Goal: Task Accomplishment & Management: Use online tool/utility

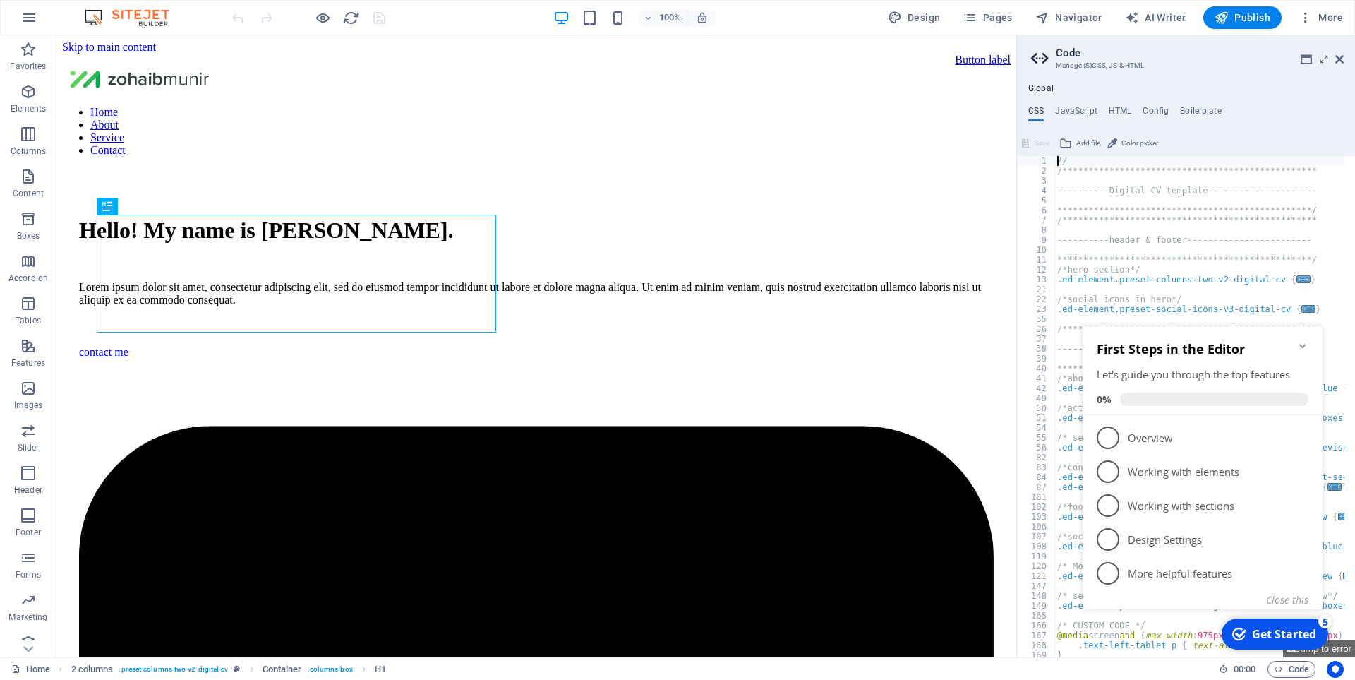
click at [1310, 351] on div "First Steps in the Editor Let's guide you through the top features 0%" at bounding box center [1203, 370] width 240 height 89
click at [1301, 343] on icon "Minimize checklist" at bounding box center [1302, 345] width 11 height 11
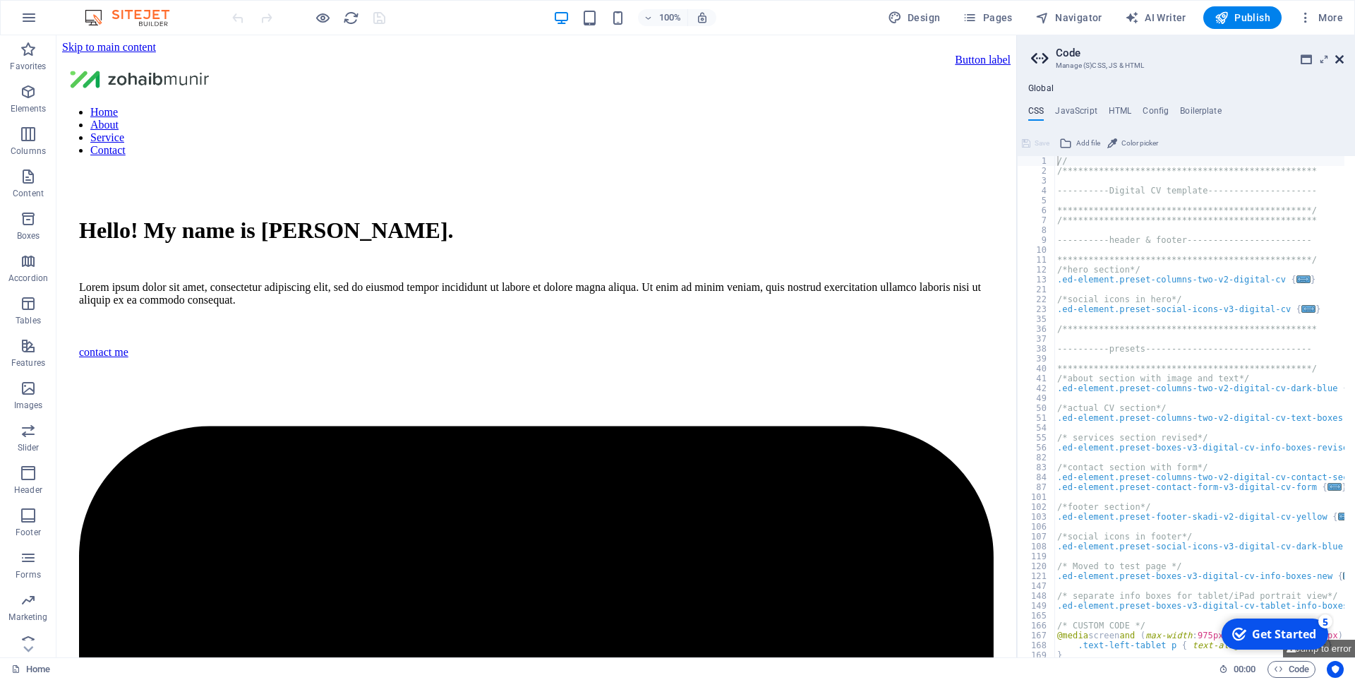
drag, startPoint x: 1342, startPoint y: 61, endPoint x: 1281, endPoint y: 20, distance: 72.8
click at [1342, 61] on icon at bounding box center [1339, 59] width 8 height 11
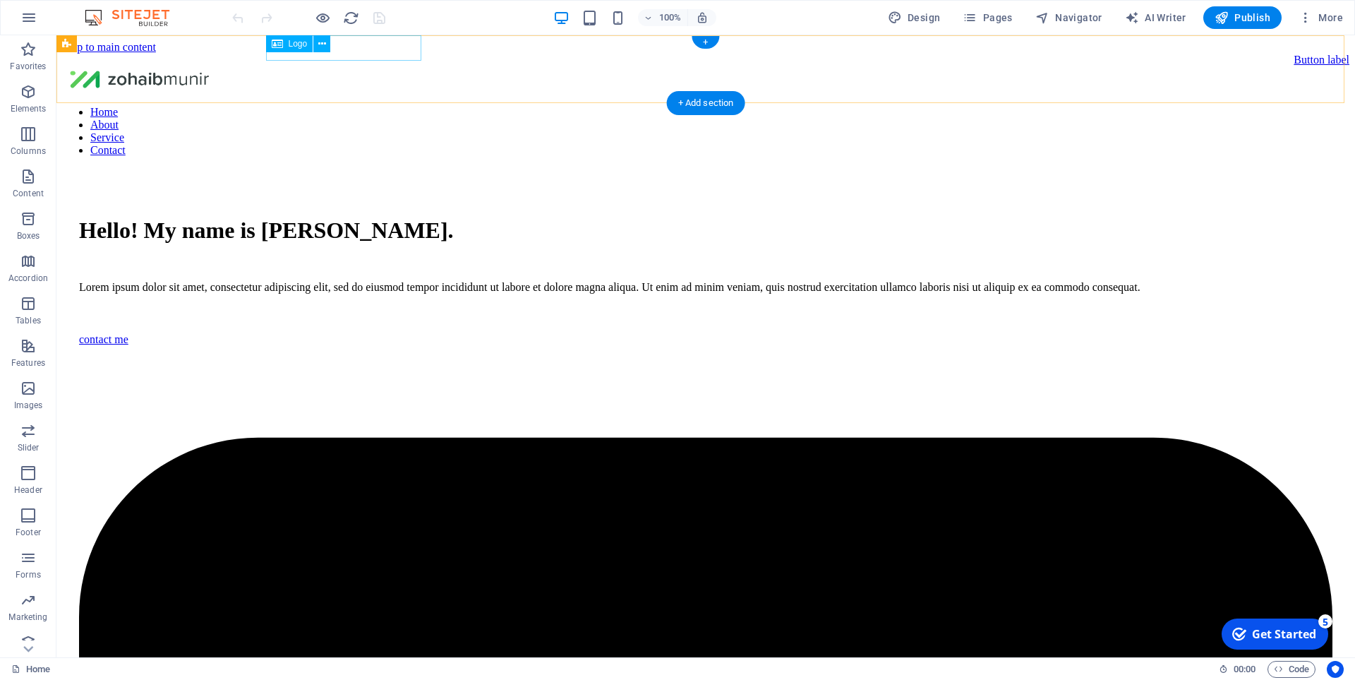
click at [402, 66] on div at bounding box center [705, 80] width 1287 height 28
click at [399, 85] on div "Button label Home About Service Contact" at bounding box center [705, 111] width 1287 height 114
click at [708, 46] on div "+" at bounding box center [706, 42] width 28 height 13
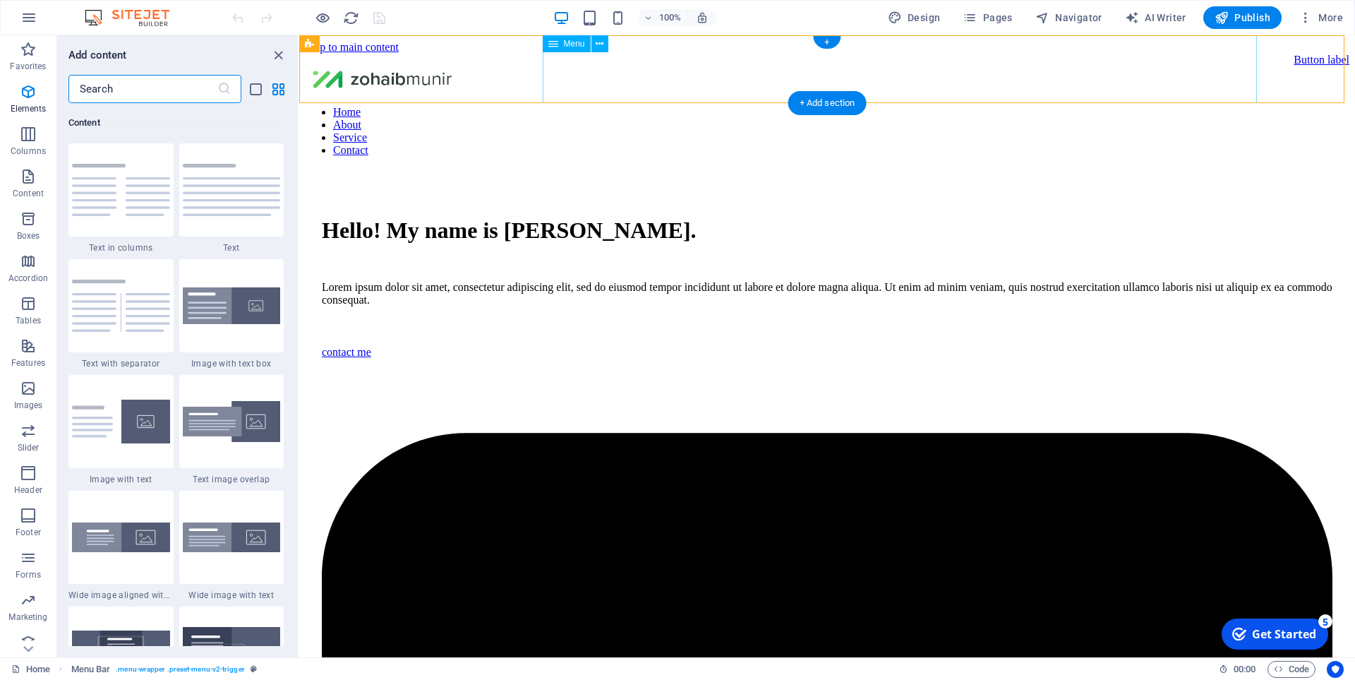
scroll to position [2469, 0]
drag, startPoint x: 276, startPoint y: 60, endPoint x: 246, endPoint y: 29, distance: 42.9
click at [276, 60] on icon "close panel" at bounding box center [278, 55] width 16 height 16
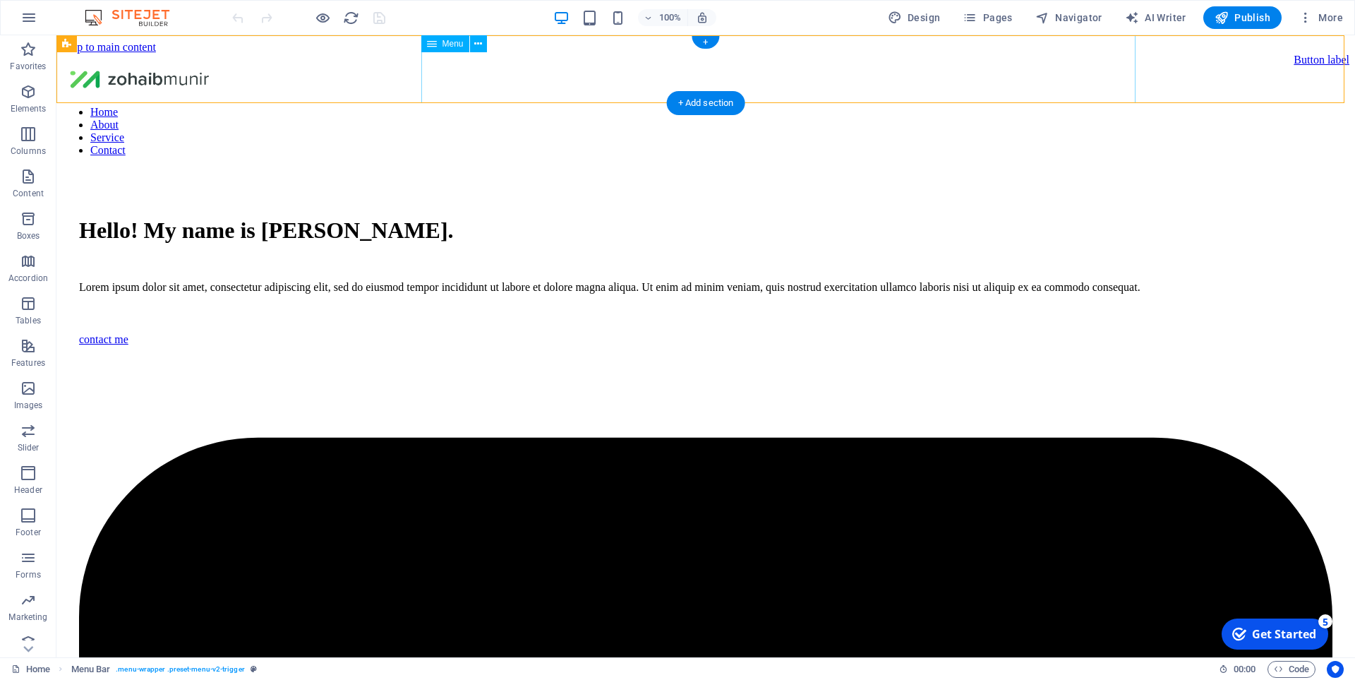
click at [785, 106] on nav "Home About Service Contact" at bounding box center [705, 131] width 1287 height 51
click at [702, 98] on div "+ Add section" at bounding box center [706, 103] width 78 height 24
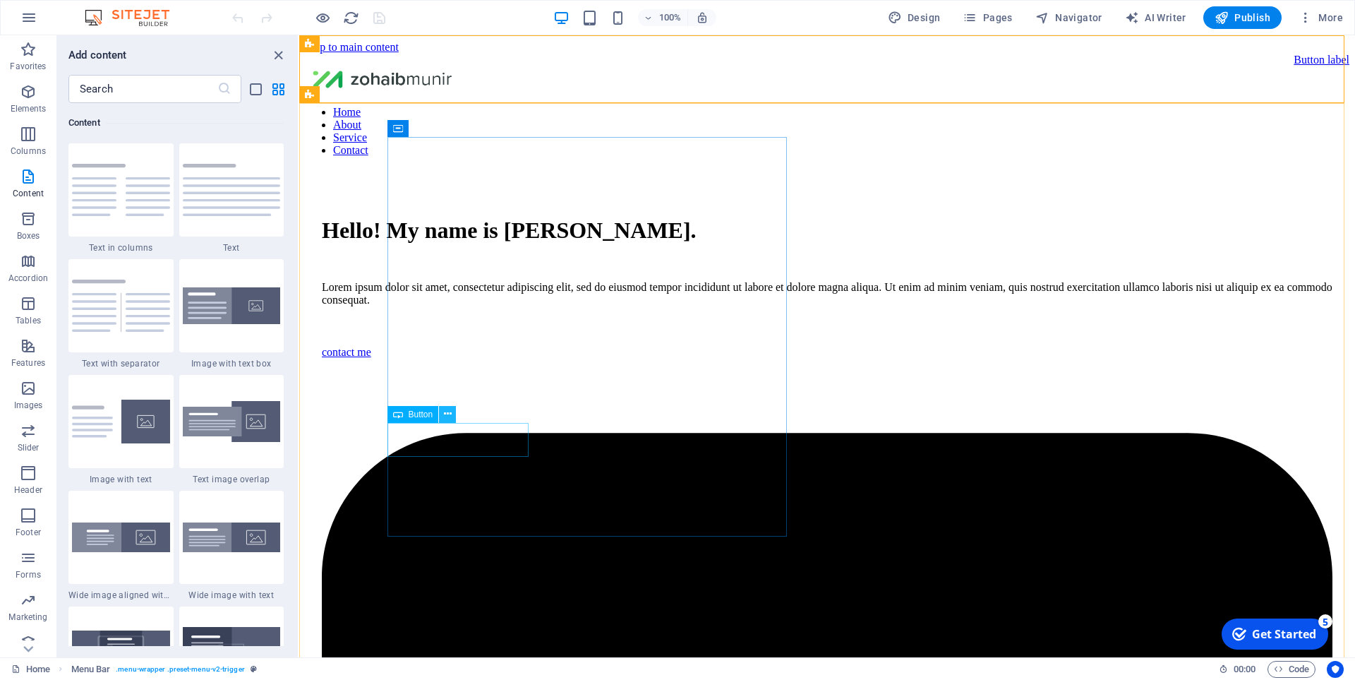
click at [448, 416] on icon at bounding box center [448, 413] width 8 height 15
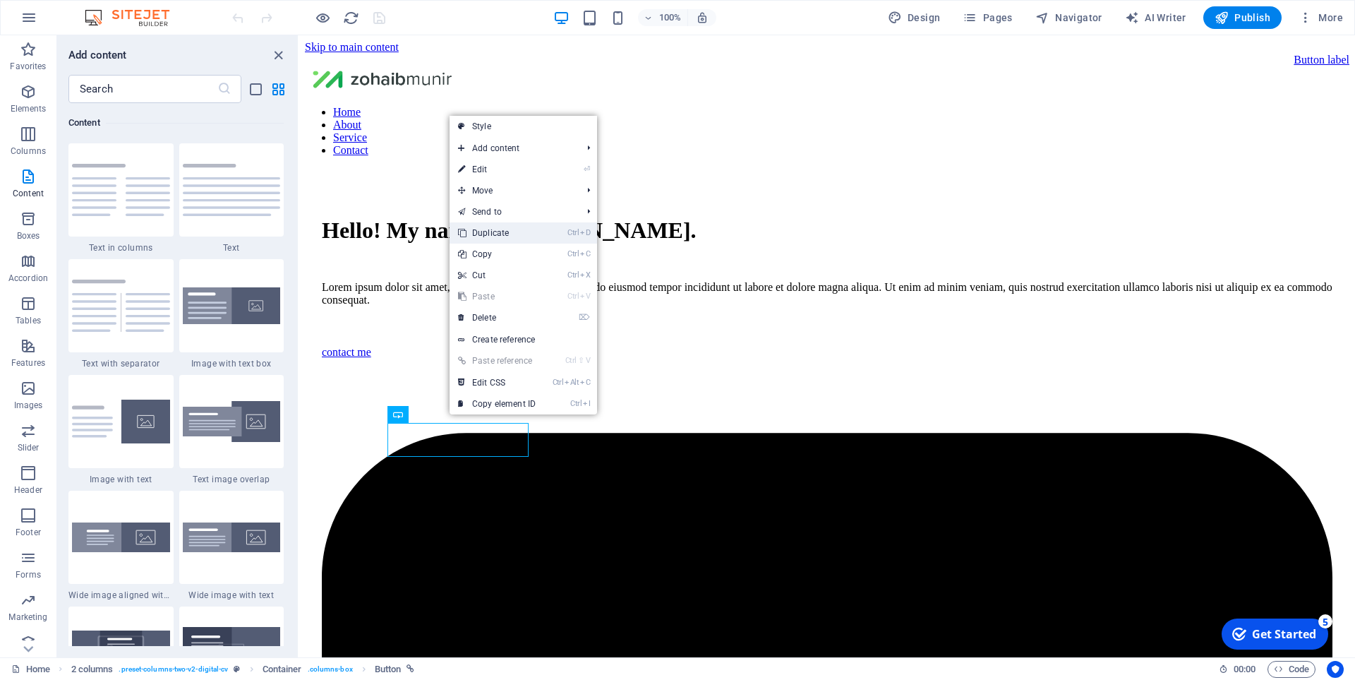
click at [502, 239] on link "Ctrl D Duplicate" at bounding box center [497, 232] width 95 height 21
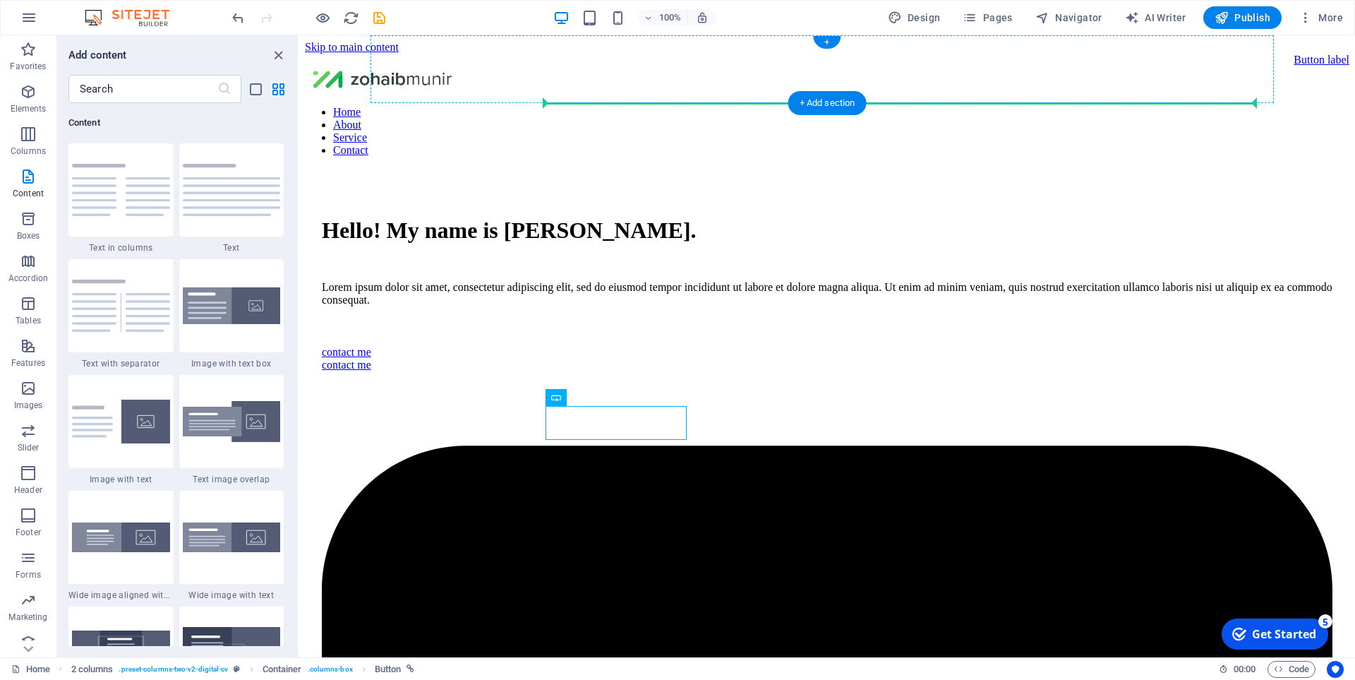
drag, startPoint x: 881, startPoint y: 432, endPoint x: 554, endPoint y: 76, distance: 483.5
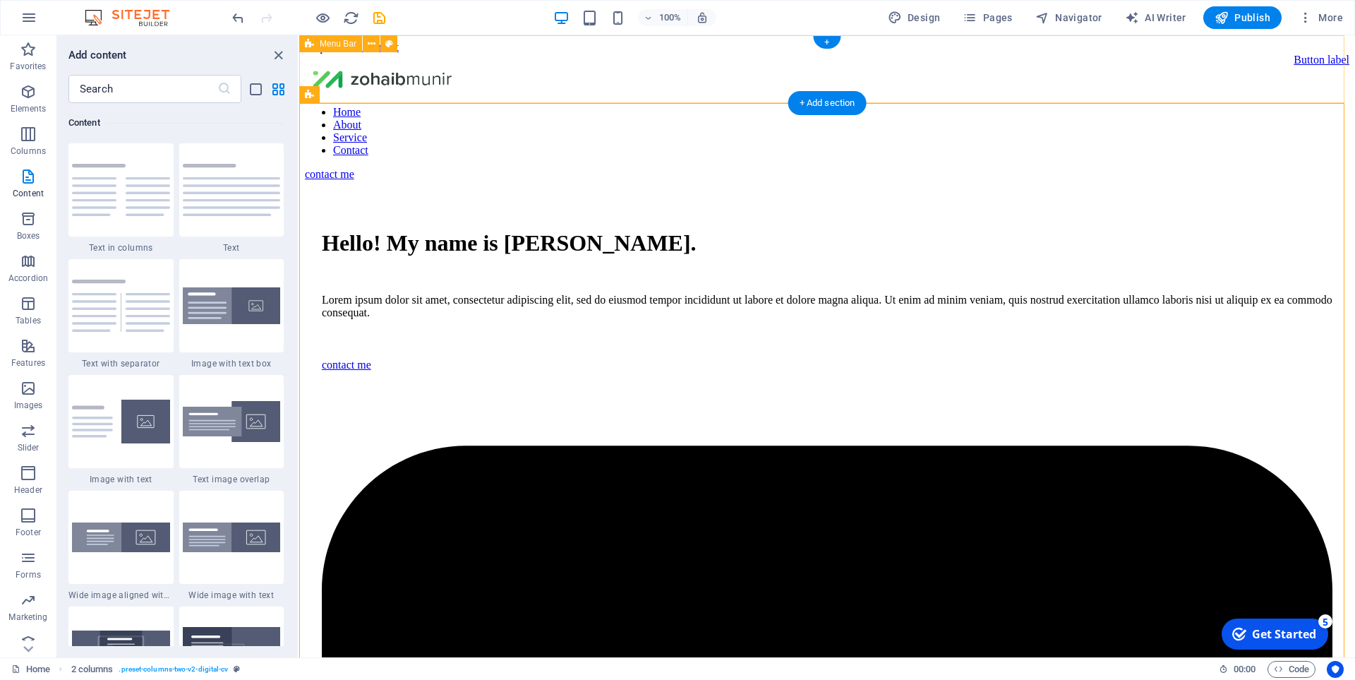
click at [514, 92] on div "Button label Home About Service Contact contact me" at bounding box center [827, 117] width 1044 height 127
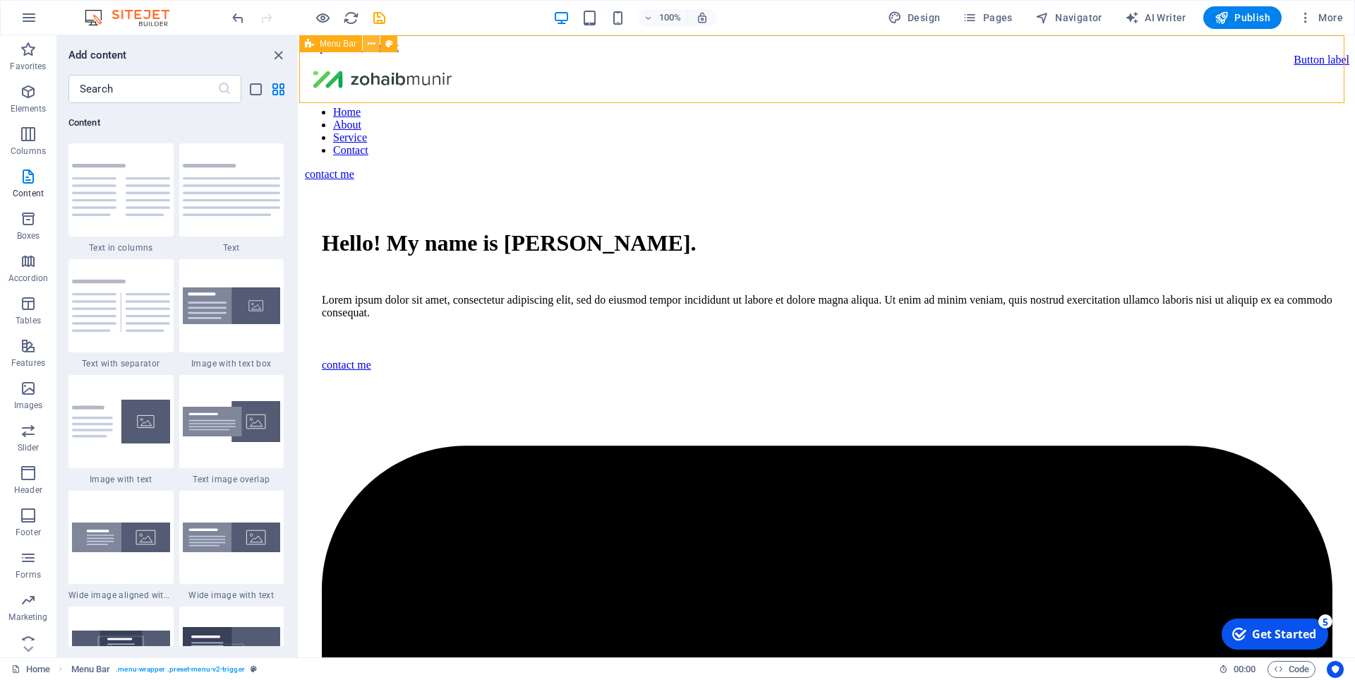
click at [369, 46] on icon at bounding box center [372, 44] width 8 height 15
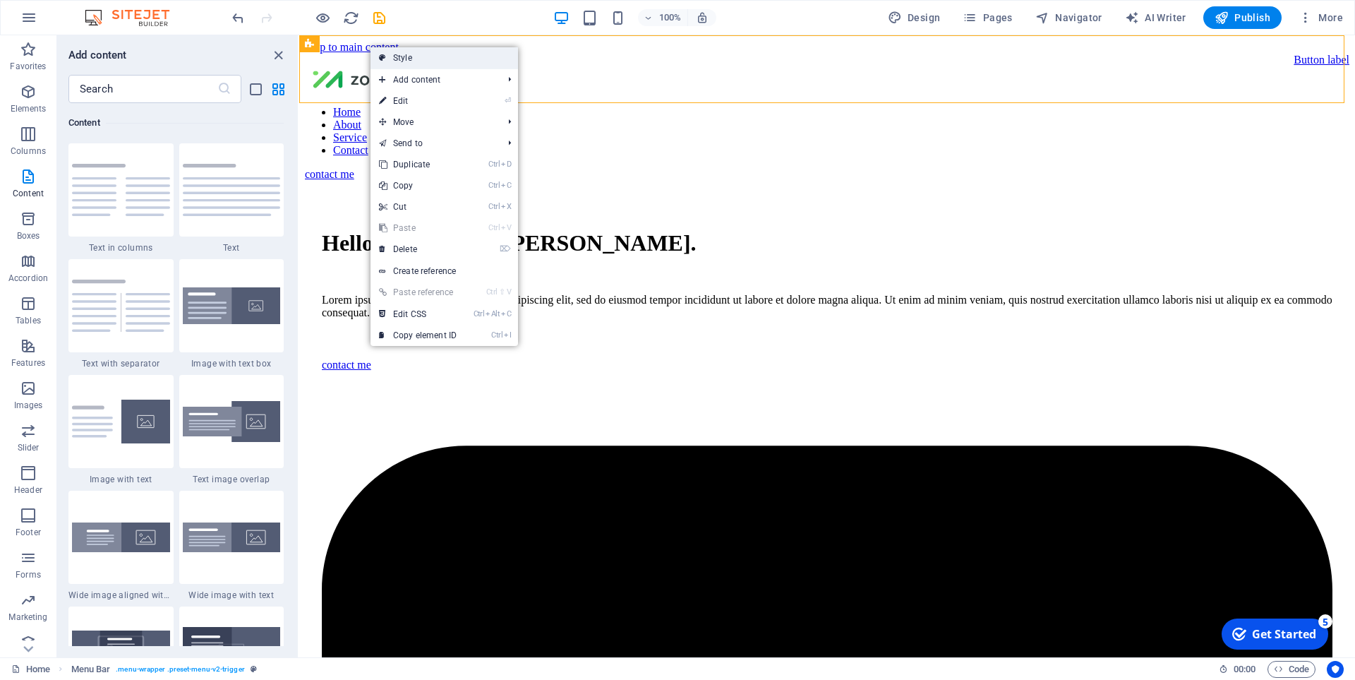
drag, startPoint x: 426, startPoint y: 62, endPoint x: 156, endPoint y: 56, distance: 270.4
click at [426, 62] on link "Style" at bounding box center [444, 57] width 147 height 21
select select "rem"
select select "preset-menu-v2-trigger"
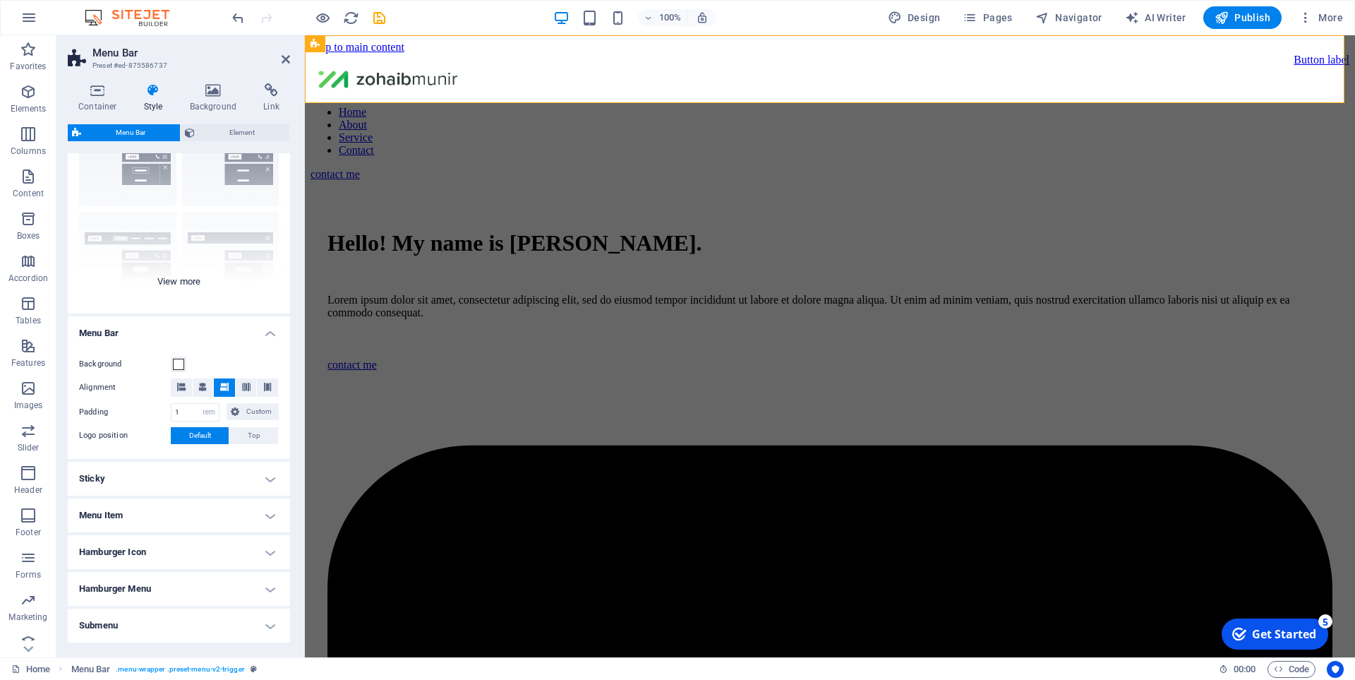
scroll to position [130, 0]
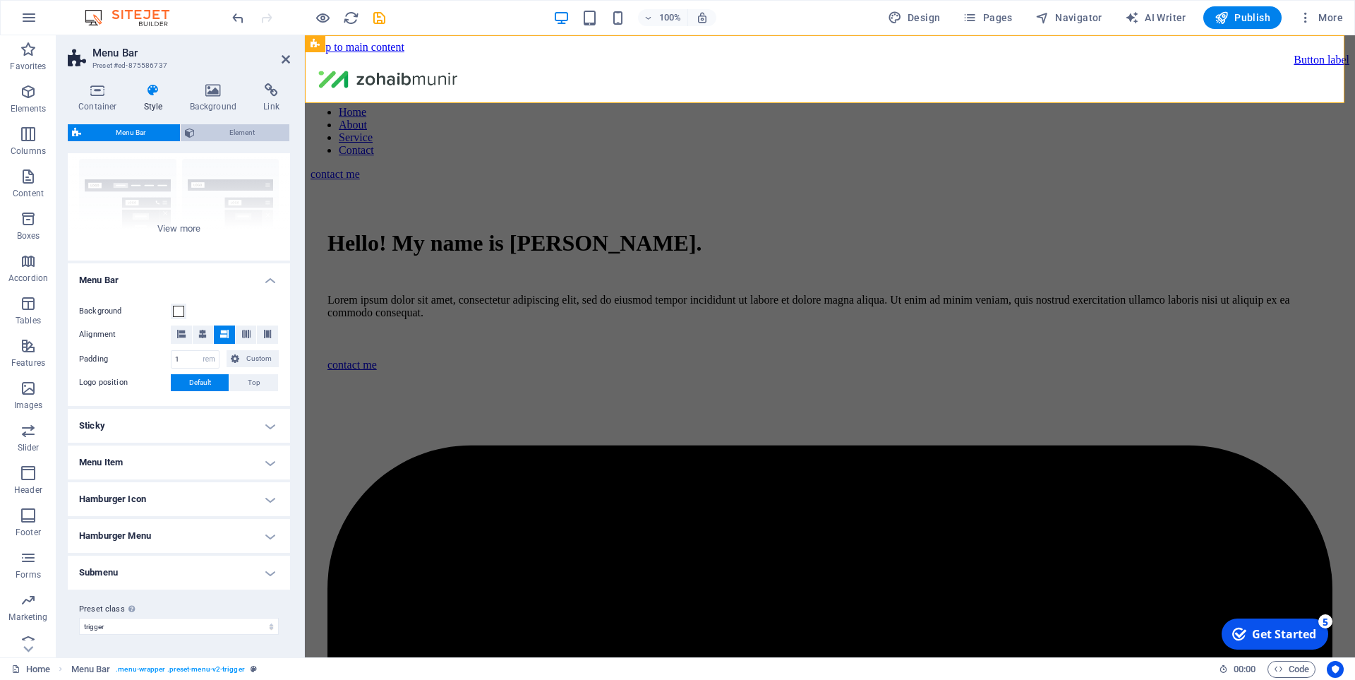
click at [218, 126] on span "Element" at bounding box center [242, 132] width 86 height 17
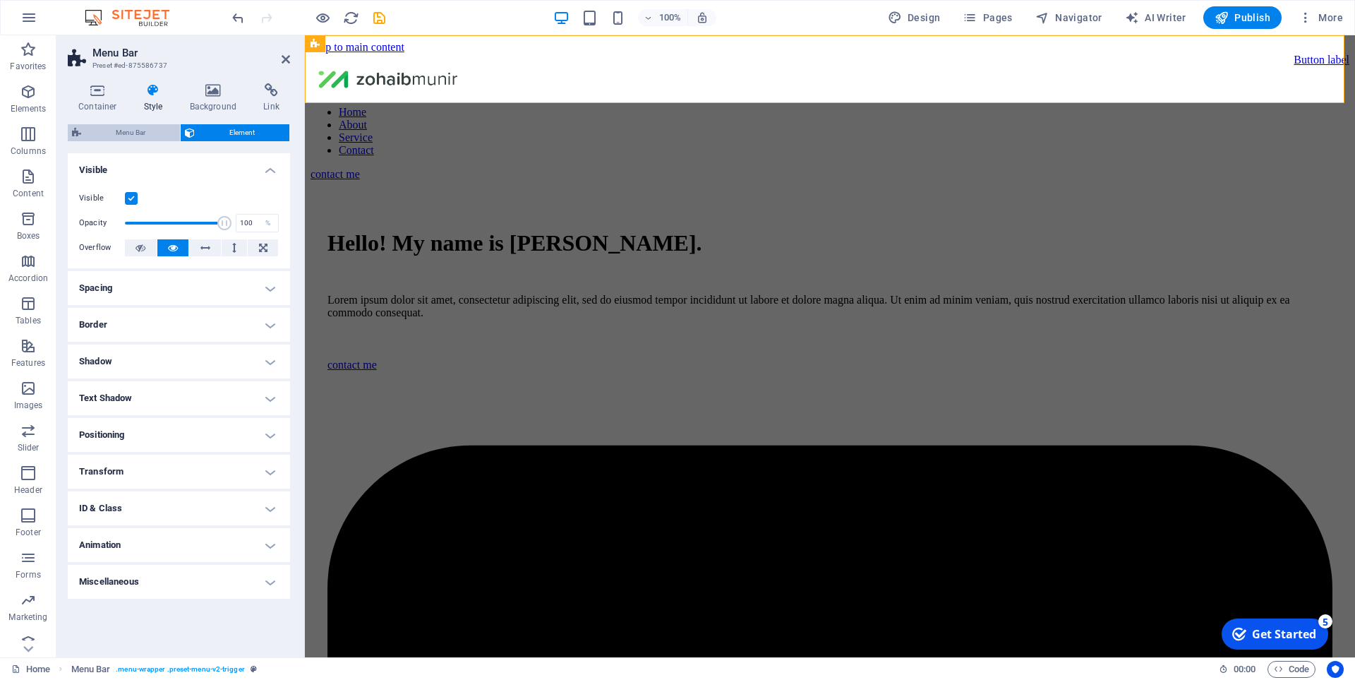
click at [123, 126] on span "Menu Bar" at bounding box center [130, 132] width 90 height 17
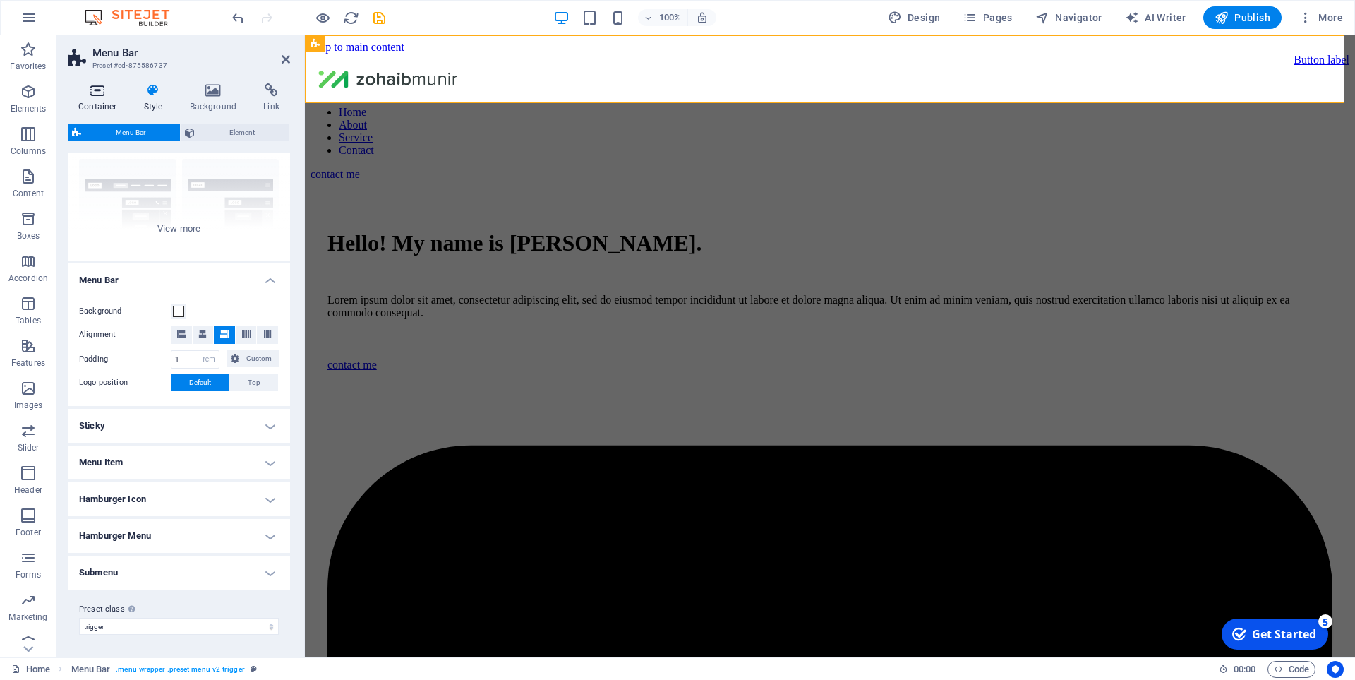
click at [110, 99] on h4 "Container" at bounding box center [101, 98] width 66 height 30
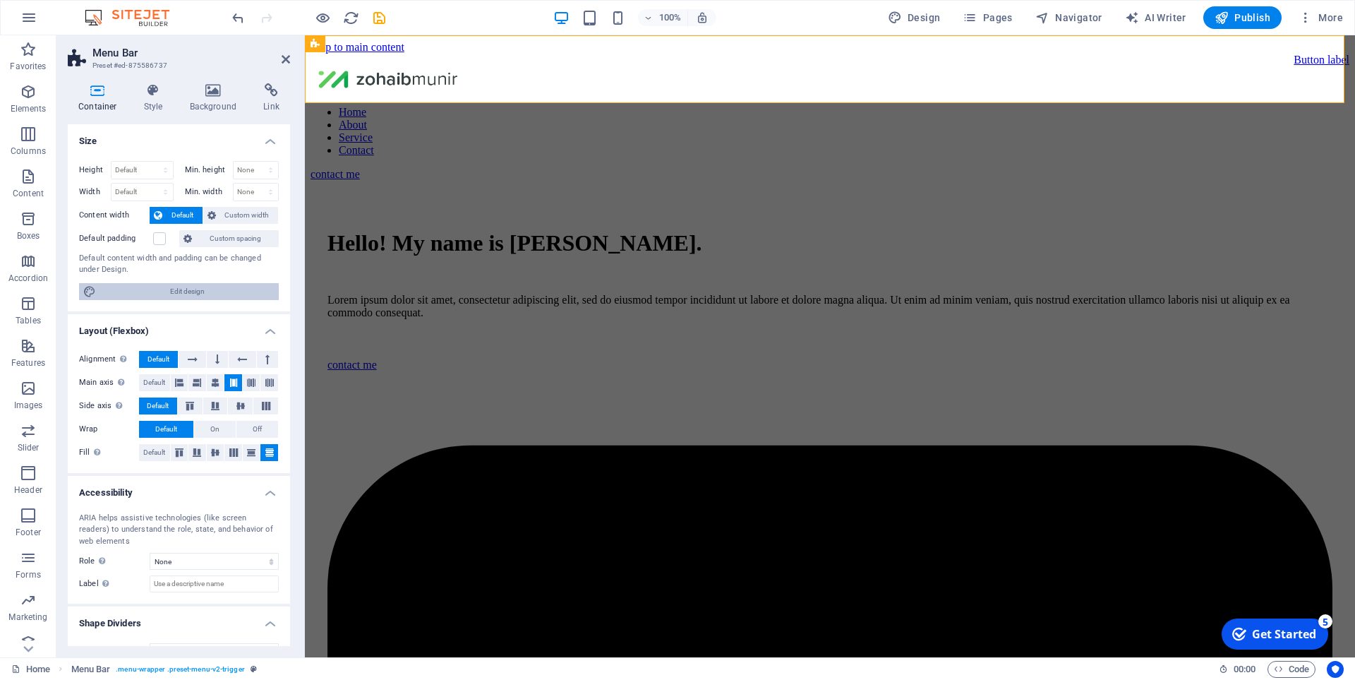
click at [176, 289] on span "Edit design" at bounding box center [187, 291] width 174 height 17
select select "rem"
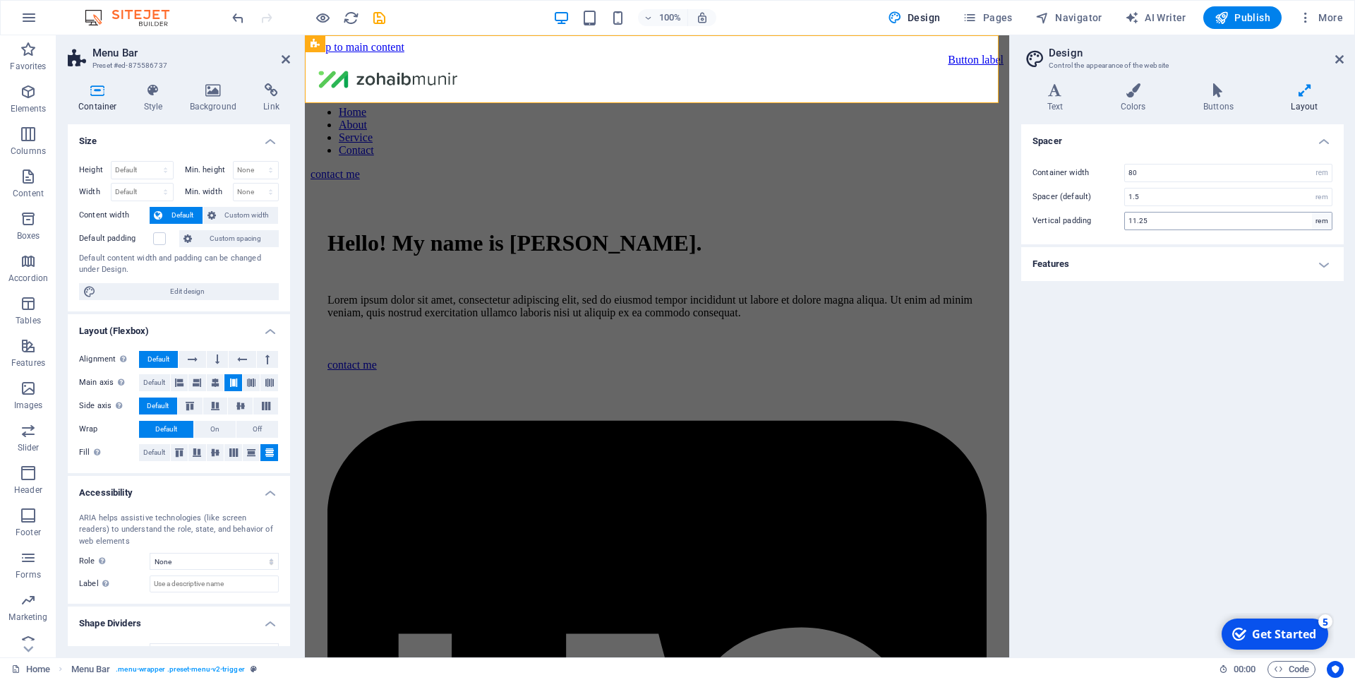
click at [1321, 215] on div "rem" at bounding box center [1322, 220] width 20 height 17
click at [1213, 218] on input "11.25" at bounding box center [1228, 220] width 207 height 17
drag, startPoint x: 1213, startPoint y: 218, endPoint x: 1070, endPoint y: 232, distance: 144.0
click at [1070, 232] on div "Container width 80 rem px Spacer (default) 1.5 rem Vertical padding 11.25 rem" at bounding box center [1182, 197] width 328 height 95
type input "5"
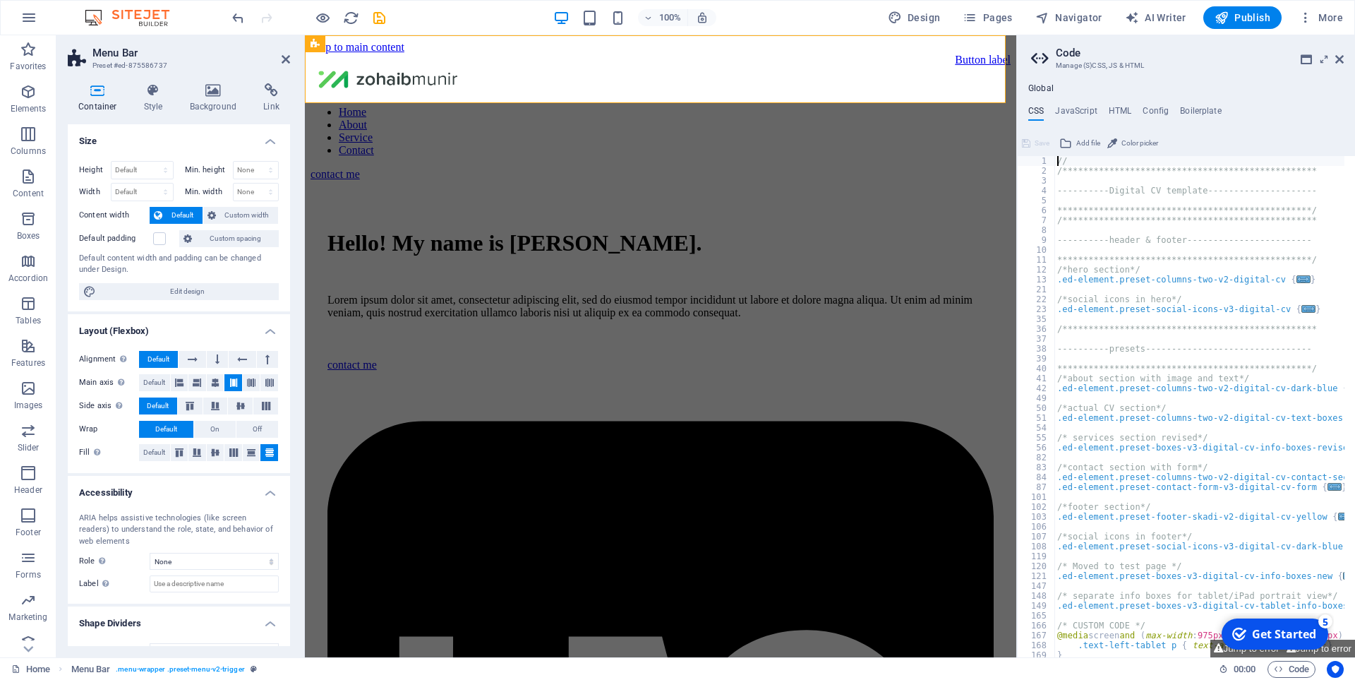
click at [1107, 371] on div "**********" at bounding box center [1204, 411] width 301 height 510
type textarea "**********"
click at [1340, 58] on icon at bounding box center [1339, 59] width 8 height 11
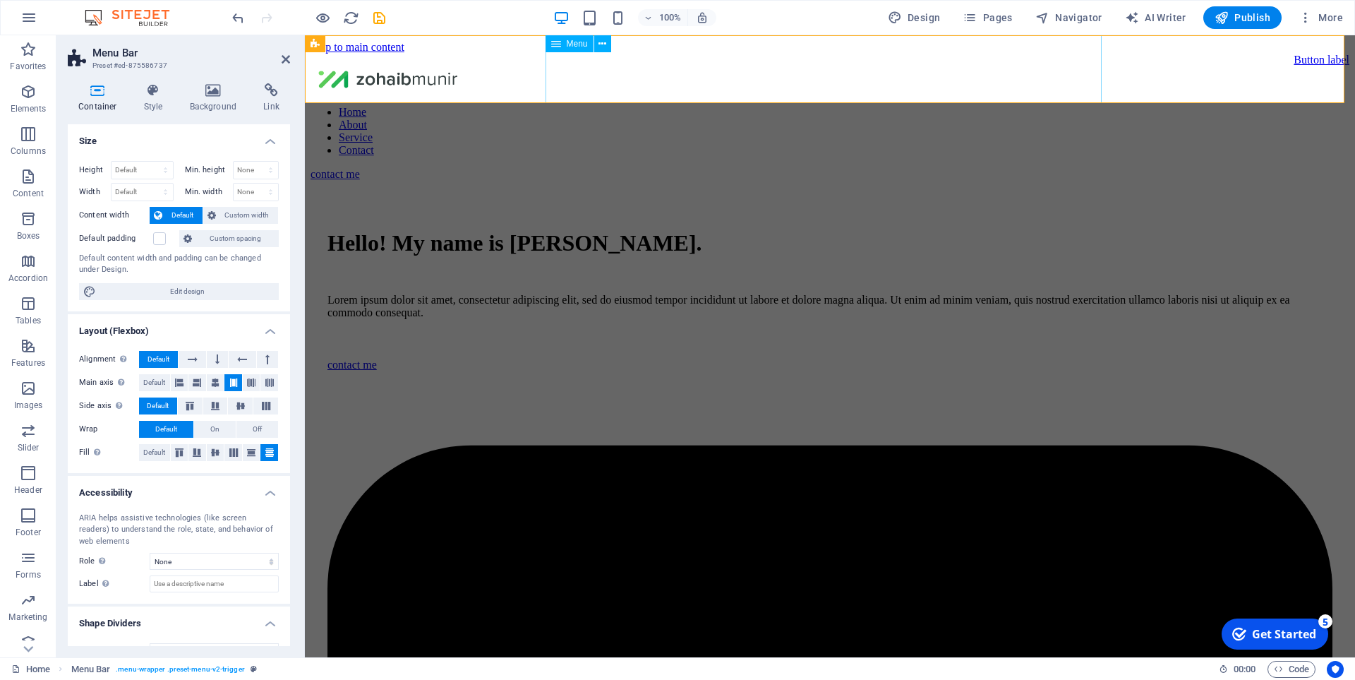
click at [658, 106] on nav "Home About Service Contact" at bounding box center [830, 131] width 1039 height 51
click at [530, 94] on div "Button label Home About Service Contact contact me" at bounding box center [830, 117] width 1039 height 127
click at [171, 297] on span "Edit design" at bounding box center [187, 291] width 174 height 17
select select "rem"
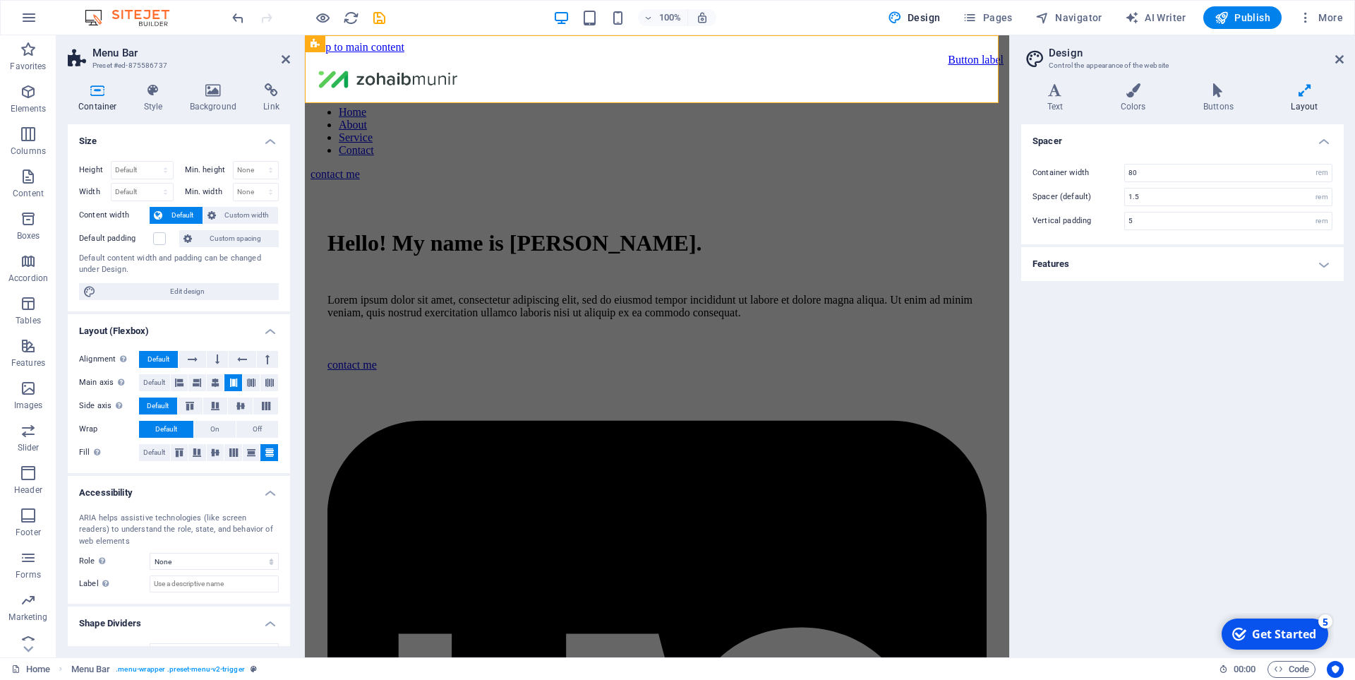
click at [1139, 258] on h4 "Features" at bounding box center [1182, 264] width 323 height 34
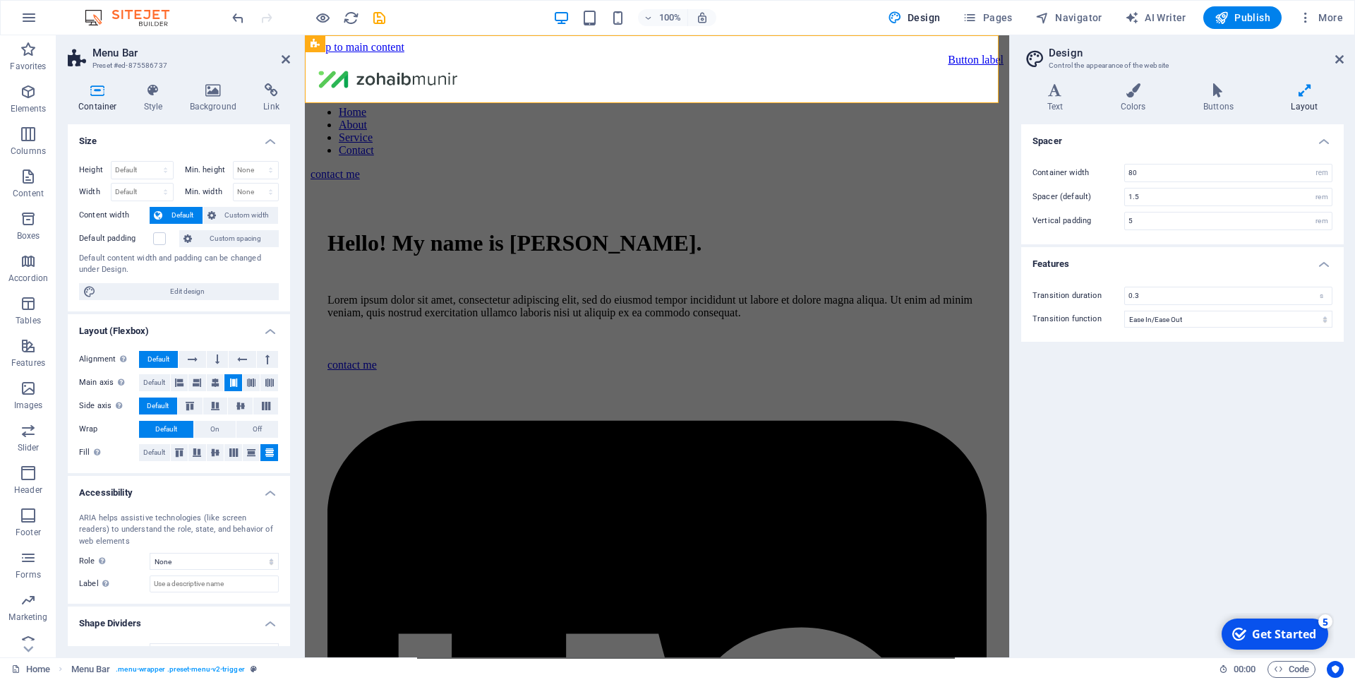
click at [1139, 258] on h4 "Features" at bounding box center [1182, 259] width 323 height 25
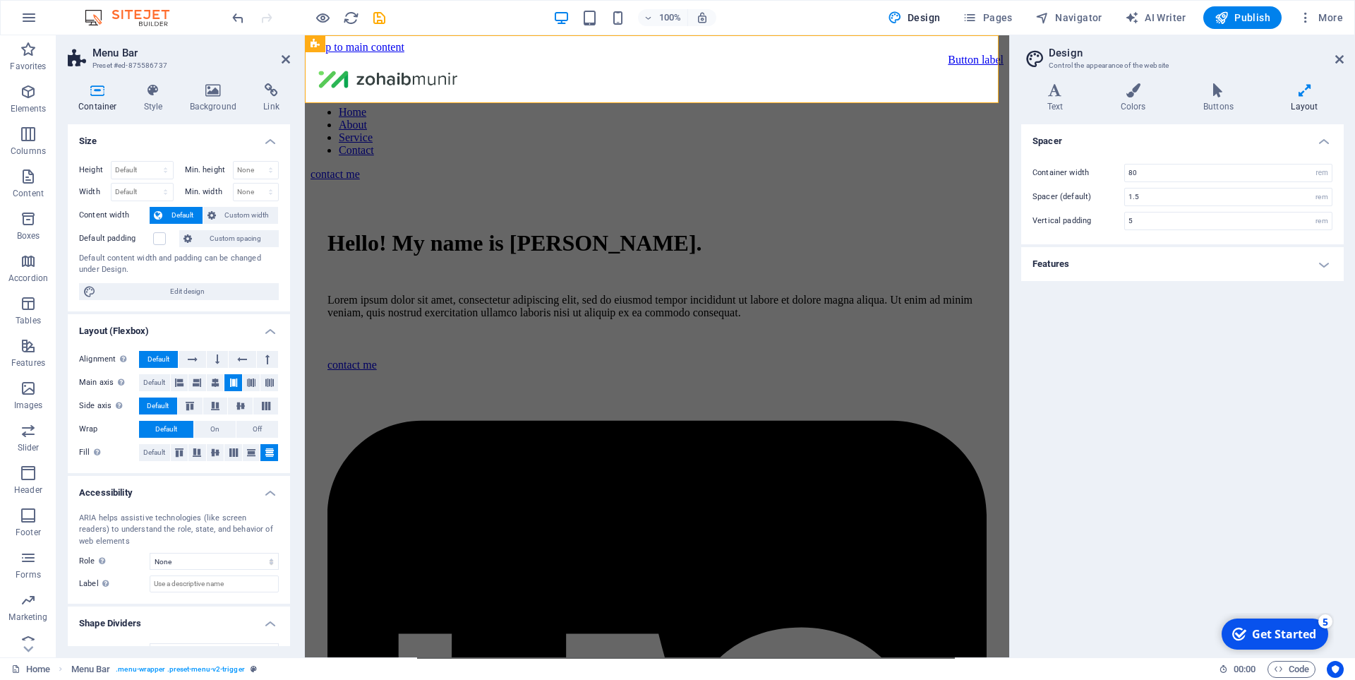
click at [1136, 81] on div "Variants Text Colors Buttons Layout Text Standard Bold Links Font color Font DM…" at bounding box center [1182, 364] width 345 height 585
click at [1223, 98] on h4 "Buttons" at bounding box center [1221, 98] width 88 height 30
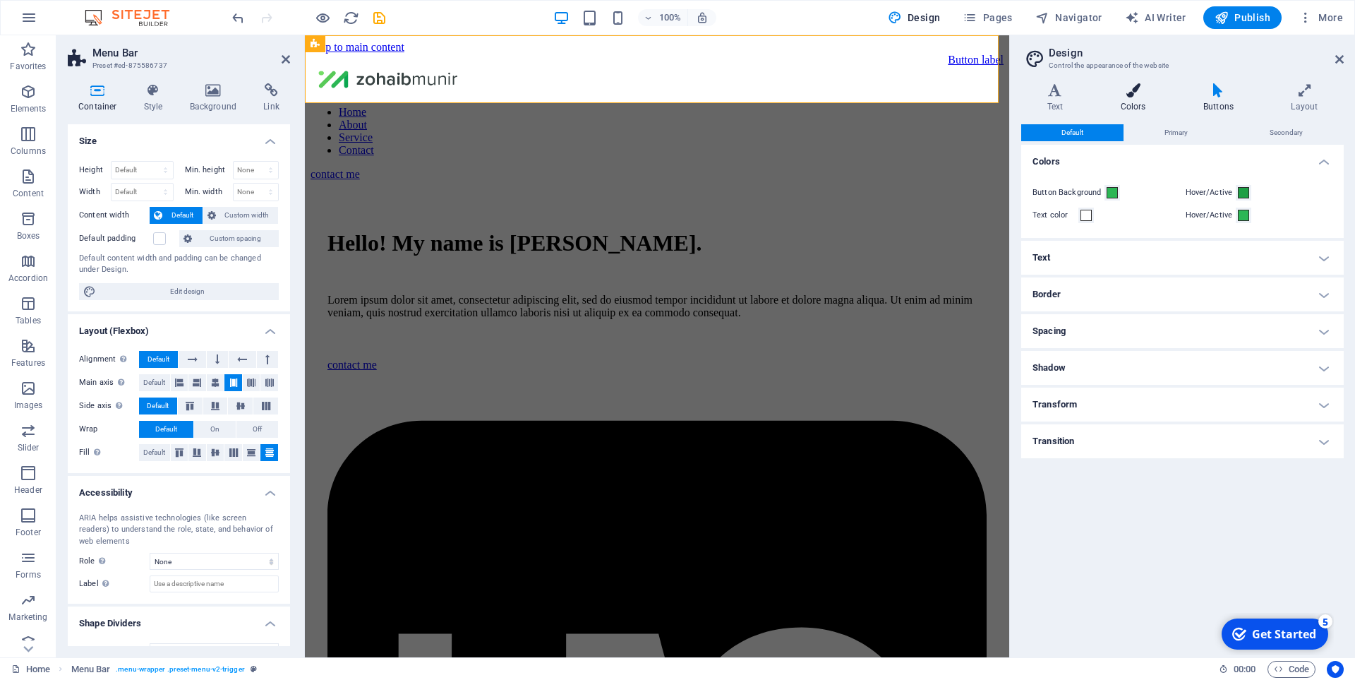
click at [1141, 100] on h4 "Colors" at bounding box center [1136, 98] width 83 height 30
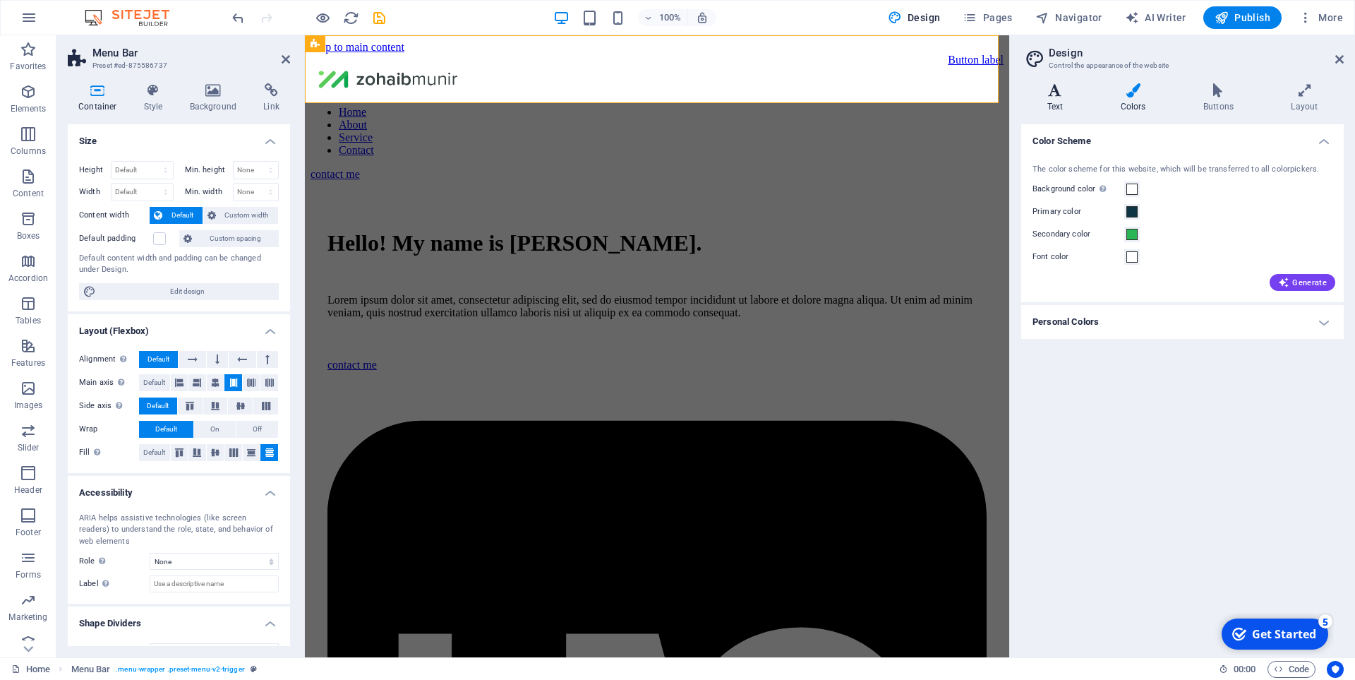
click at [1057, 99] on h4 "Text" at bounding box center [1057, 98] width 73 height 30
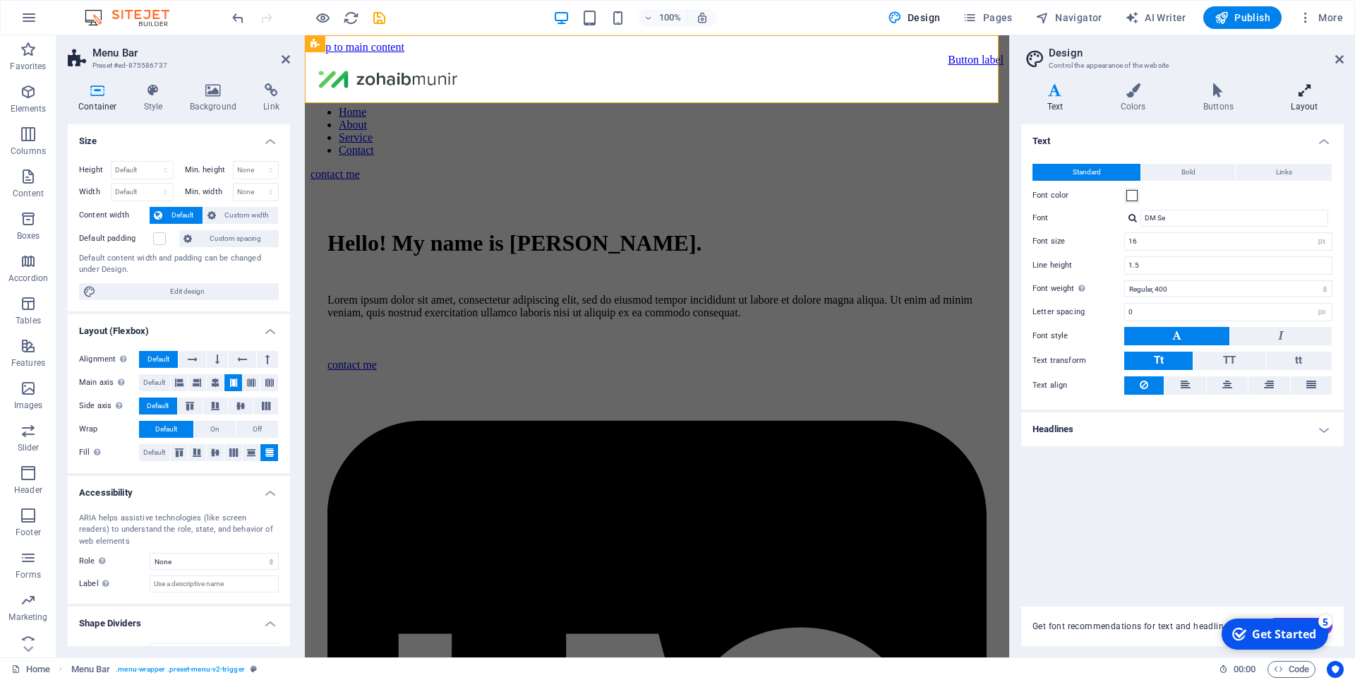
click at [1303, 106] on h4 "Layout" at bounding box center [1304, 98] width 78 height 30
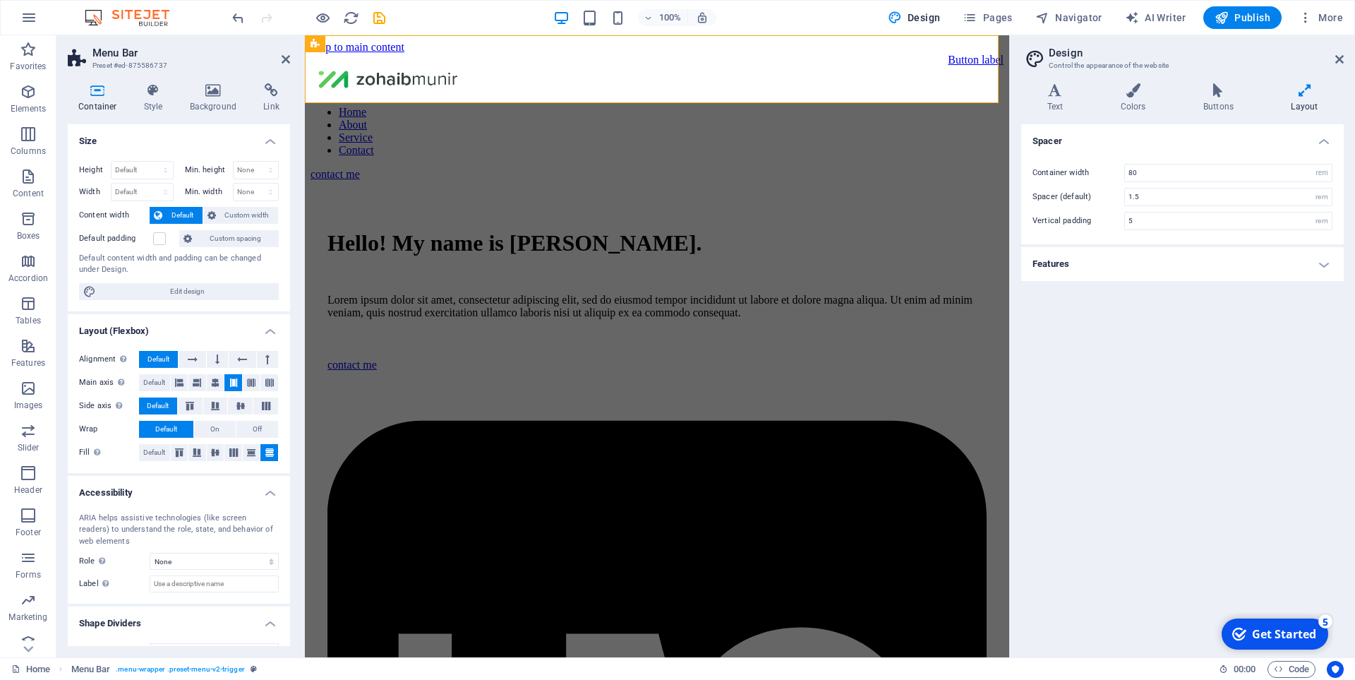
click at [1269, 253] on h4 "Features" at bounding box center [1182, 264] width 323 height 34
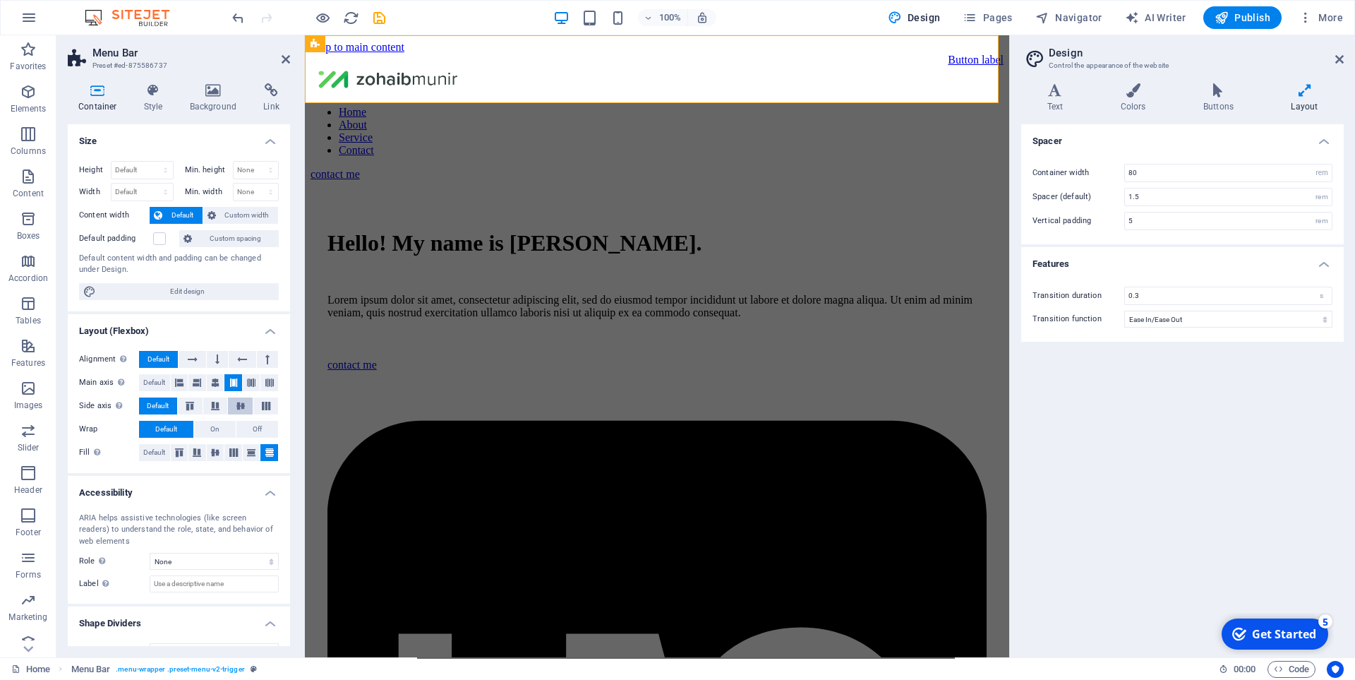
scroll to position [25, 0]
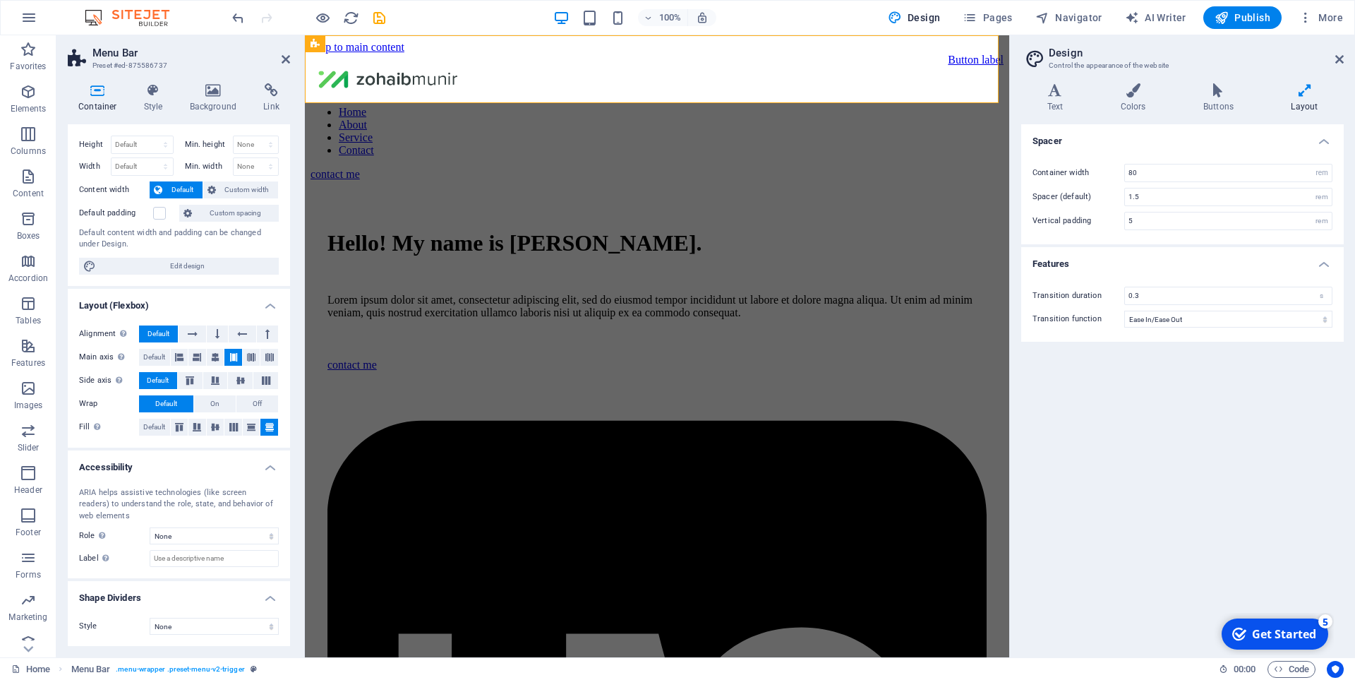
click at [239, 212] on span "Custom spacing" at bounding box center [235, 213] width 78 height 17
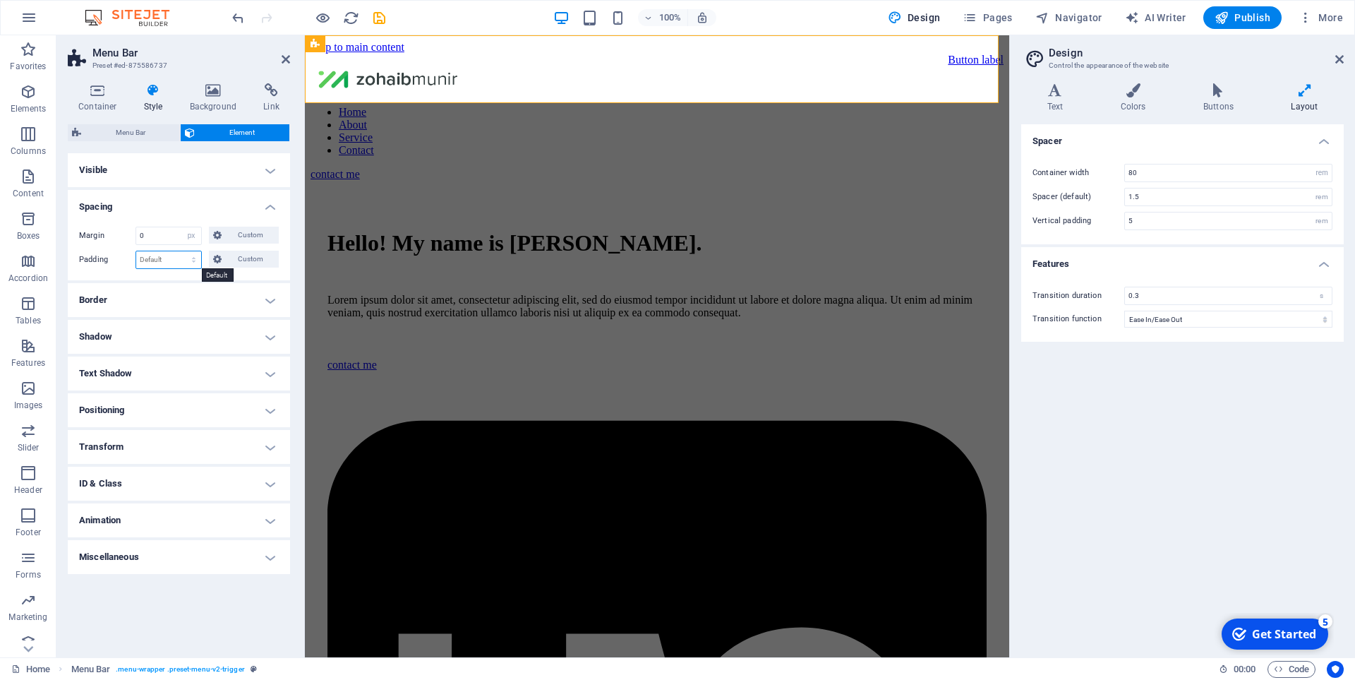
click at [165, 265] on select "Default px rem % vh vw Custom" at bounding box center [168, 259] width 65 height 17
select select "px"
click at [181, 251] on select "Default px rem % vh vw Custom" at bounding box center [168, 259] width 65 height 17
type input "0"
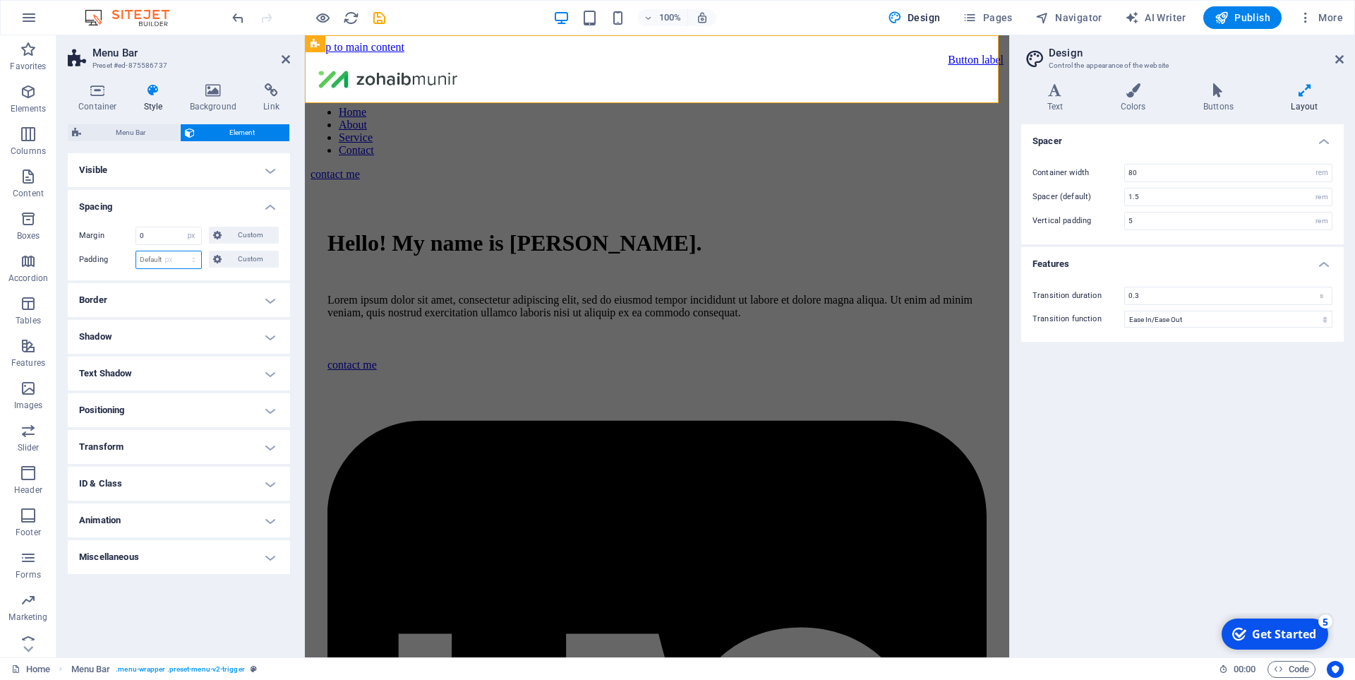
type input "0"
click at [252, 257] on span "Custom" at bounding box center [250, 259] width 49 height 17
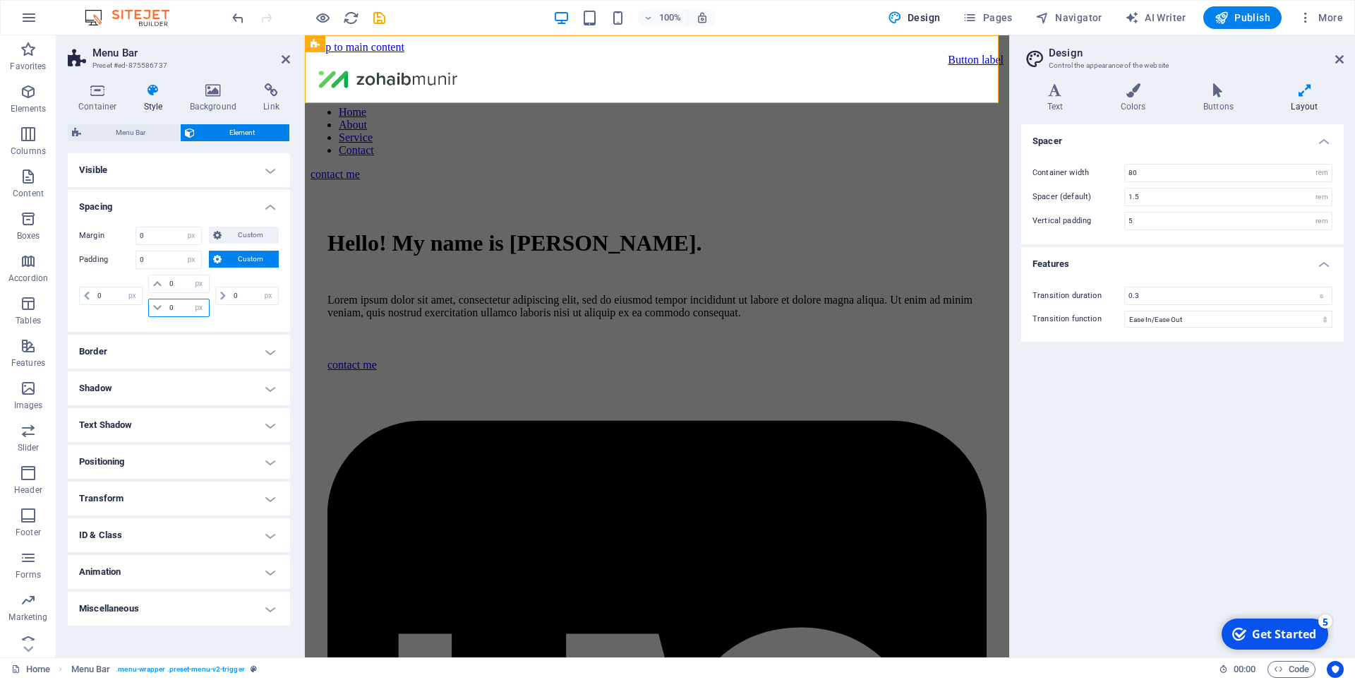
click at [179, 306] on input "0" at bounding box center [187, 307] width 42 height 17
click at [279, 204] on h4 "Spacing" at bounding box center [179, 202] width 222 height 25
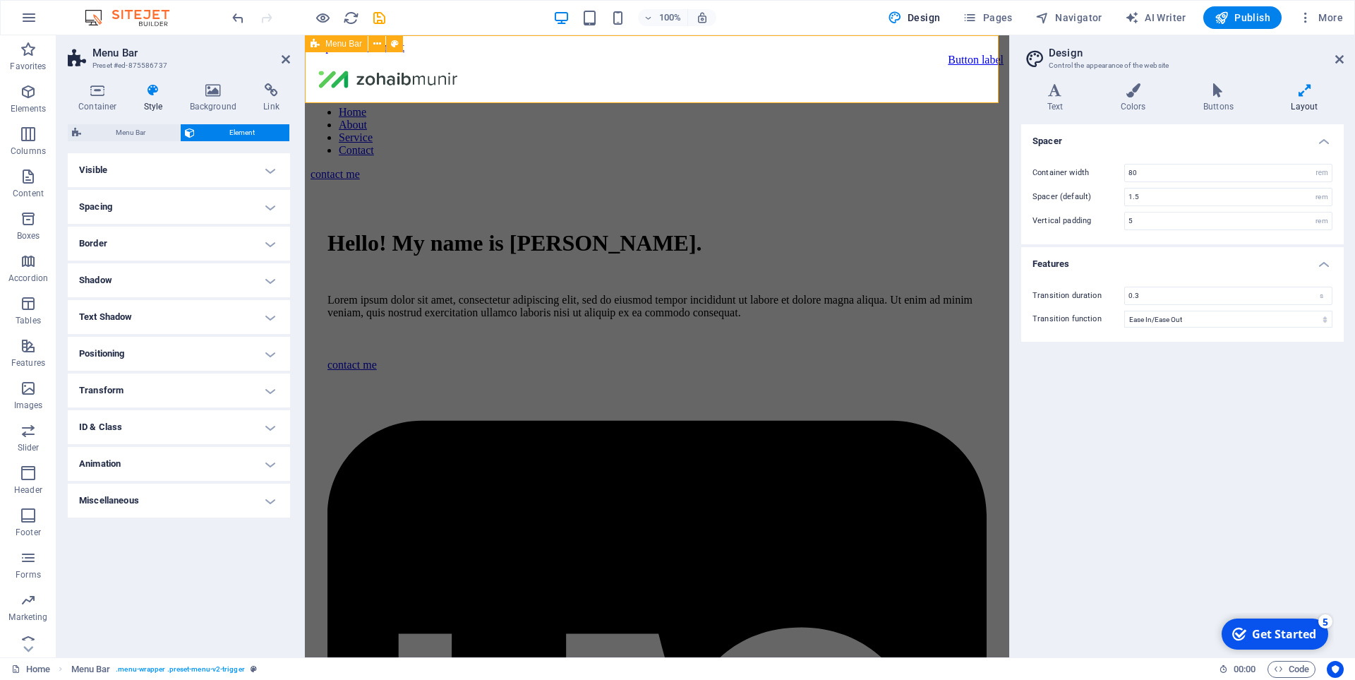
click at [939, 92] on div "Button label Home About Service Contact contact me" at bounding box center [657, 117] width 693 height 127
click at [519, 45] on icon at bounding box center [518, 44] width 8 height 15
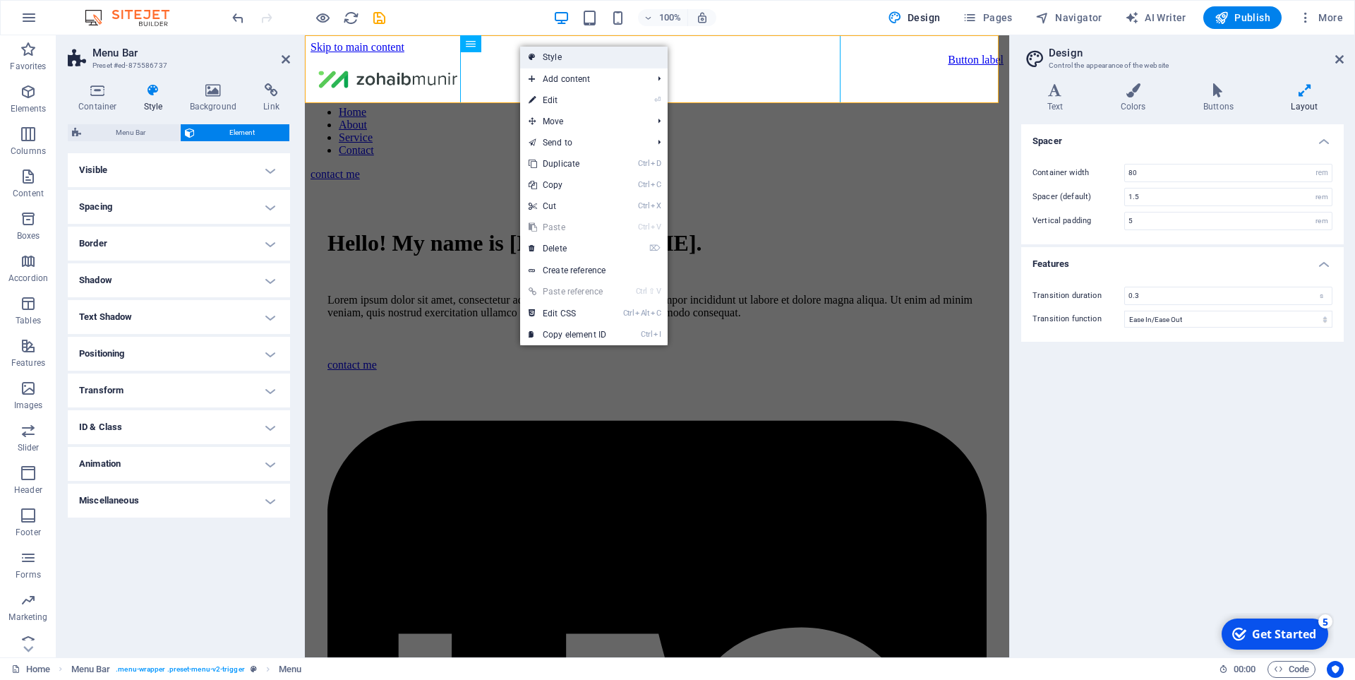
click at [557, 58] on link "Style" at bounding box center [593, 57] width 147 height 21
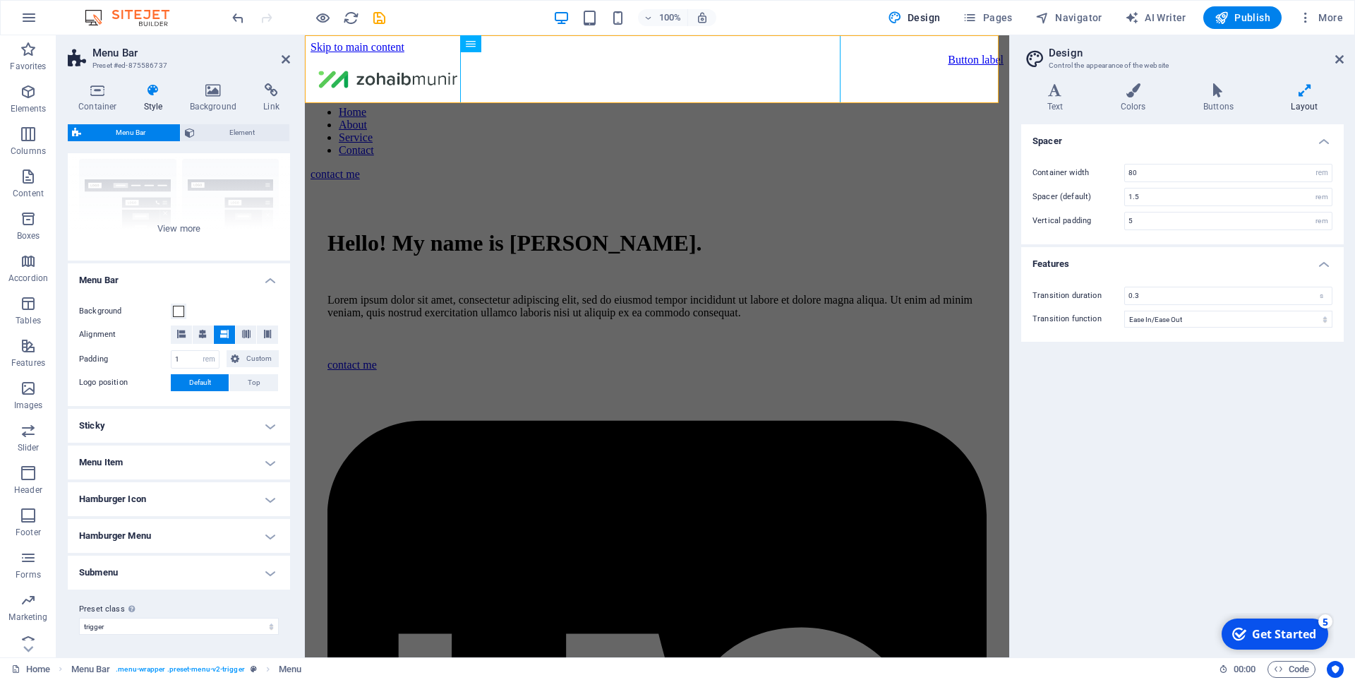
click at [227, 123] on div "Container Style Background Link Size Height Default px rem % vh vw Min. height …" at bounding box center [179, 364] width 222 height 562
click at [229, 128] on span "Element" at bounding box center [242, 132] width 86 height 17
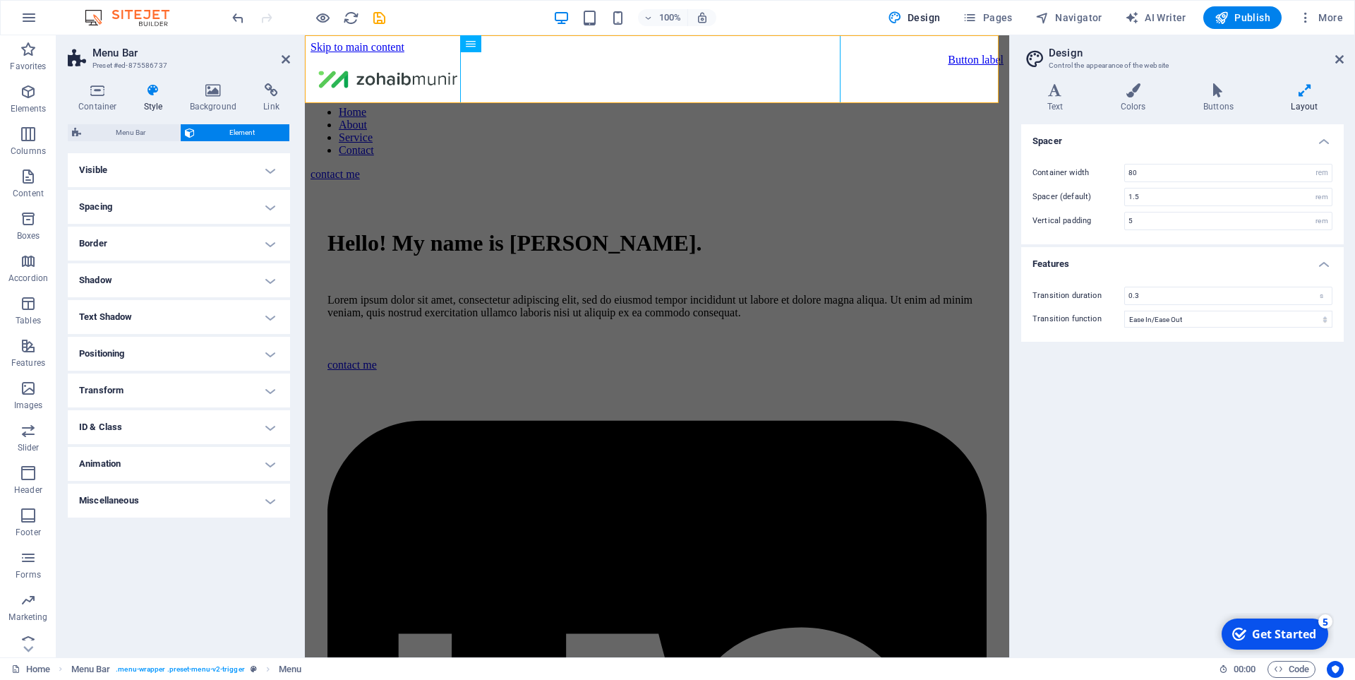
click at [231, 200] on h4 "Spacing" at bounding box center [179, 207] width 222 height 34
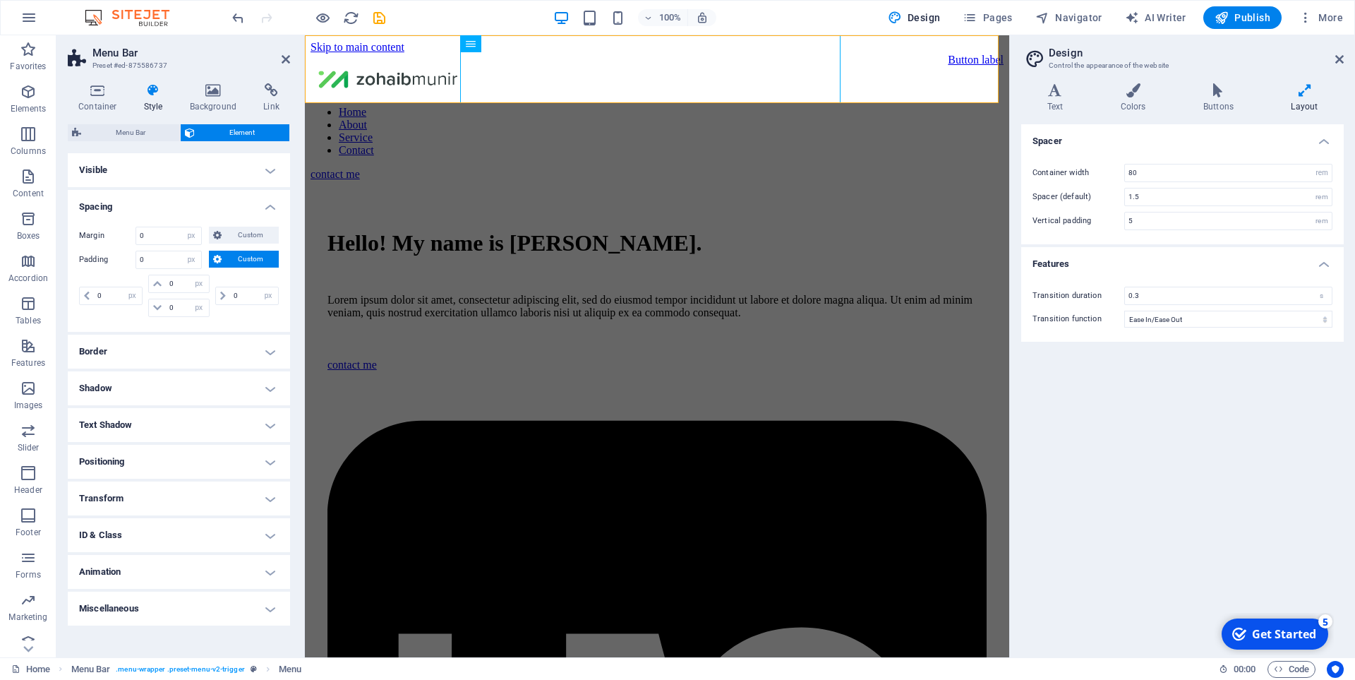
click at [231, 200] on h4 "Spacing" at bounding box center [179, 202] width 222 height 25
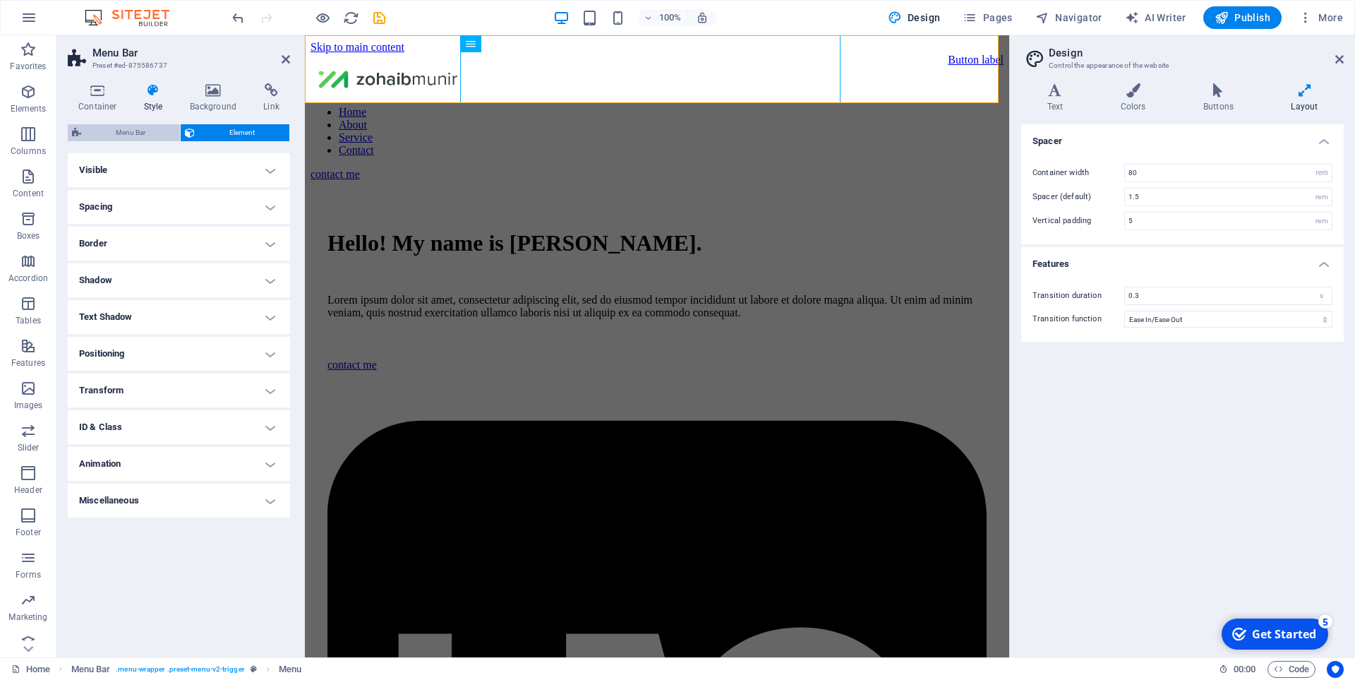
click at [142, 133] on span "Menu Bar" at bounding box center [130, 132] width 90 height 17
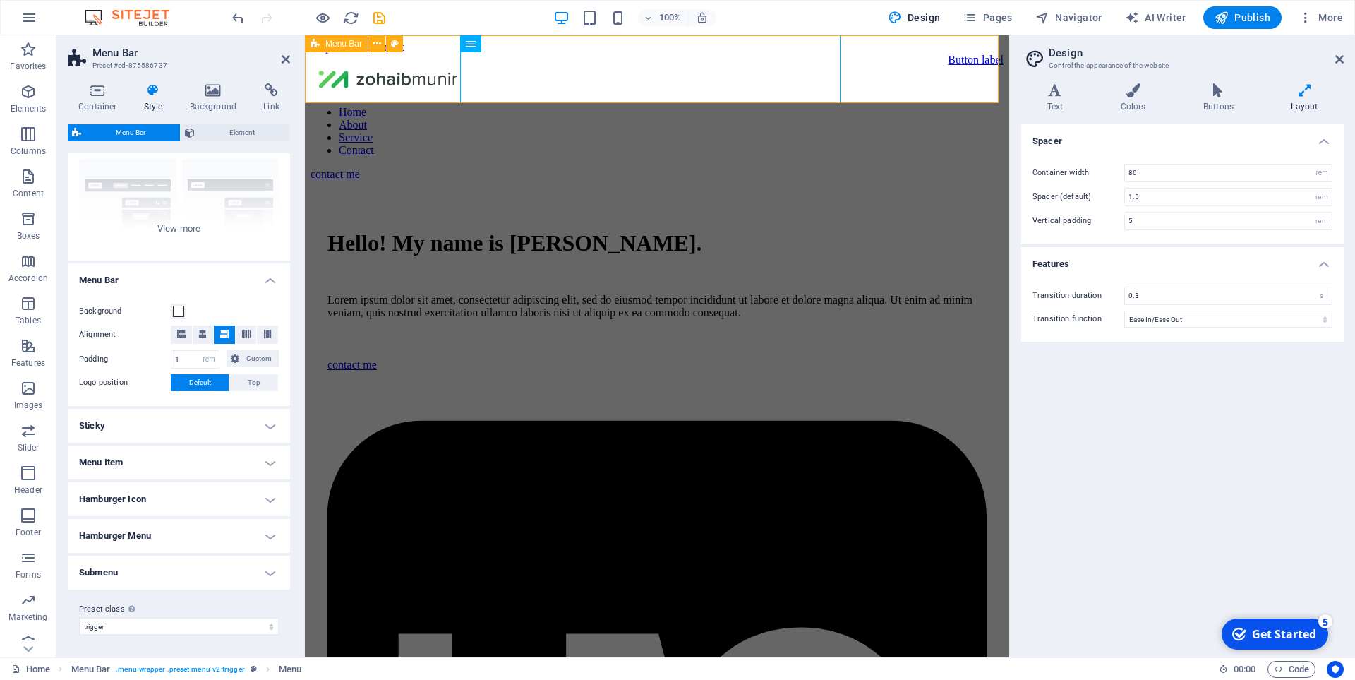
click at [404, 76] on div "Button label Home About Service Contact contact me" at bounding box center [657, 117] width 693 height 127
click at [384, 47] on icon at bounding box center [386, 44] width 8 height 15
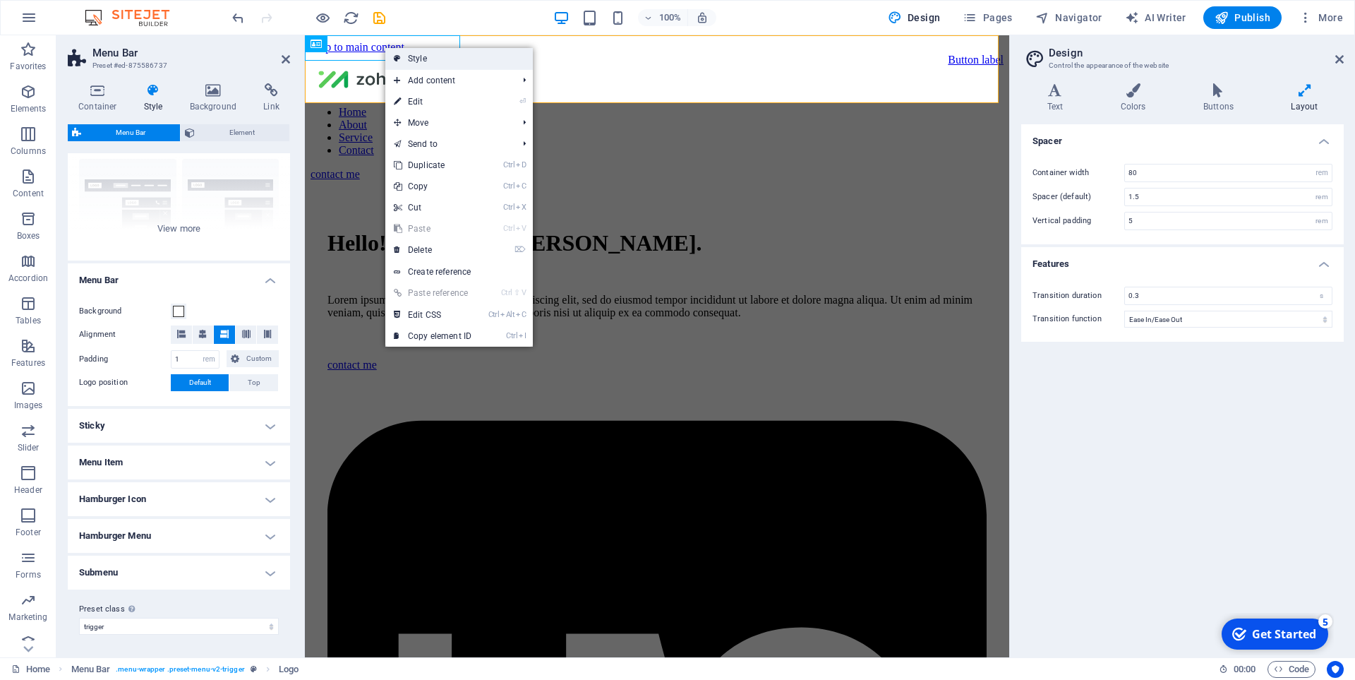
click at [397, 59] on icon at bounding box center [397, 58] width 7 height 21
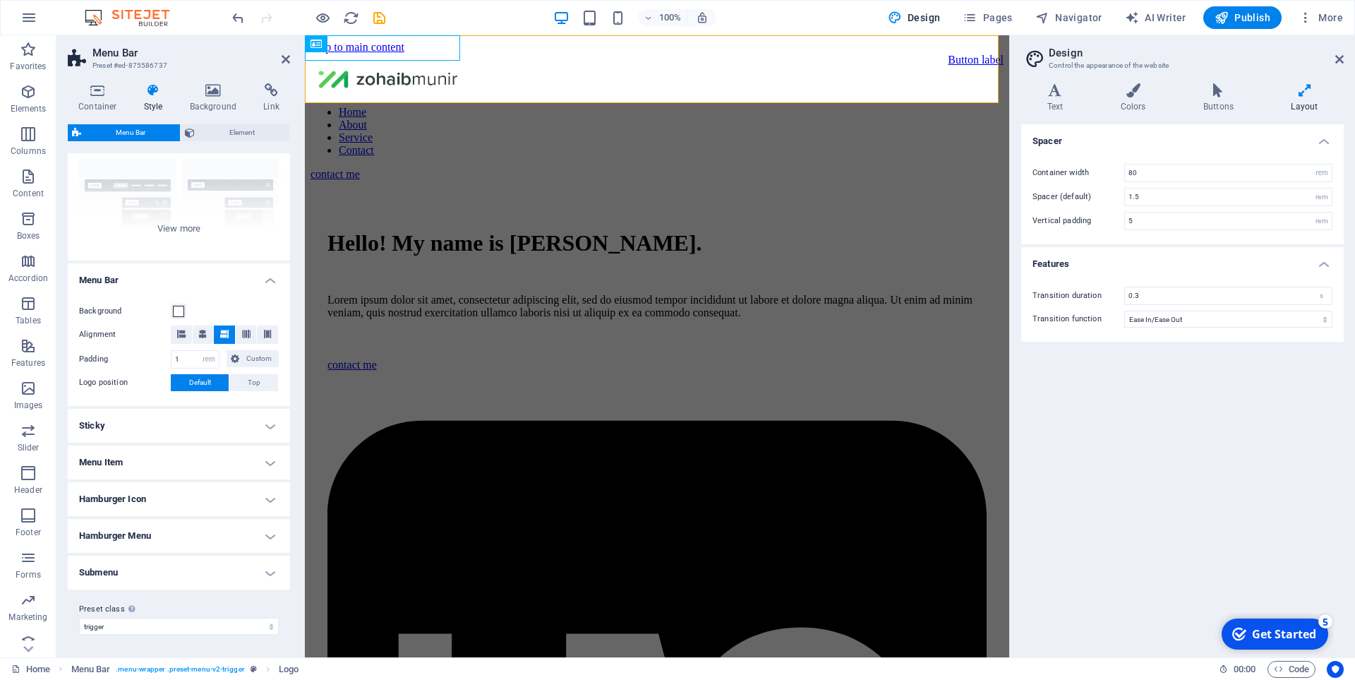
click at [203, 456] on h4 "Menu Item" at bounding box center [179, 462] width 222 height 34
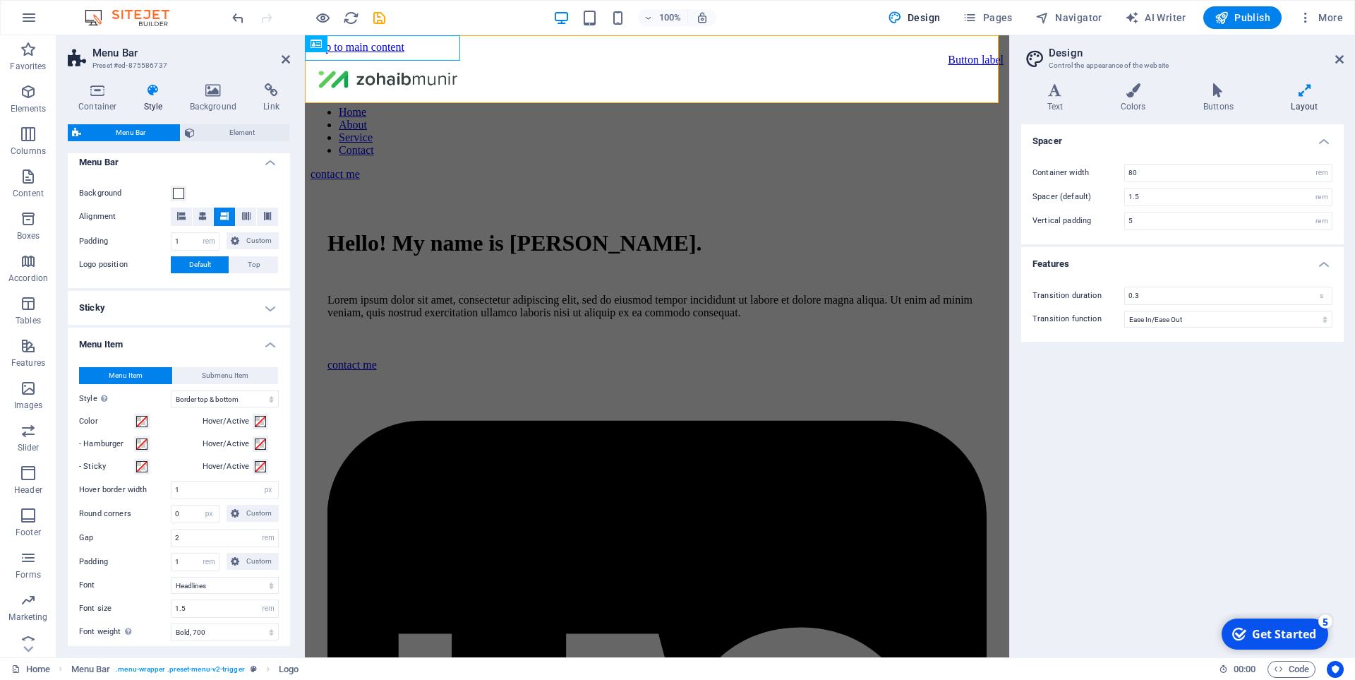
scroll to position [271, 0]
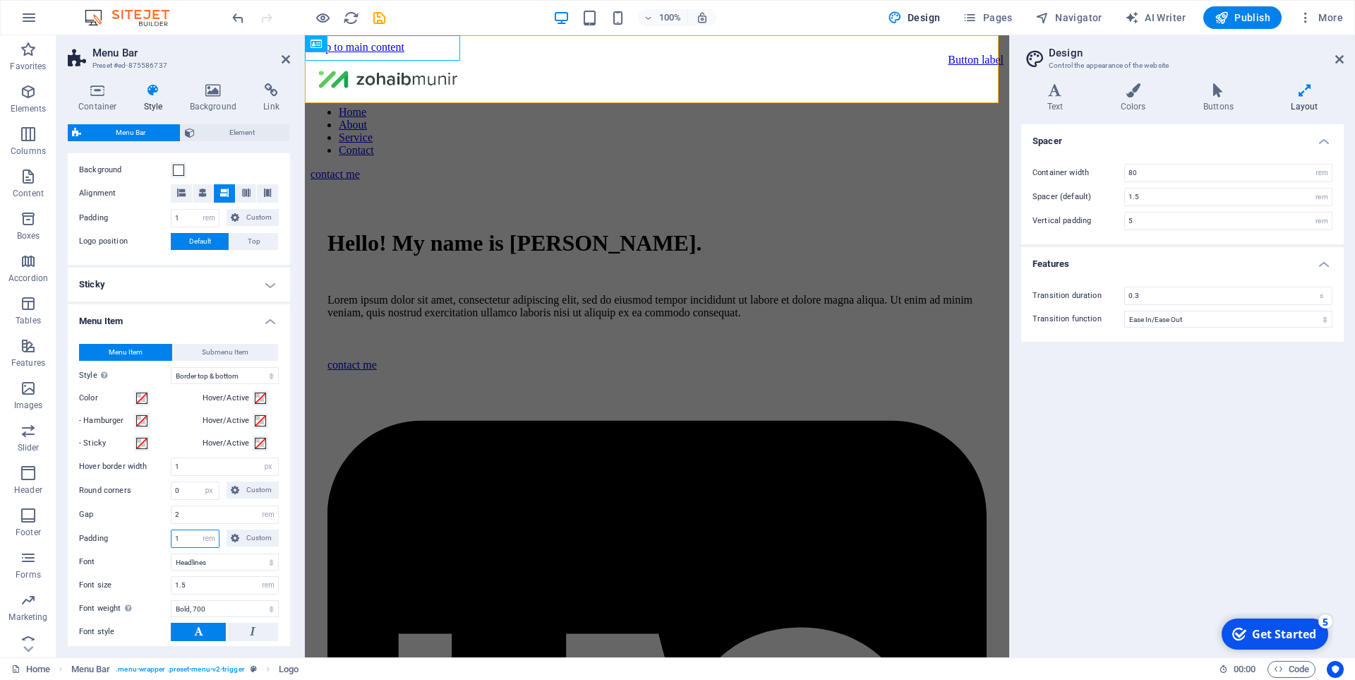
drag, startPoint x: 178, startPoint y: 546, endPoint x: 156, endPoint y: 546, distance: 21.9
click at [156, 546] on div "Padding 1 px rem % vh vw Custom Custom" at bounding box center [179, 538] width 200 height 18
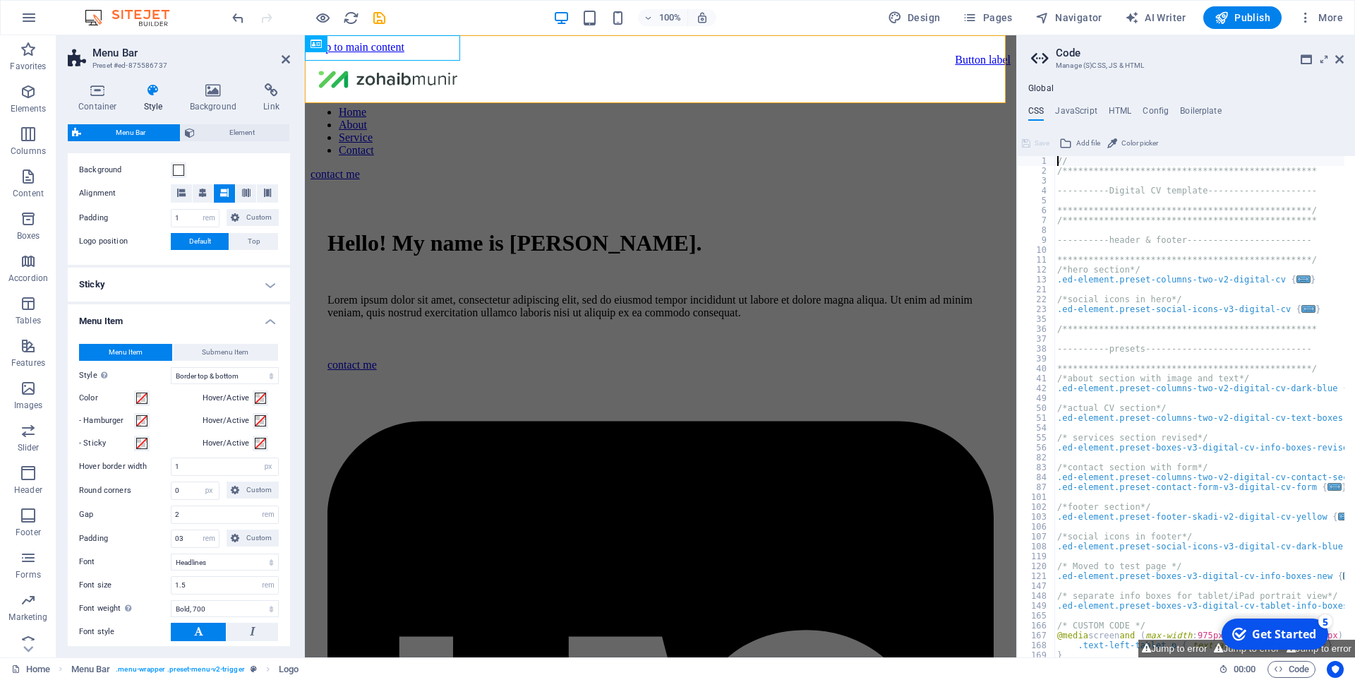
click at [131, 498] on label "Round corners" at bounding box center [125, 490] width 92 height 17
click at [238, 16] on icon "undo" at bounding box center [238, 18] width 16 height 16
type input "1"
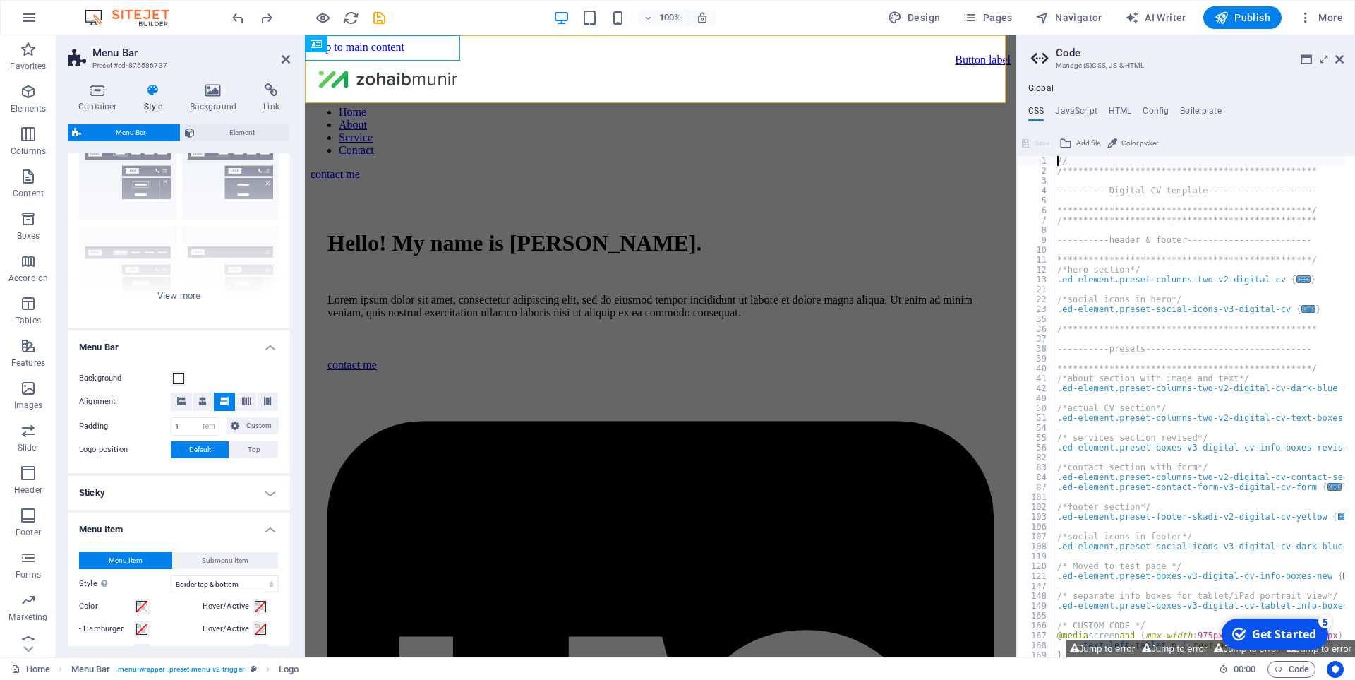
scroll to position [59, 0]
click at [203, 401] on icon at bounding box center [202, 404] width 8 height 8
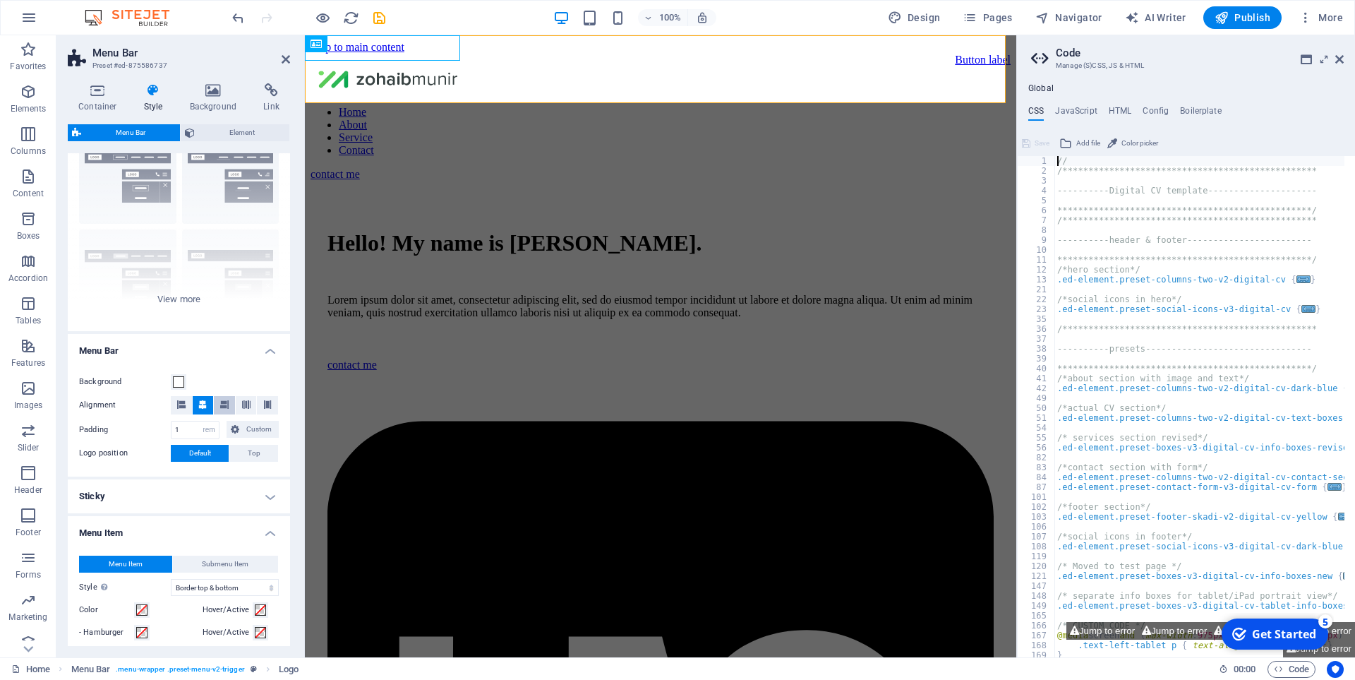
click at [224, 410] on span at bounding box center [224, 405] width 8 height 18
click at [251, 430] on span "Custom" at bounding box center [258, 429] width 31 height 17
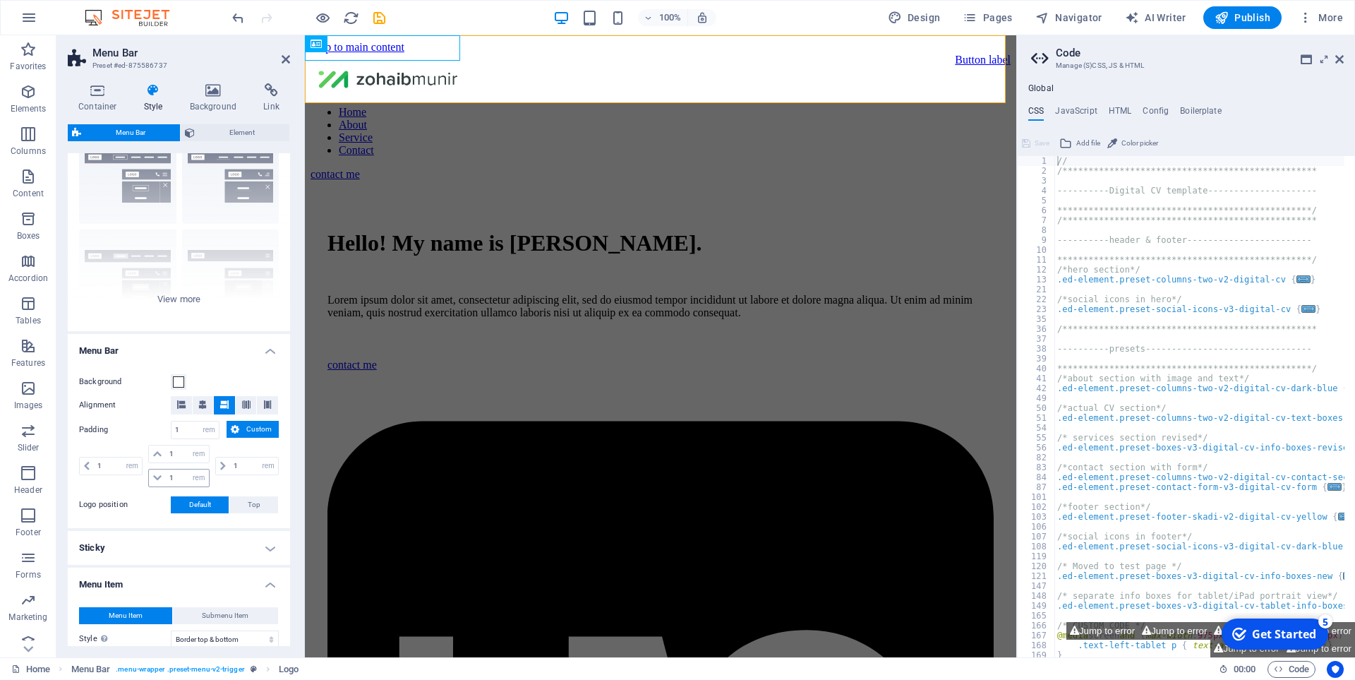
click at [154, 481] on icon at bounding box center [157, 478] width 8 height 8
click at [154, 478] on icon at bounding box center [157, 478] width 8 height 8
drag, startPoint x: 175, startPoint y: 478, endPoint x: 150, endPoint y: 479, distance: 24.7
click at [159, 481] on div "1 px rem % vh vw" at bounding box center [178, 478] width 61 height 18
type input "0"
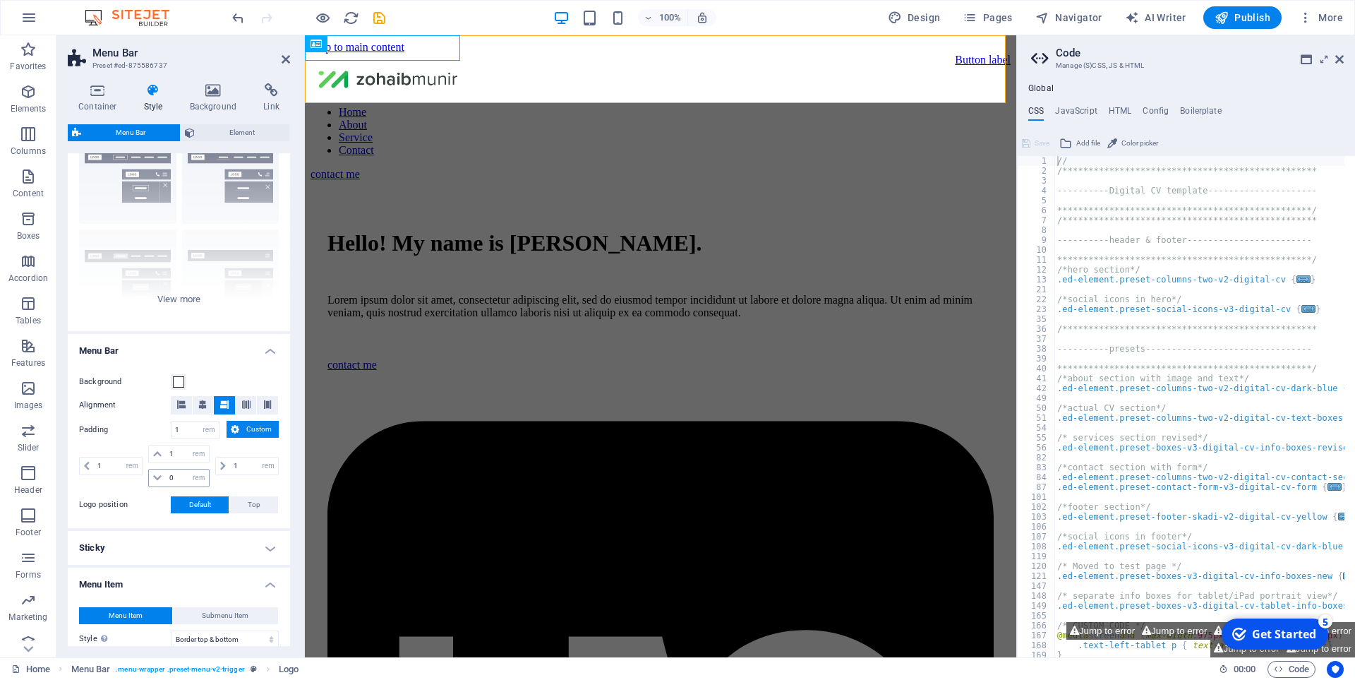
select select "DISABLED_OPTION_VALUE"
drag, startPoint x: 176, startPoint y: 476, endPoint x: 167, endPoint y: 486, distance: 13.5
click at [167, 486] on div "0 px rem % vh vw" at bounding box center [178, 478] width 61 height 18
type input "1"
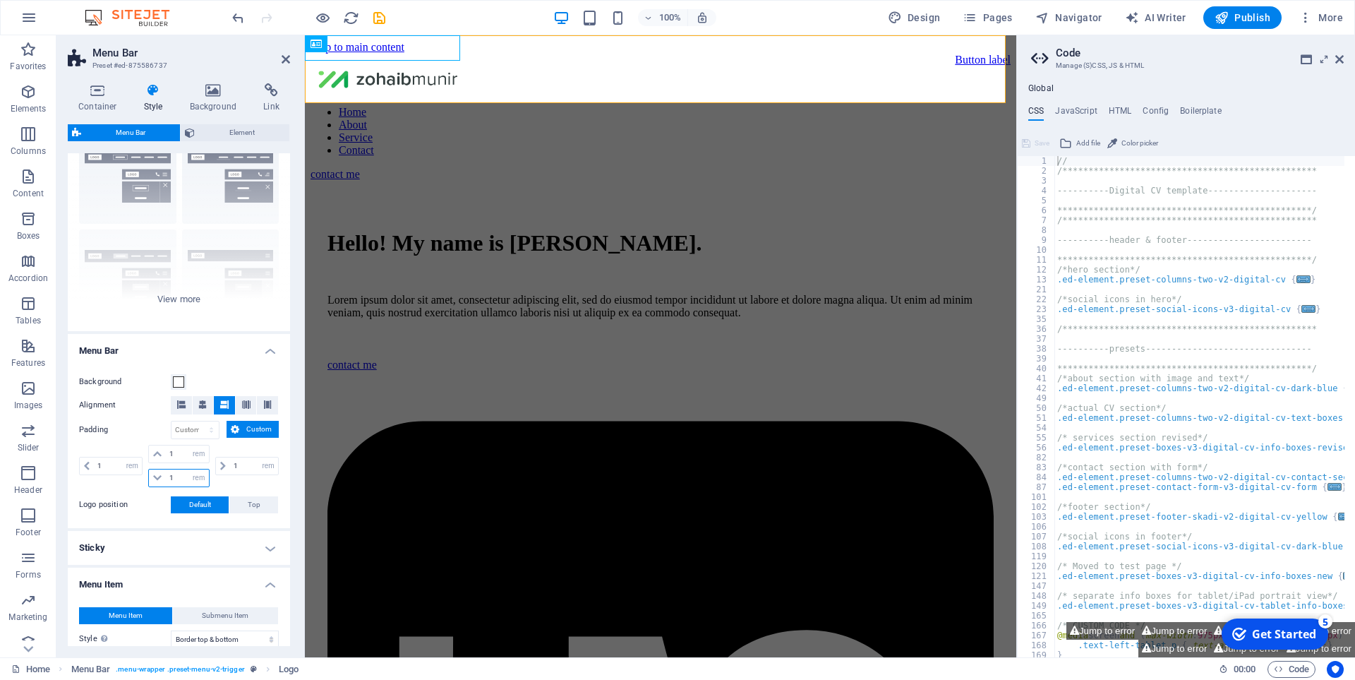
select select "rem"
type input "1"
click at [103, 107] on h4 "Container" at bounding box center [101, 98] width 66 height 30
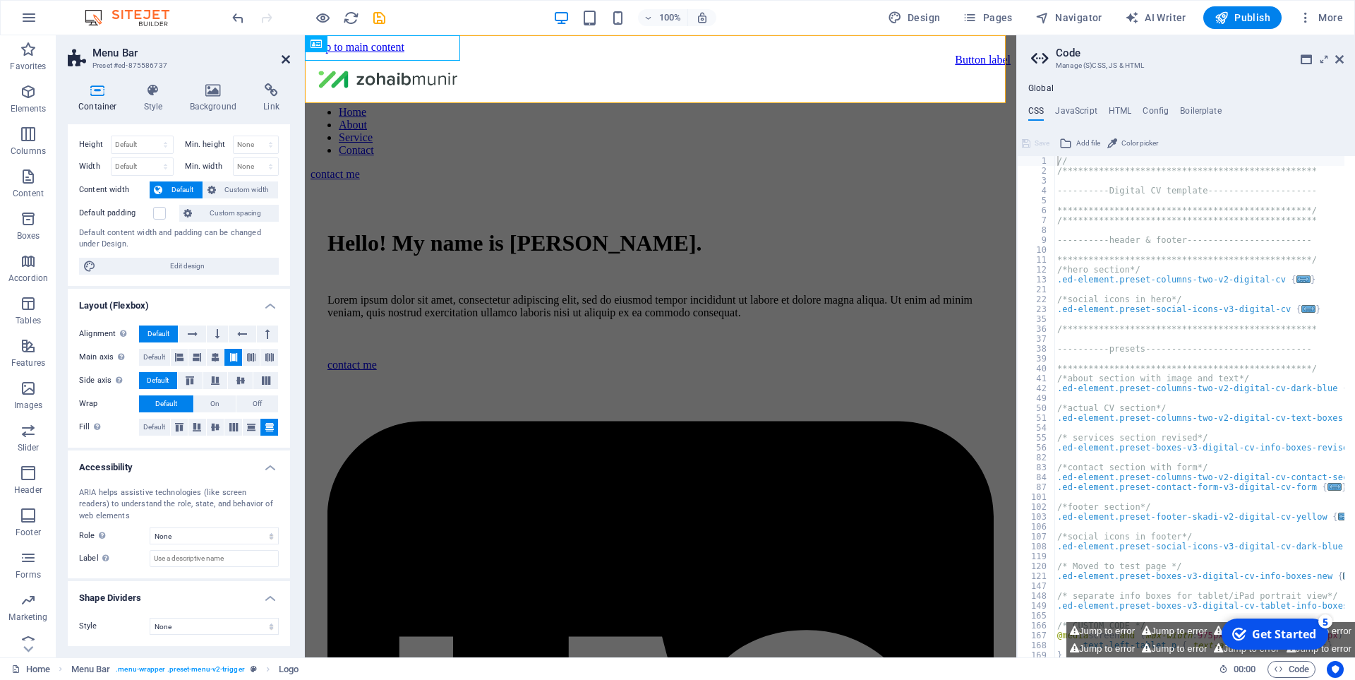
click at [284, 59] on icon at bounding box center [286, 59] width 8 height 11
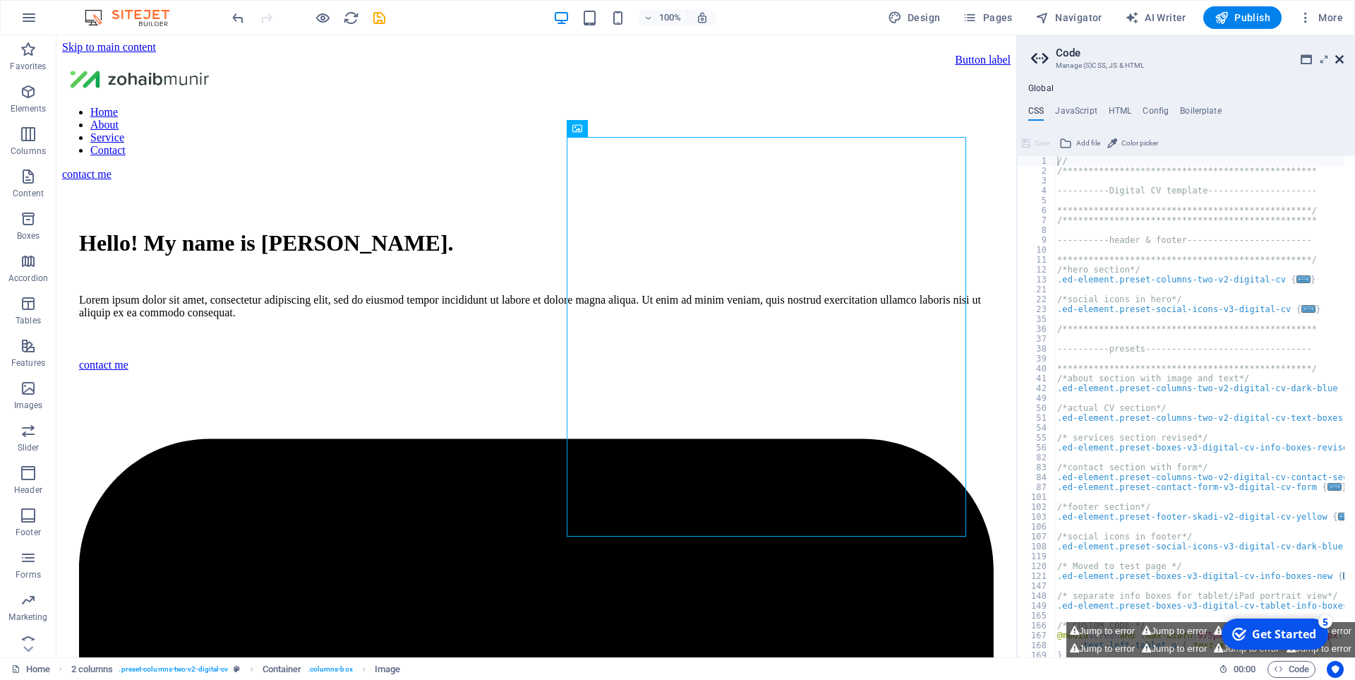
click at [1337, 59] on icon at bounding box center [1339, 59] width 8 height 11
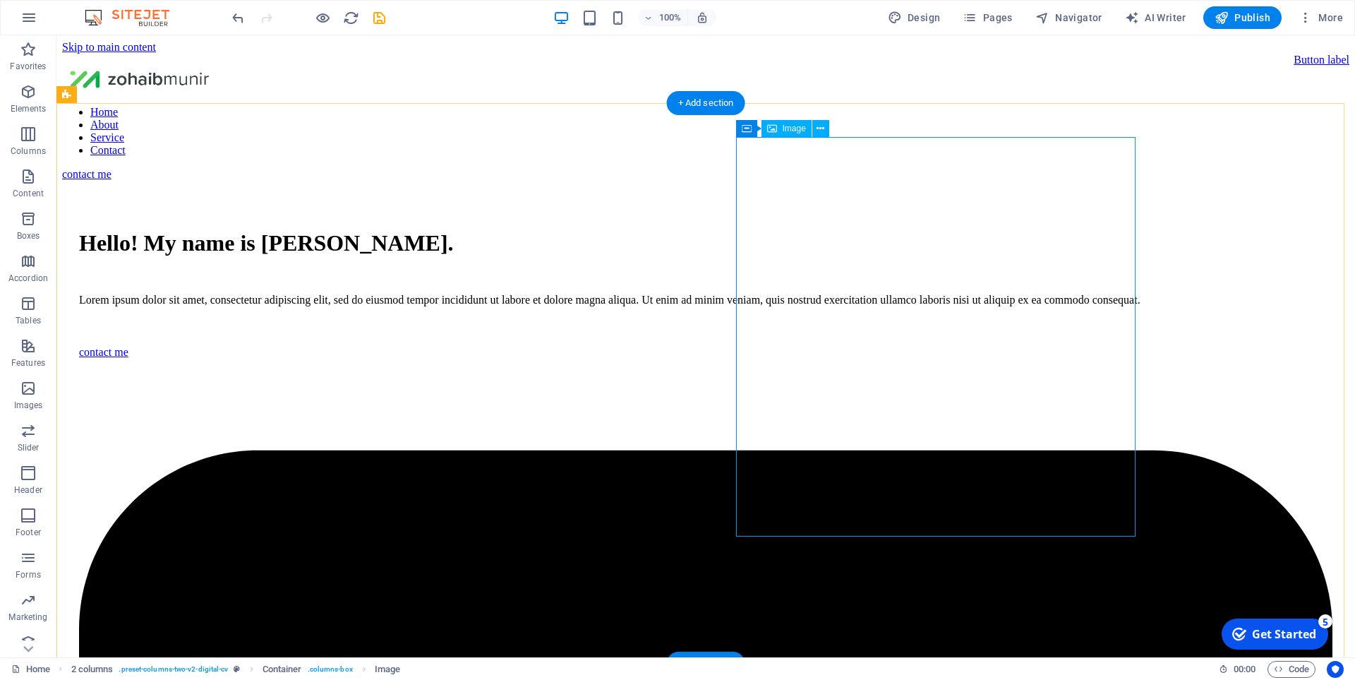
click at [494, 106] on nav "Home About Service Contact" at bounding box center [705, 131] width 1287 height 51
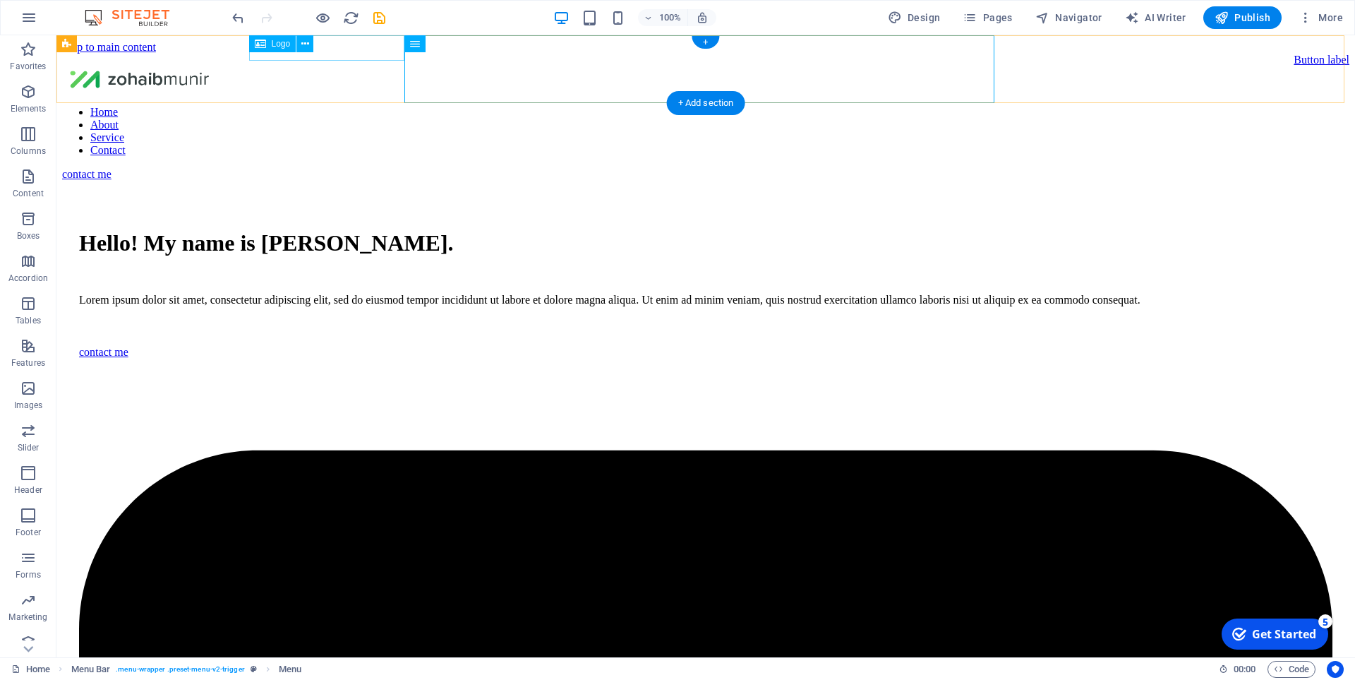
click at [337, 66] on div at bounding box center [705, 80] width 1287 height 28
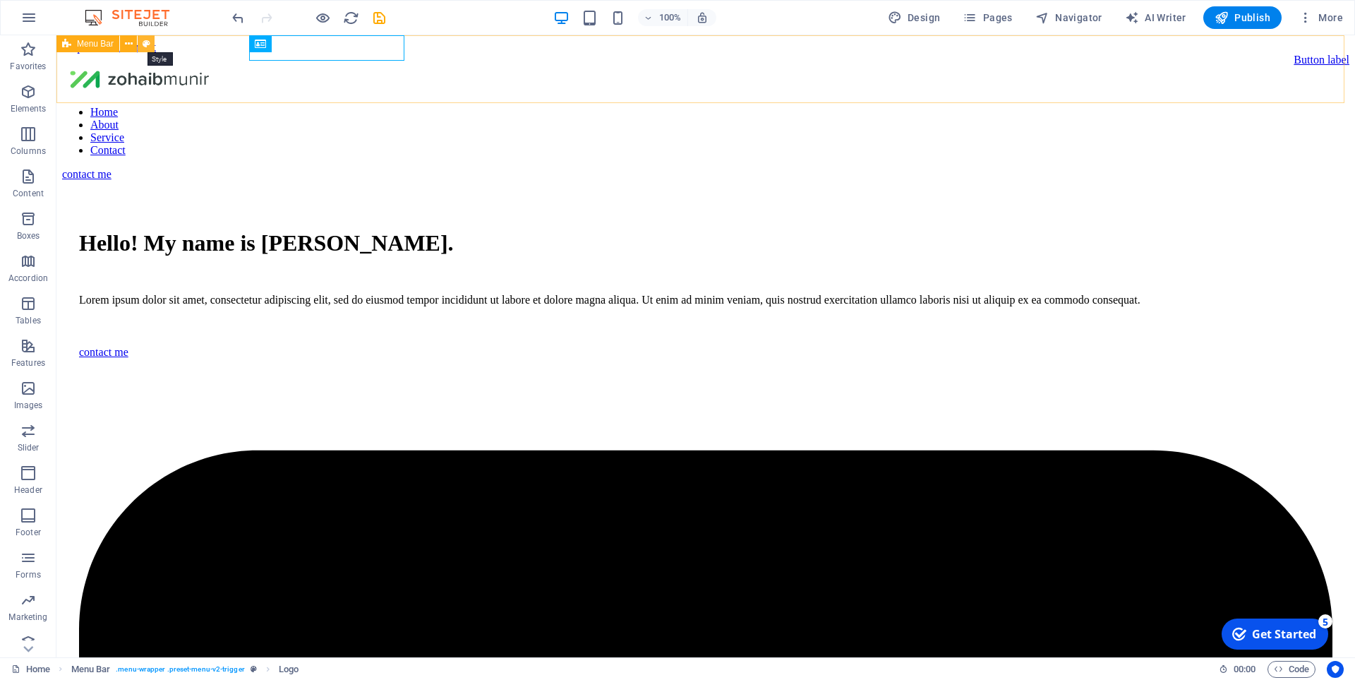
click at [143, 47] on icon at bounding box center [147, 44] width 8 height 15
select select "rem"
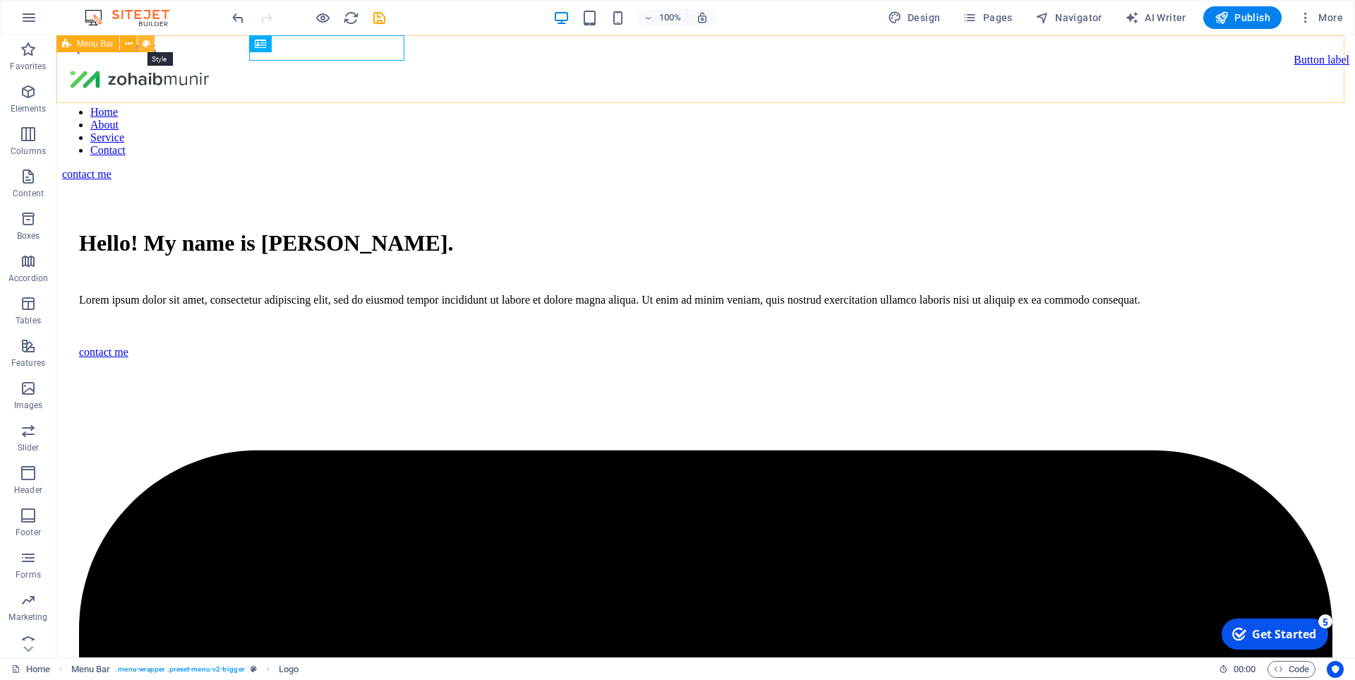
select select "rem"
select select "hover_border_vertical"
select select "px"
select select "rem"
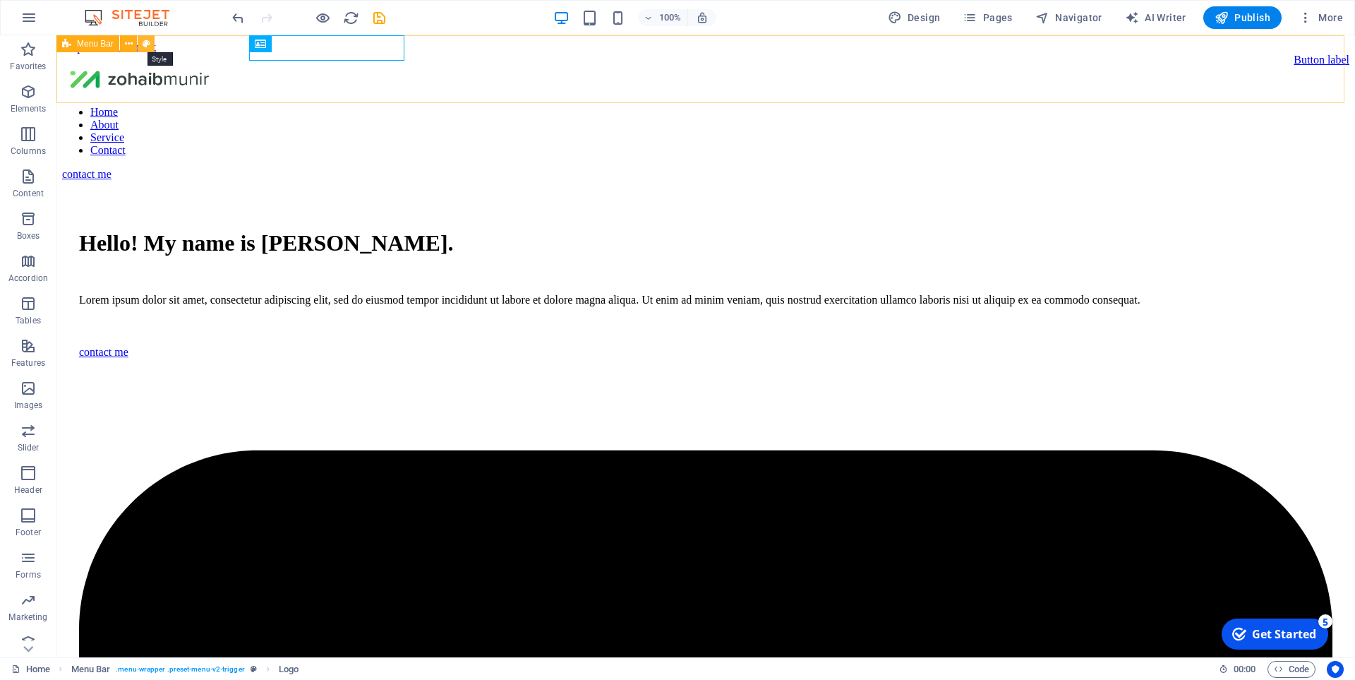
select select "rem"
select select "link-special-font"
select select "rem"
select select "700"
select select "px"
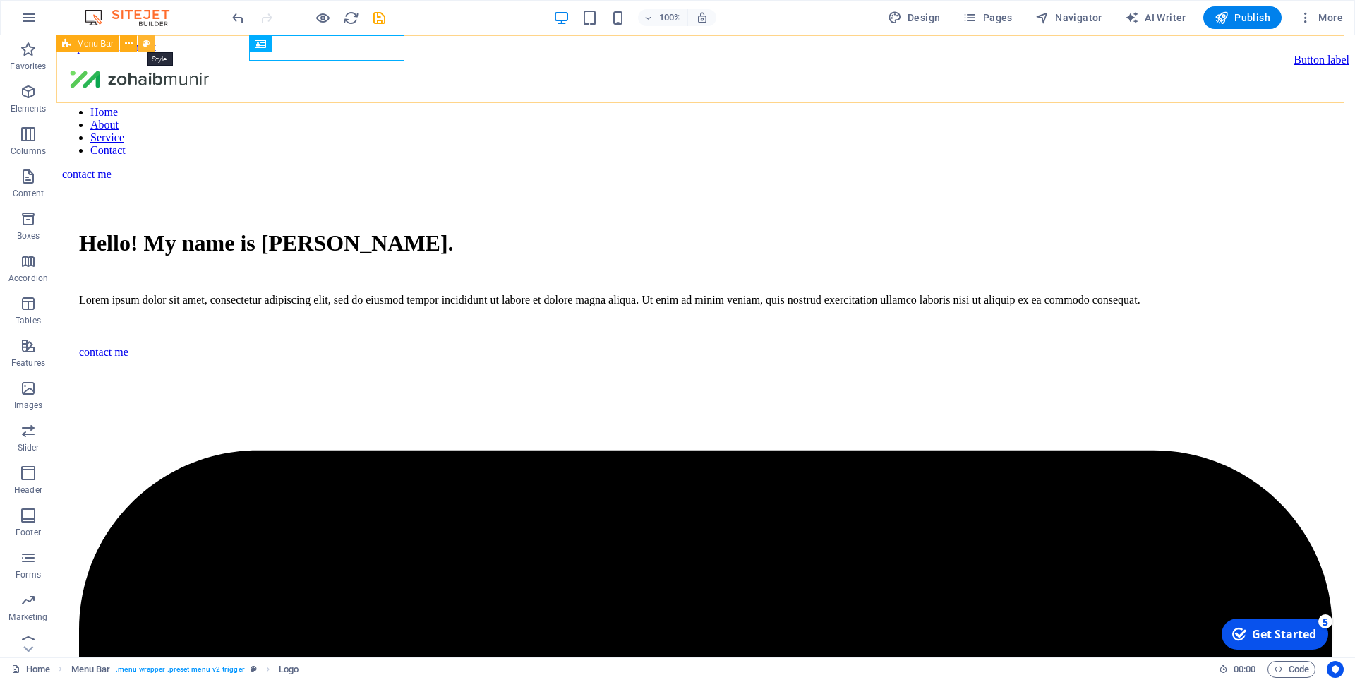
select select "preset-menu-v2-trigger"
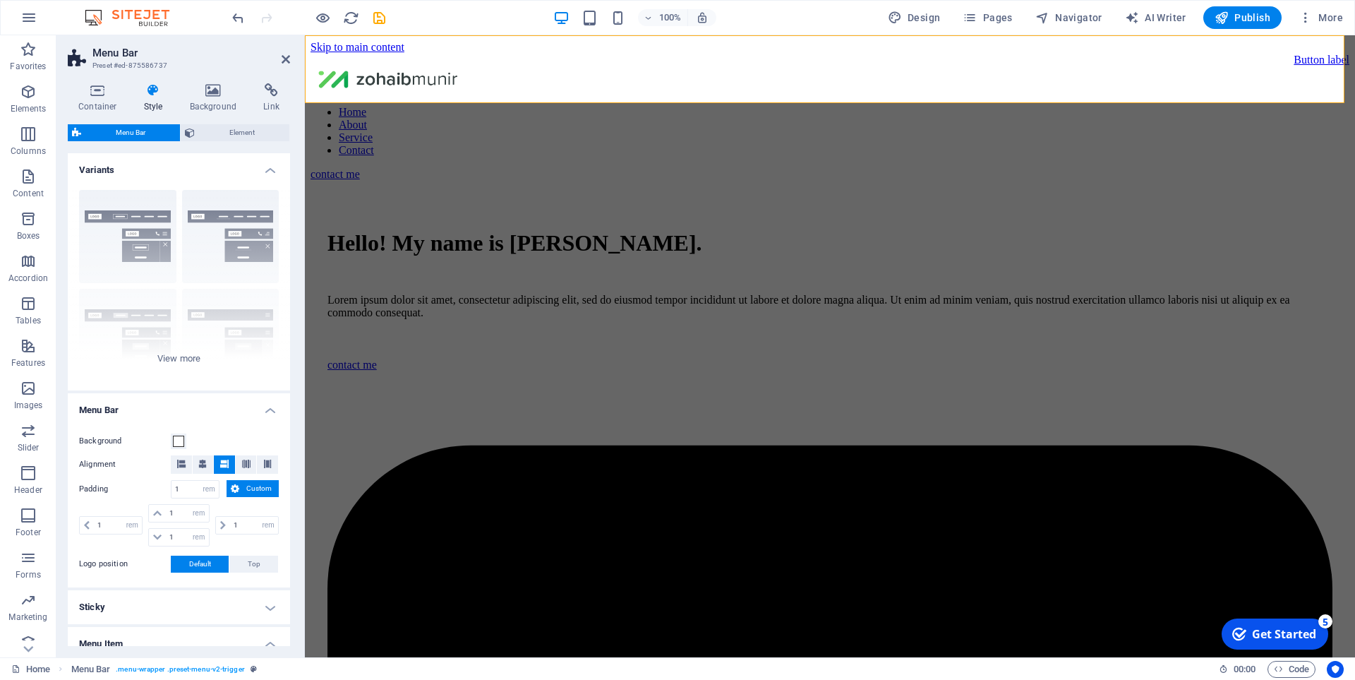
click at [255, 488] on span "Custom" at bounding box center [258, 488] width 31 height 17
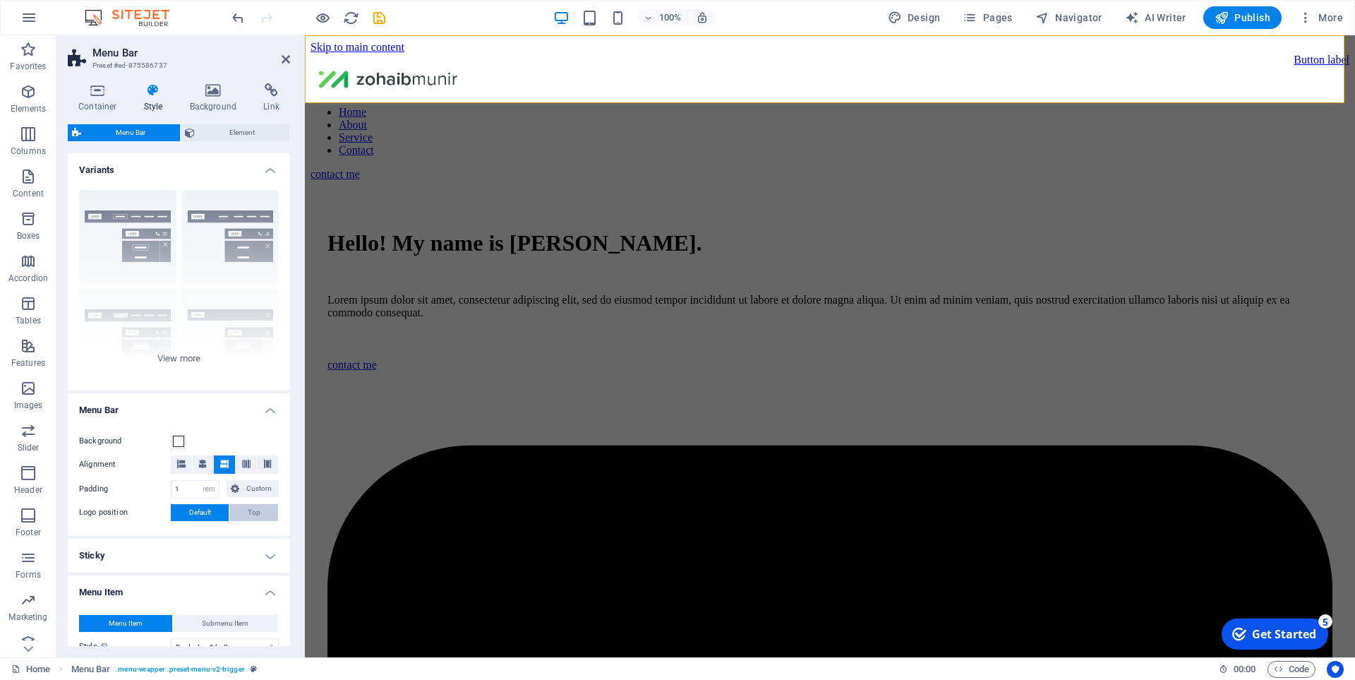
click at [241, 514] on button "Top" at bounding box center [253, 512] width 49 height 17
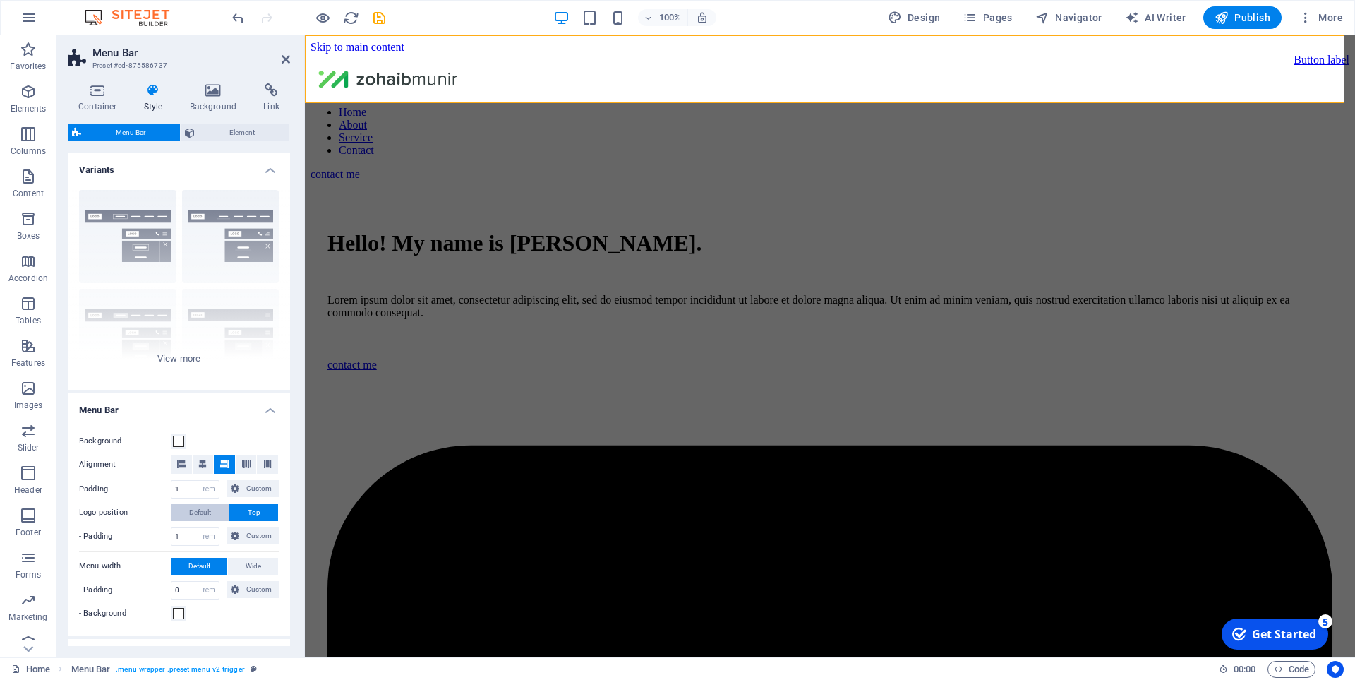
click at [198, 507] on span "Default" at bounding box center [200, 512] width 22 height 17
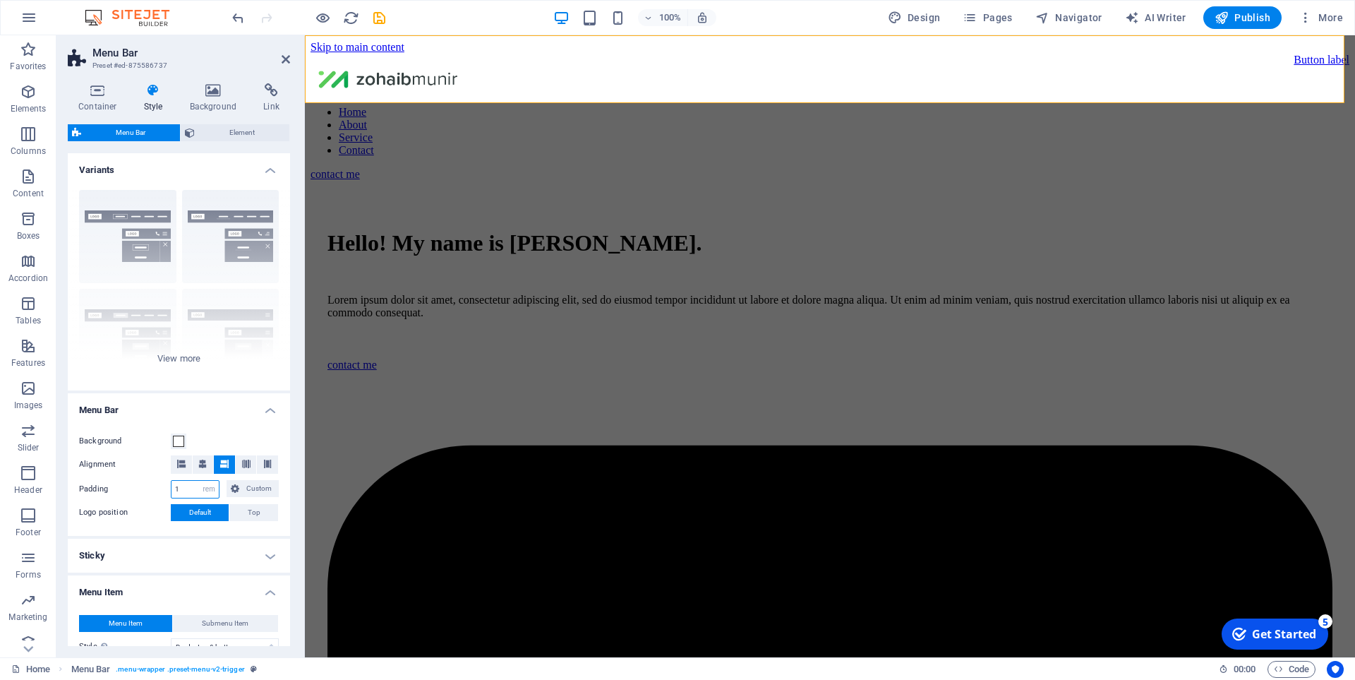
click at [193, 487] on input "1" at bounding box center [194, 489] width 47 height 17
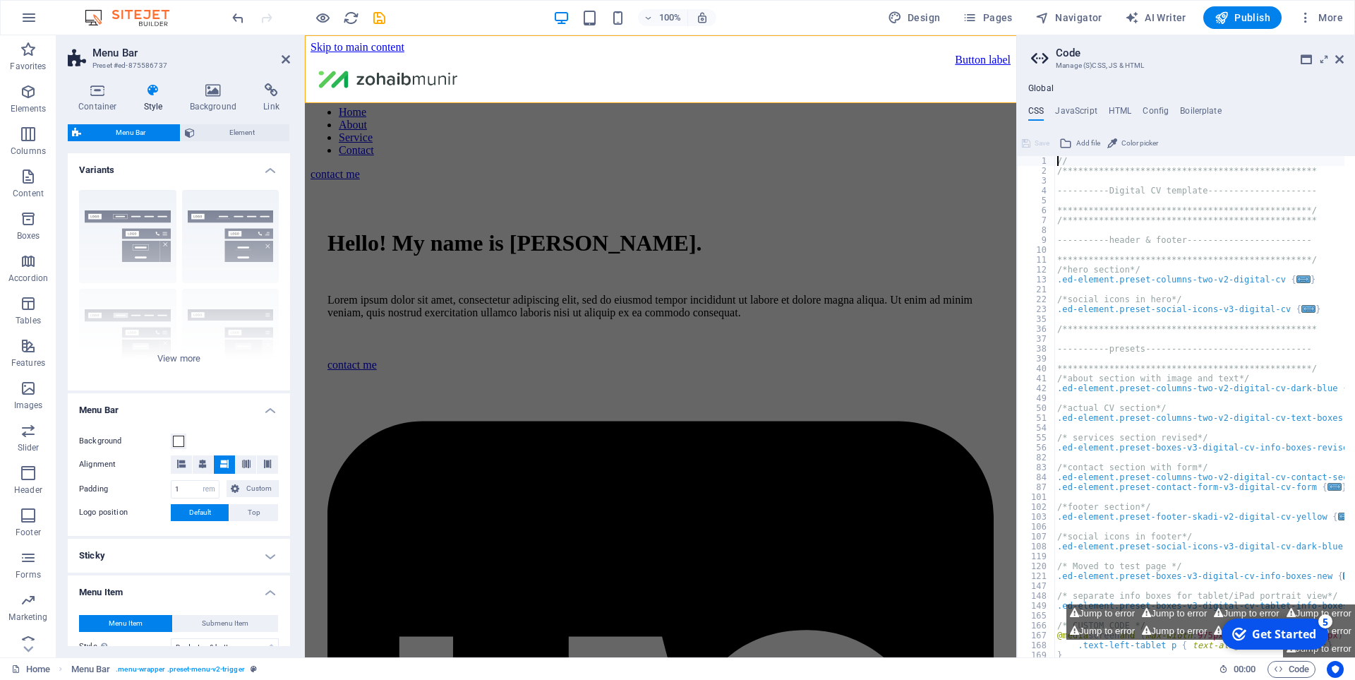
drag, startPoint x: 193, startPoint y: 487, endPoint x: 161, endPoint y: 487, distance: 31.8
click at [161, 487] on div "Padding 1 px rem % vh vw Custom Custom" at bounding box center [179, 489] width 200 height 18
click at [193, 490] on input "1" at bounding box center [194, 489] width 47 height 17
click at [195, 486] on input "3" at bounding box center [194, 489] width 47 height 17
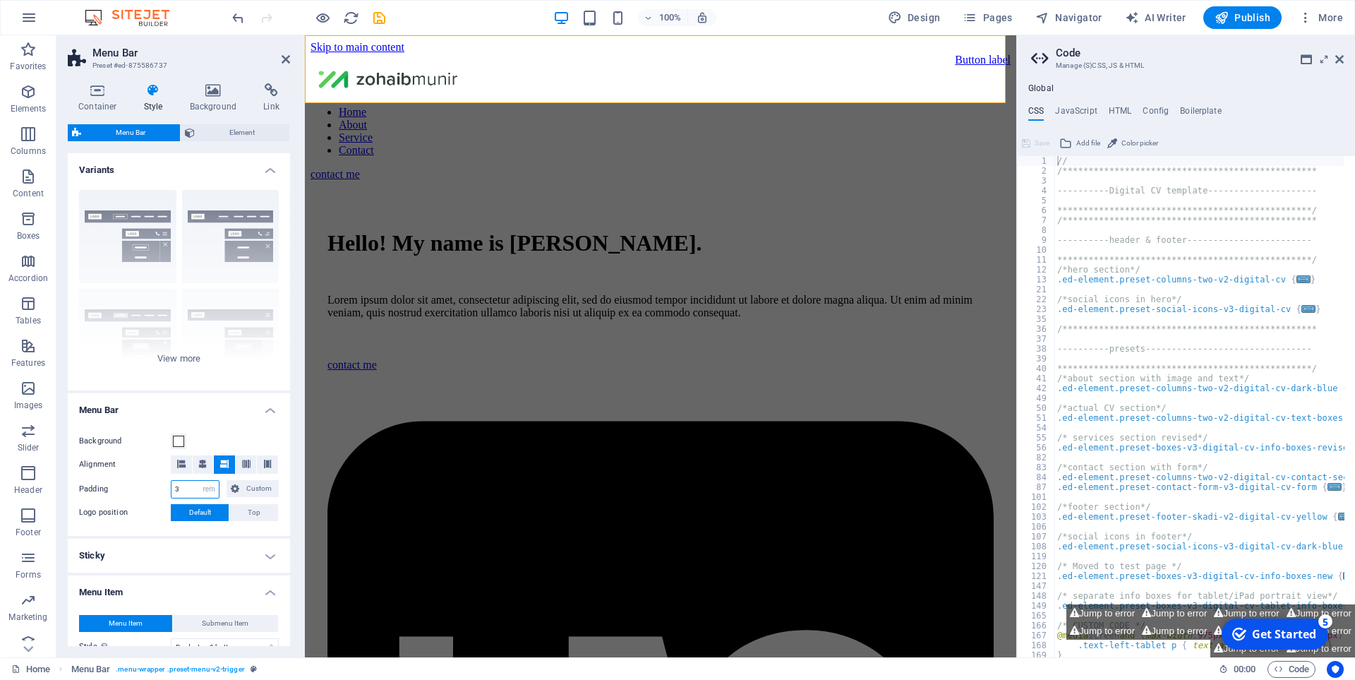
click at [195, 486] on input "3" at bounding box center [194, 489] width 47 height 17
type input "1"
click at [265, 411] on h4 "Menu Bar" at bounding box center [179, 405] width 222 height 25
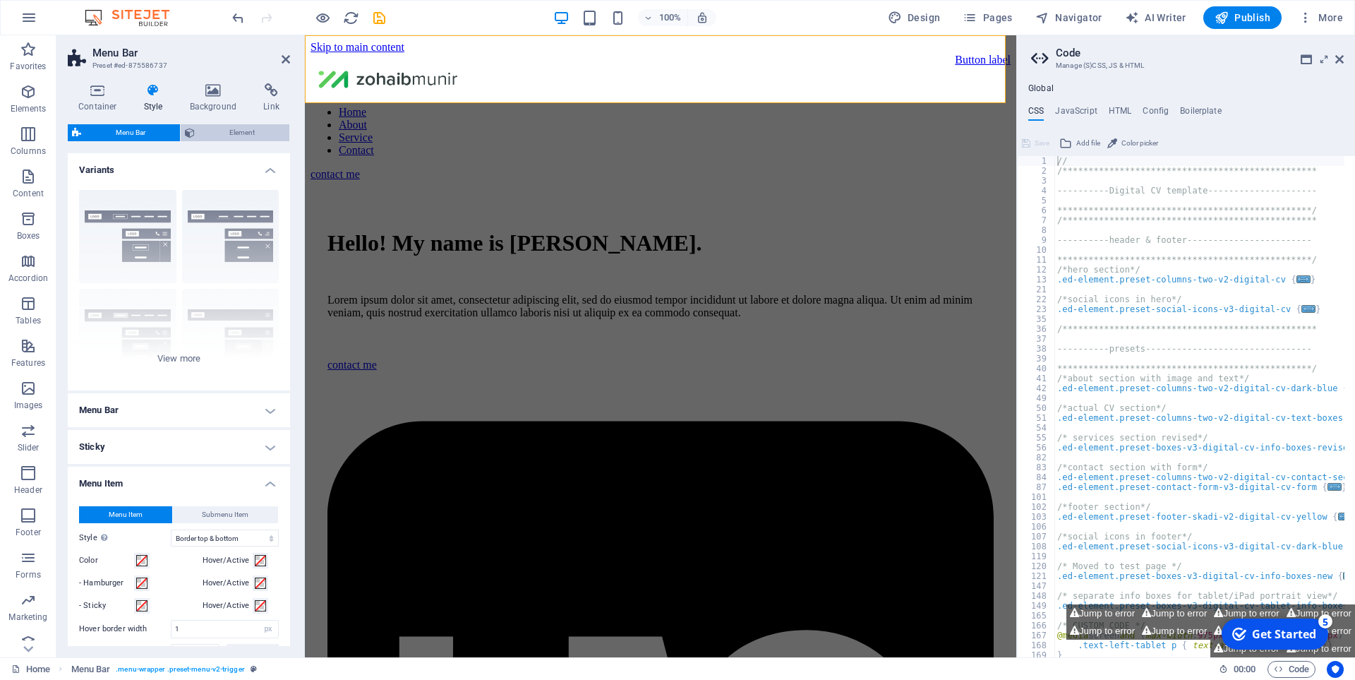
click at [250, 135] on span "Element" at bounding box center [242, 132] width 86 height 17
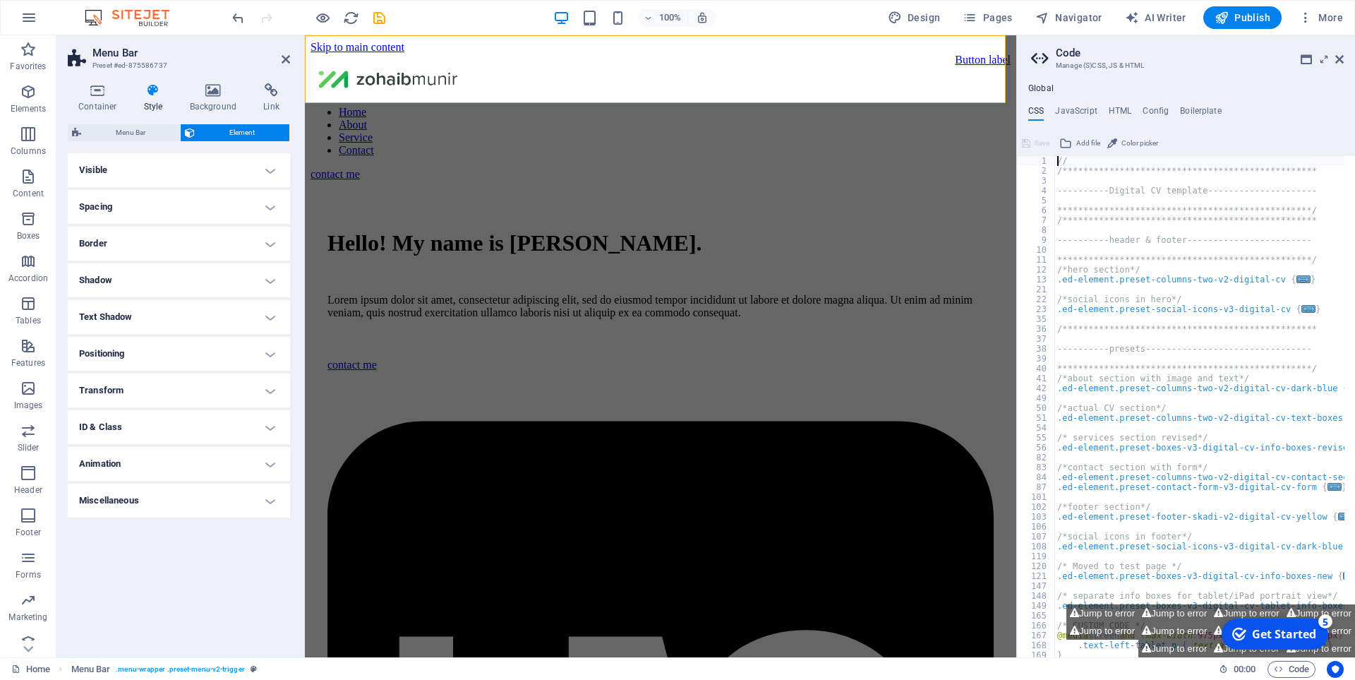
click at [222, 209] on h4 "Spacing" at bounding box center [179, 207] width 222 height 34
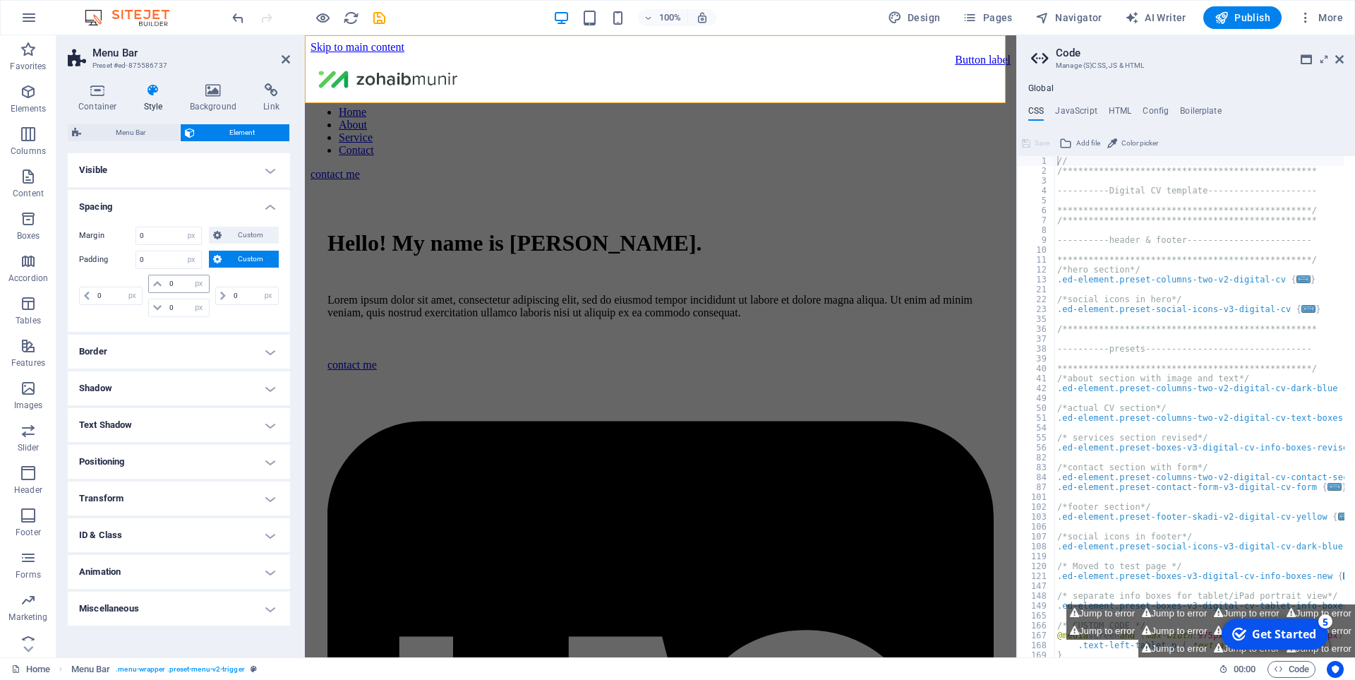
click at [164, 285] on span at bounding box center [157, 283] width 17 height 17
click at [175, 285] on input "0" at bounding box center [187, 283] width 42 height 17
drag, startPoint x: 175, startPoint y: 284, endPoint x: 291, endPoint y: 473, distance: 221.1
click at [176, 284] on input "0" at bounding box center [187, 283] width 42 height 17
type input "10"
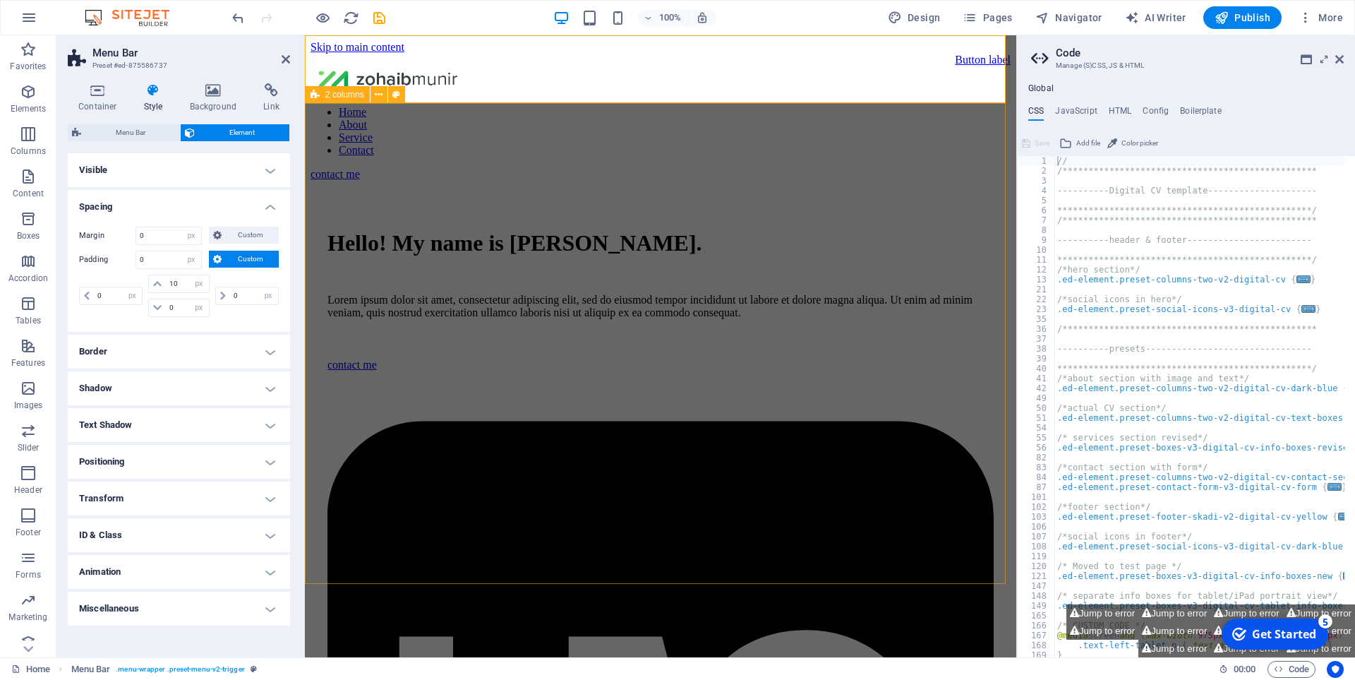
select select "DISABLED_OPTION_VALUE"
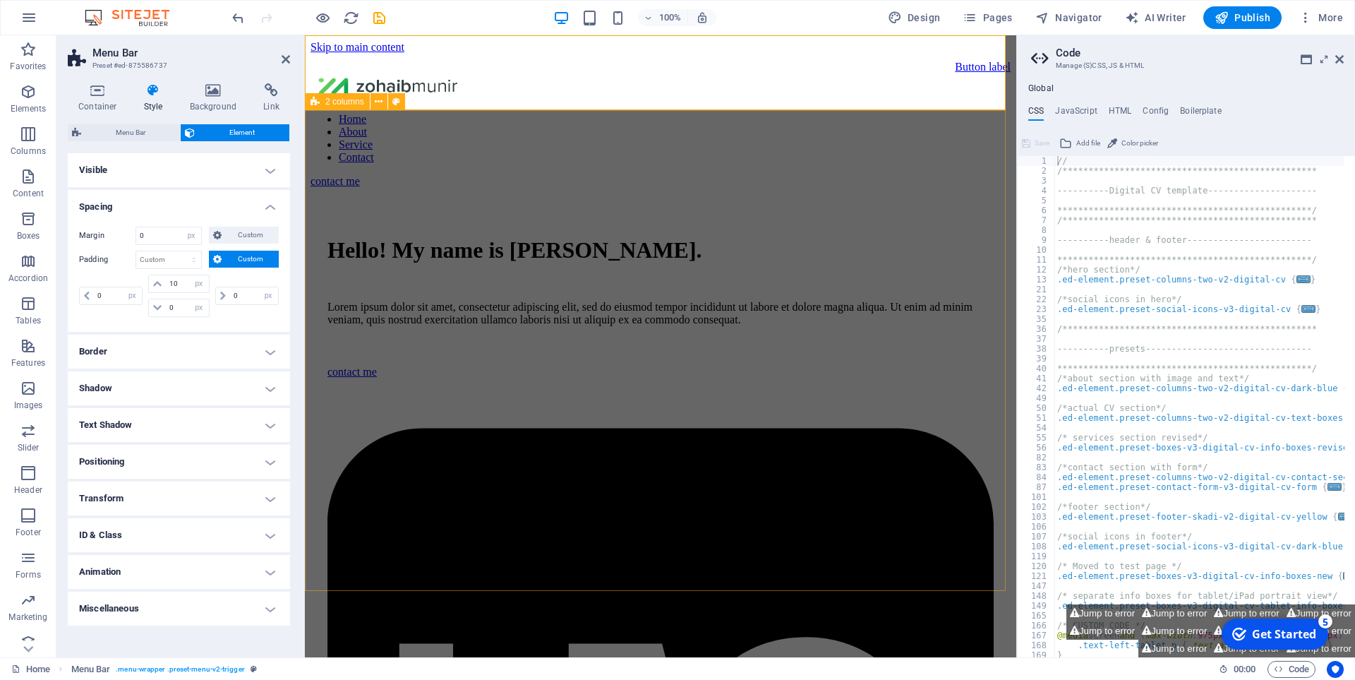
type input "0"
select select "px"
type input "0"
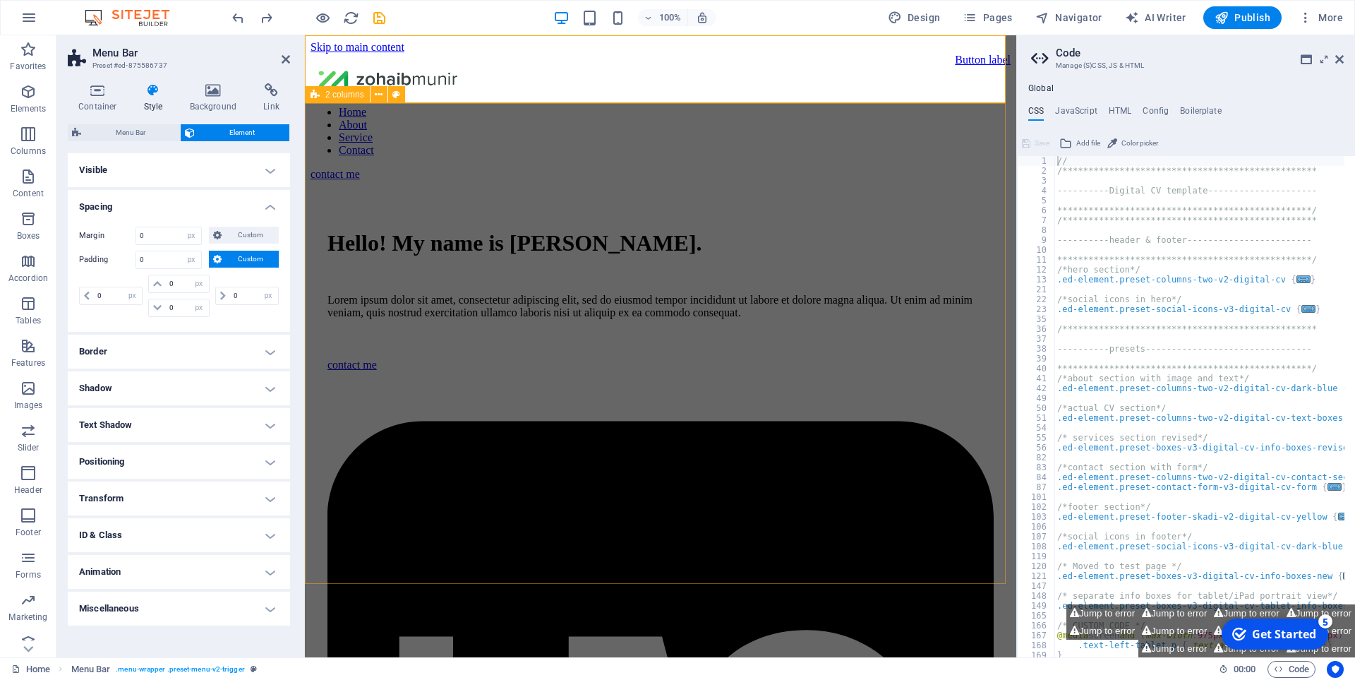
select select "DISABLED_OPTION_VALUE"
type input "10"
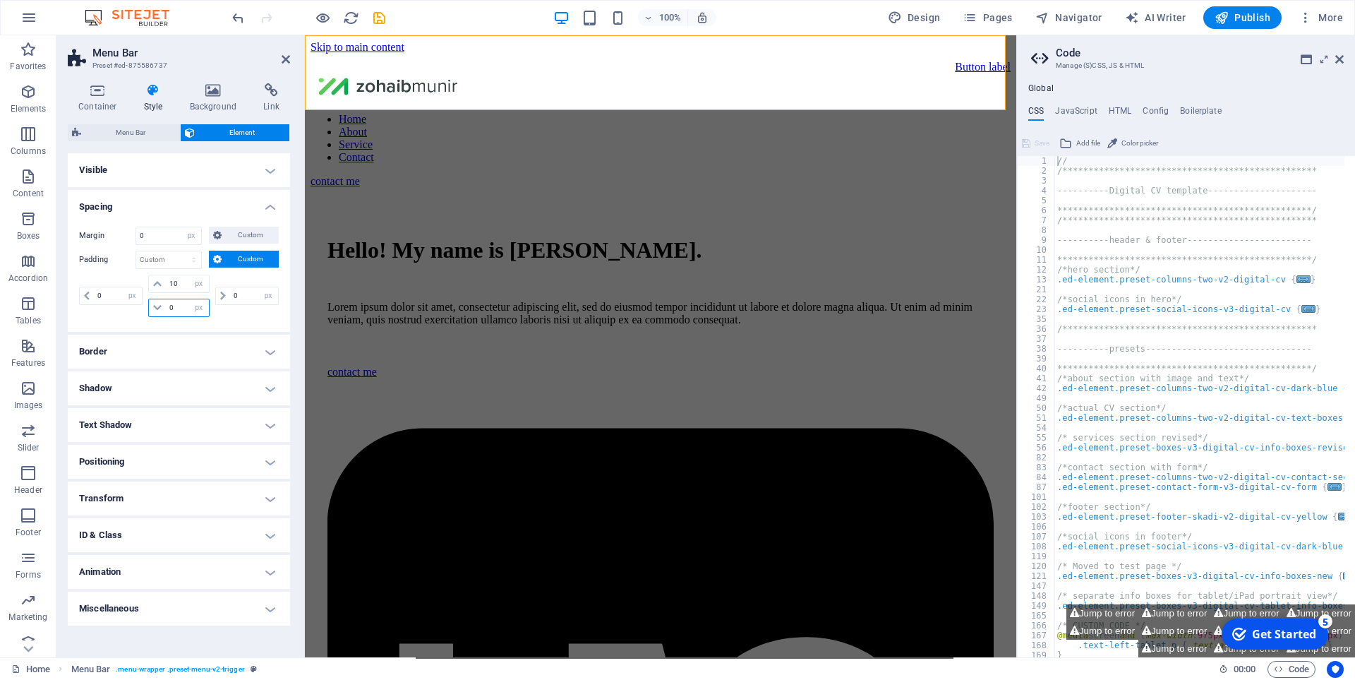
click at [179, 312] on input "0" at bounding box center [187, 307] width 42 height 17
type input "0"
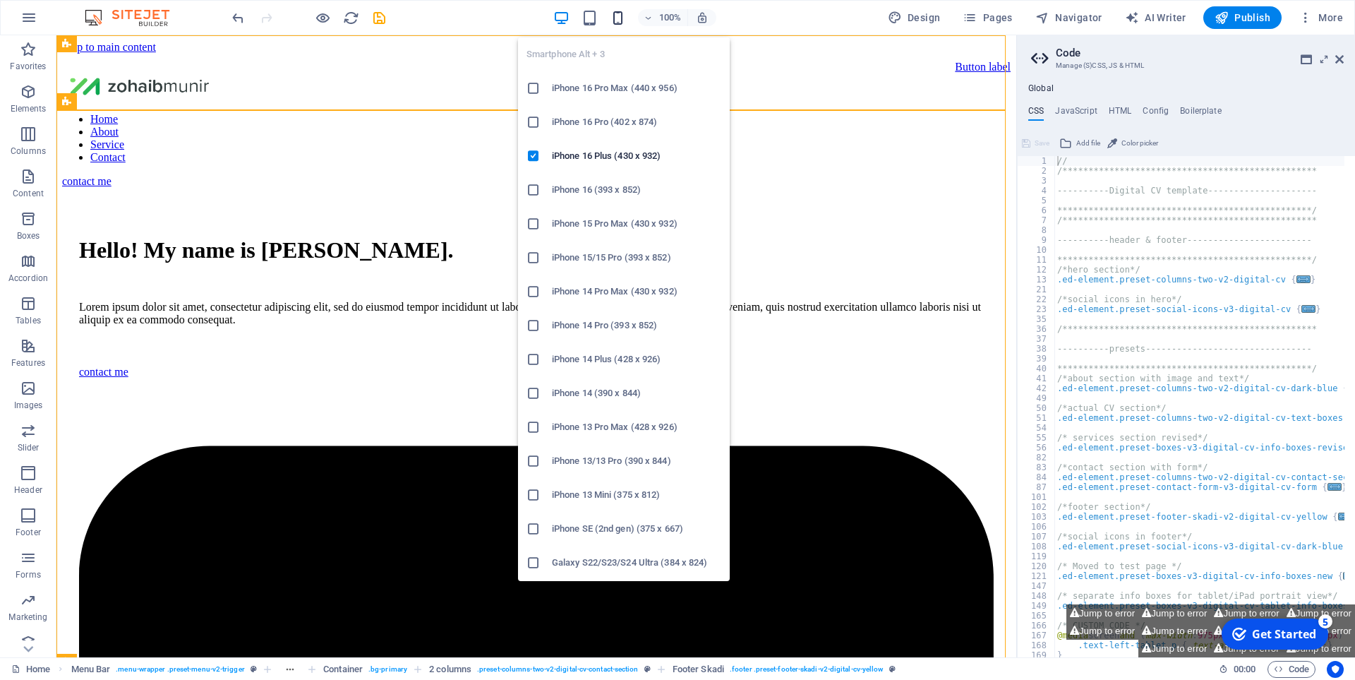
click at [626, 25] on icon "button" at bounding box center [618, 18] width 16 height 16
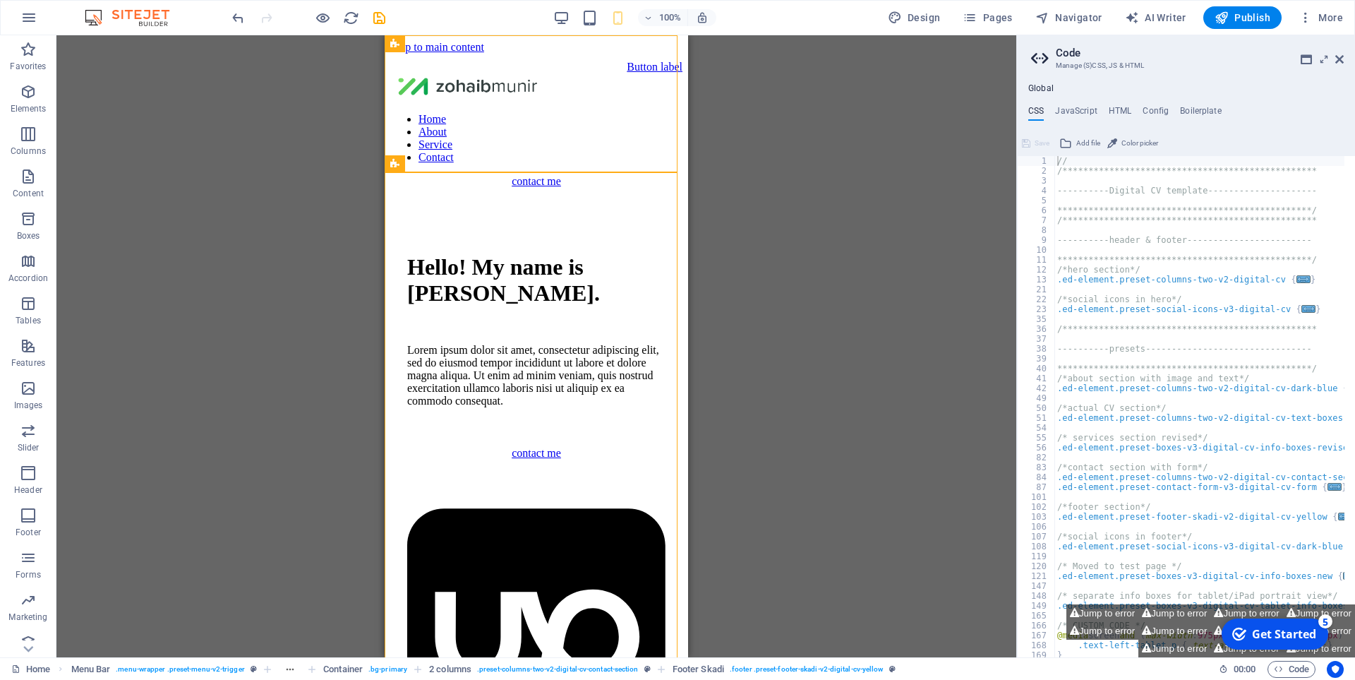
click at [803, 191] on div "H1 2 columns Container Container Image Container Menu Menu Bar Text Spacer Butt…" at bounding box center [536, 346] width 960 height 622
click at [514, 73] on div at bounding box center [536, 87] width 292 height 28
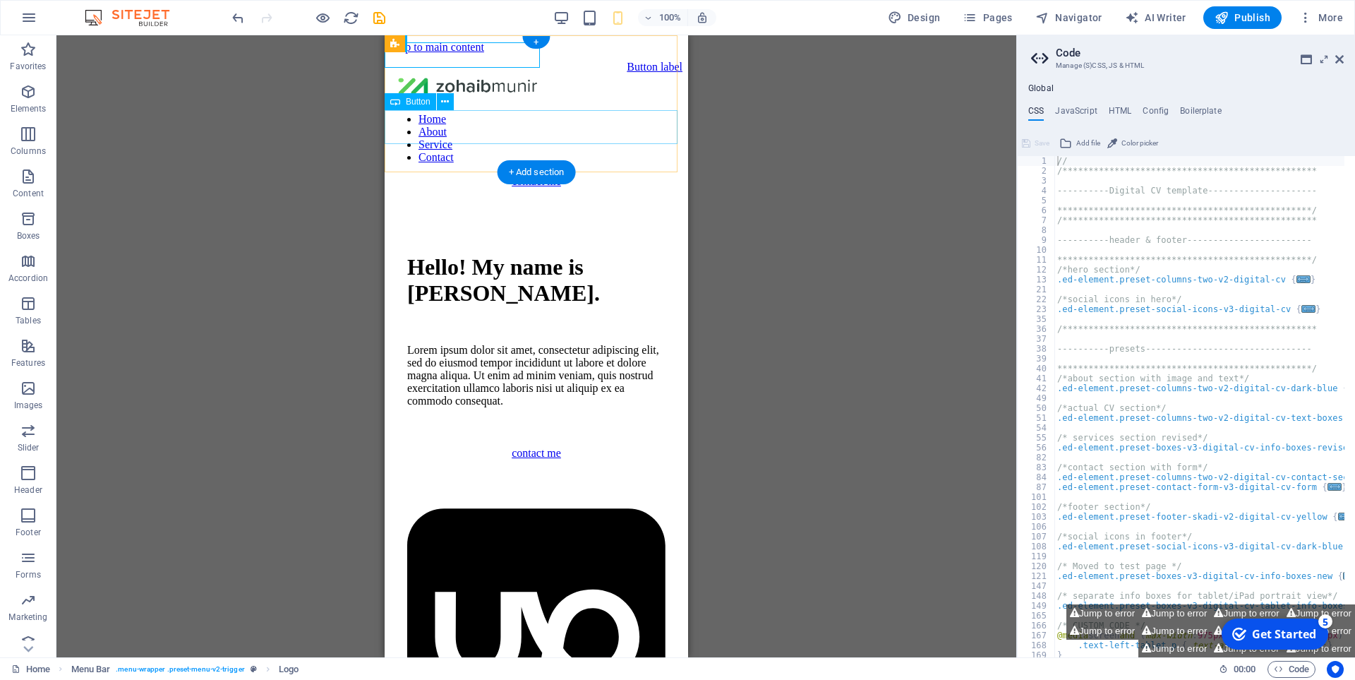
click at [613, 175] on div "contact me" at bounding box center [536, 181] width 292 height 13
click at [462, 73] on div at bounding box center [536, 87] width 292 height 28
click at [1337, 62] on icon at bounding box center [1339, 59] width 8 height 11
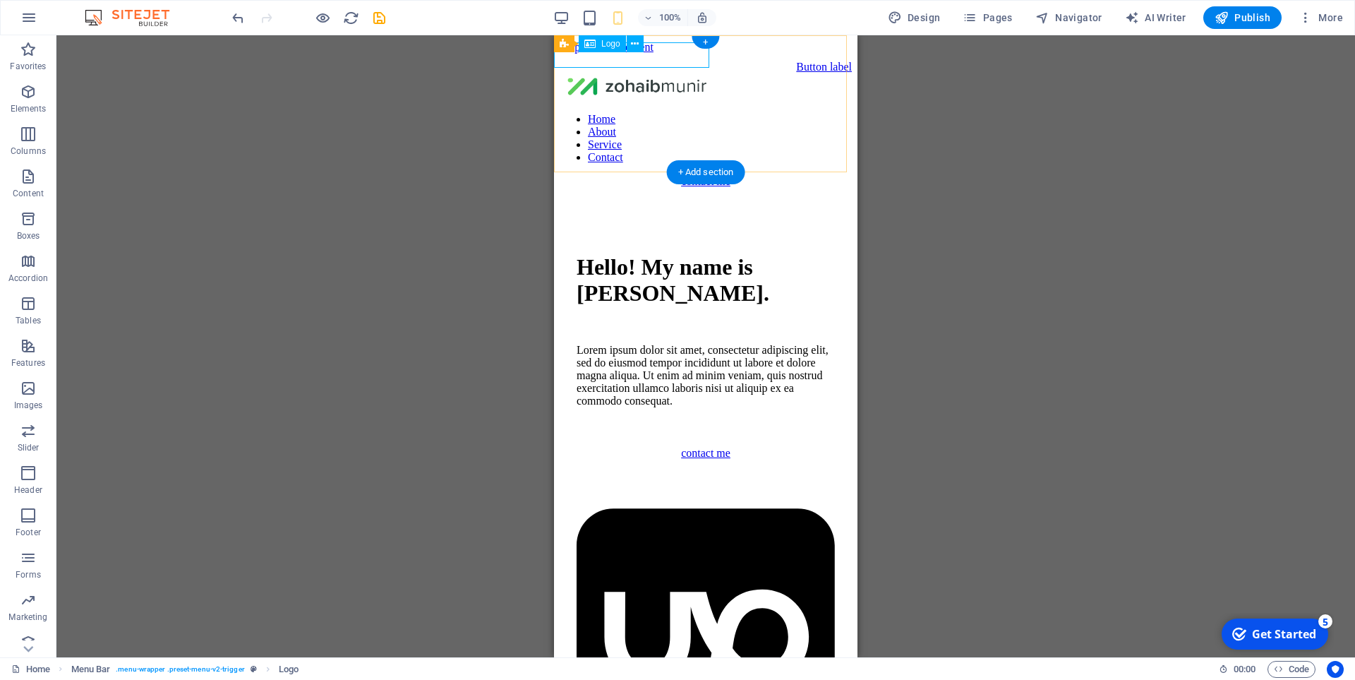
click at [678, 73] on div at bounding box center [706, 87] width 292 height 28
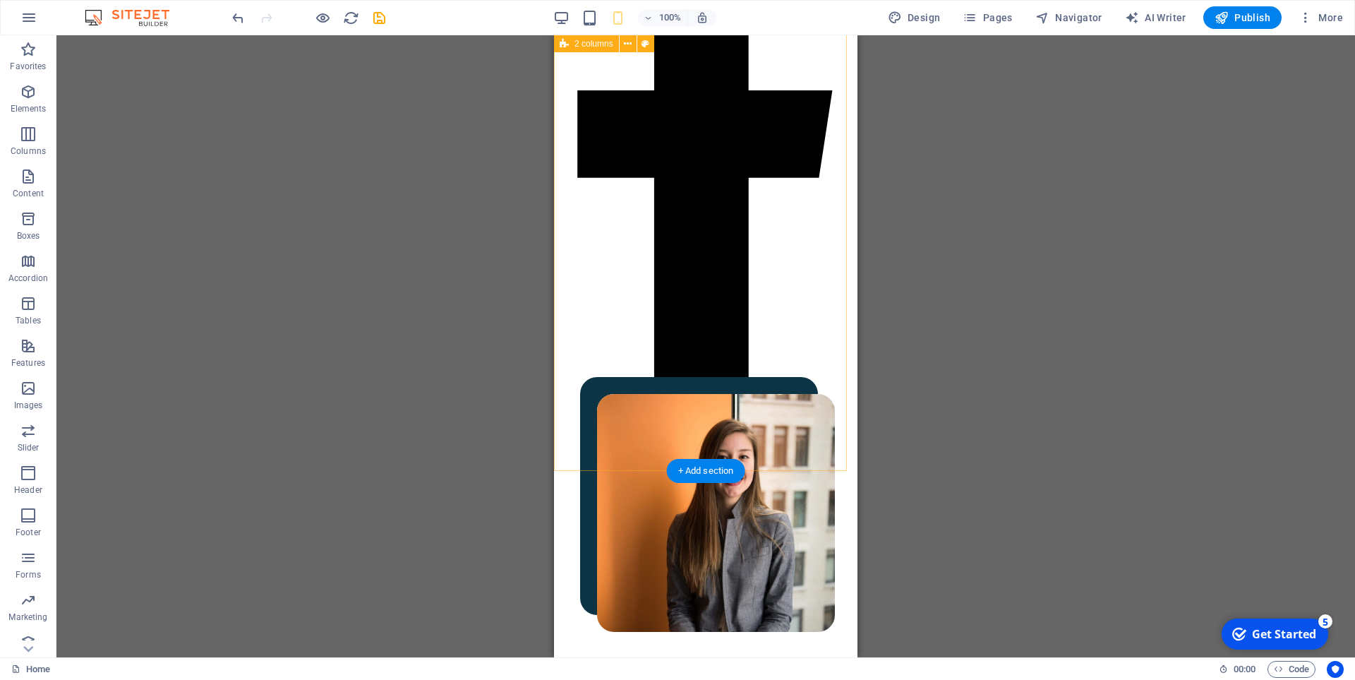
scroll to position [629, 0]
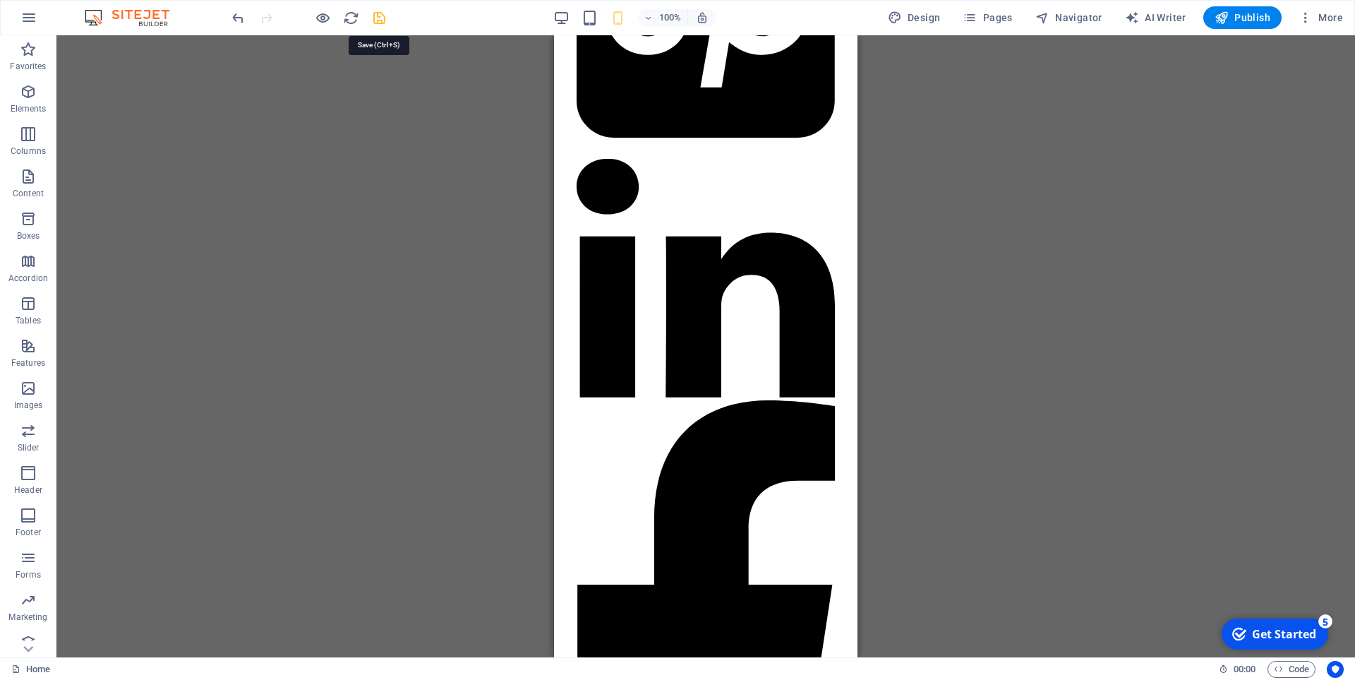
click at [386, 18] on icon "save" at bounding box center [379, 18] width 16 height 16
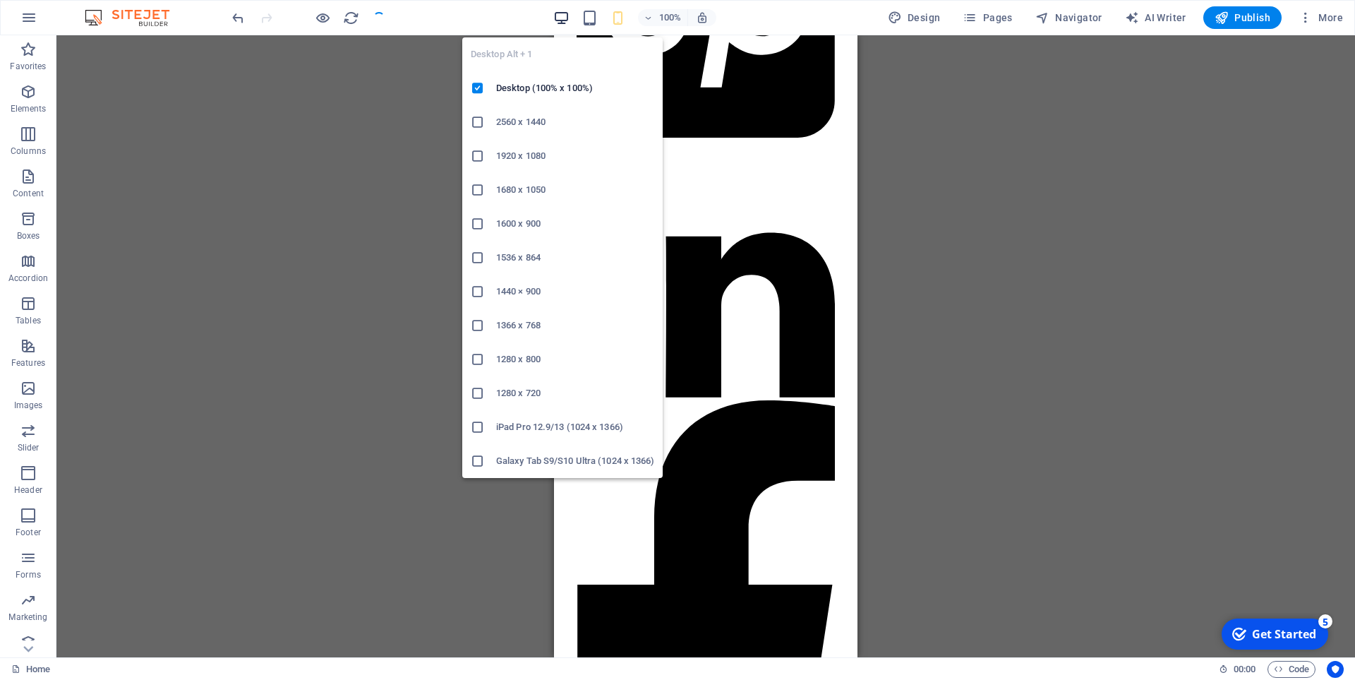
click at [560, 16] on icon "button" at bounding box center [561, 18] width 16 height 16
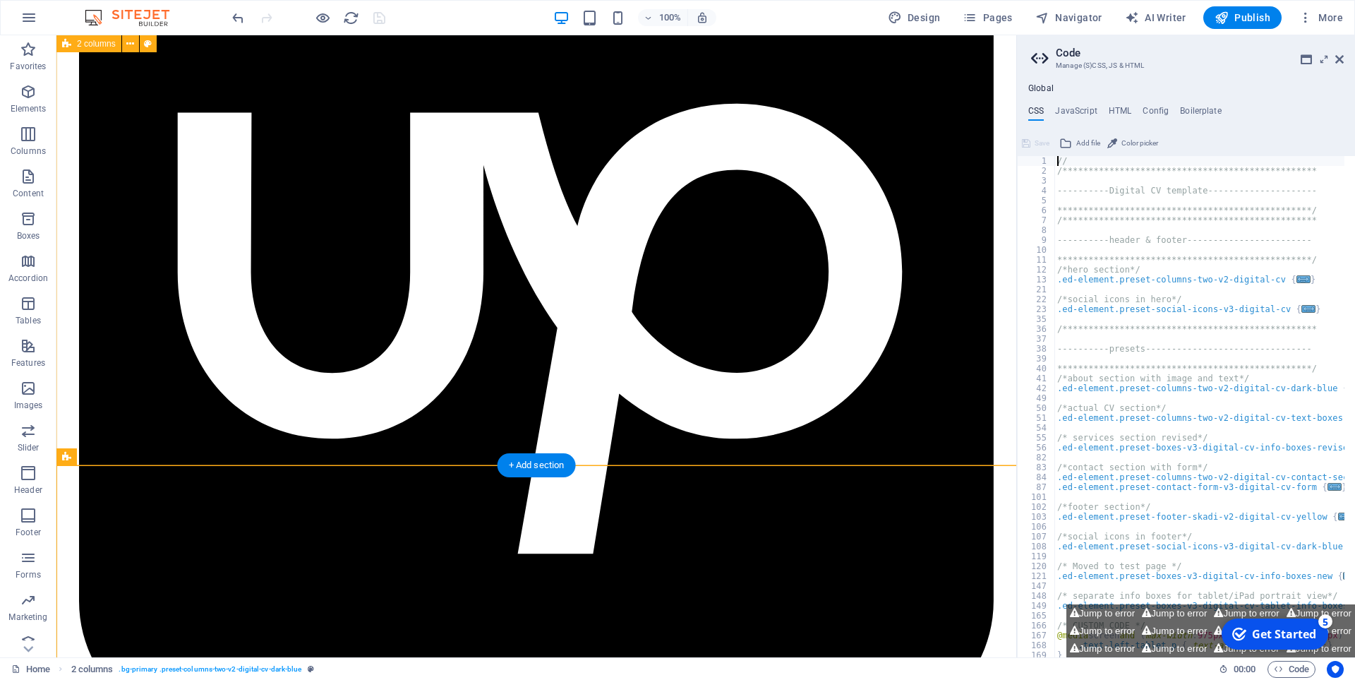
scroll to position [0, 0]
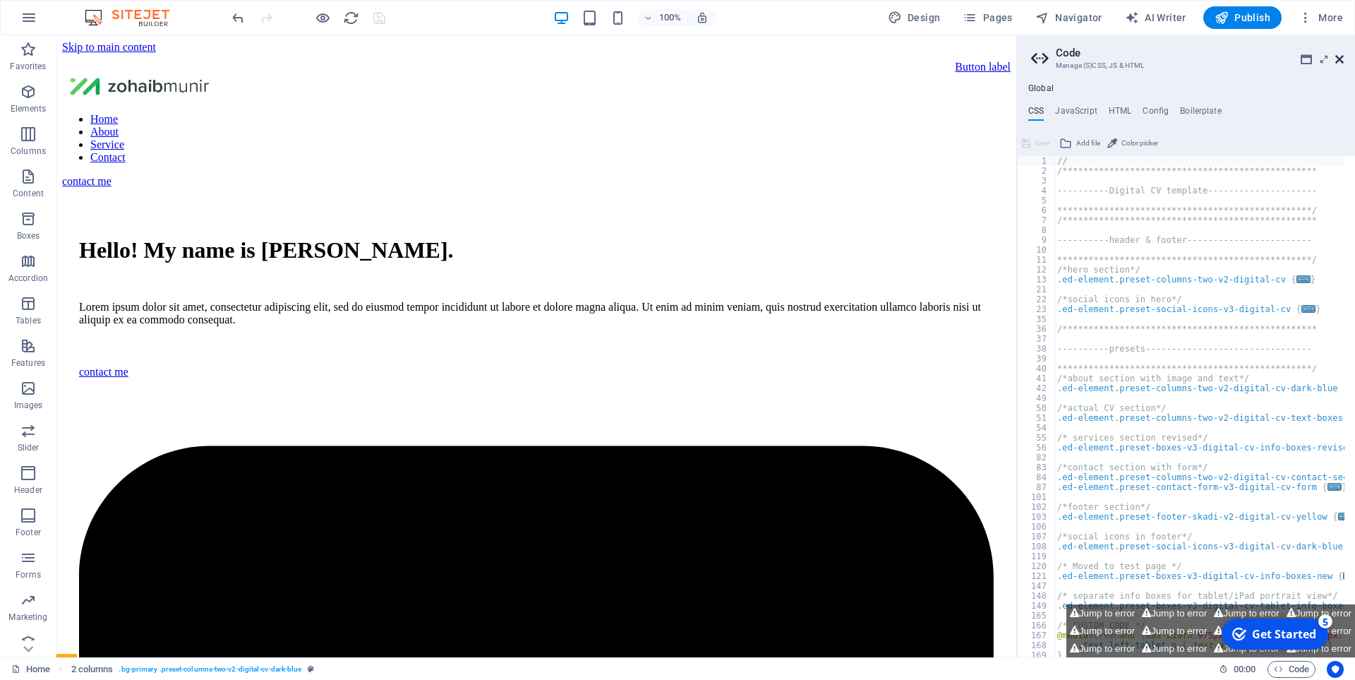
drag, startPoint x: 1339, startPoint y: 61, endPoint x: 1229, endPoint y: 54, distance: 110.4
click at [1339, 61] on icon at bounding box center [1339, 59] width 8 height 11
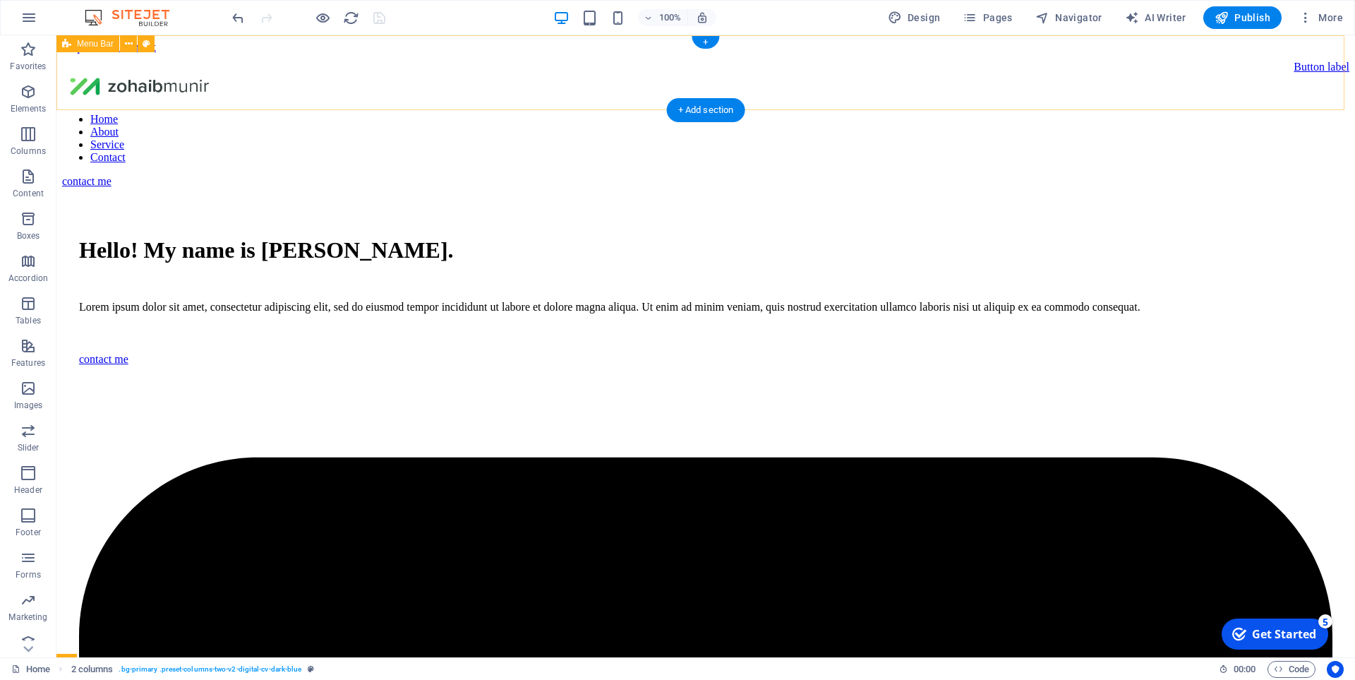
click at [308, 98] on div "Button label Home About Service Contact contact me" at bounding box center [705, 121] width 1287 height 134
click at [88, 46] on span "Menu Bar" at bounding box center [95, 44] width 37 height 8
click at [126, 46] on icon at bounding box center [129, 44] width 8 height 15
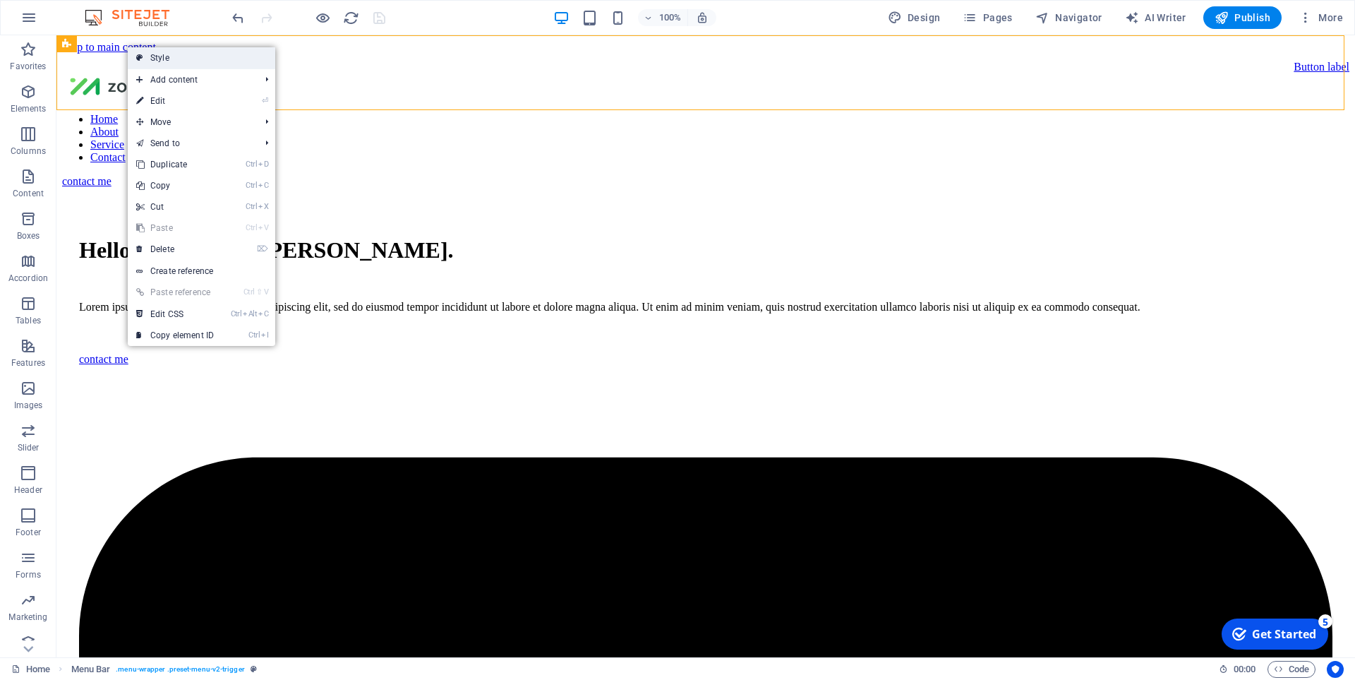
click at [175, 58] on link "Style" at bounding box center [201, 57] width 147 height 21
select select "hover_border_vertical"
select select "px"
select select "rem"
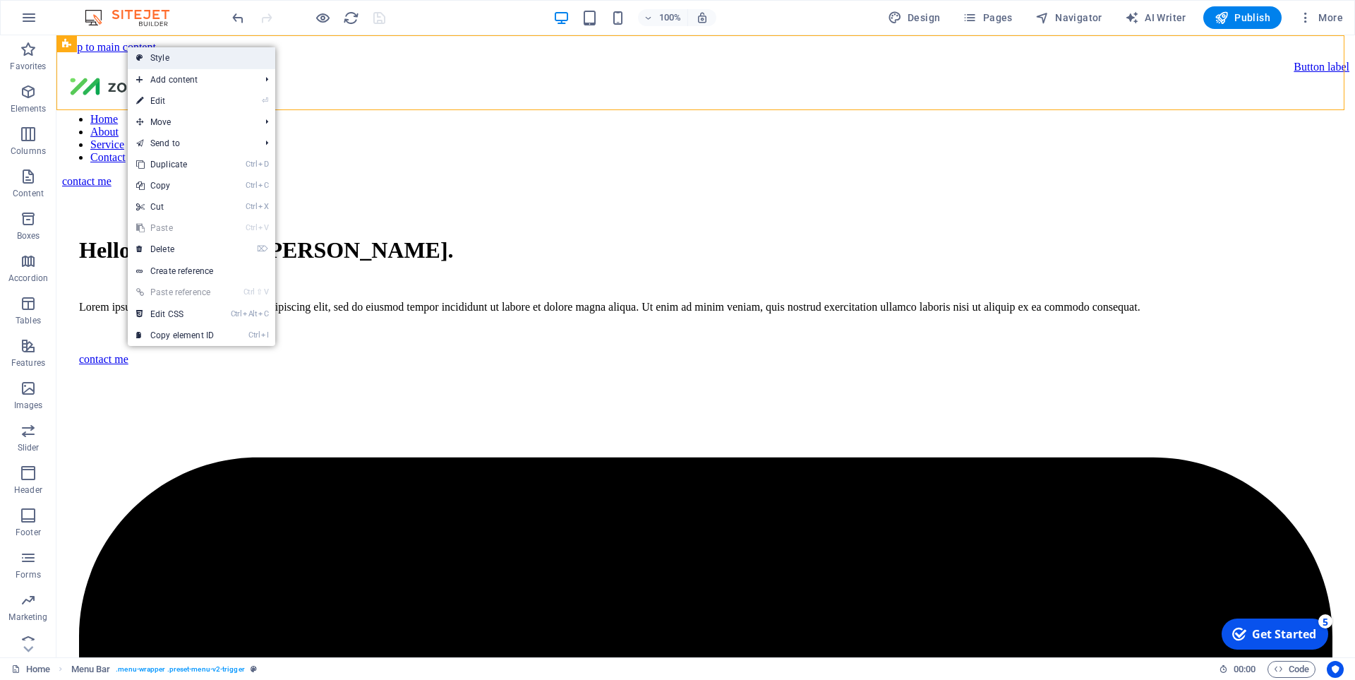
select select "rem"
select select "link-special-font"
select select "rem"
select select "700"
select select "px"
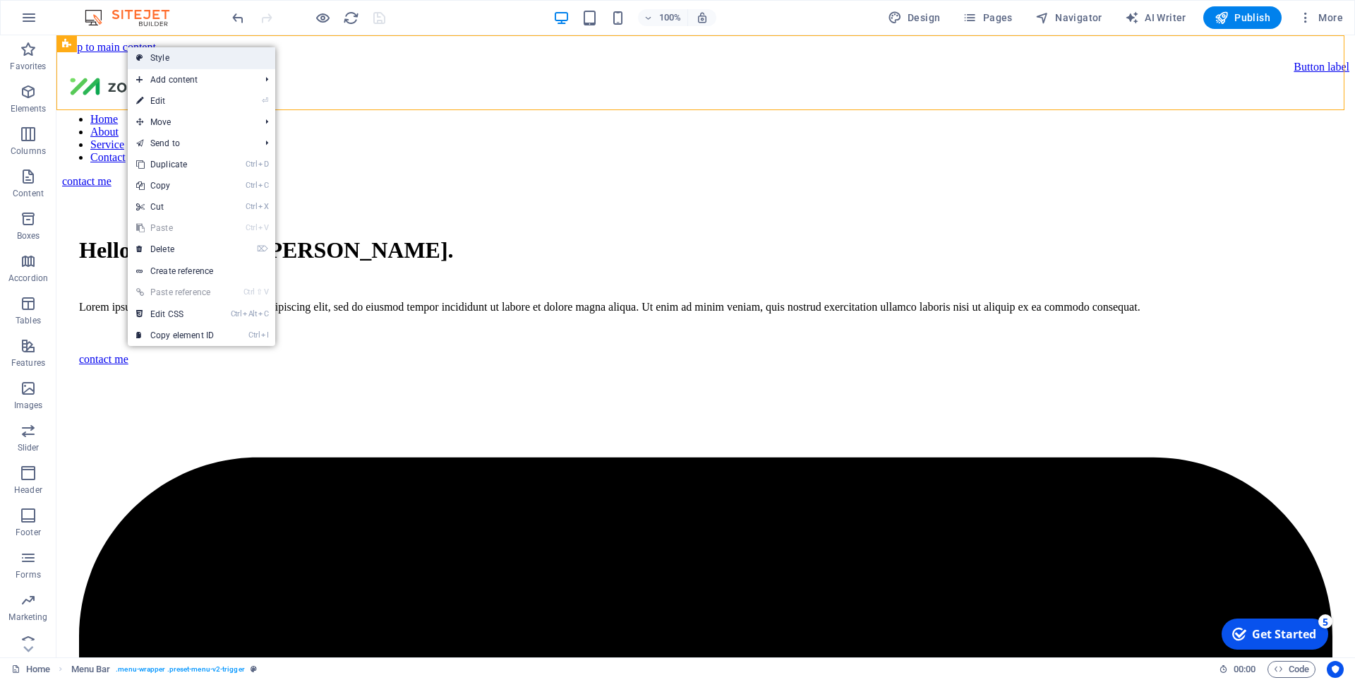
select select "preset-menu-v2-trigger"
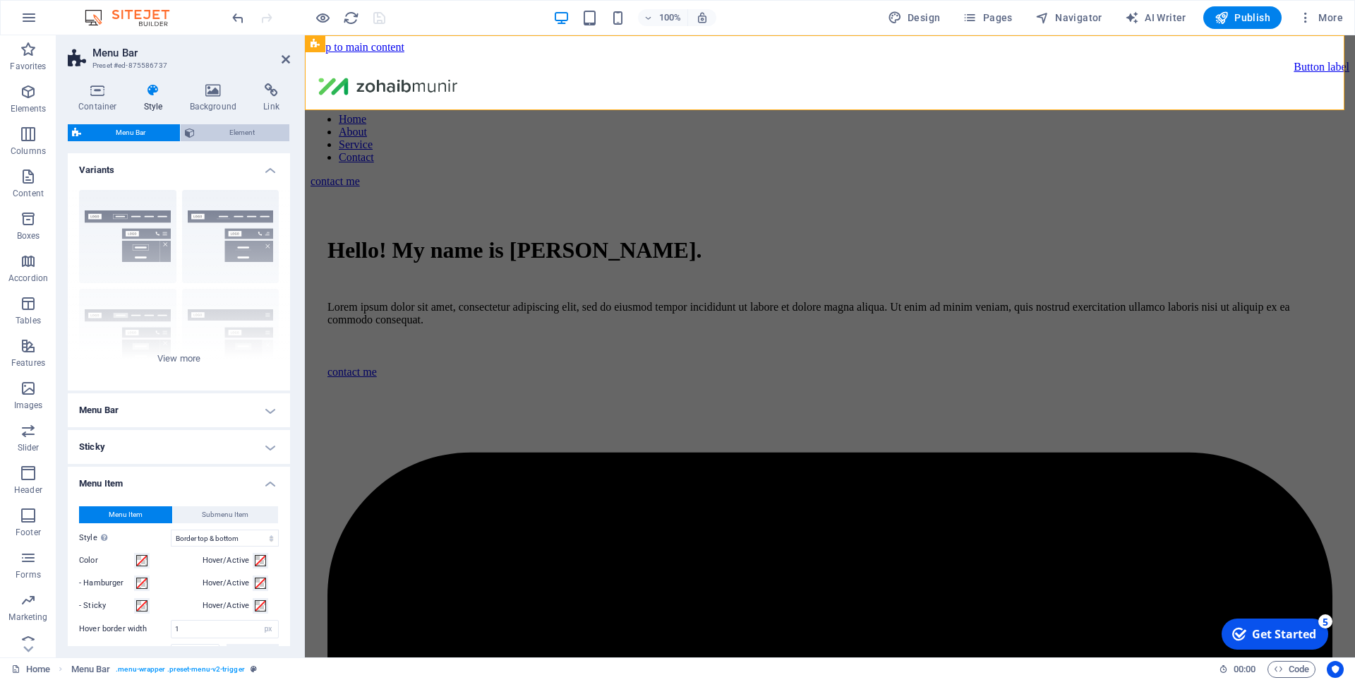
click at [261, 134] on span "Element" at bounding box center [242, 132] width 86 height 17
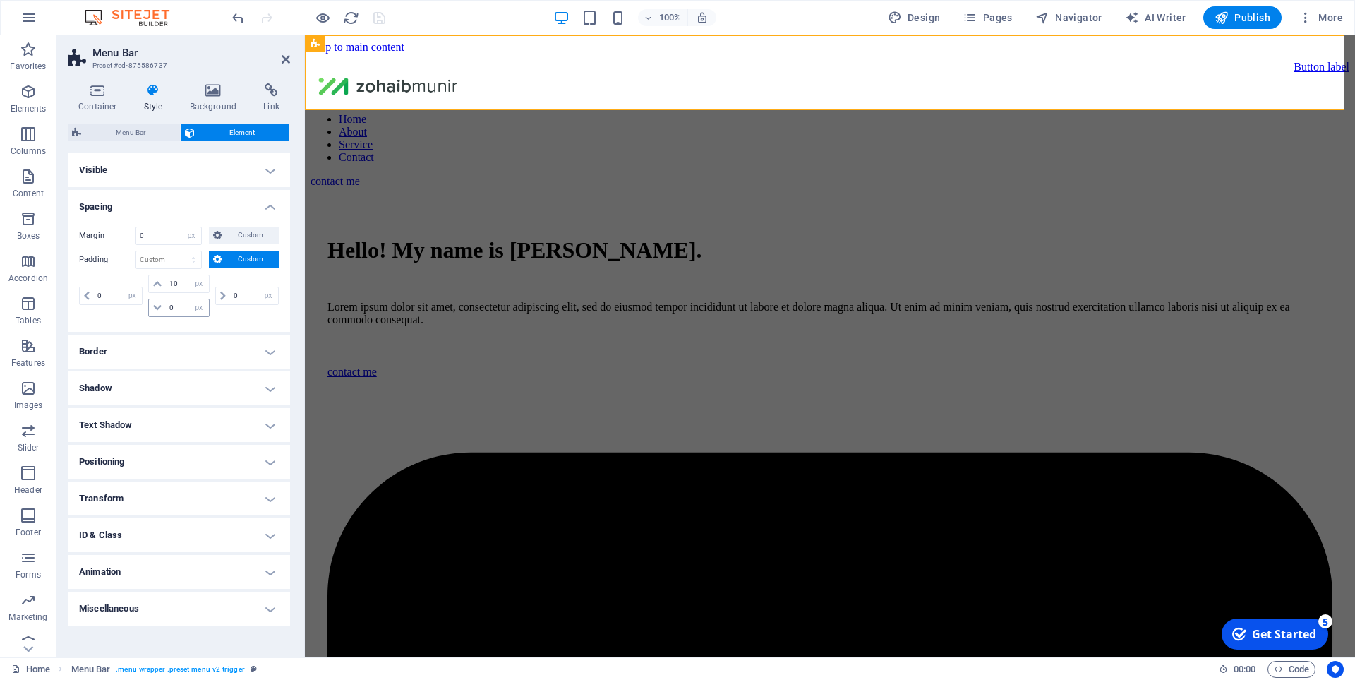
click at [158, 308] on icon at bounding box center [157, 307] width 8 height 8
click at [159, 308] on icon at bounding box center [157, 307] width 8 height 8
click at [173, 306] on input "0" at bounding box center [187, 307] width 42 height 17
drag, startPoint x: 184, startPoint y: 289, endPoint x: 160, endPoint y: 289, distance: 24.0
click at [160, 289] on div "10 px rem % vh vw" at bounding box center [178, 284] width 61 height 18
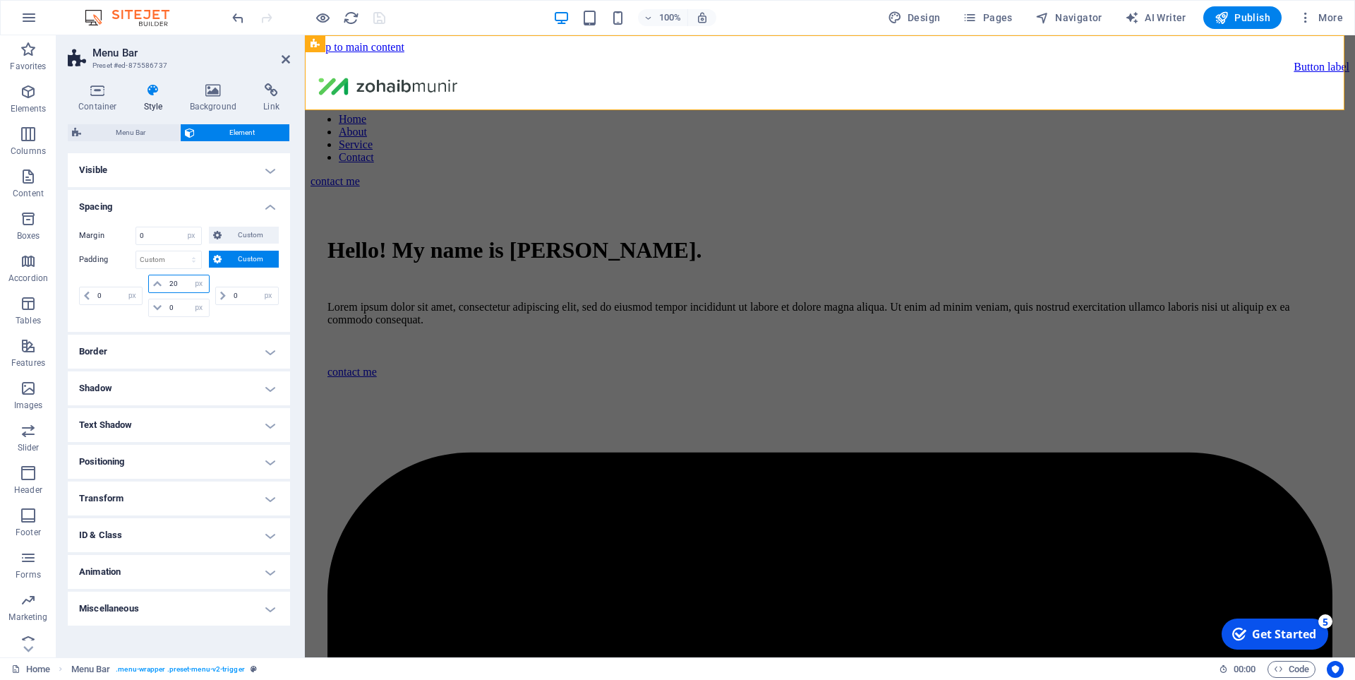
type input "20"
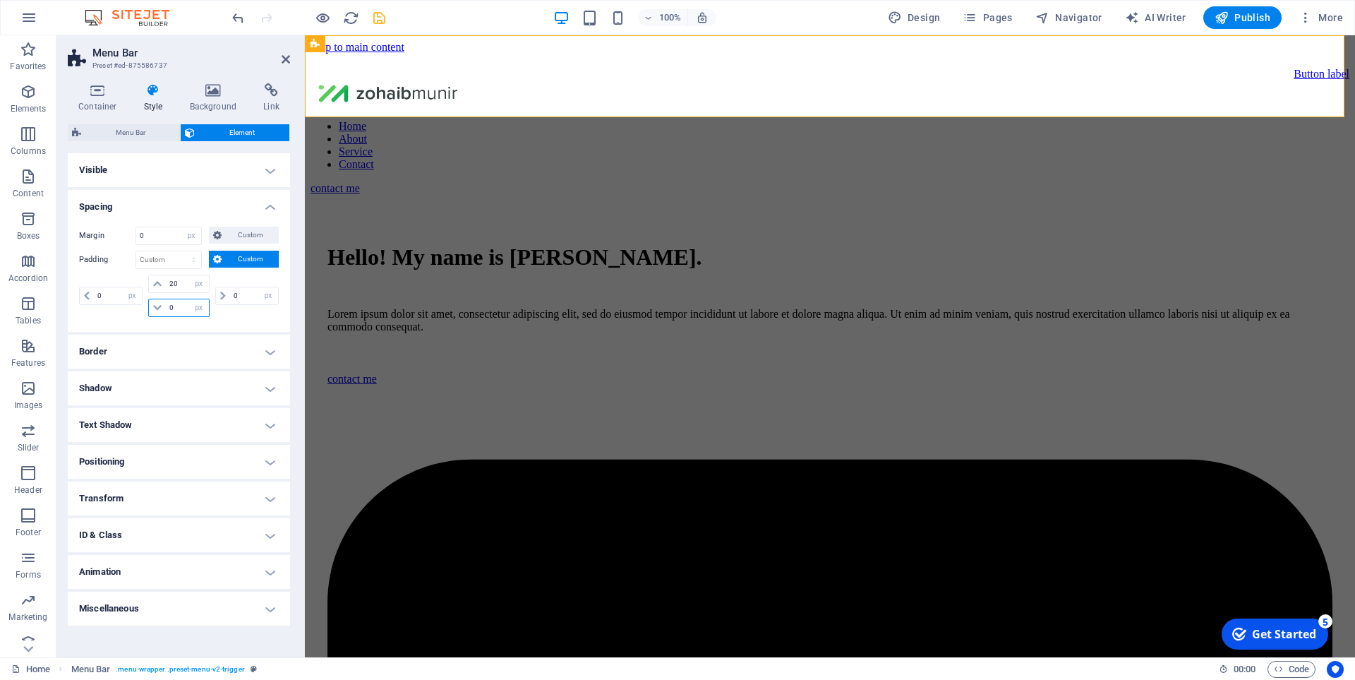
click at [182, 309] on input "0" at bounding box center [187, 307] width 42 height 17
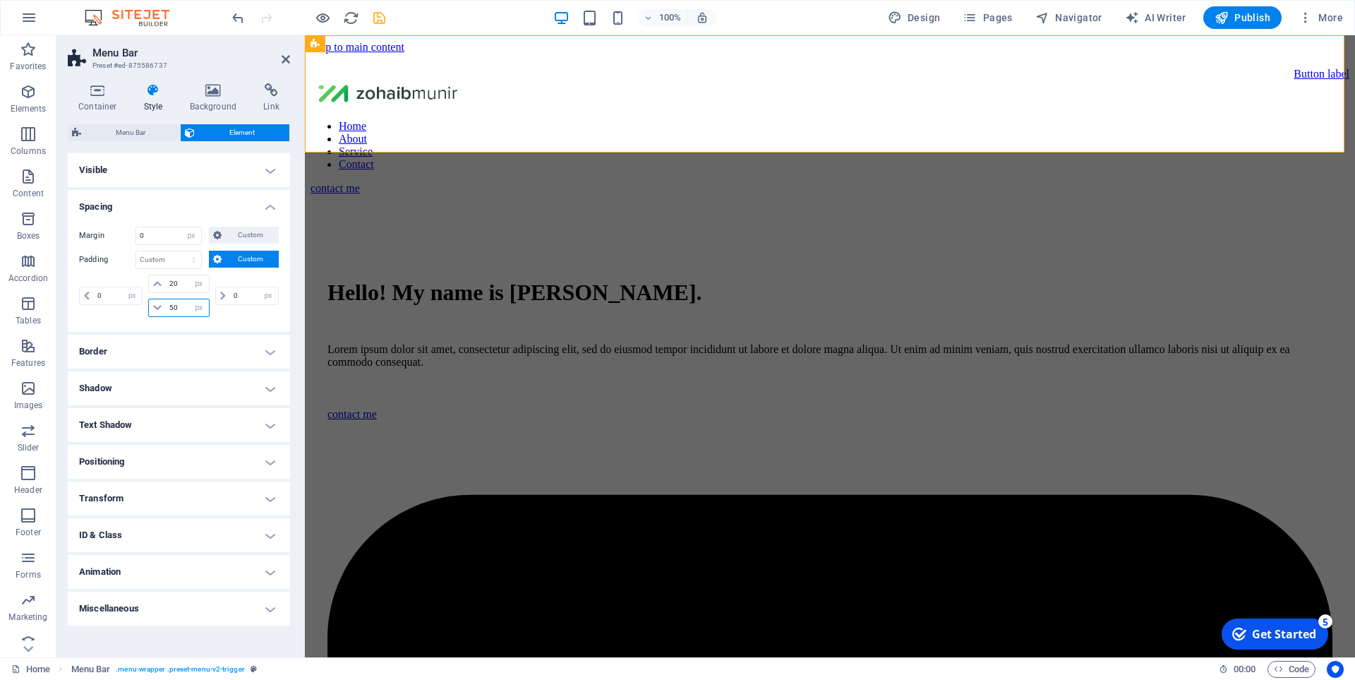
drag, startPoint x: 182, startPoint y: 308, endPoint x: 156, endPoint y: 308, distance: 26.1
click at [156, 308] on div "50 px rem % vh vw" at bounding box center [178, 308] width 61 height 18
type input "0"
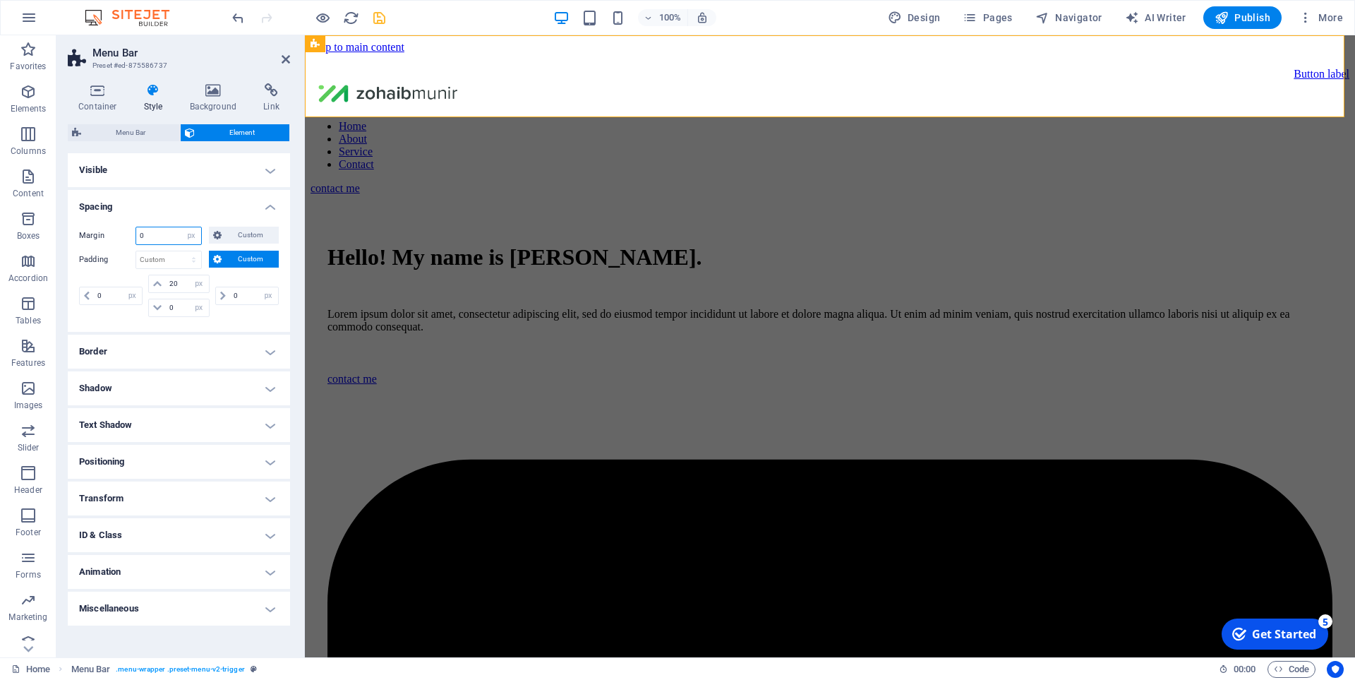
click at [173, 237] on input "0" at bounding box center [168, 235] width 65 height 17
drag, startPoint x: 183, startPoint y: 234, endPoint x: 141, endPoint y: 239, distance: 42.6
click at [141, 239] on div "0 Default auto px % rem vw vh Custom" at bounding box center [168, 236] width 66 height 18
click at [230, 236] on span "Custom" at bounding box center [250, 235] width 49 height 17
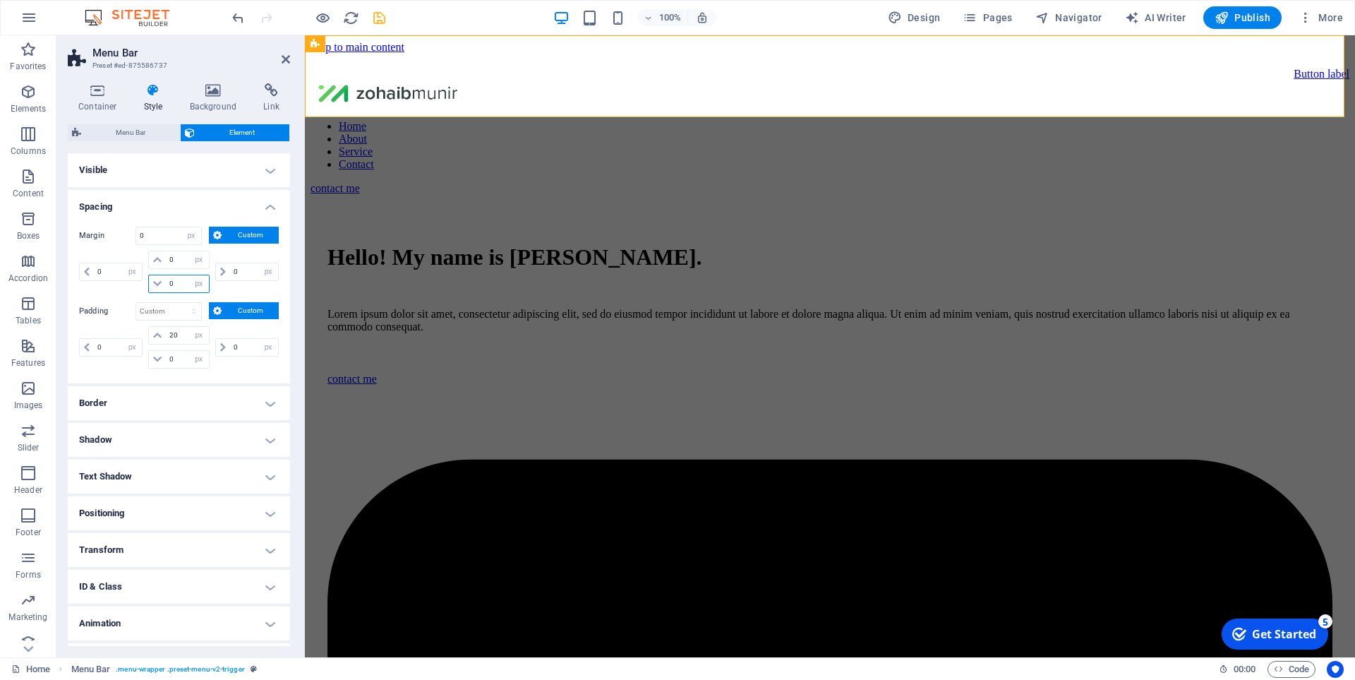
drag, startPoint x: 176, startPoint y: 282, endPoint x: 145, endPoint y: 294, distance: 32.6
click at [145, 294] on div "0 auto px % rem vw vh 0 auto px % rem vw vh 0 auto px % rem vw vh 0 auto px % r…" at bounding box center [179, 274] width 200 height 46
type input "-50"
select select "DISABLED_OPTION_VALUE"
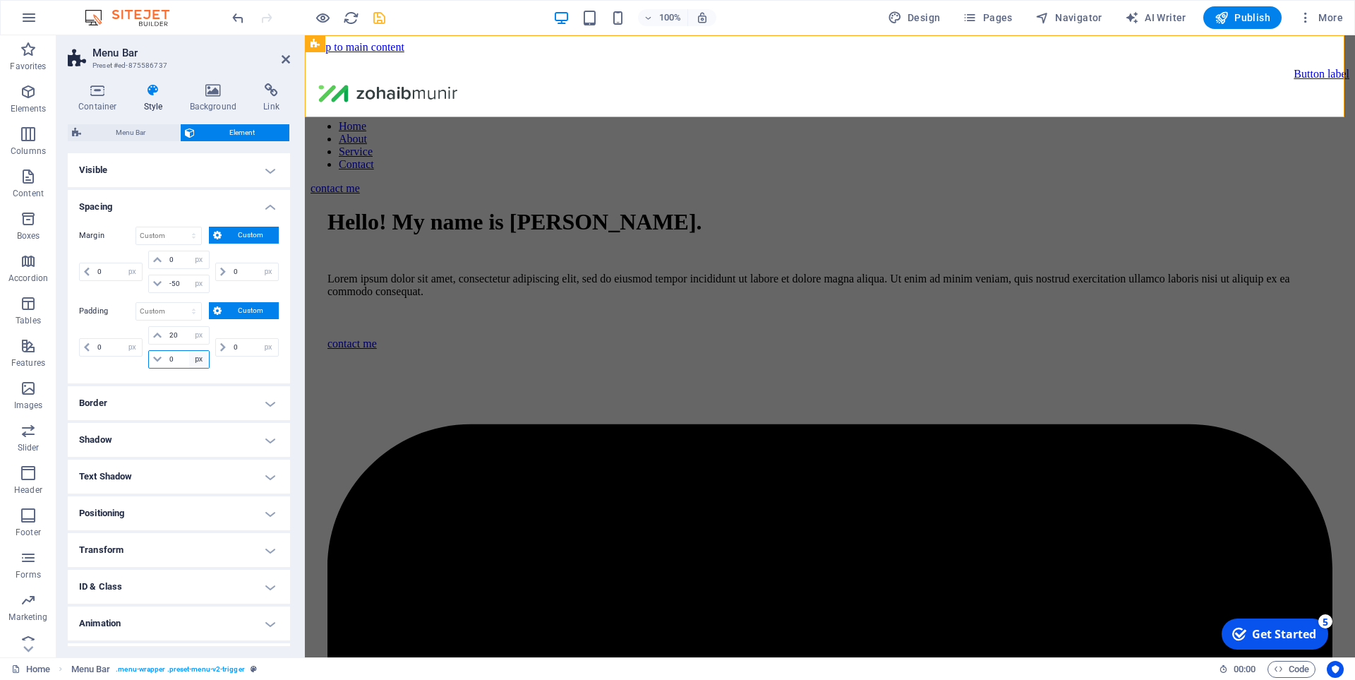
click at [189, 355] on select "px rem % vh vw" at bounding box center [199, 359] width 20 height 17
click at [174, 364] on input "0" at bounding box center [187, 359] width 42 height 17
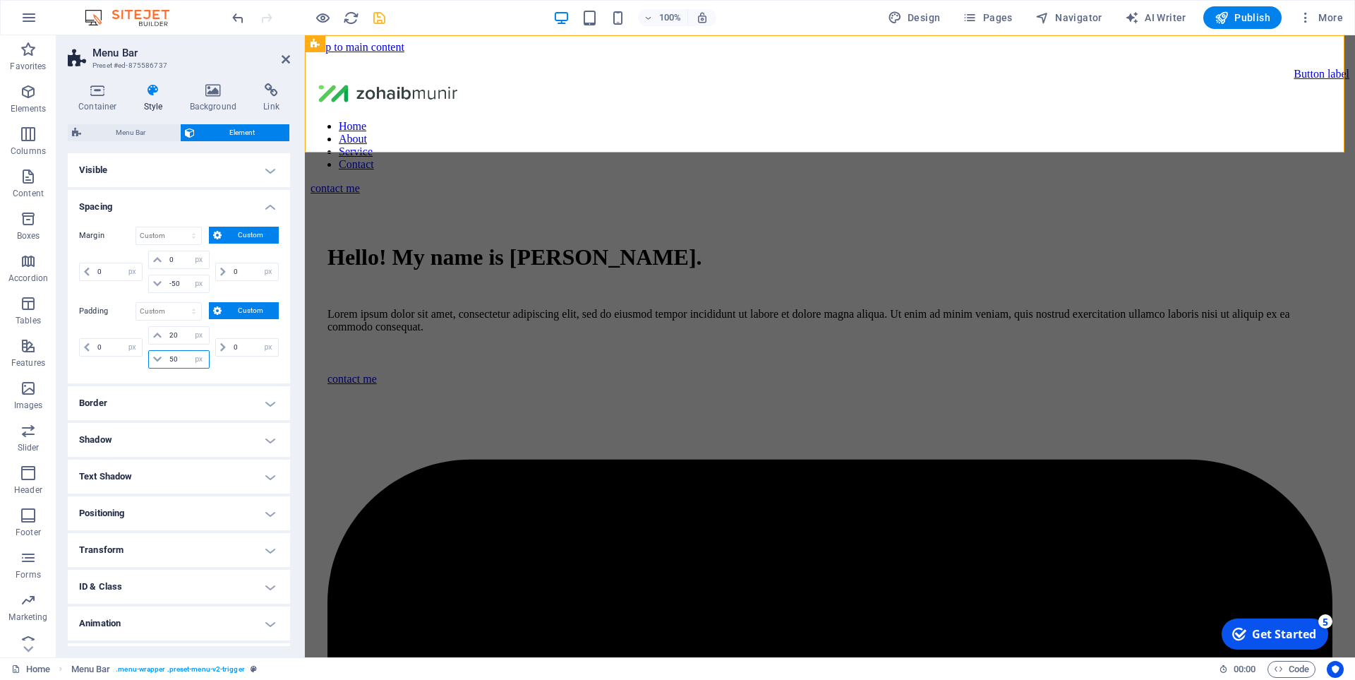
type input "5"
click at [174, 282] on input "-50" at bounding box center [187, 283] width 42 height 17
drag, startPoint x: 183, startPoint y: 287, endPoint x: 138, endPoint y: 296, distance: 46.1
click at [138, 296] on div "0 auto px % rem vw vh 0 auto px % rem vw vh -50 auto px % rem vw vh 0 auto px %…" at bounding box center [179, 274] width 200 height 46
type input "0"
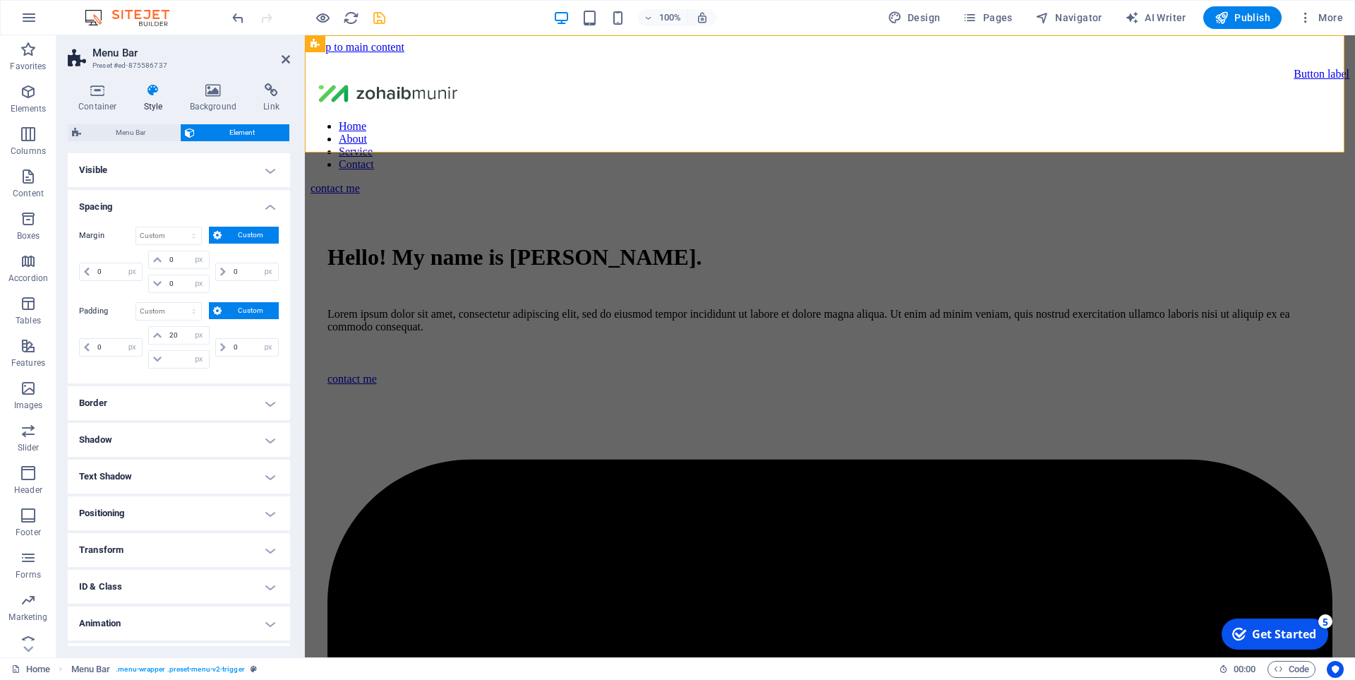
type input "0"
select select "px"
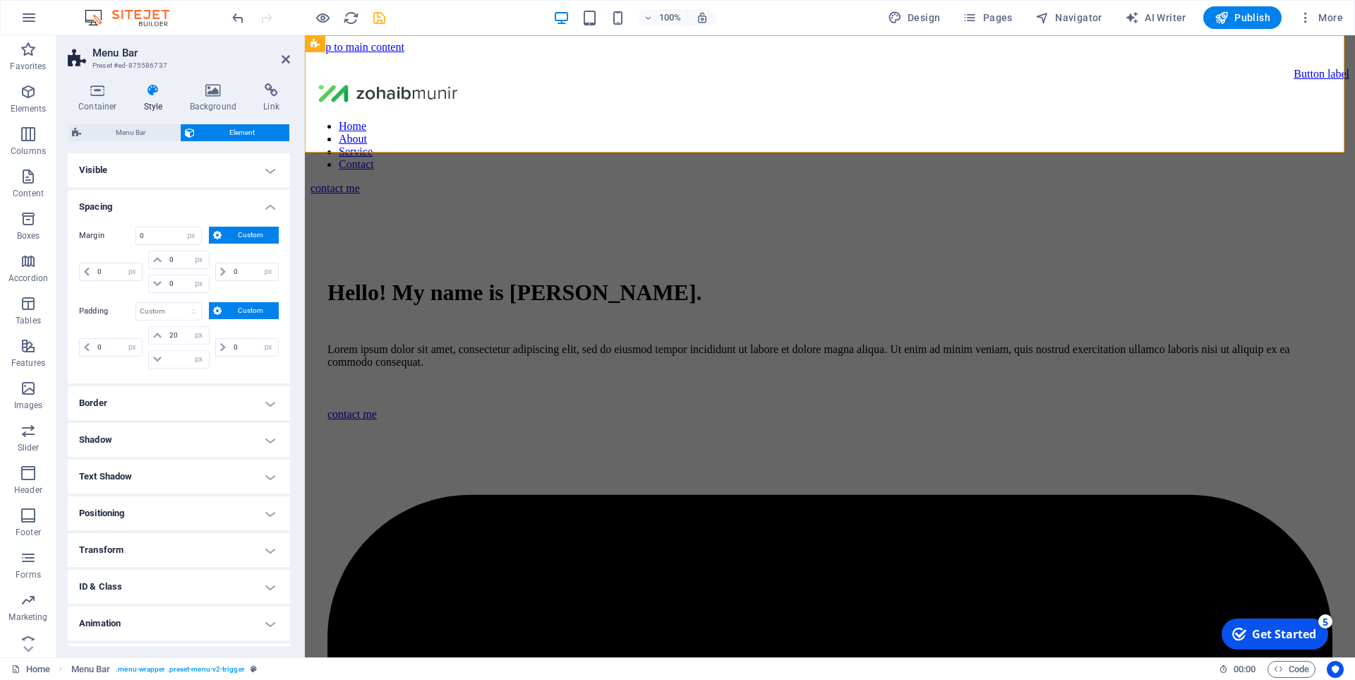
click at [212, 206] on h4 "Spacing" at bounding box center [179, 202] width 222 height 25
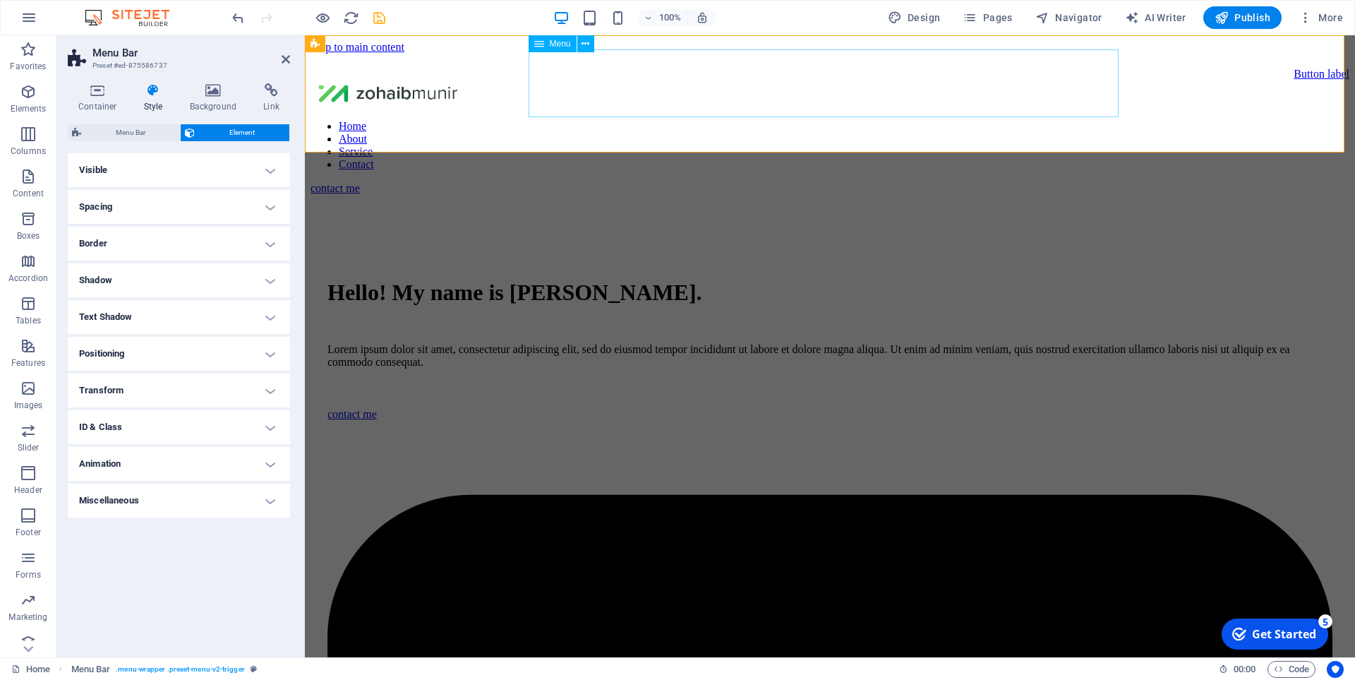
click at [709, 120] on nav "Home About Service Contact" at bounding box center [830, 145] width 1039 height 51
click at [584, 44] on icon at bounding box center [586, 44] width 8 height 15
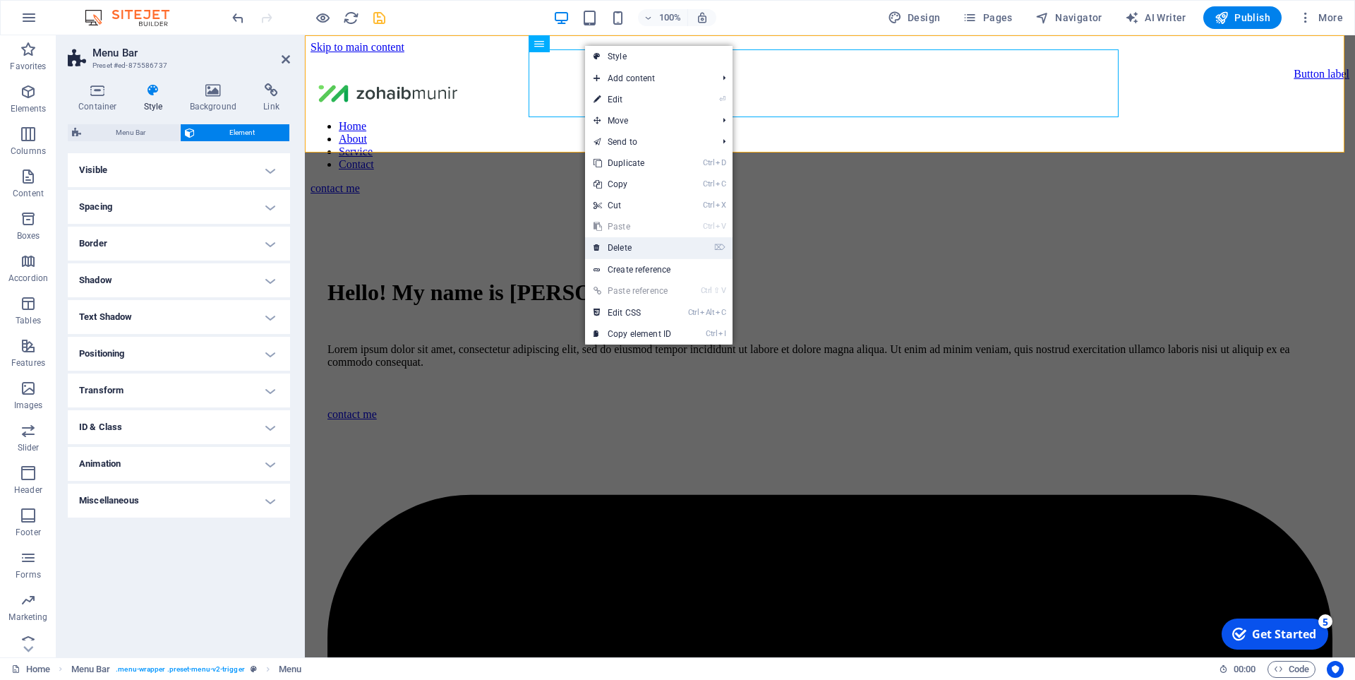
click at [646, 248] on link "⌦ Delete" at bounding box center [632, 247] width 95 height 21
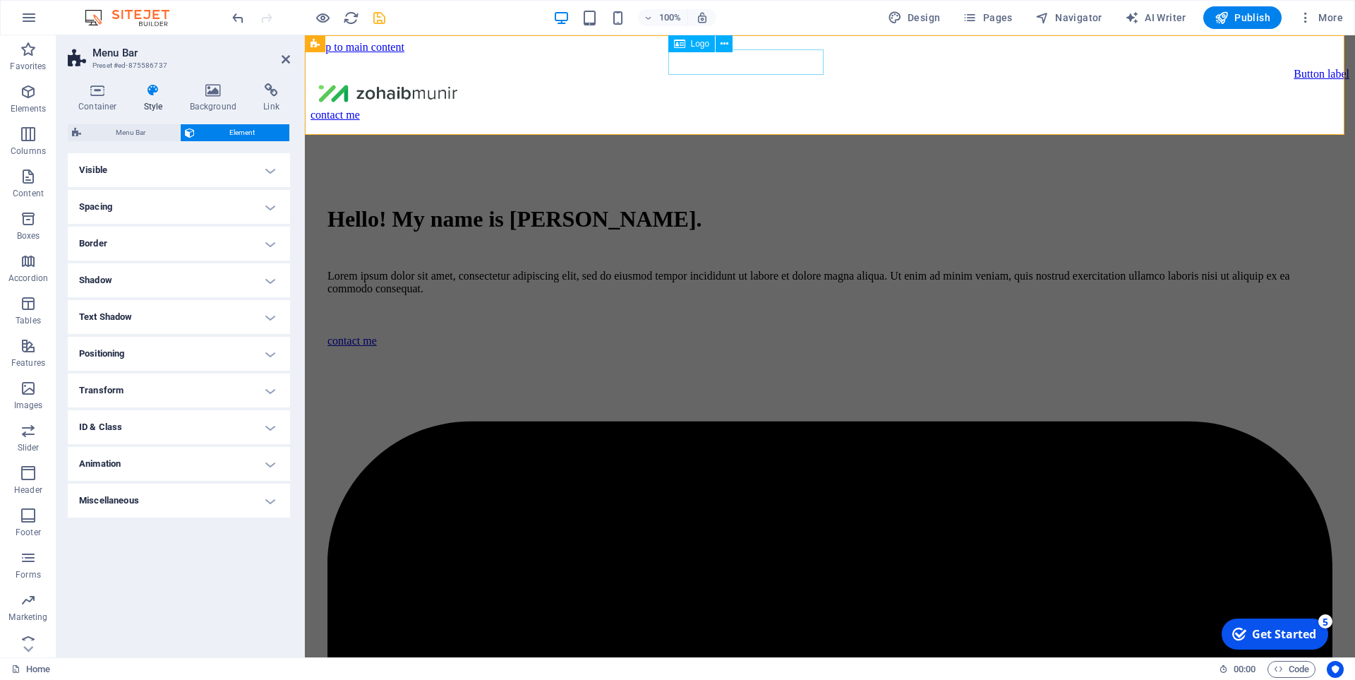
click at [685, 80] on div at bounding box center [830, 94] width 1039 height 28
click at [212, 356] on h4 "Positioning" at bounding box center [179, 354] width 222 height 34
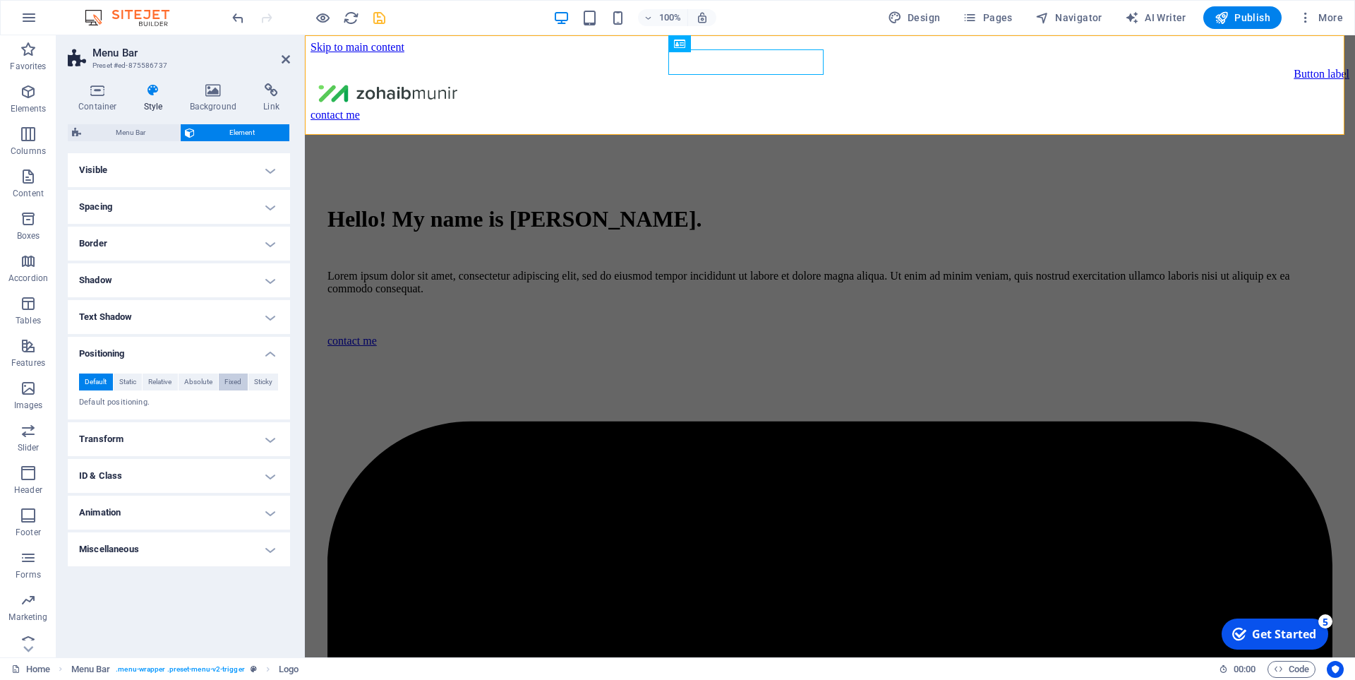
click at [244, 383] on button "Fixed" at bounding box center [233, 381] width 29 height 17
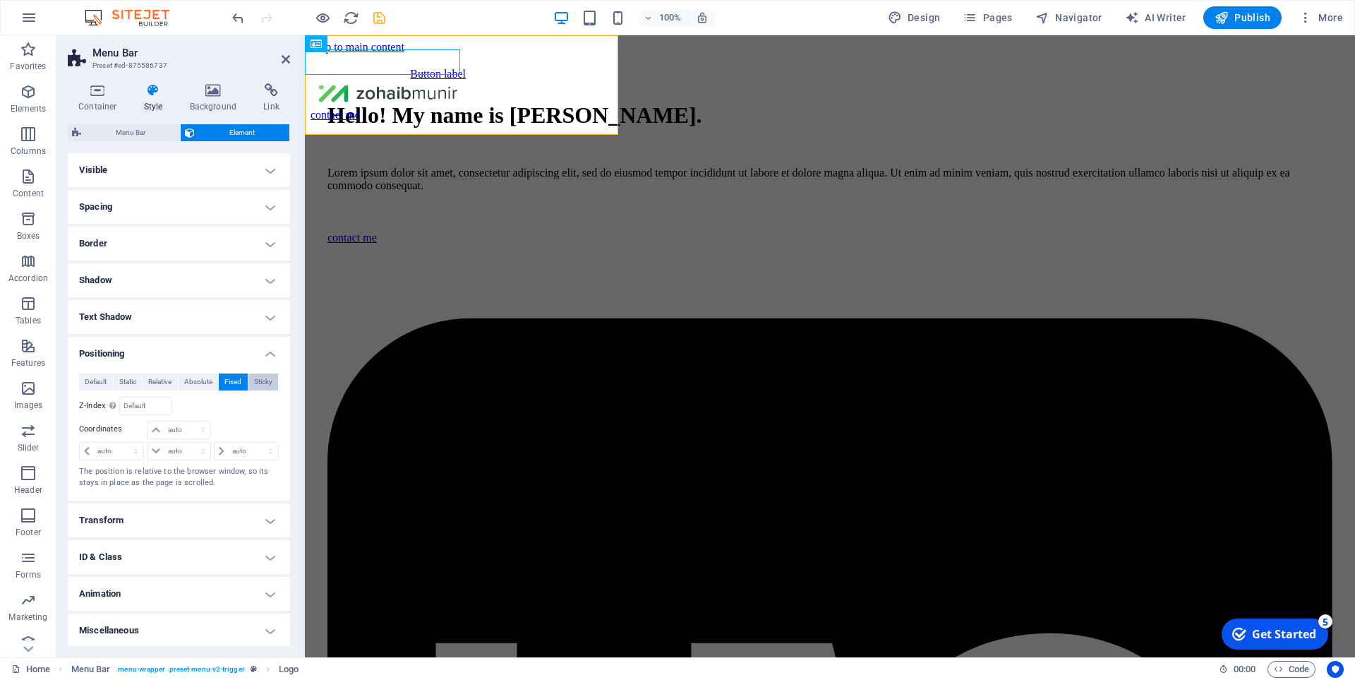
click at [256, 380] on span "Sticky" at bounding box center [263, 381] width 18 height 17
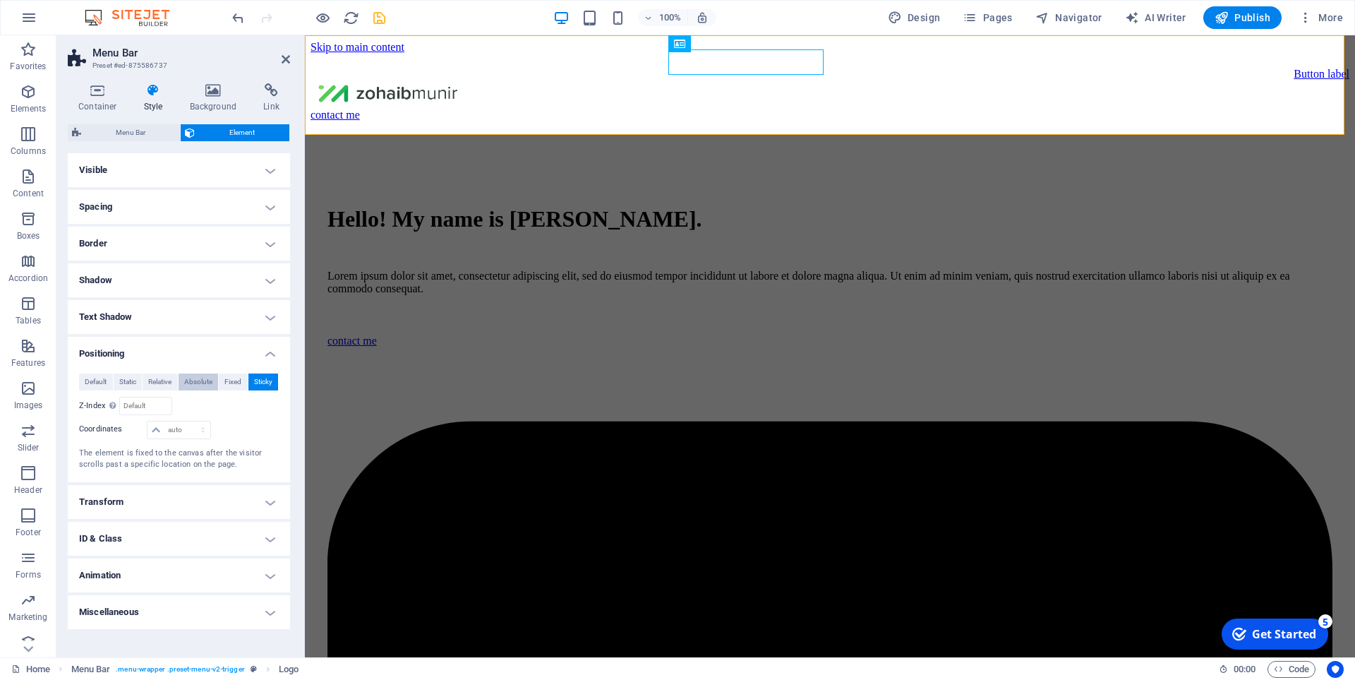
click at [201, 385] on span "Absolute" at bounding box center [198, 381] width 28 height 17
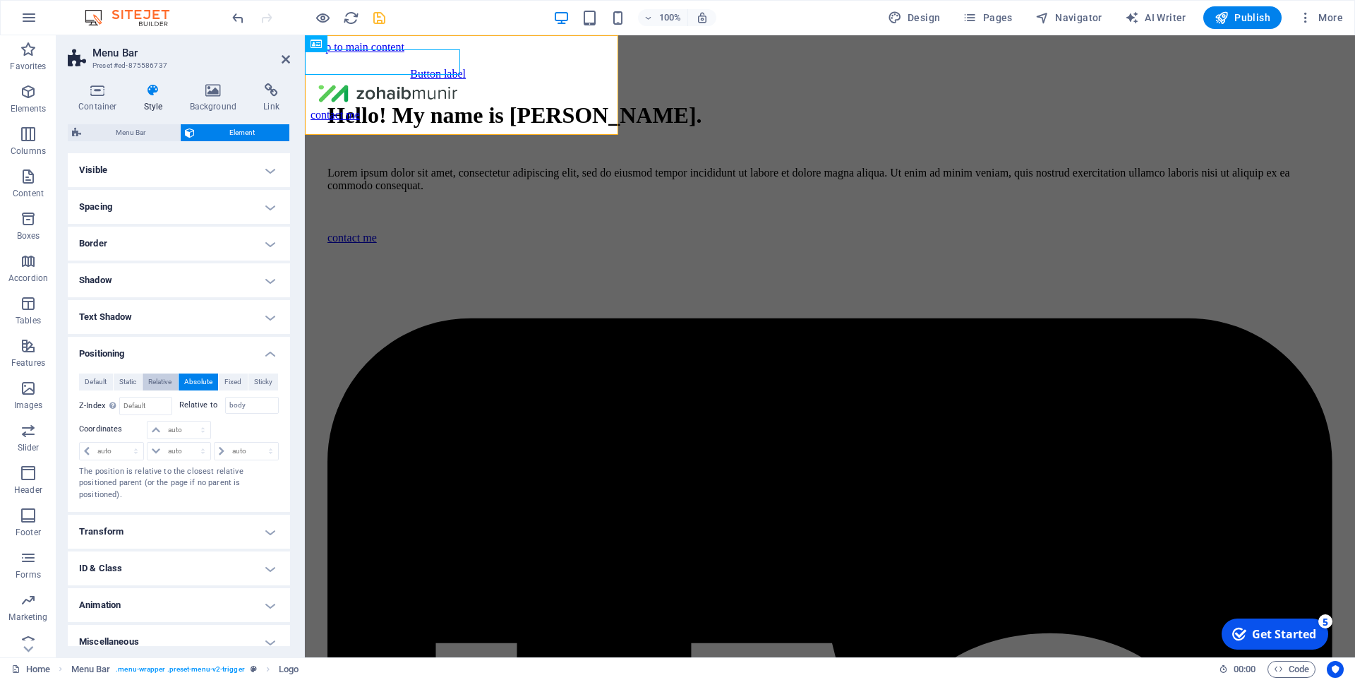
click at [159, 387] on span "Relative" at bounding box center [159, 381] width 23 height 17
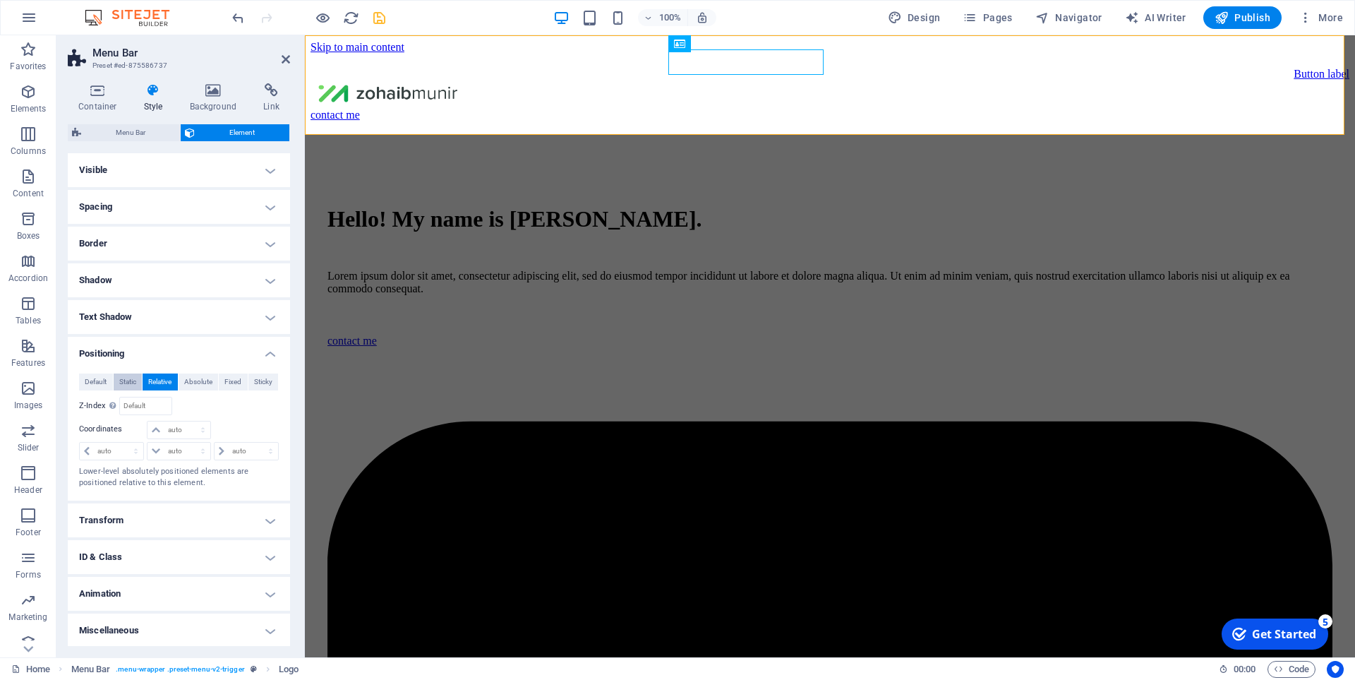
click at [135, 382] on span "Static" at bounding box center [127, 381] width 17 height 17
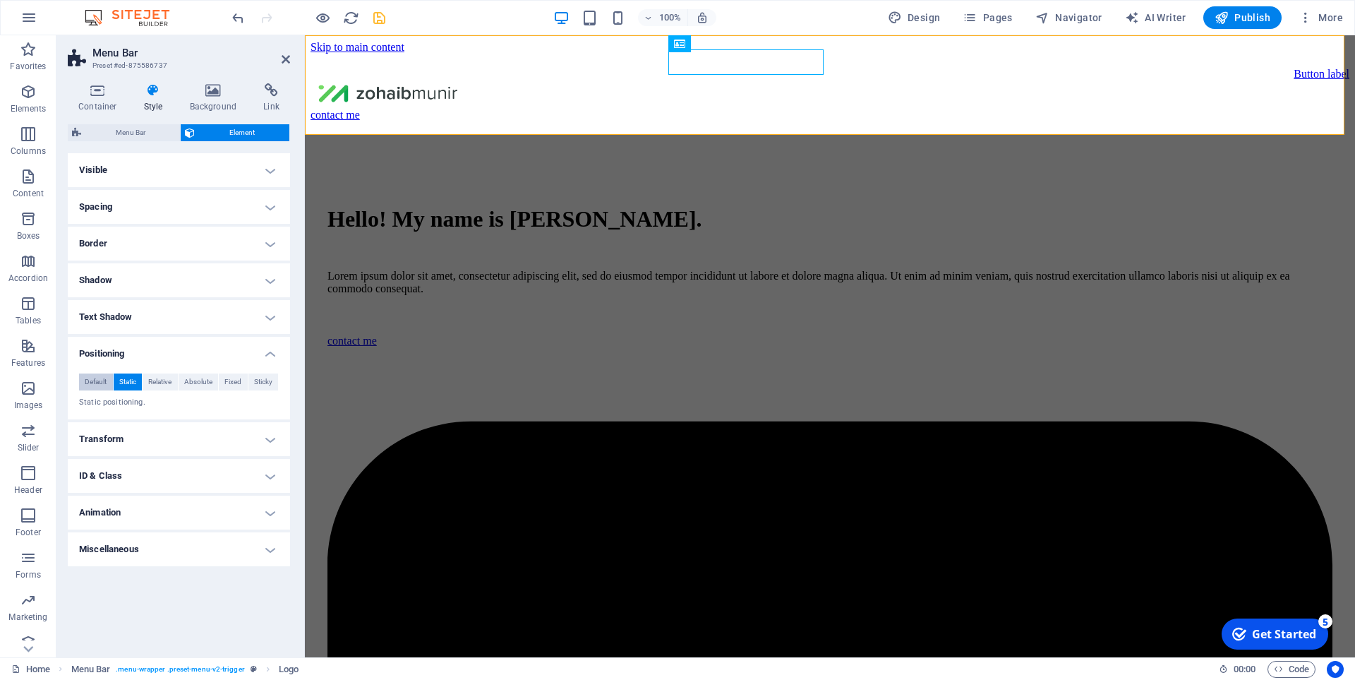
click at [95, 380] on span "Default" at bounding box center [96, 381] width 22 height 17
click at [243, 441] on h4 "Transform" at bounding box center [179, 439] width 222 height 34
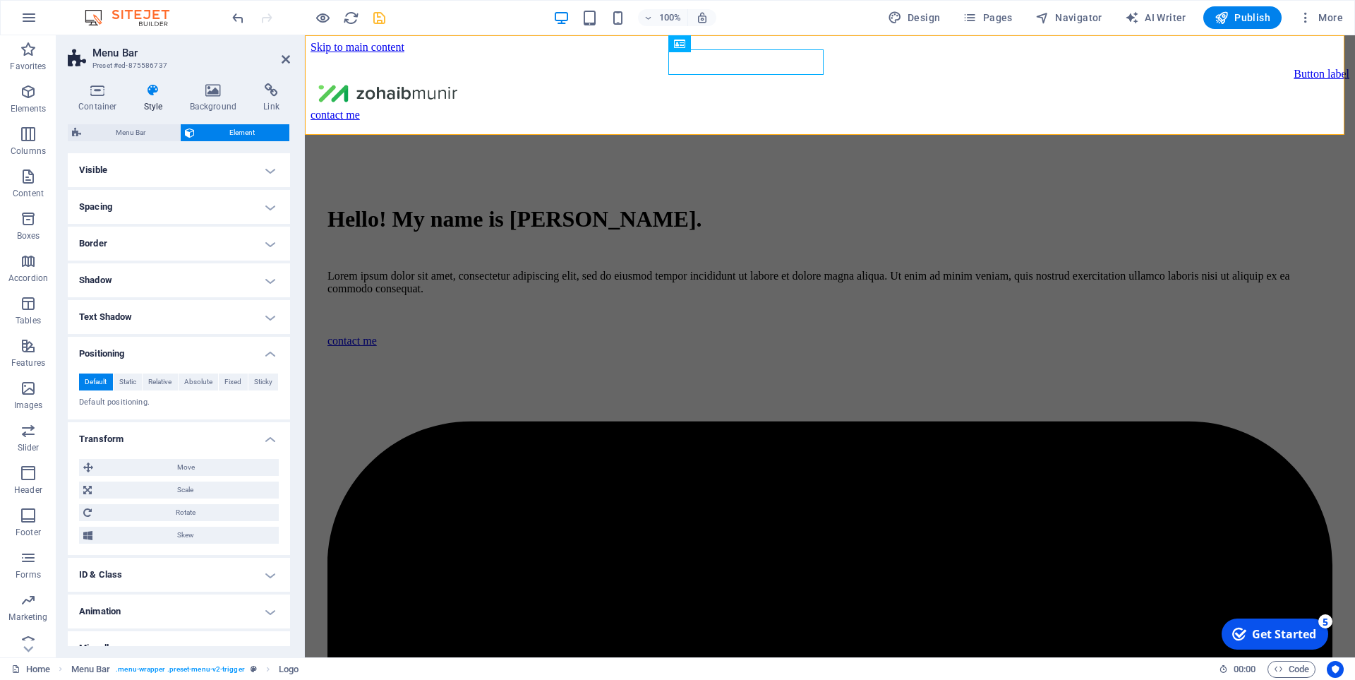
click at [241, 435] on h4 "Transform" at bounding box center [179, 434] width 222 height 25
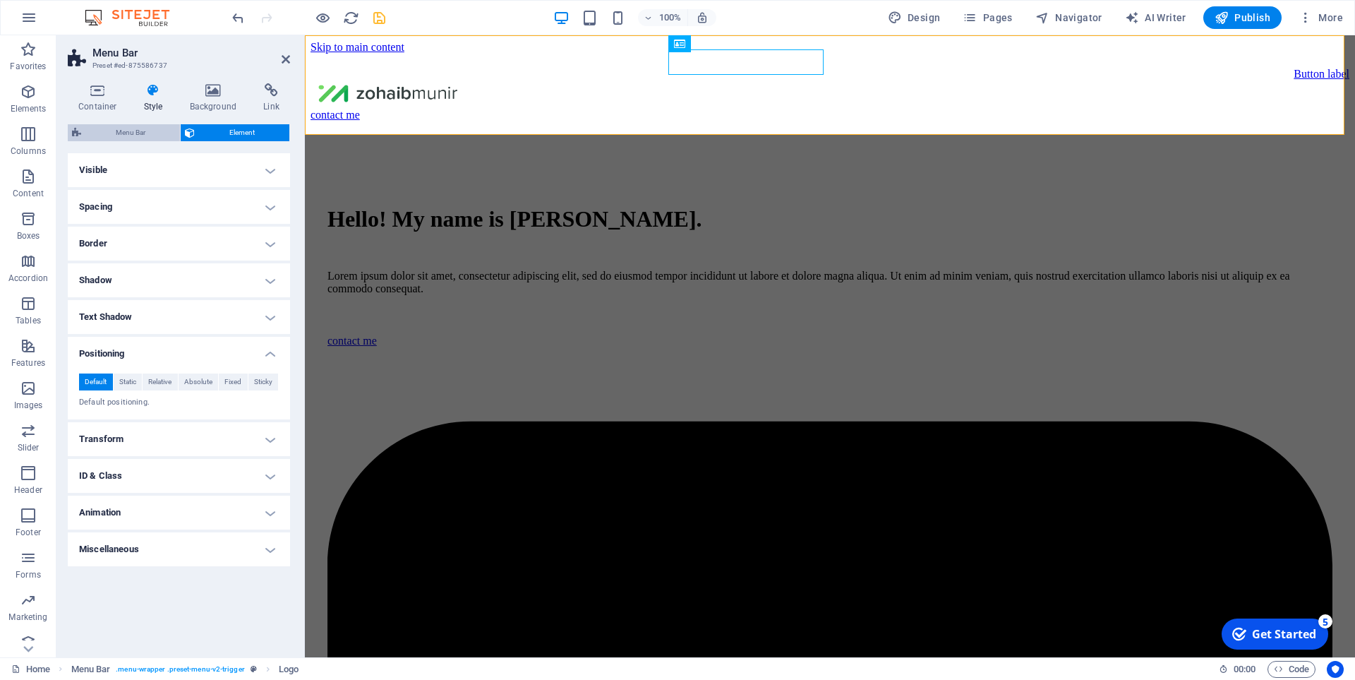
click at [142, 132] on span "Menu Bar" at bounding box center [130, 132] width 90 height 17
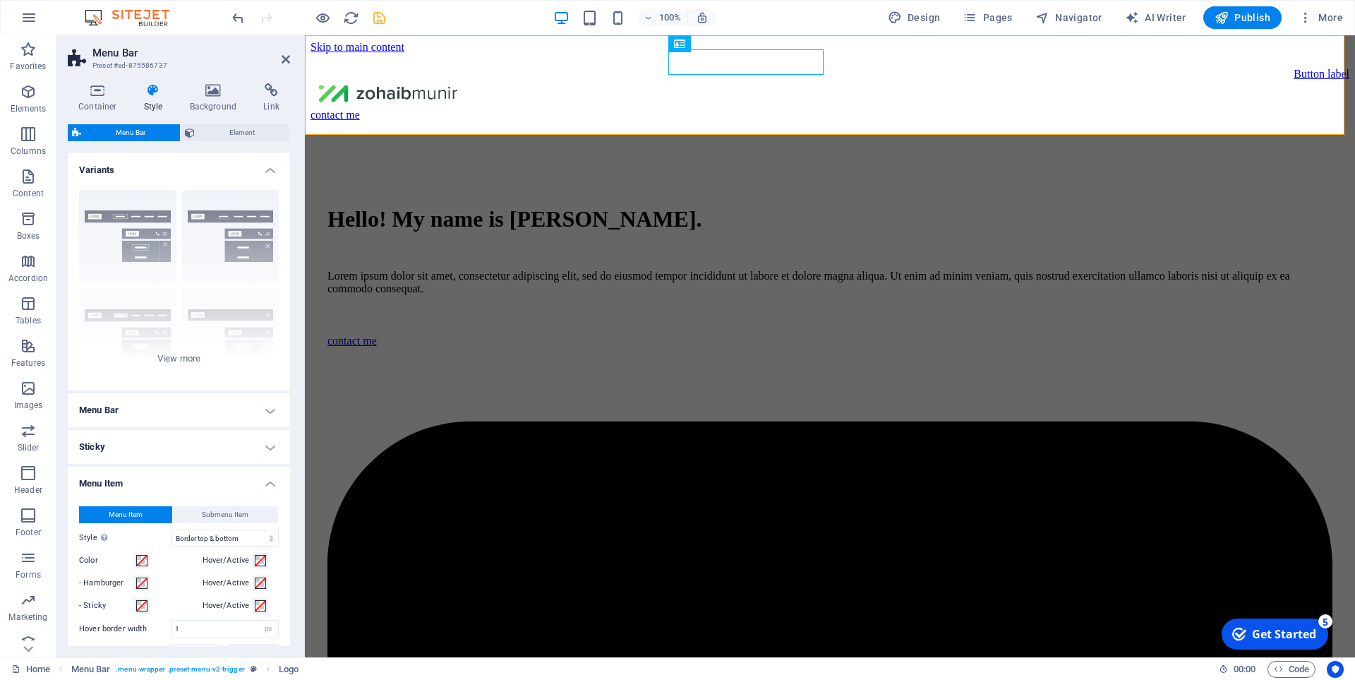
click at [236, 445] on h4 "Sticky" at bounding box center [179, 447] width 222 height 34
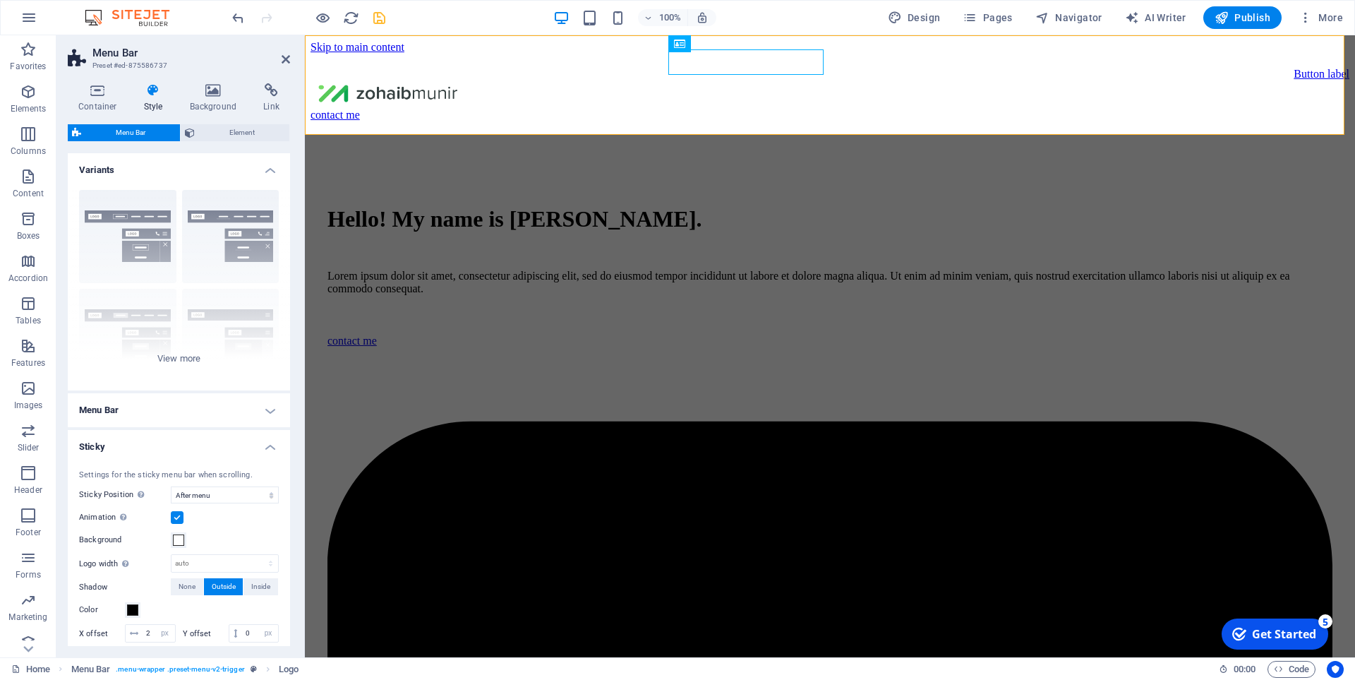
click at [236, 445] on h4 "Sticky" at bounding box center [179, 442] width 222 height 25
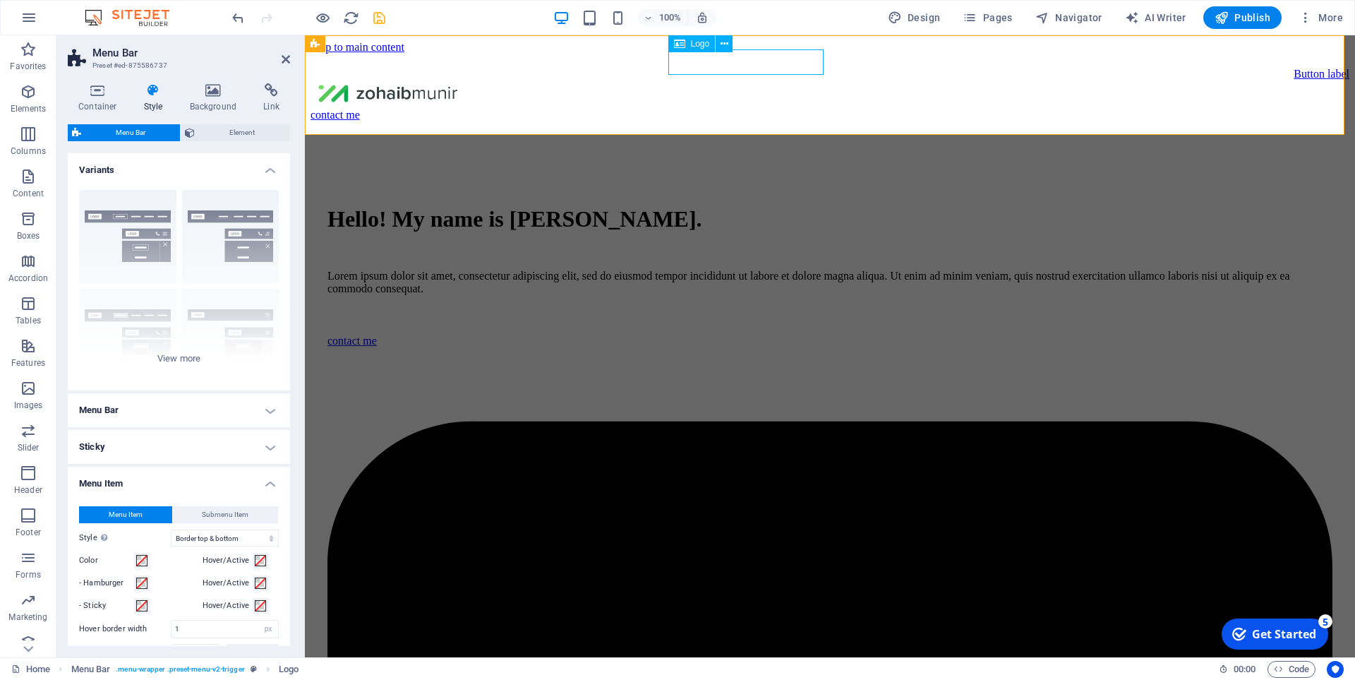
click at [705, 80] on div at bounding box center [830, 94] width 1039 height 28
click at [723, 51] on icon at bounding box center [725, 44] width 8 height 15
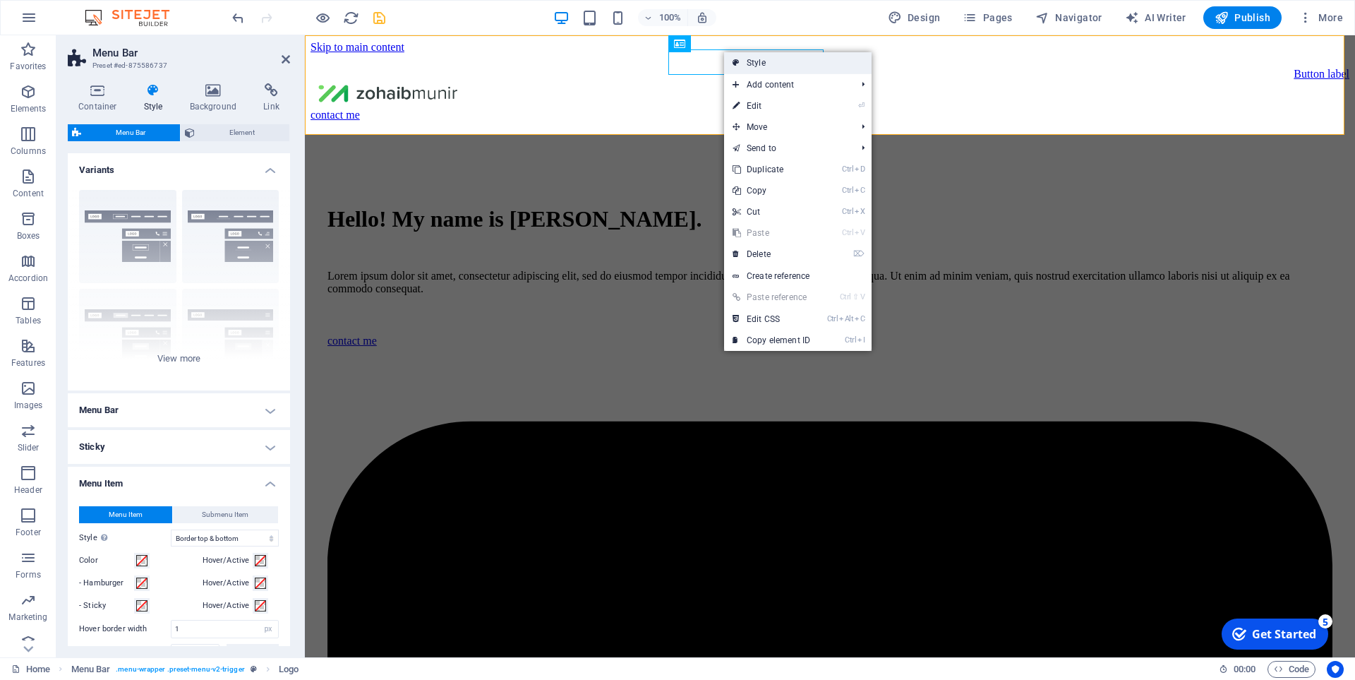
click at [737, 56] on icon at bounding box center [736, 62] width 7 height 21
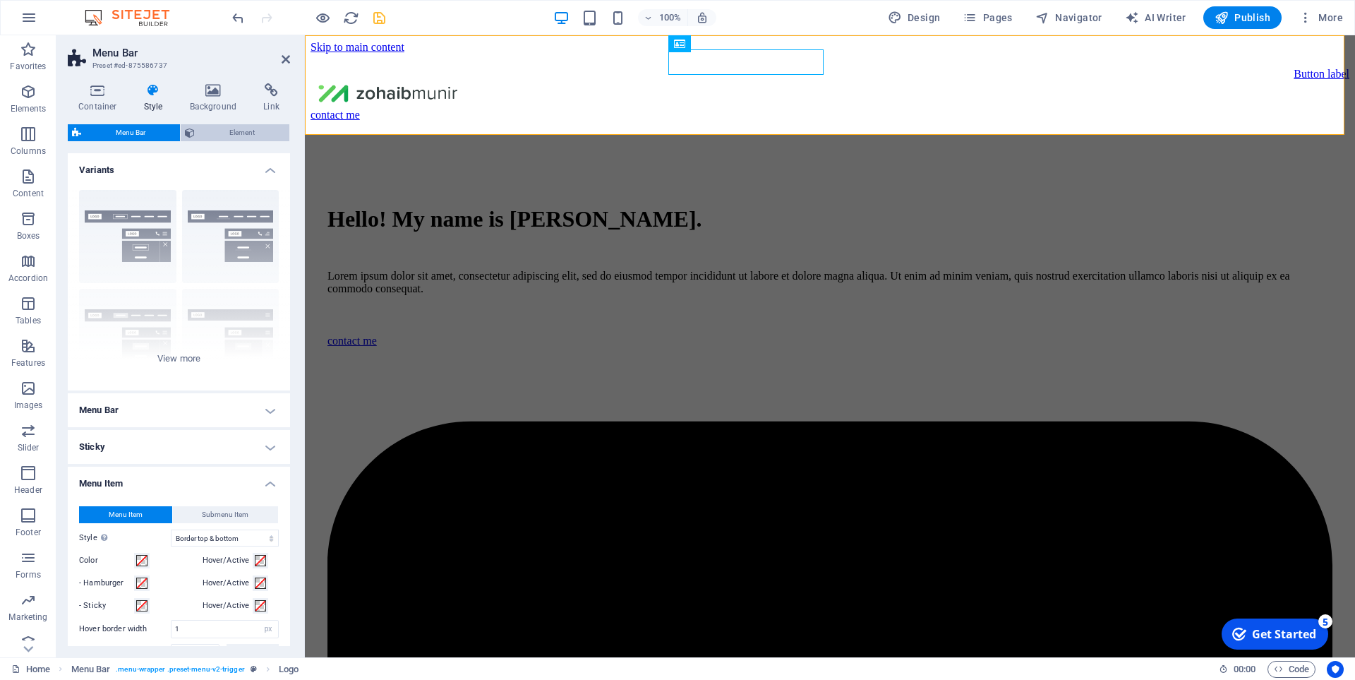
click at [247, 129] on span "Element" at bounding box center [242, 132] width 86 height 17
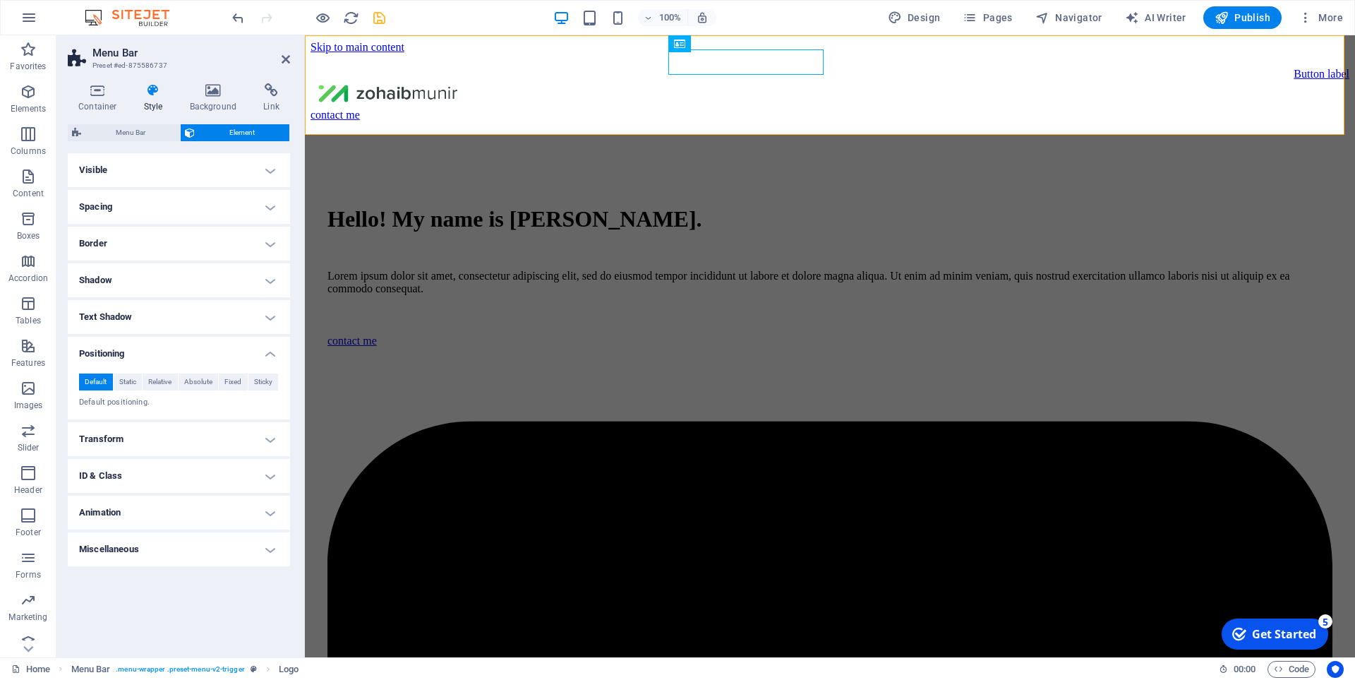
click at [272, 347] on h4 "Positioning" at bounding box center [179, 349] width 222 height 25
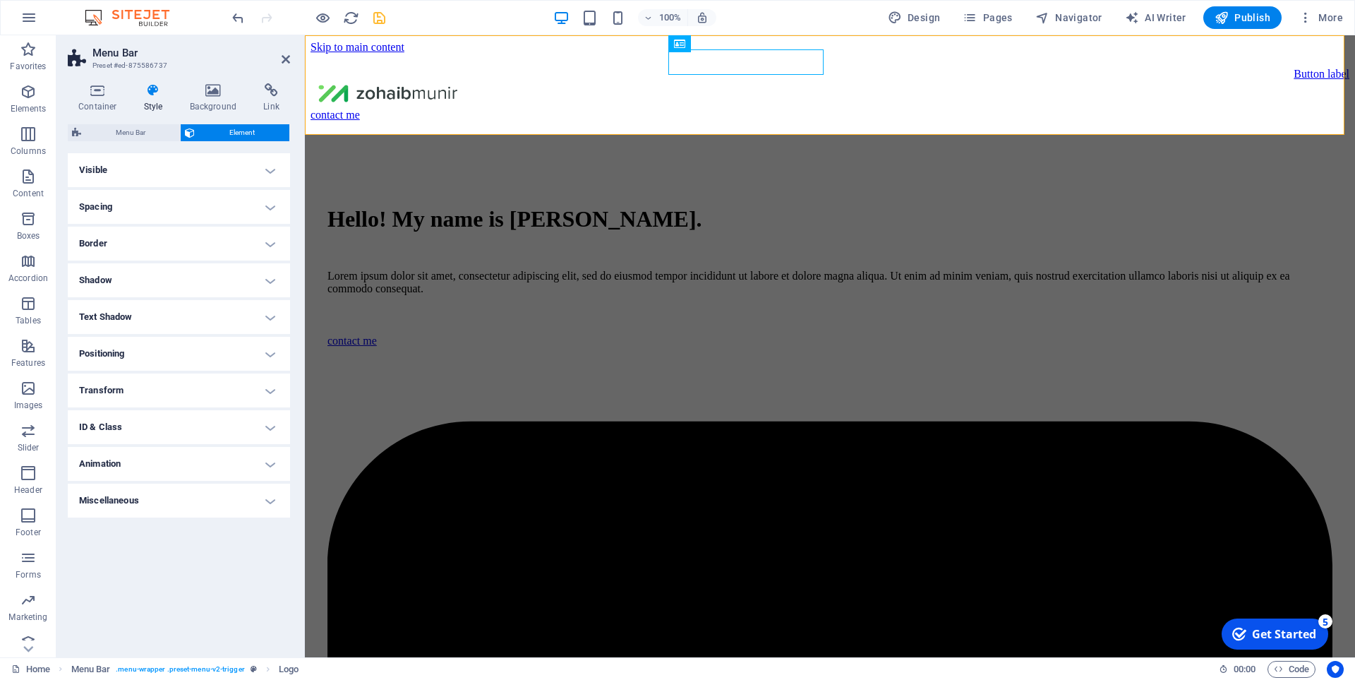
click at [197, 174] on h4 "Visible" at bounding box center [179, 170] width 222 height 34
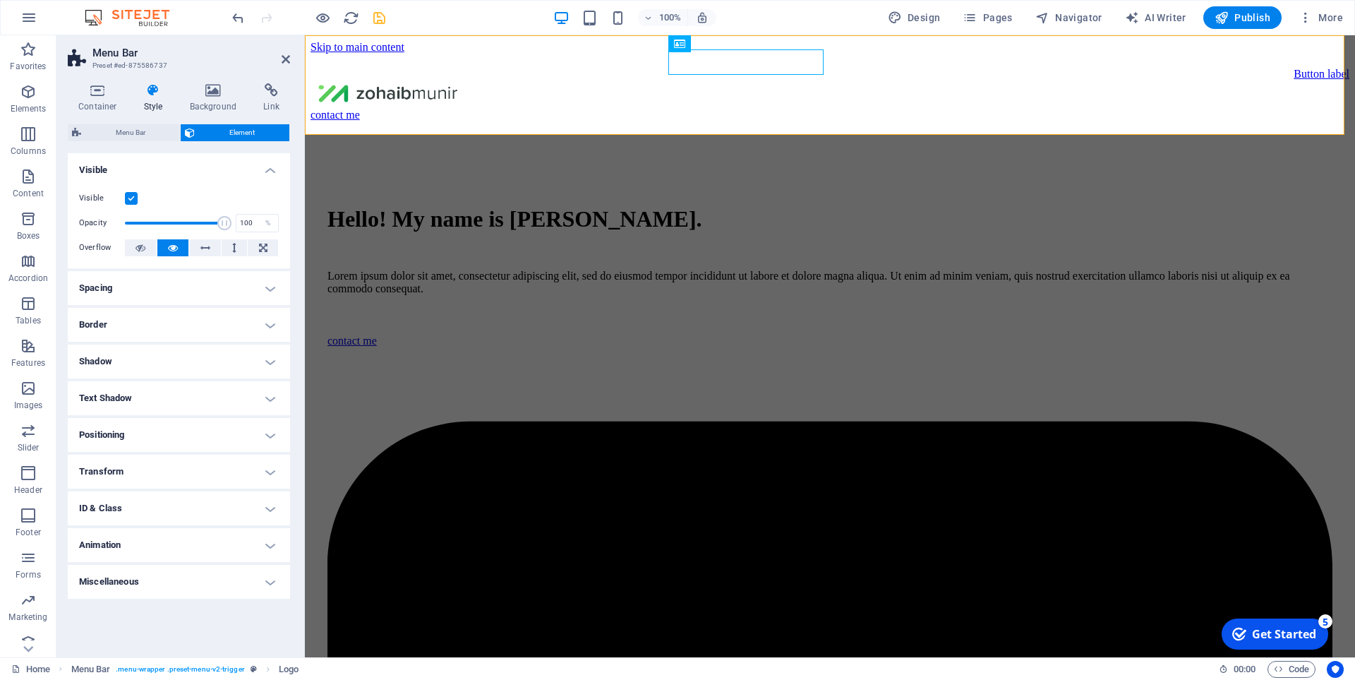
click at [197, 174] on h4 "Visible" at bounding box center [179, 165] width 222 height 25
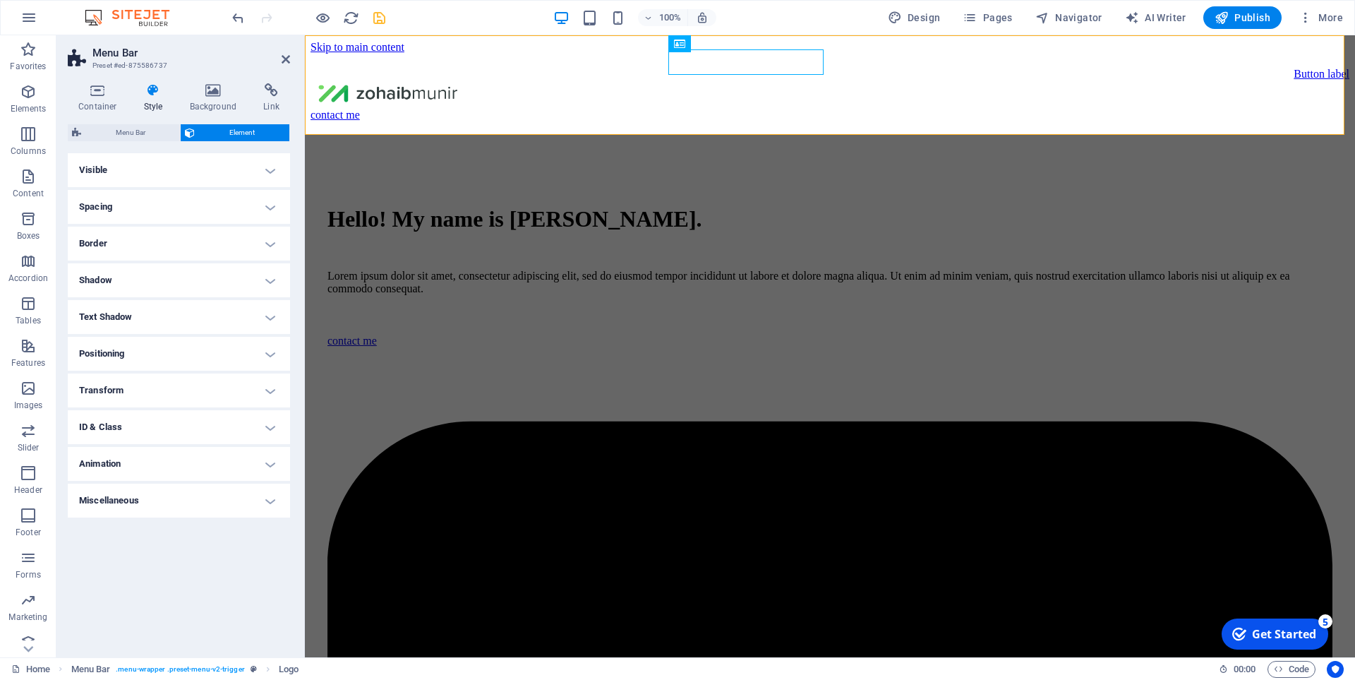
click at [178, 202] on h4 "Spacing" at bounding box center [179, 207] width 222 height 34
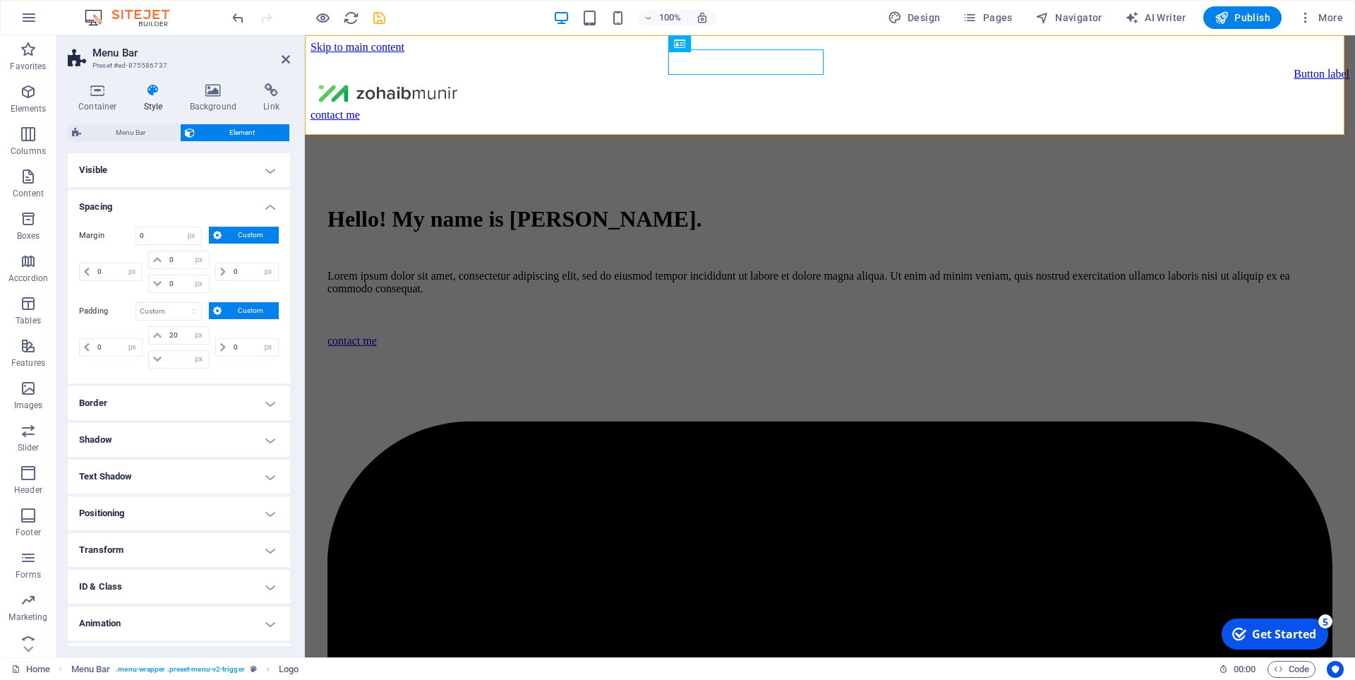
click at [178, 202] on h4 "Spacing" at bounding box center [179, 202] width 222 height 25
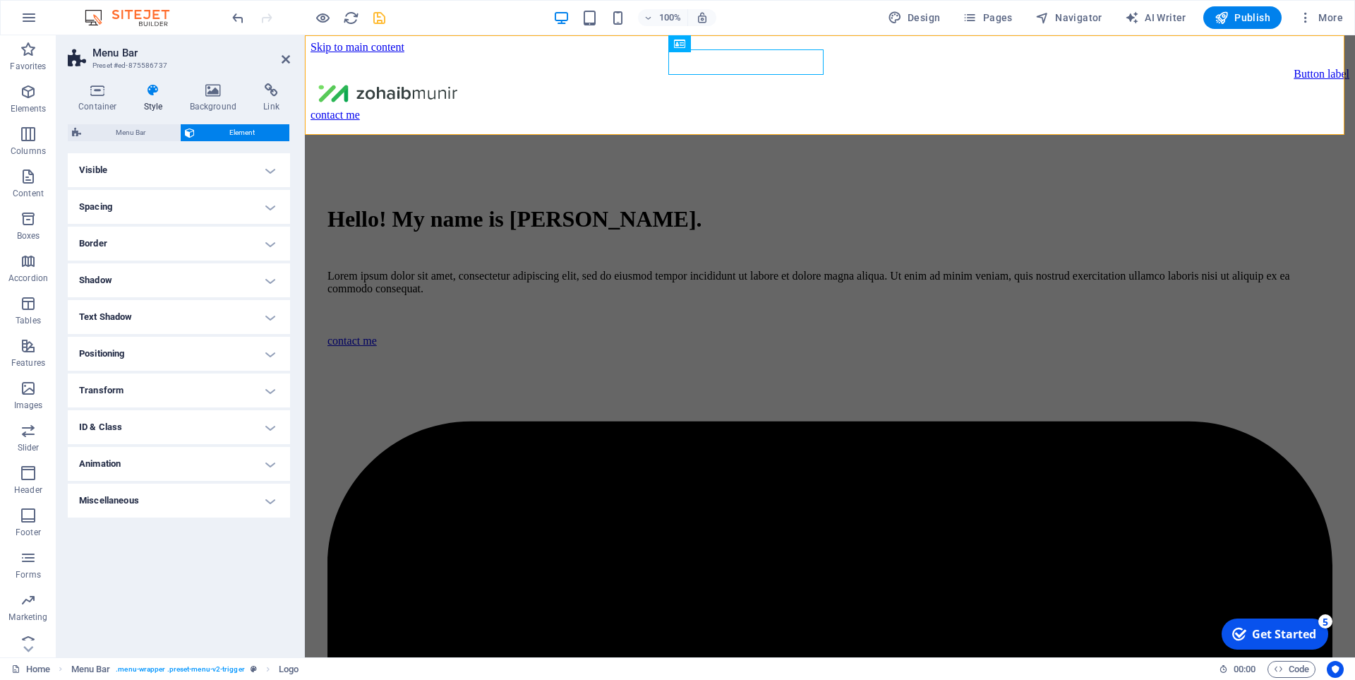
click at [171, 271] on h4 "Shadow" at bounding box center [179, 280] width 222 height 34
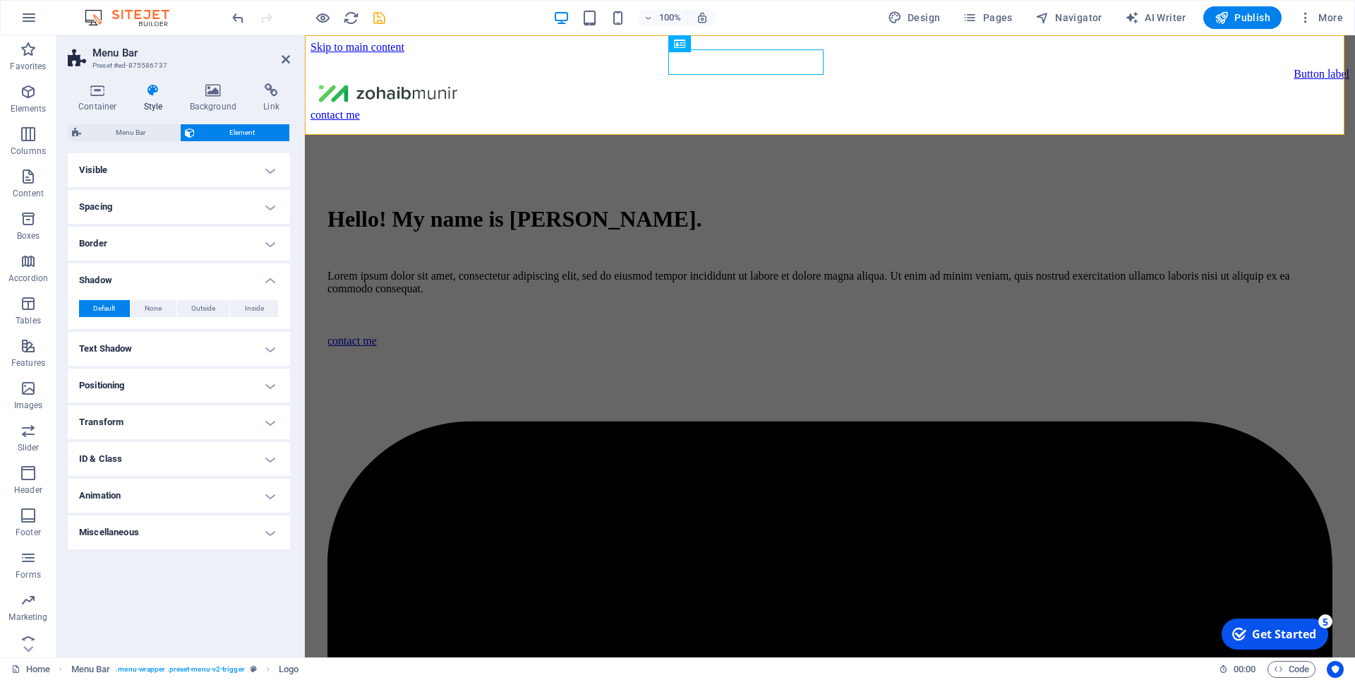
click at [171, 272] on h4 "Shadow" at bounding box center [179, 275] width 222 height 25
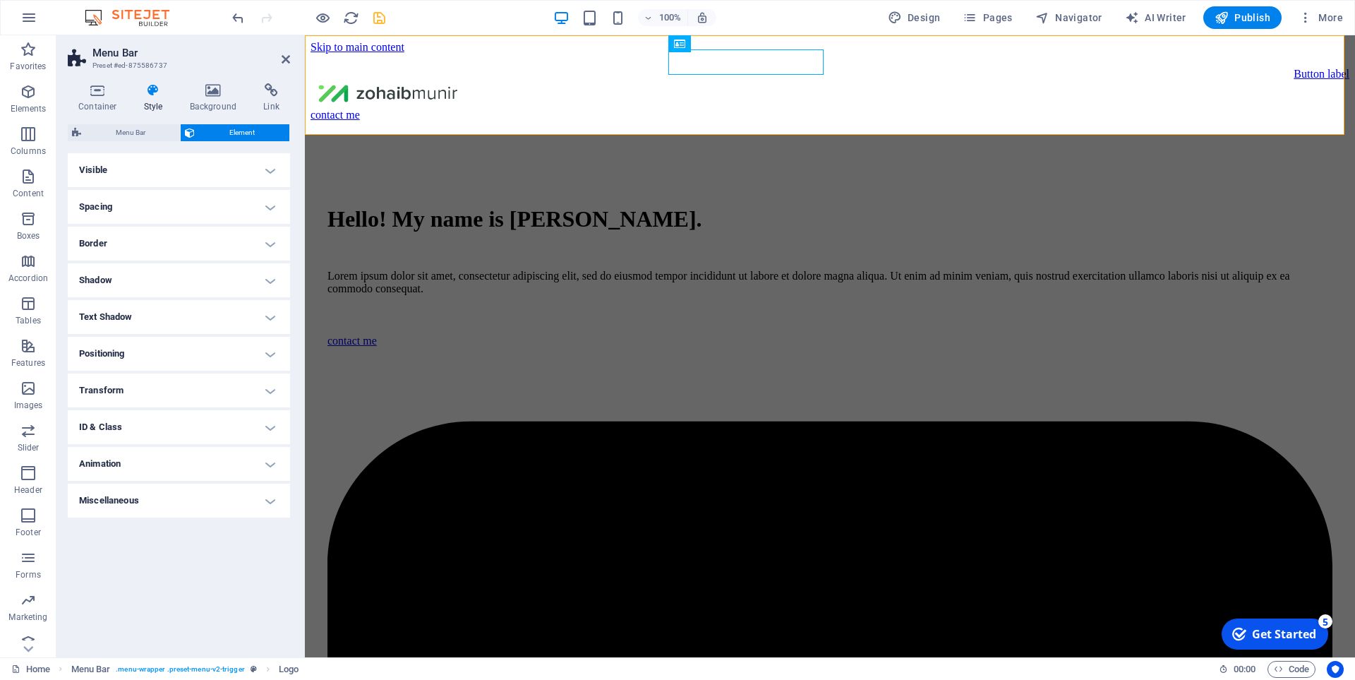
click at [171, 253] on h4 "Border" at bounding box center [179, 244] width 222 height 34
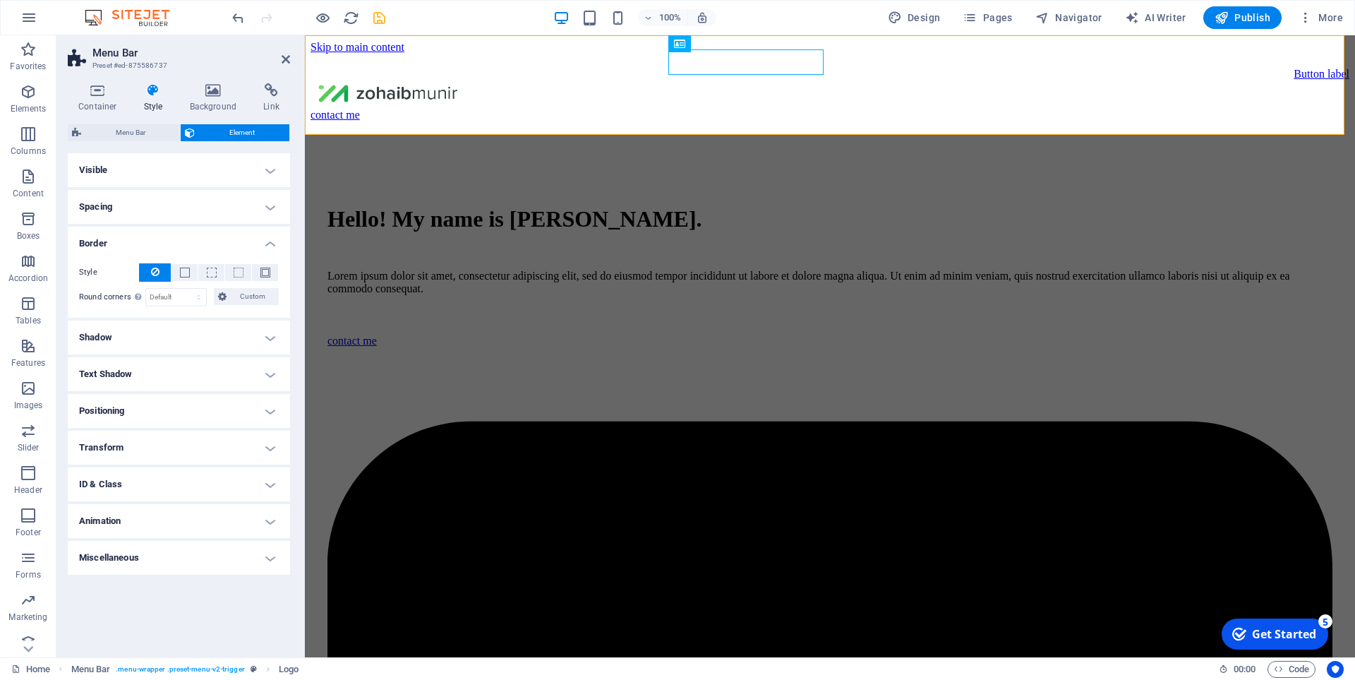
click at [173, 247] on h4 "Border" at bounding box center [179, 239] width 222 height 25
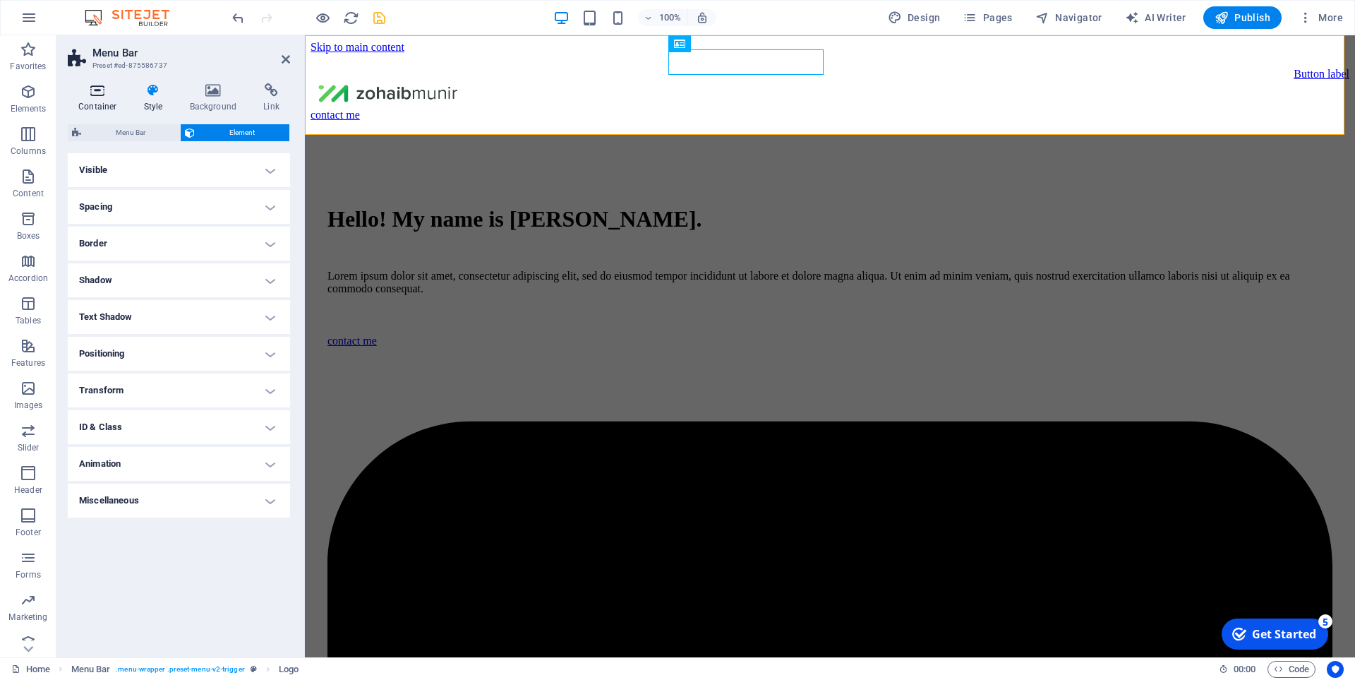
click at [100, 100] on h4 "Container" at bounding box center [101, 98] width 66 height 30
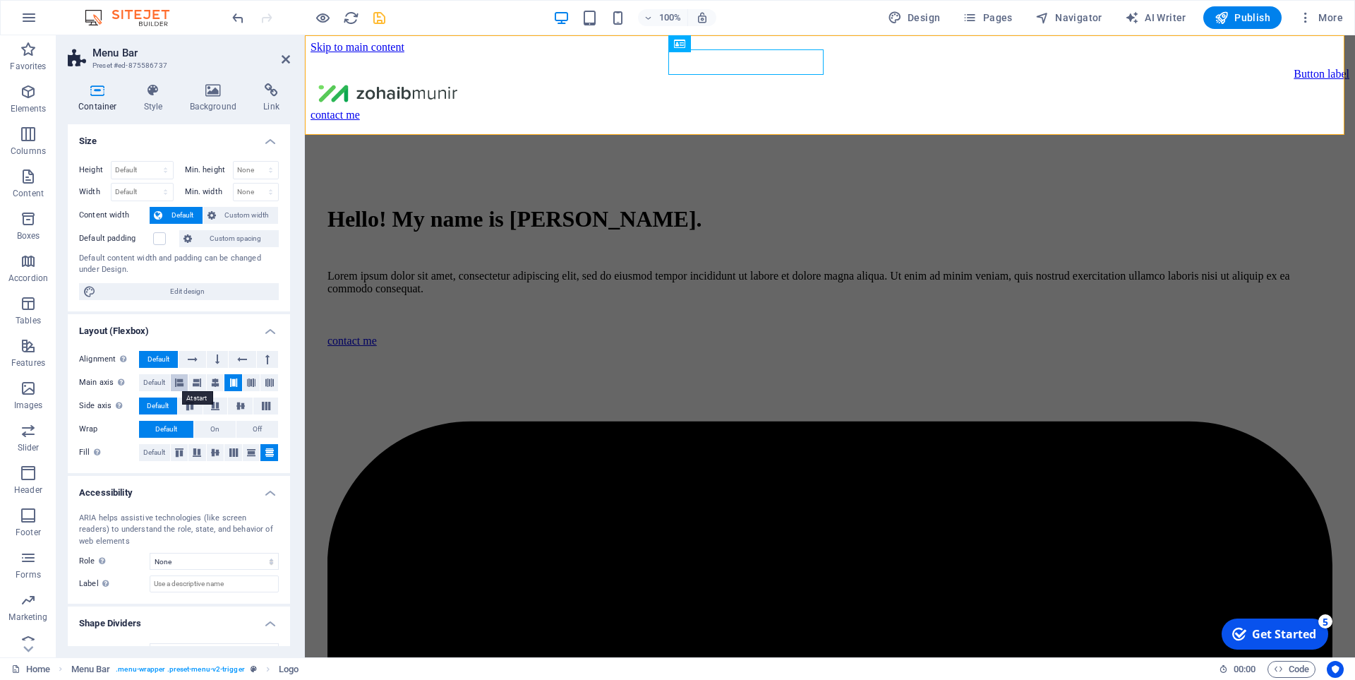
click at [179, 387] on icon at bounding box center [179, 382] width 8 height 17
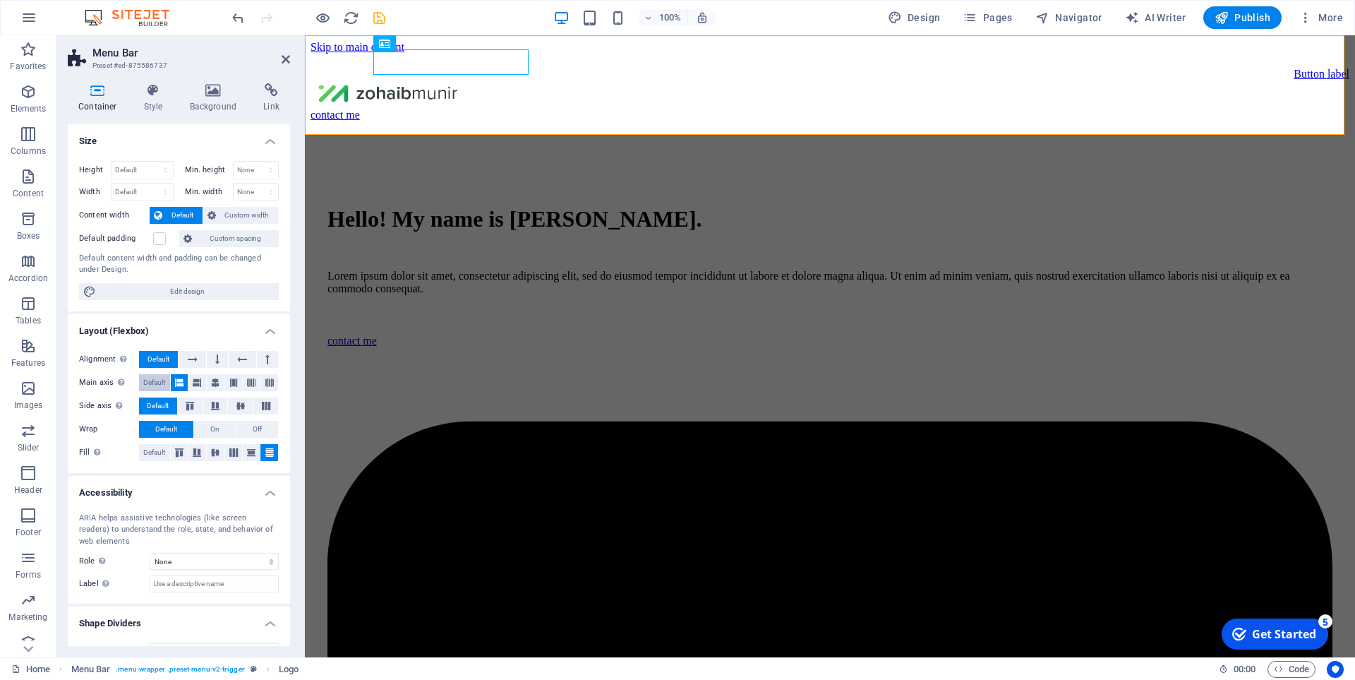
click at [146, 380] on span "Default" at bounding box center [154, 382] width 22 height 17
click at [596, 44] on button at bounding box center [588, 43] width 17 height 17
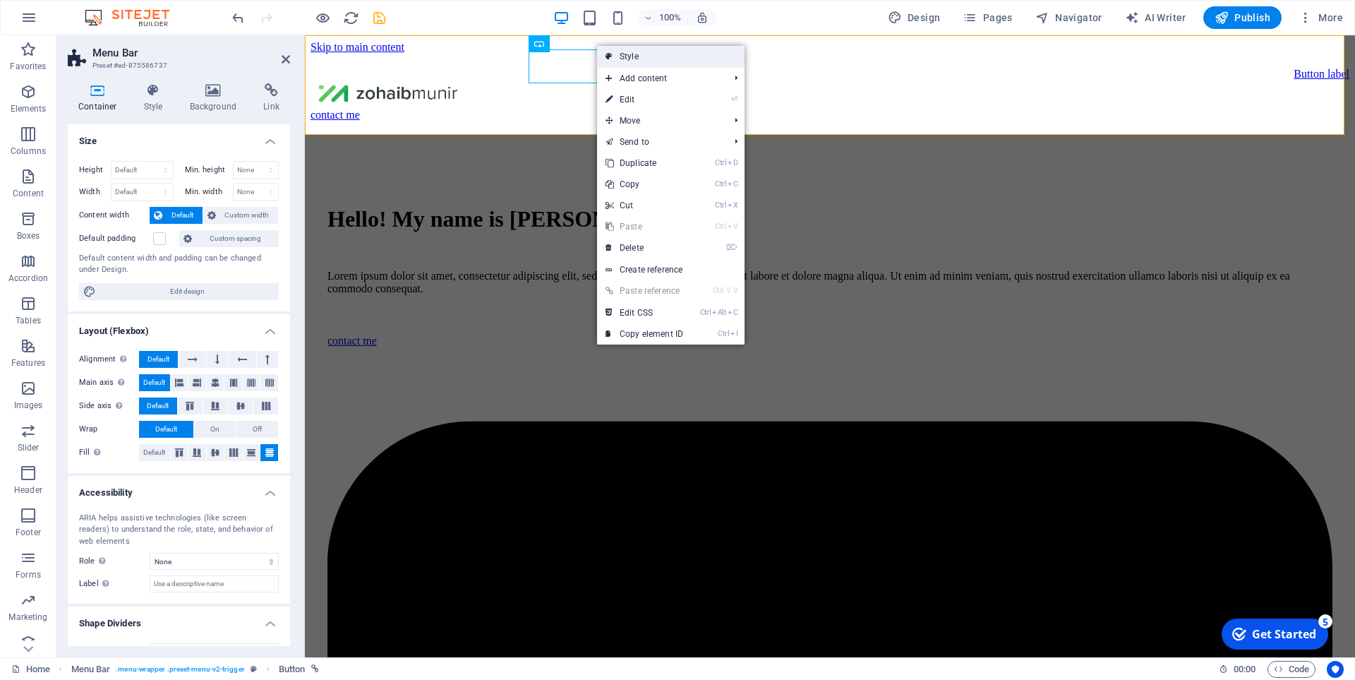
drag, startPoint x: 620, startPoint y: 58, endPoint x: 315, endPoint y: 22, distance: 307.0
click at [620, 58] on link "Style" at bounding box center [670, 56] width 147 height 21
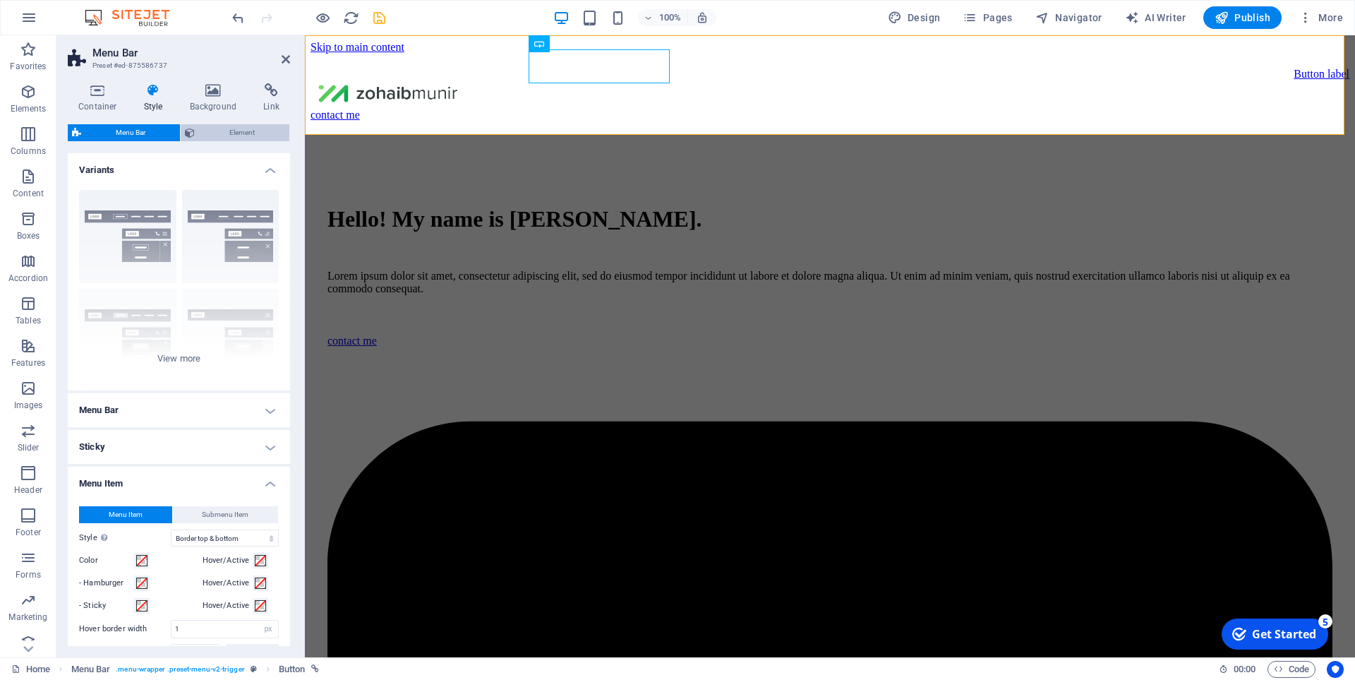
click at [219, 131] on span "Element" at bounding box center [242, 132] width 86 height 17
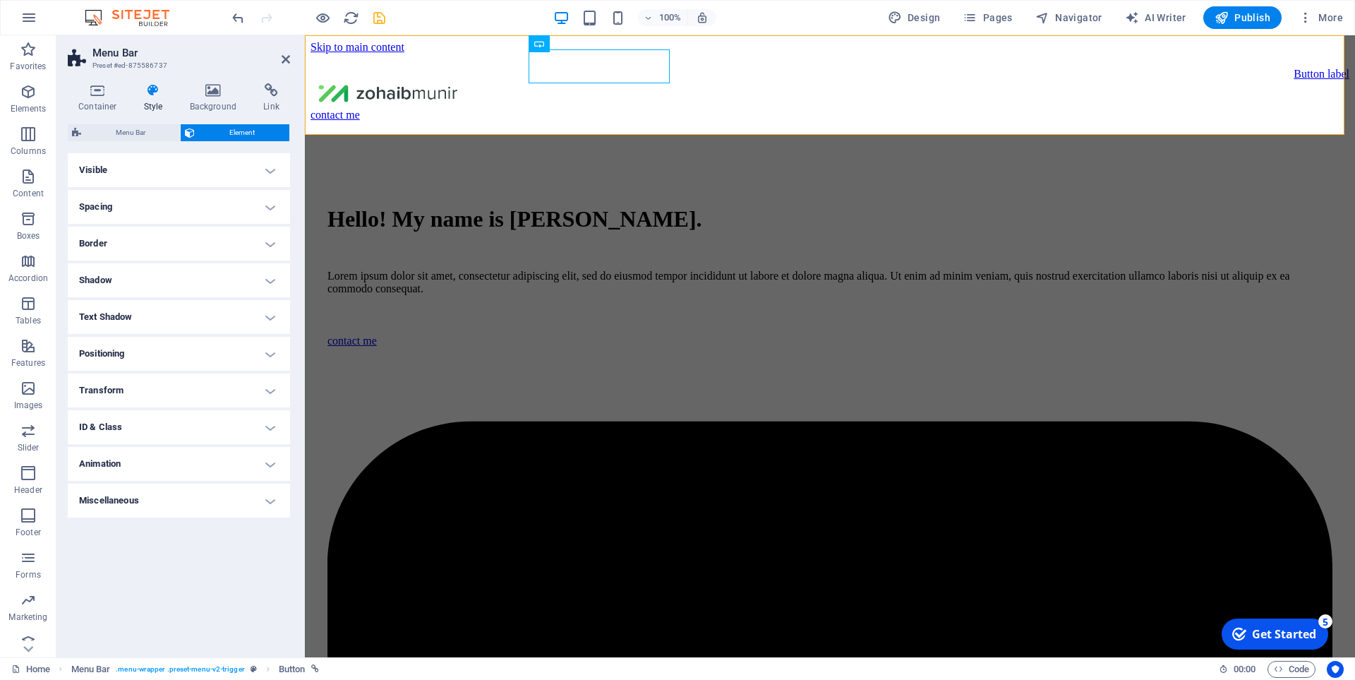
click at [153, 345] on h4 "Positioning" at bounding box center [179, 354] width 222 height 34
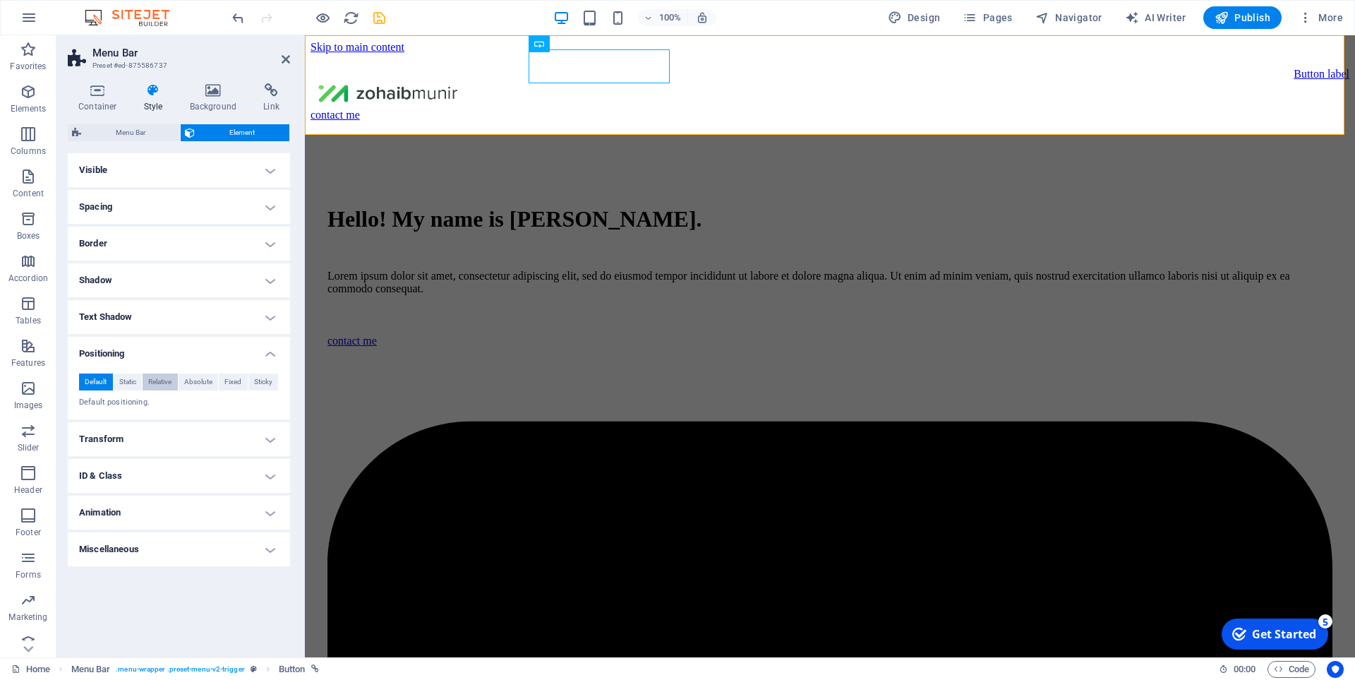
click at [171, 385] on span "Relative" at bounding box center [159, 381] width 23 height 17
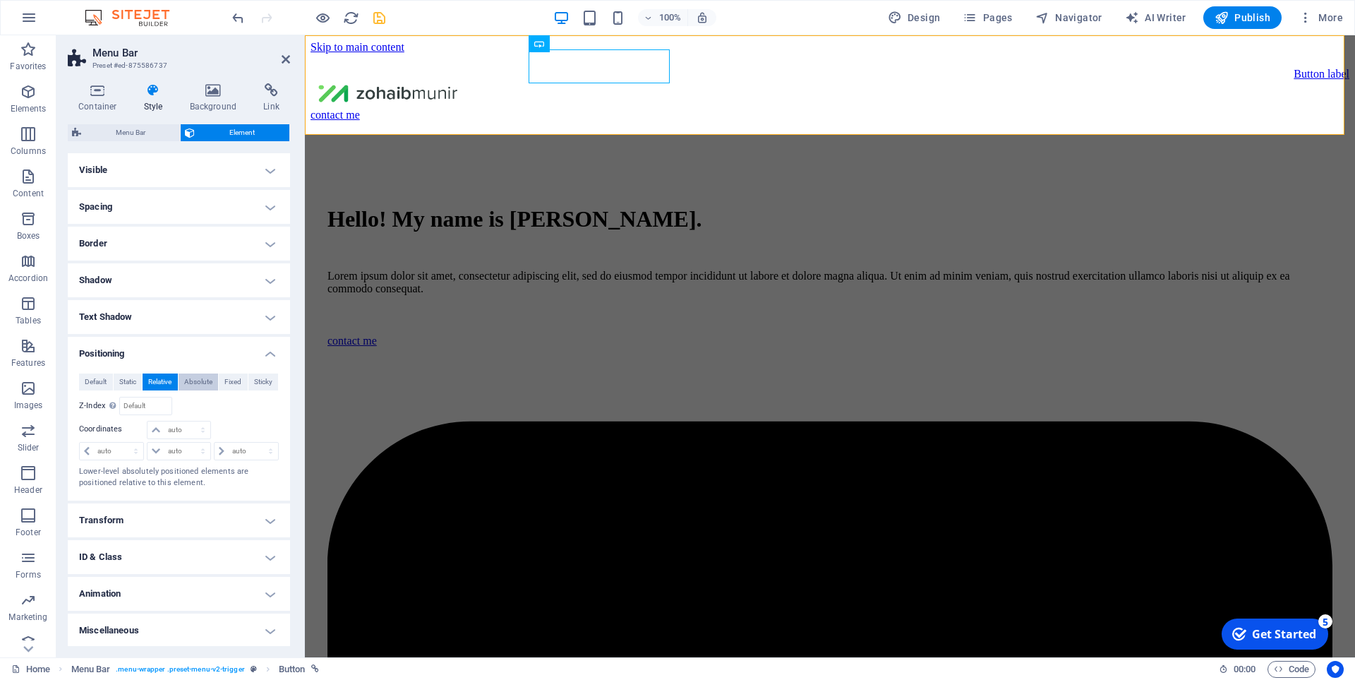
click at [190, 384] on span "Absolute" at bounding box center [198, 381] width 28 height 17
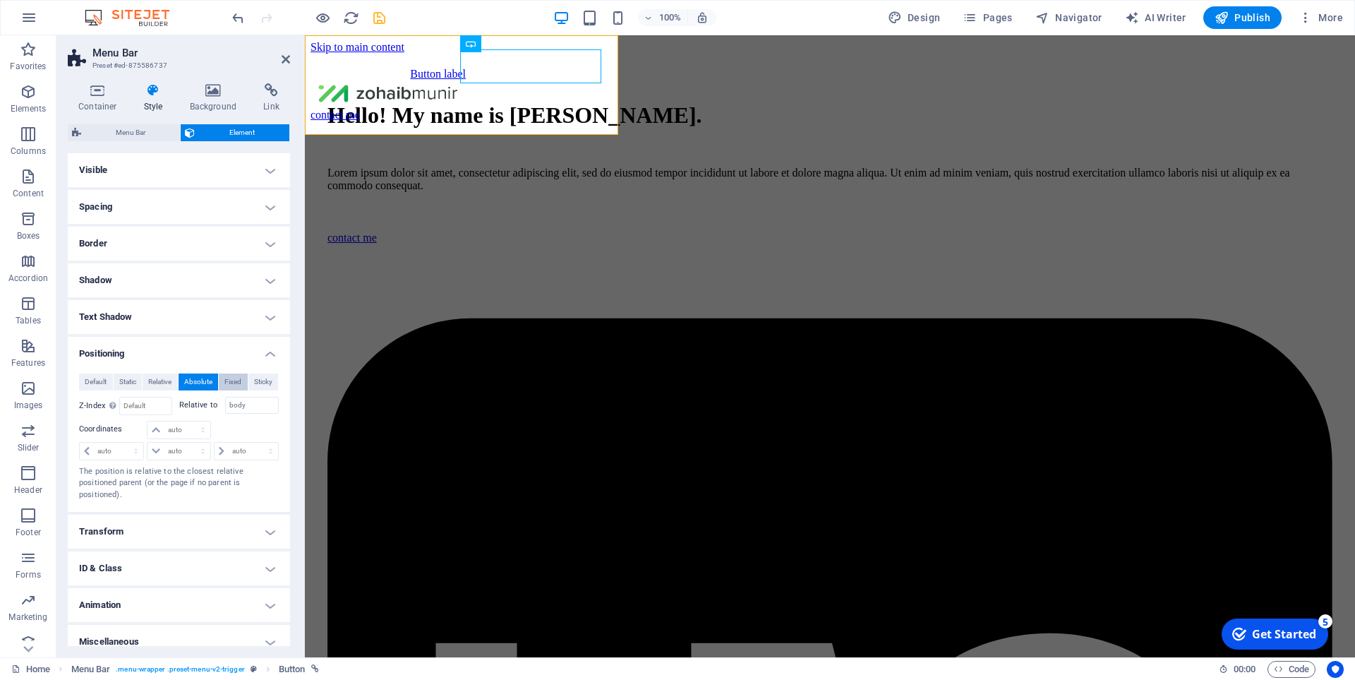
click at [224, 385] on span "Fixed" at bounding box center [232, 381] width 17 height 17
click at [254, 381] on span "Sticky" at bounding box center [263, 381] width 18 height 17
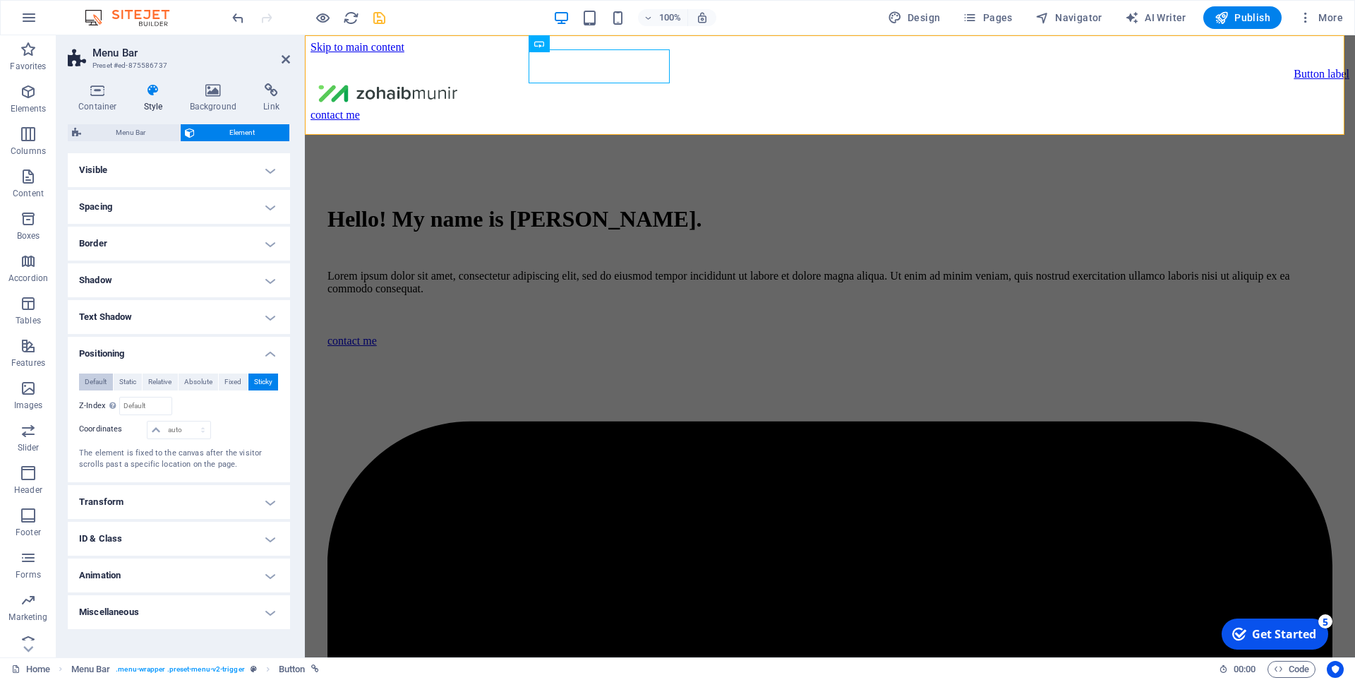
click at [94, 381] on span "Default" at bounding box center [96, 381] width 22 height 17
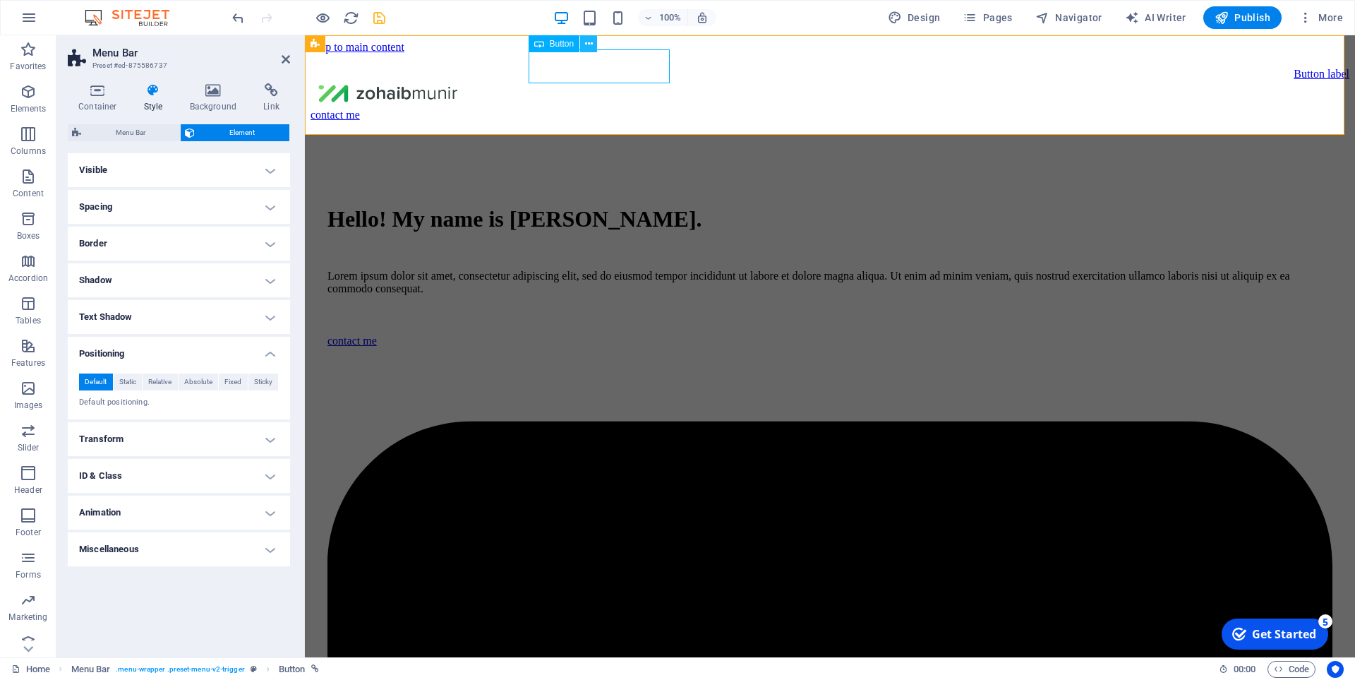
click at [593, 44] on button at bounding box center [588, 43] width 17 height 17
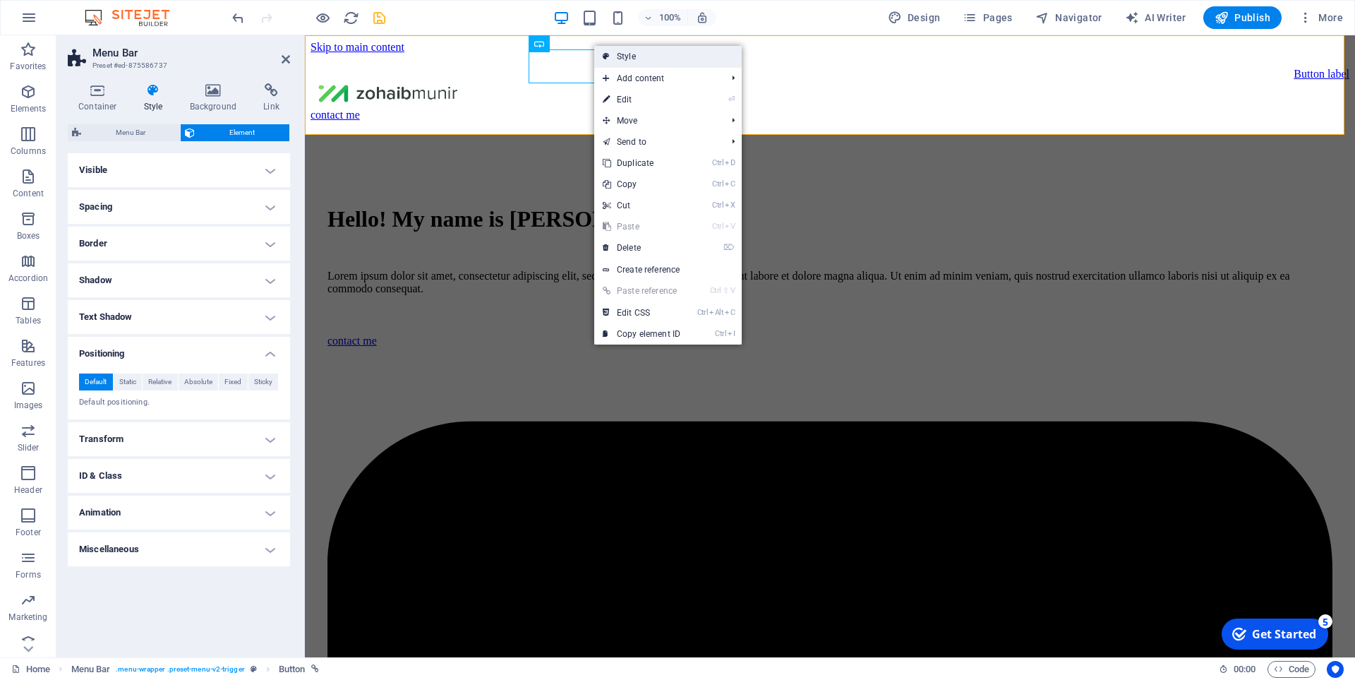
drag, startPoint x: 626, startPoint y: 56, endPoint x: 321, endPoint y: 20, distance: 306.9
click at [626, 56] on link "Style" at bounding box center [667, 56] width 147 height 21
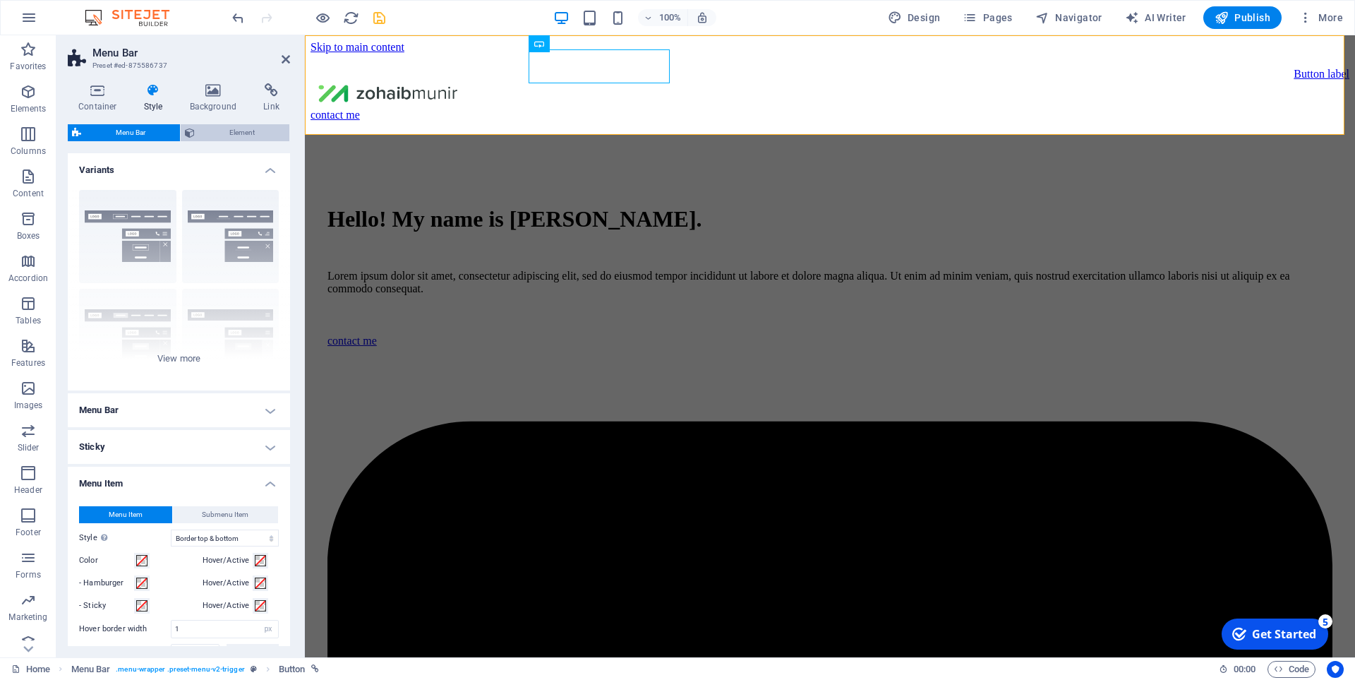
click at [252, 132] on span "Element" at bounding box center [242, 132] width 86 height 17
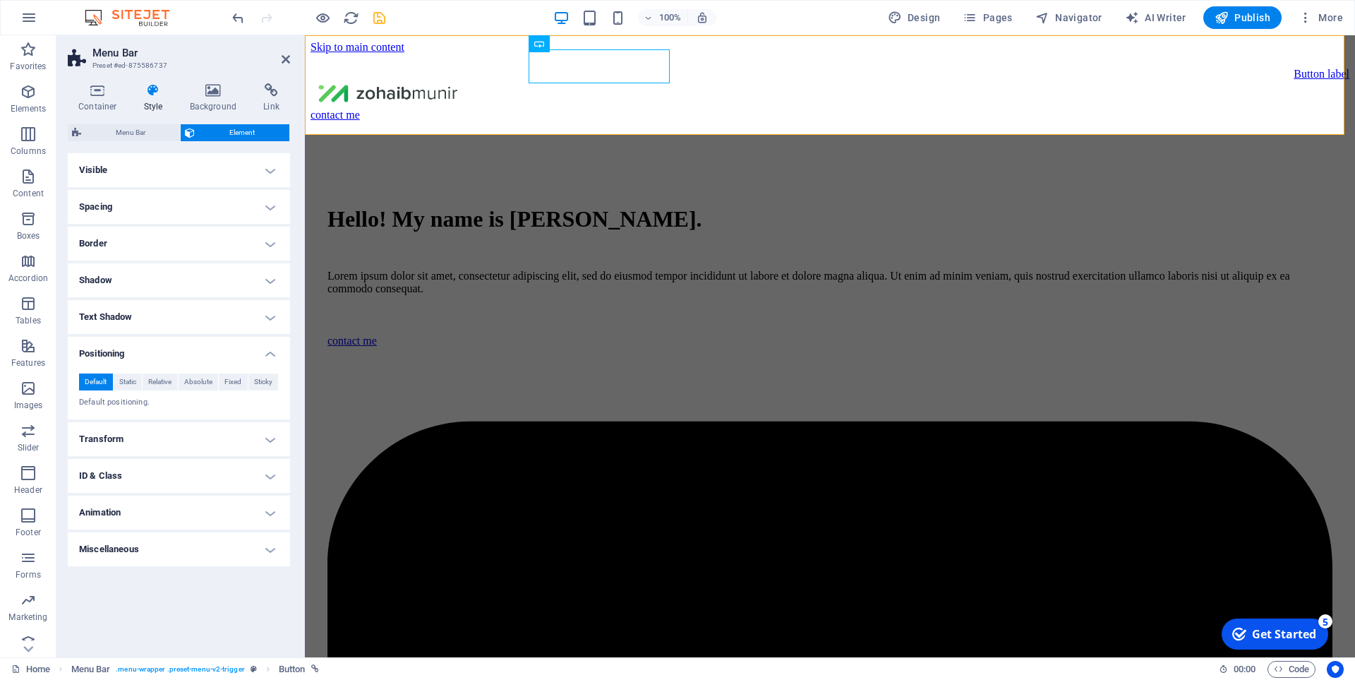
click at [190, 170] on h4 "Visible" at bounding box center [179, 170] width 222 height 34
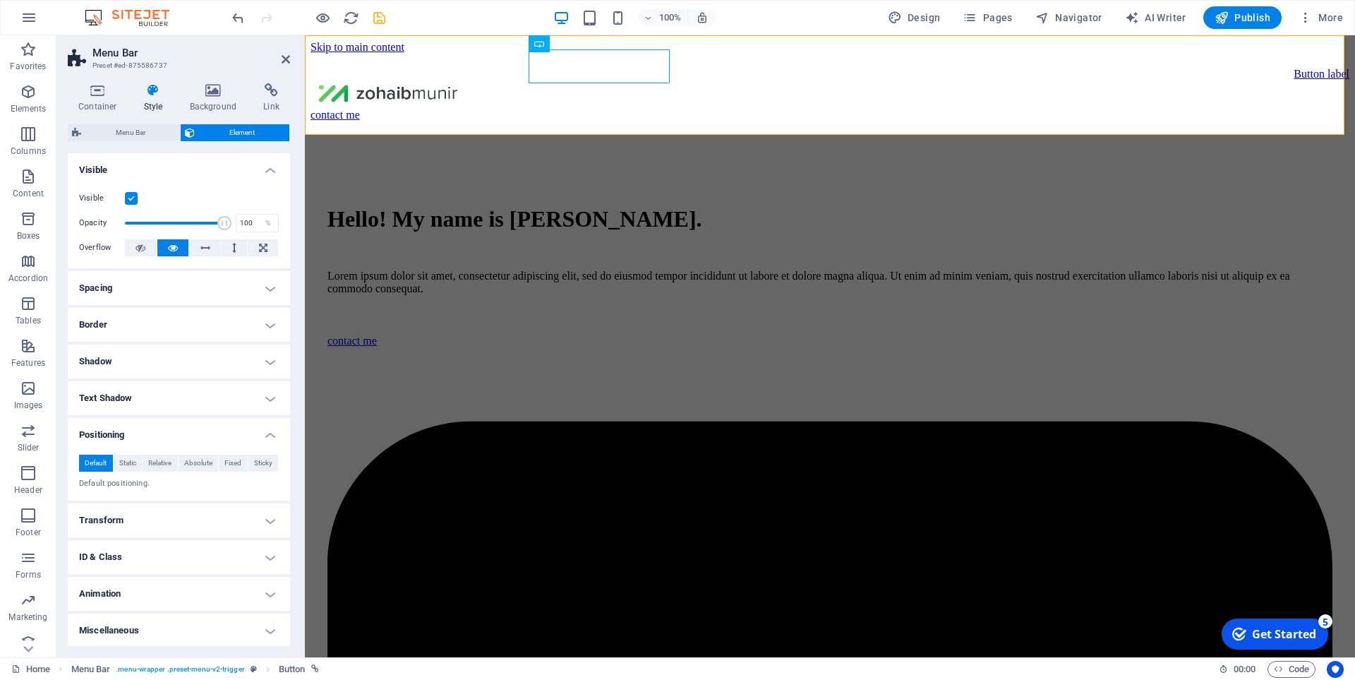
click at [190, 170] on h4 "Visible" at bounding box center [179, 165] width 222 height 25
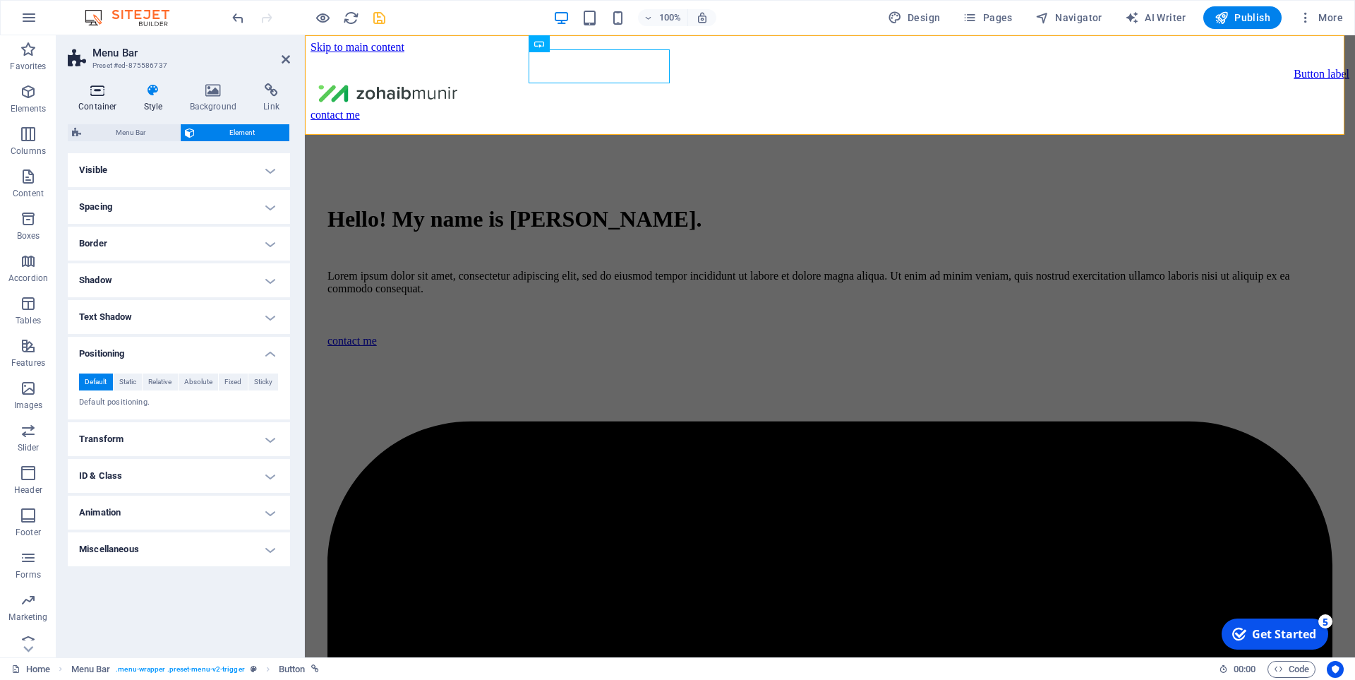
click at [103, 101] on h4 "Container" at bounding box center [101, 98] width 66 height 30
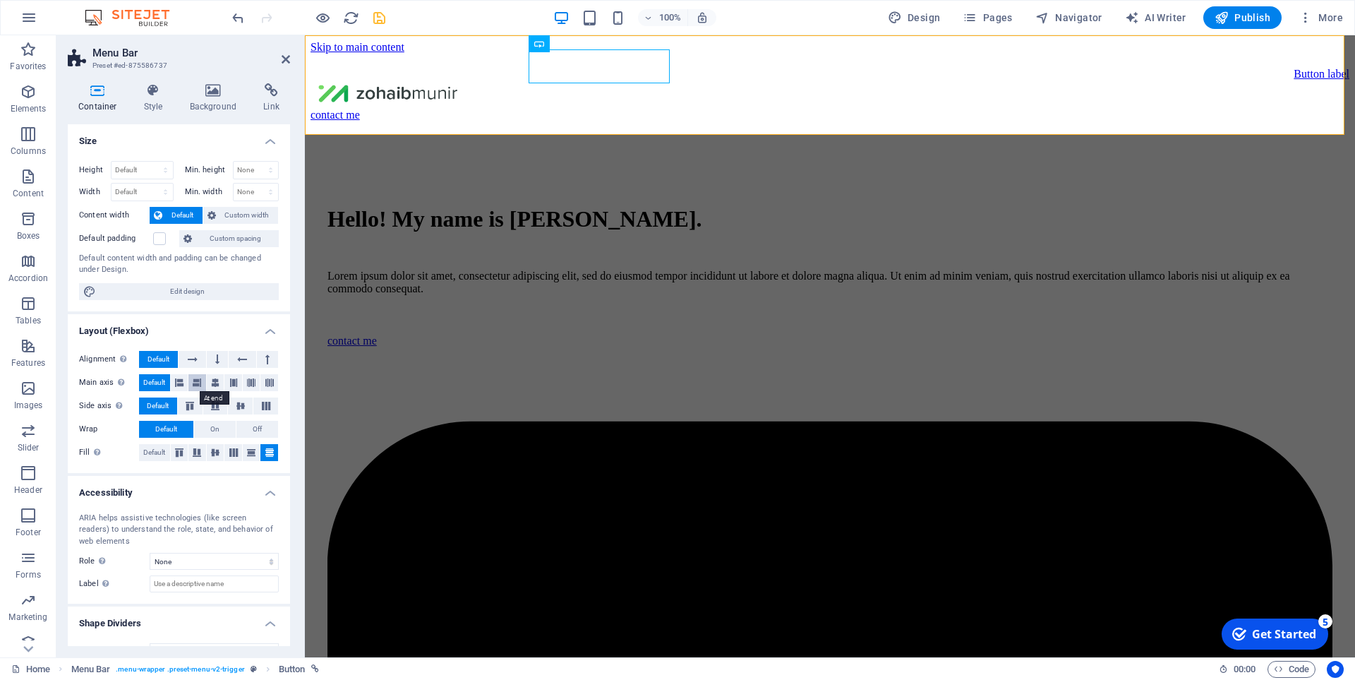
click at [205, 387] on button at bounding box center [197, 382] width 18 height 17
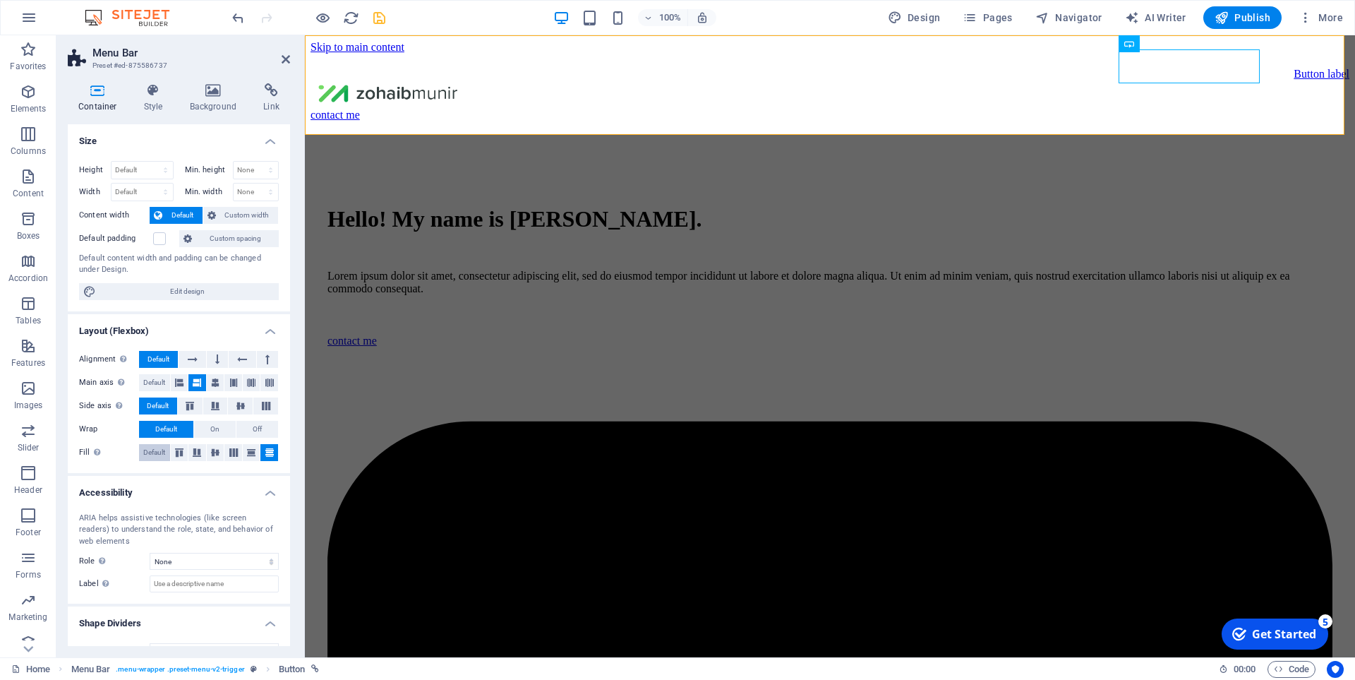
click at [145, 452] on span "Default" at bounding box center [154, 452] width 22 height 17
click at [181, 453] on icon at bounding box center [179, 452] width 17 height 8
click at [192, 453] on icon at bounding box center [196, 452] width 17 height 8
click at [220, 451] on icon at bounding box center [215, 452] width 17 height 8
click at [266, 446] on button at bounding box center [269, 452] width 18 height 17
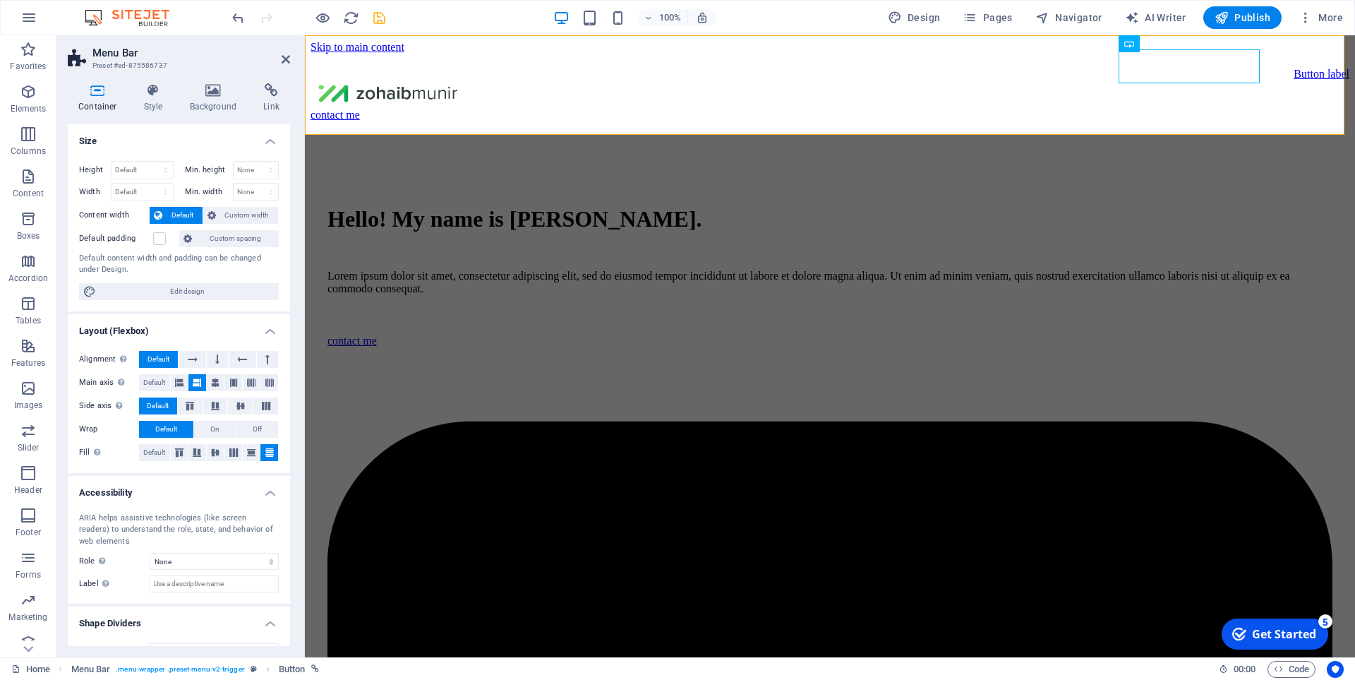
scroll to position [25, 0]
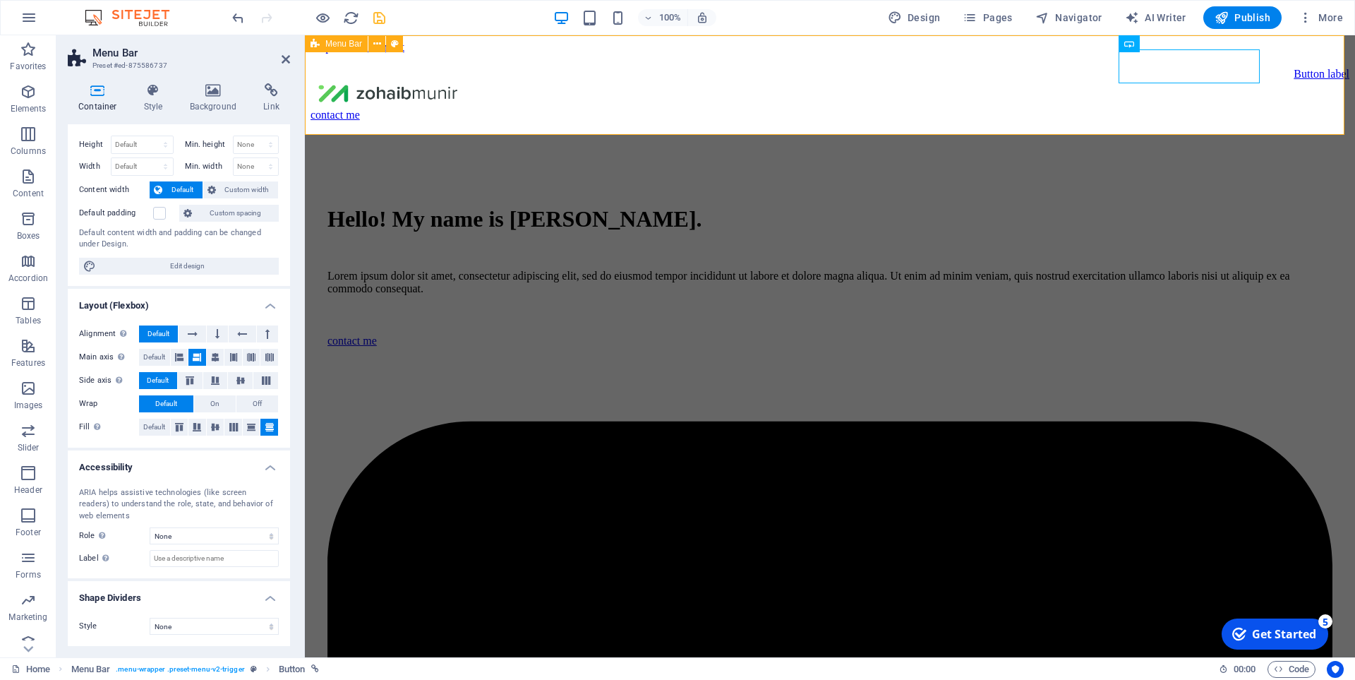
click at [430, 103] on div "Button label contact me" at bounding box center [830, 105] width 1039 height 103
click at [1020, 40] on icon at bounding box center [1020, 44] width 8 height 15
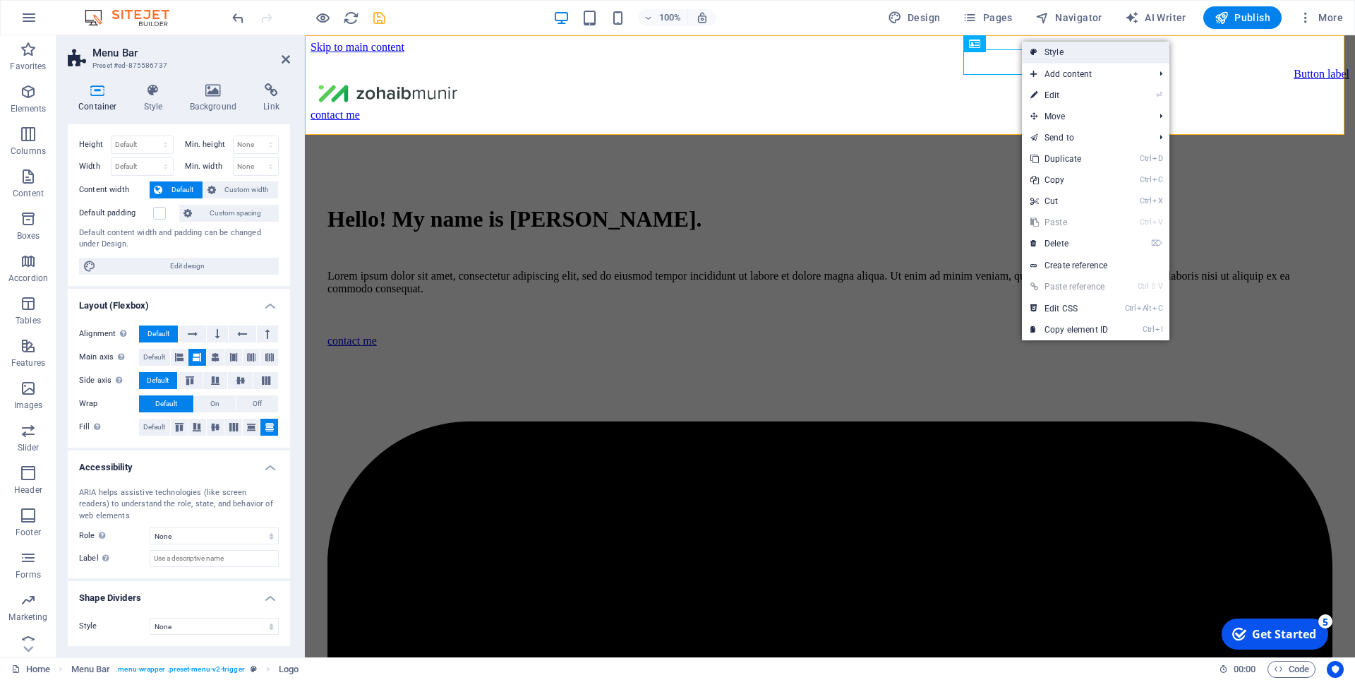
click at [1055, 54] on link "Style" at bounding box center [1095, 52] width 147 height 21
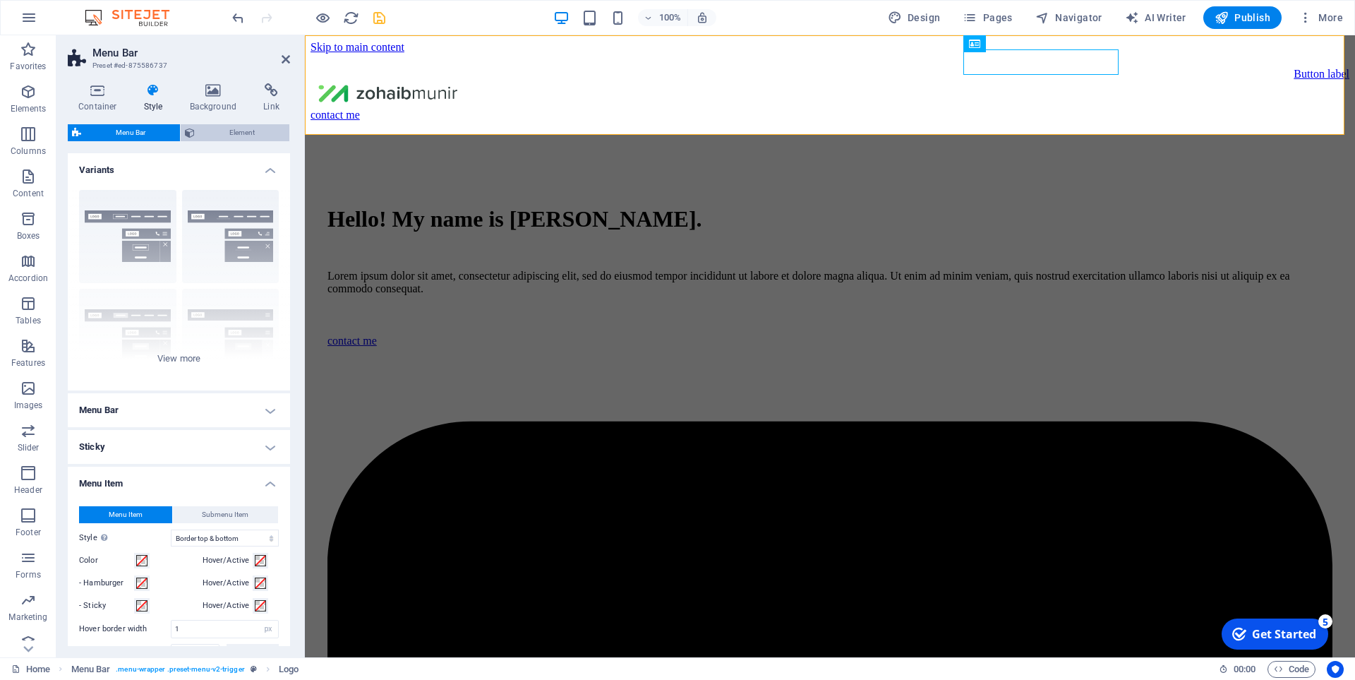
click at [248, 133] on span "Element" at bounding box center [242, 132] width 86 height 17
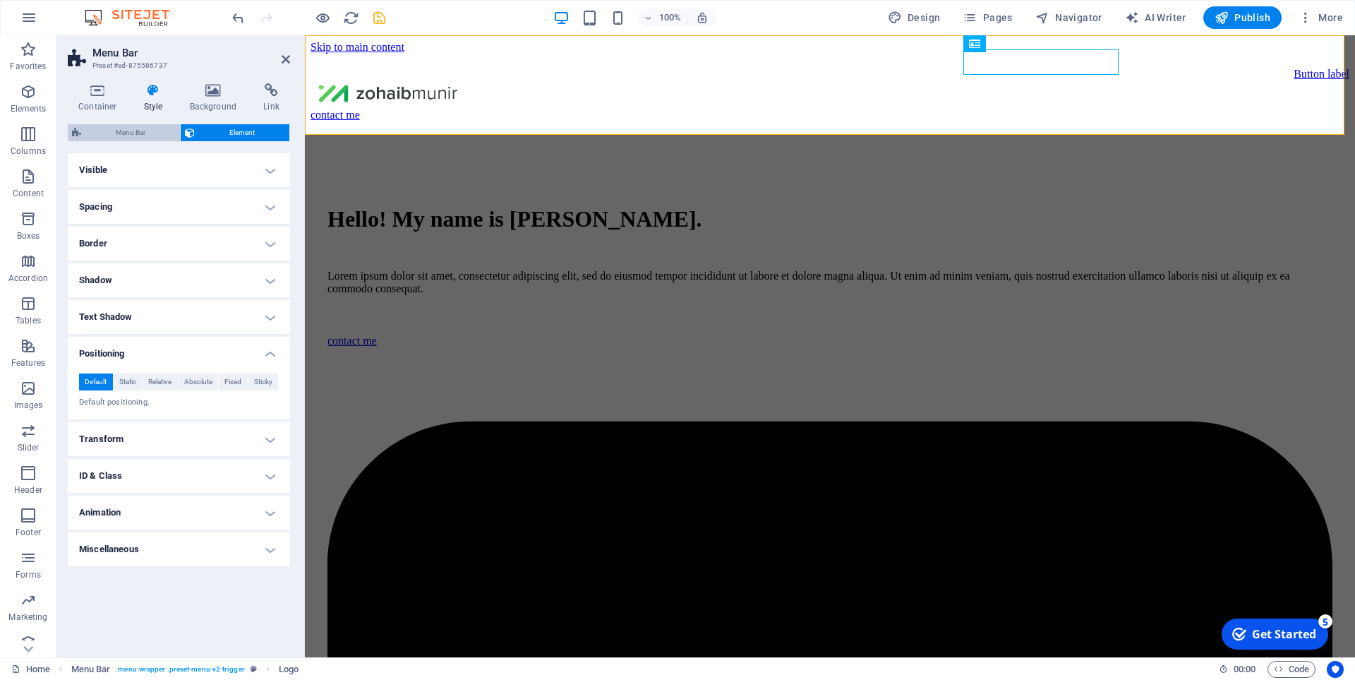
click at [138, 131] on span "Menu Bar" at bounding box center [130, 132] width 90 height 17
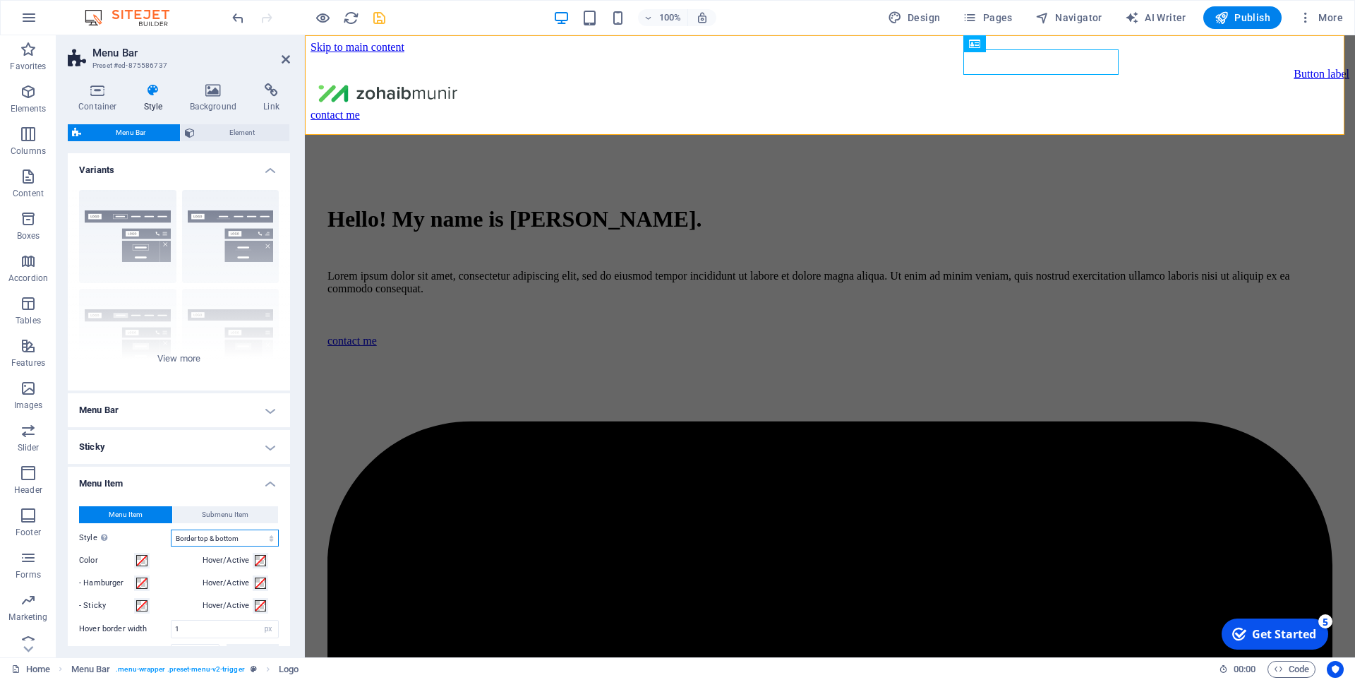
click at [243, 537] on select "Plain Text color Box: Fade Box: Flip vertical Box: Flip horizontal Box: Slide d…" at bounding box center [225, 537] width 108 height 17
click at [171, 529] on select "Plain Text color Box: Fade Box: Flip vertical Box: Flip horizontal Box: Slide d…" at bounding box center [225, 537] width 108 height 17
click at [226, 538] on select "Plain Text color Box: Fade Box: Flip vertical Box: Flip horizontal Box: Slide d…" at bounding box center [225, 537] width 108 height 17
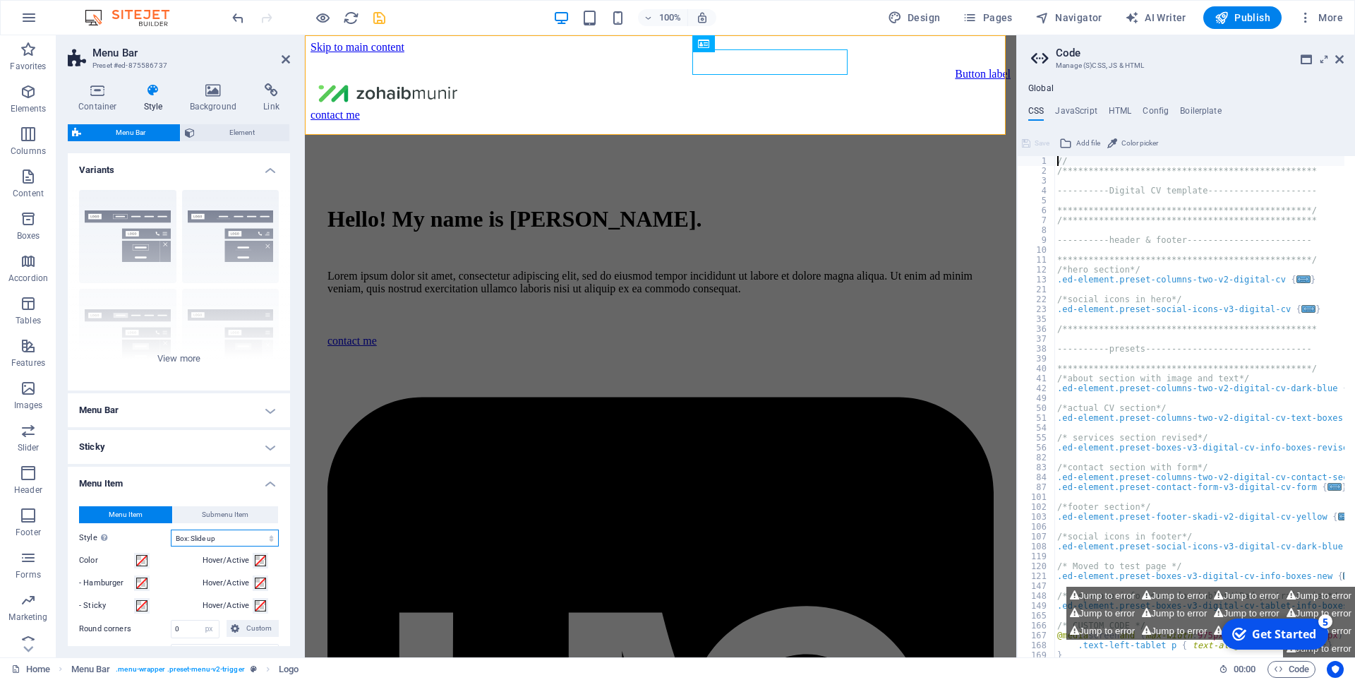
click at [225, 538] on select "Plain Text color Box: Fade Box: Flip vertical Box: Flip horizontal Box: Slide d…" at bounding box center [225, 537] width 108 height 17
select select "hover_border_vertical"
click at [171, 529] on select "Plain Text color Box: Fade Box: Flip vertical Box: Flip horizontal Box: Slide d…" at bounding box center [225, 537] width 108 height 17
click at [145, 586] on span at bounding box center [141, 582] width 11 height 11
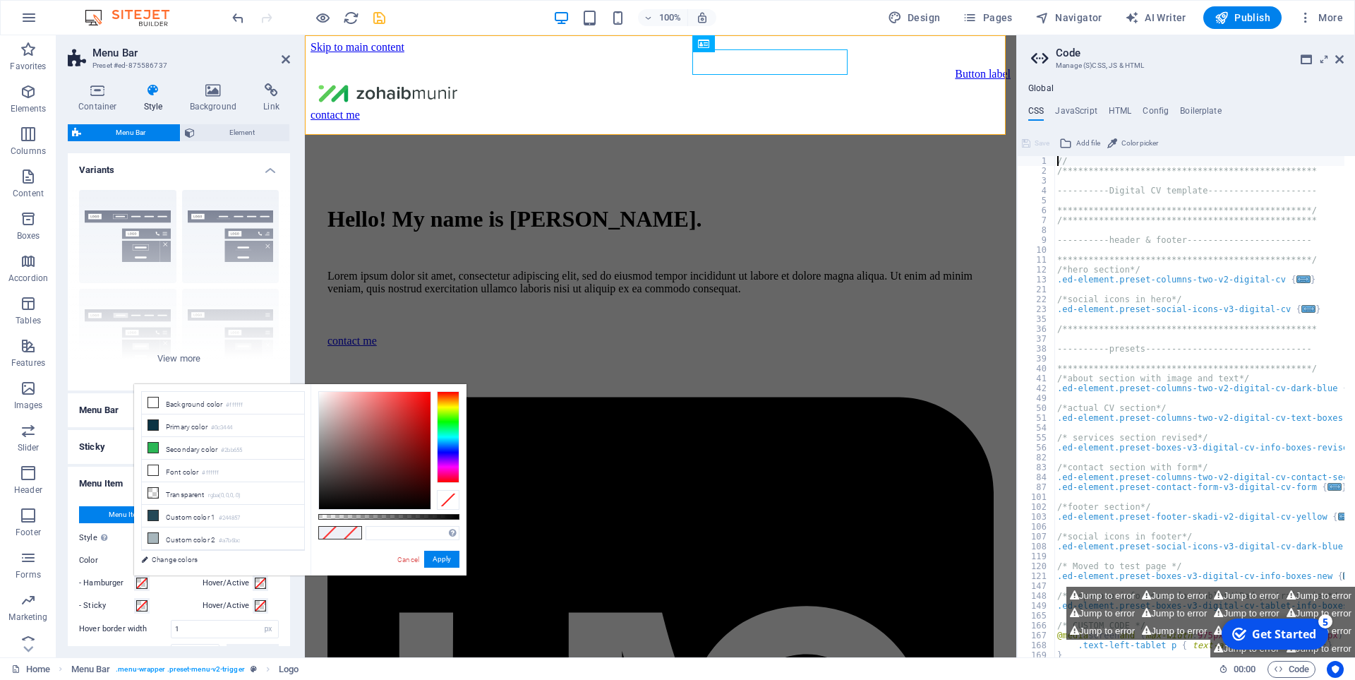
click at [143, 586] on span at bounding box center [141, 582] width 11 height 11
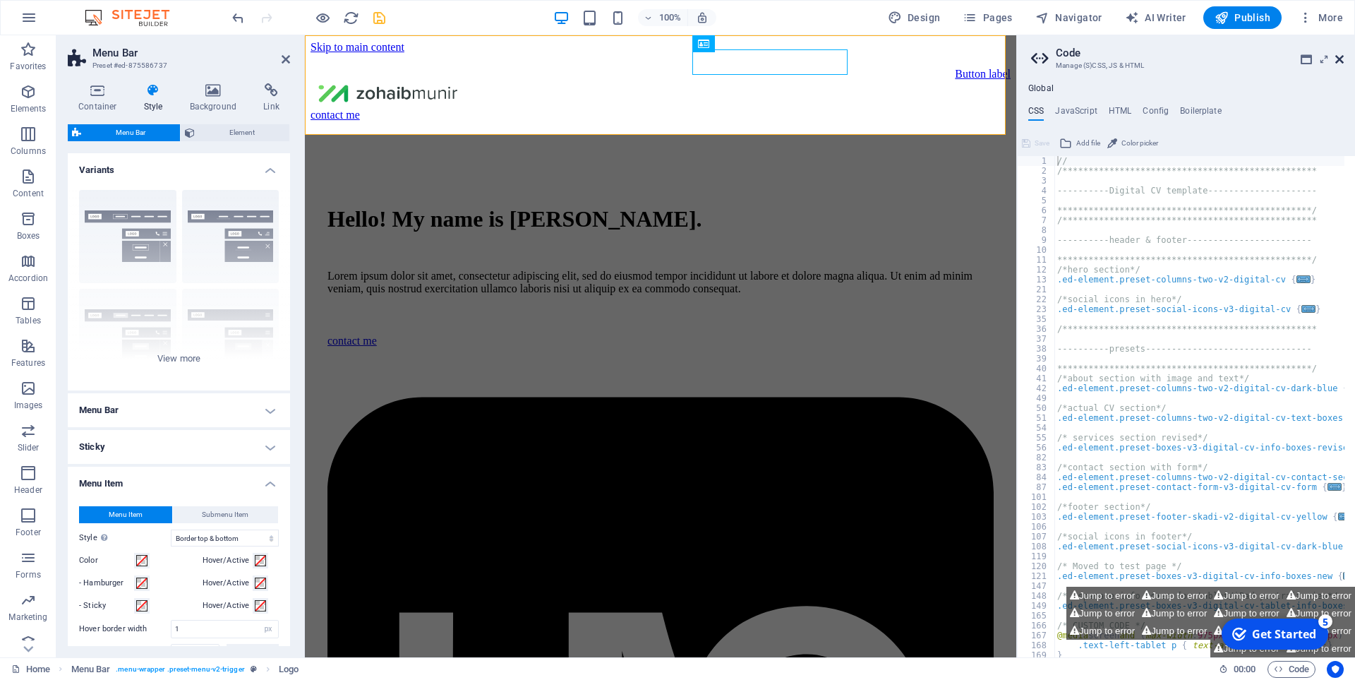
click at [1342, 56] on icon at bounding box center [1339, 59] width 8 height 11
click at [754, 44] on button at bounding box center [748, 43] width 17 height 17
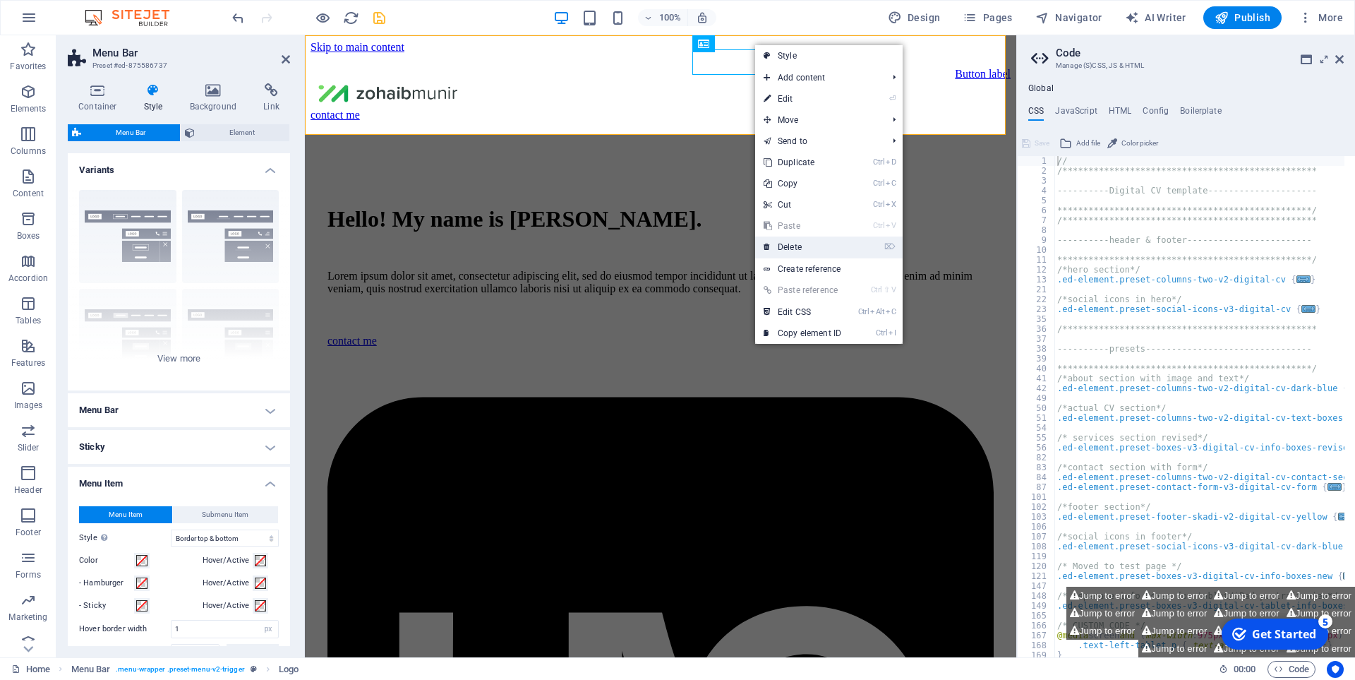
click at [814, 249] on link "⌦ Delete" at bounding box center [802, 246] width 95 height 21
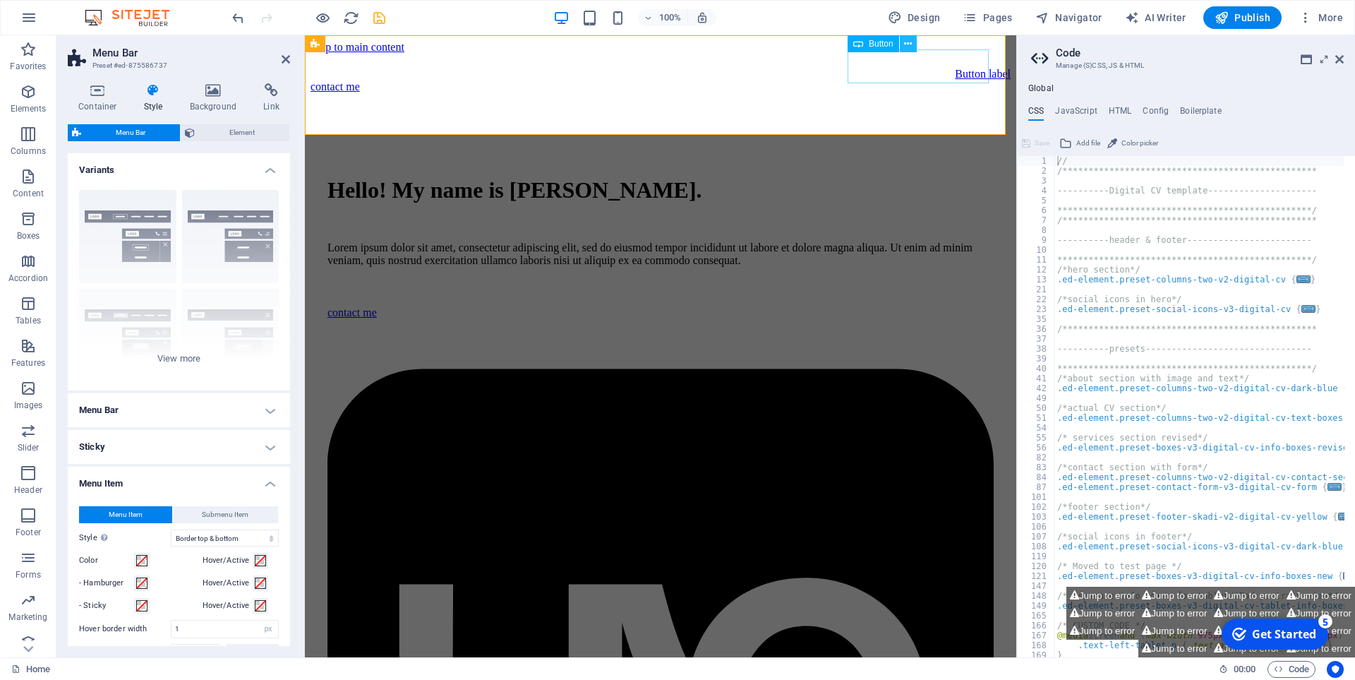
click at [915, 49] on button at bounding box center [908, 43] width 17 height 17
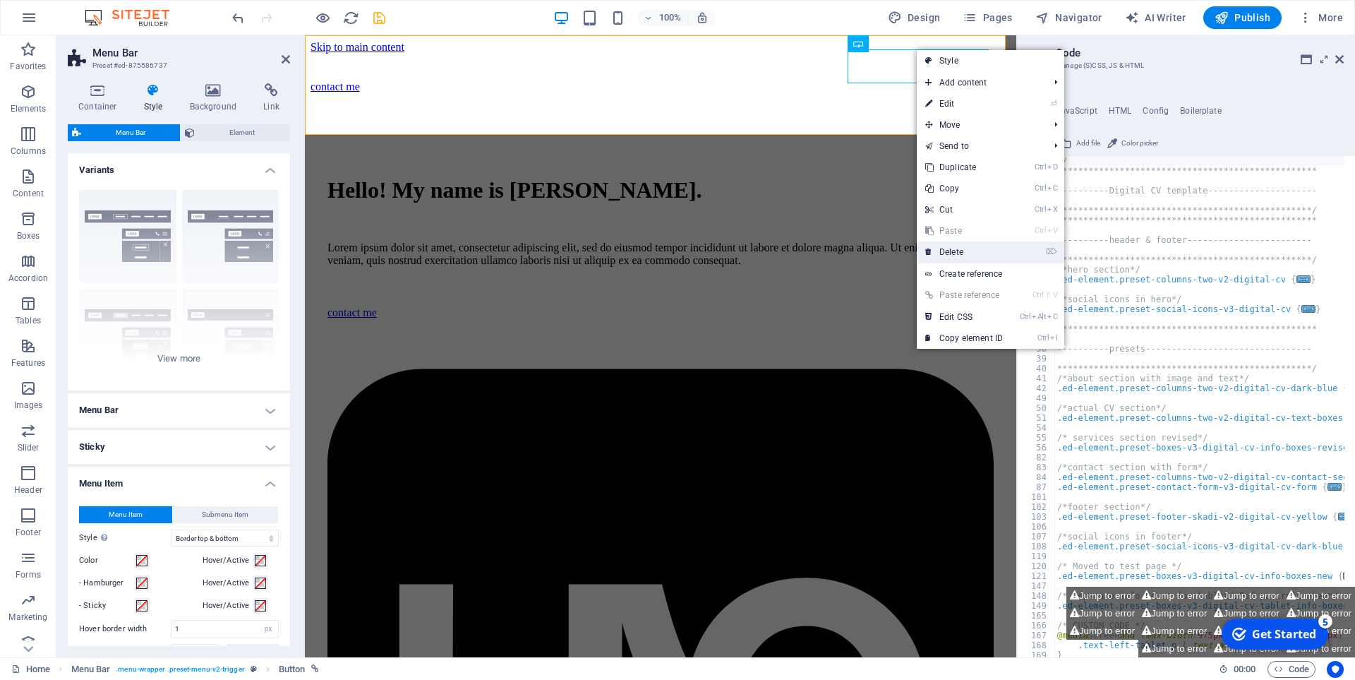
click at [976, 245] on link "⌦ Delete" at bounding box center [964, 251] width 95 height 21
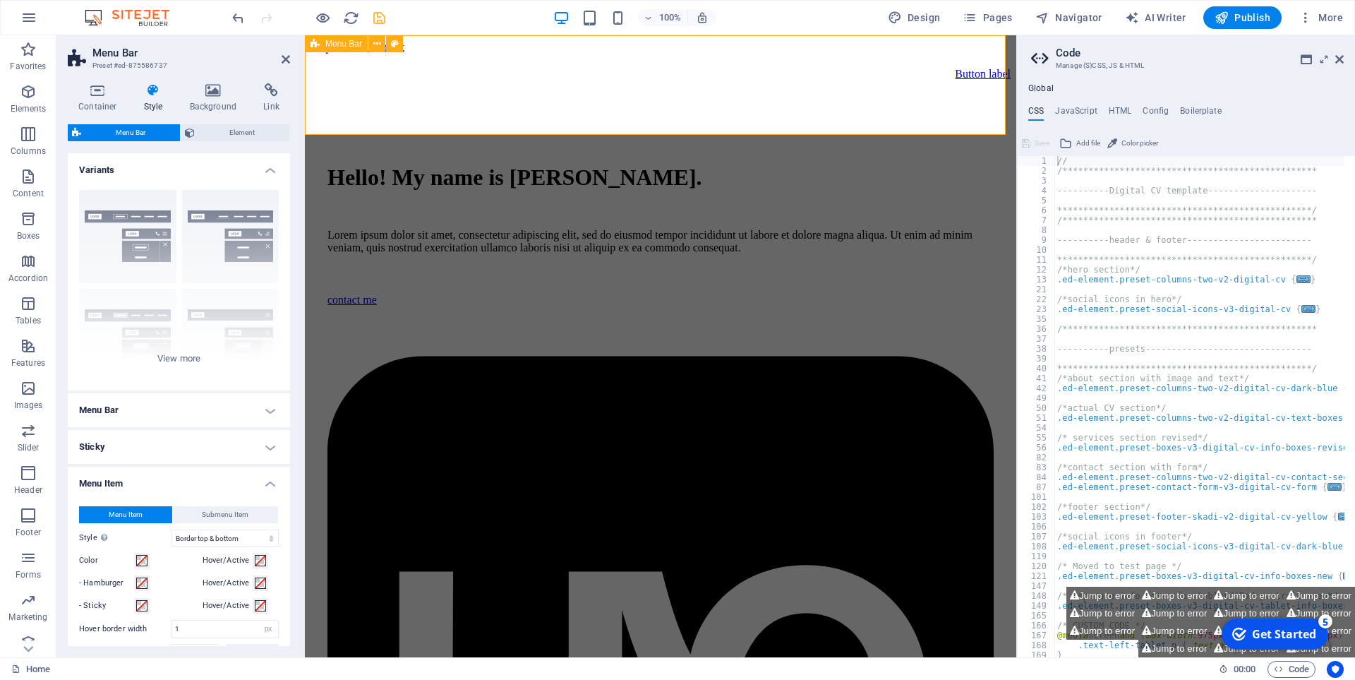
click at [783, 79] on div "Button label" at bounding box center [661, 85] width 700 height 62
click at [366, 47] on div "Menu Bar" at bounding box center [336, 43] width 63 height 17
click at [379, 44] on icon at bounding box center [377, 44] width 8 height 15
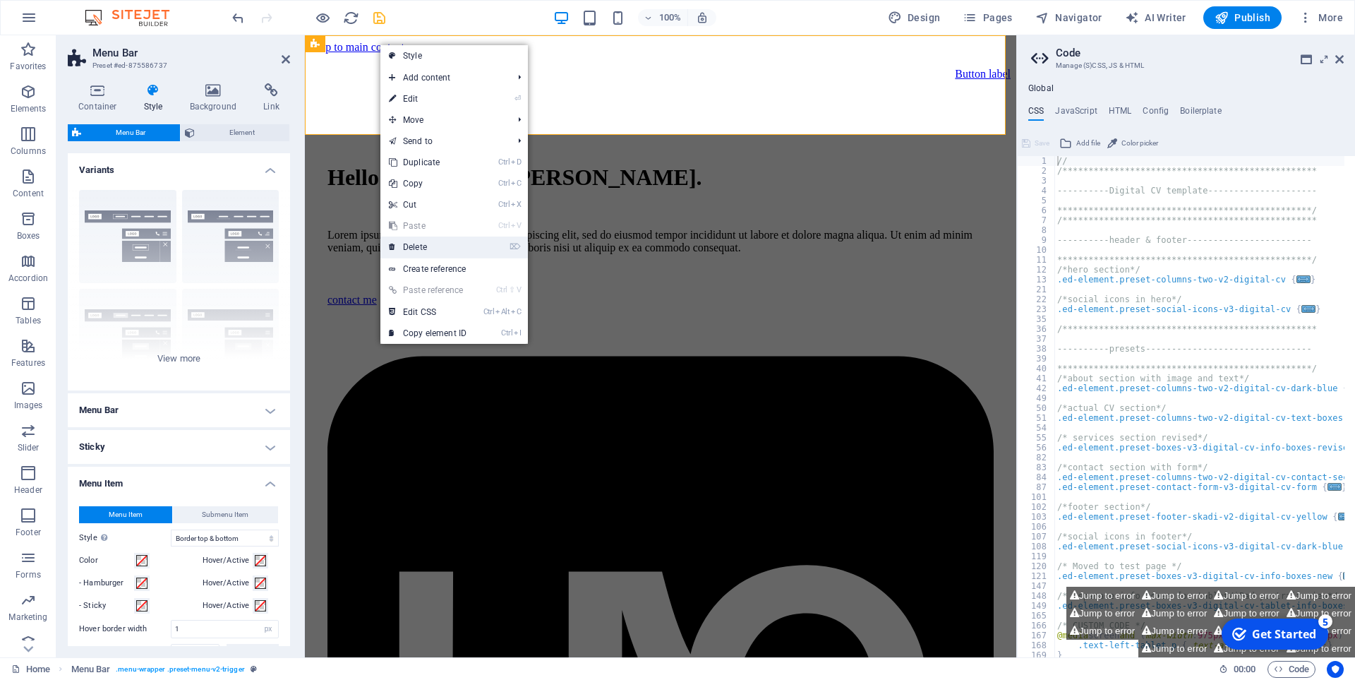
click at [466, 243] on link "⌦ Delete" at bounding box center [427, 246] width 95 height 21
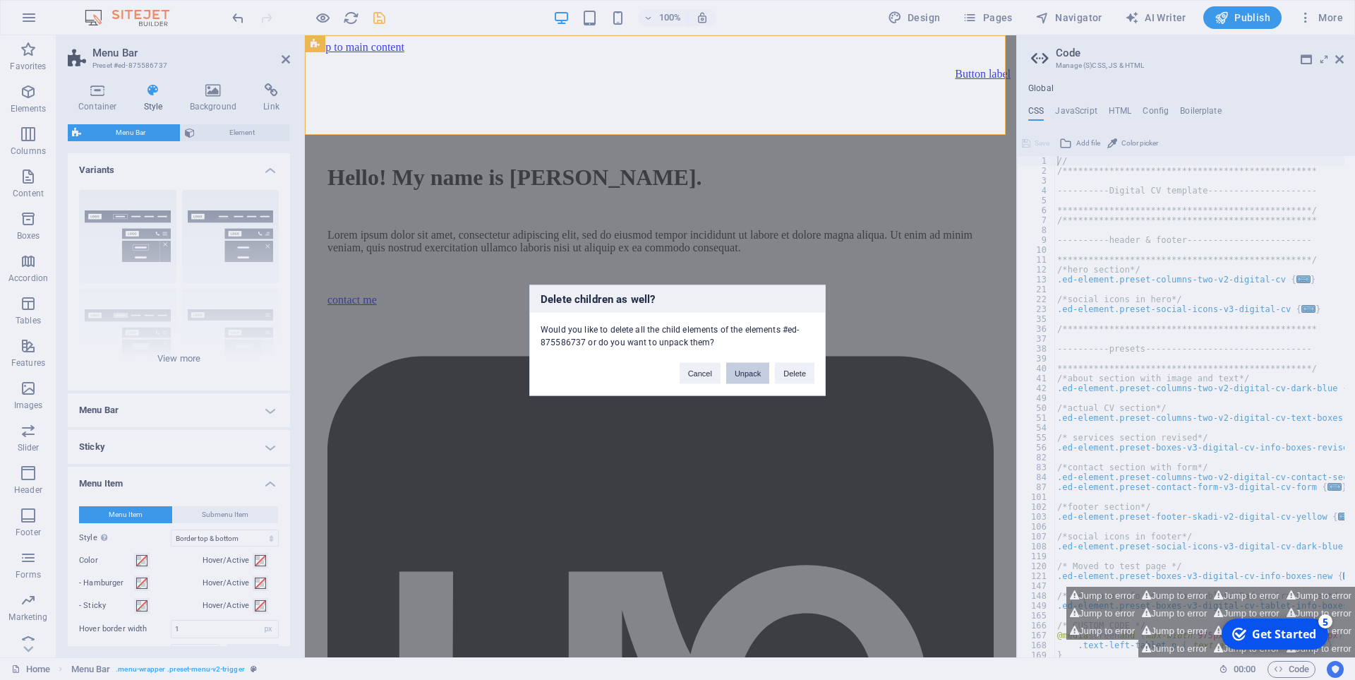
drag, startPoint x: 749, startPoint y: 375, endPoint x: 693, endPoint y: 339, distance: 67.0
click at [749, 375] on button "Unpack" at bounding box center [747, 372] width 43 height 21
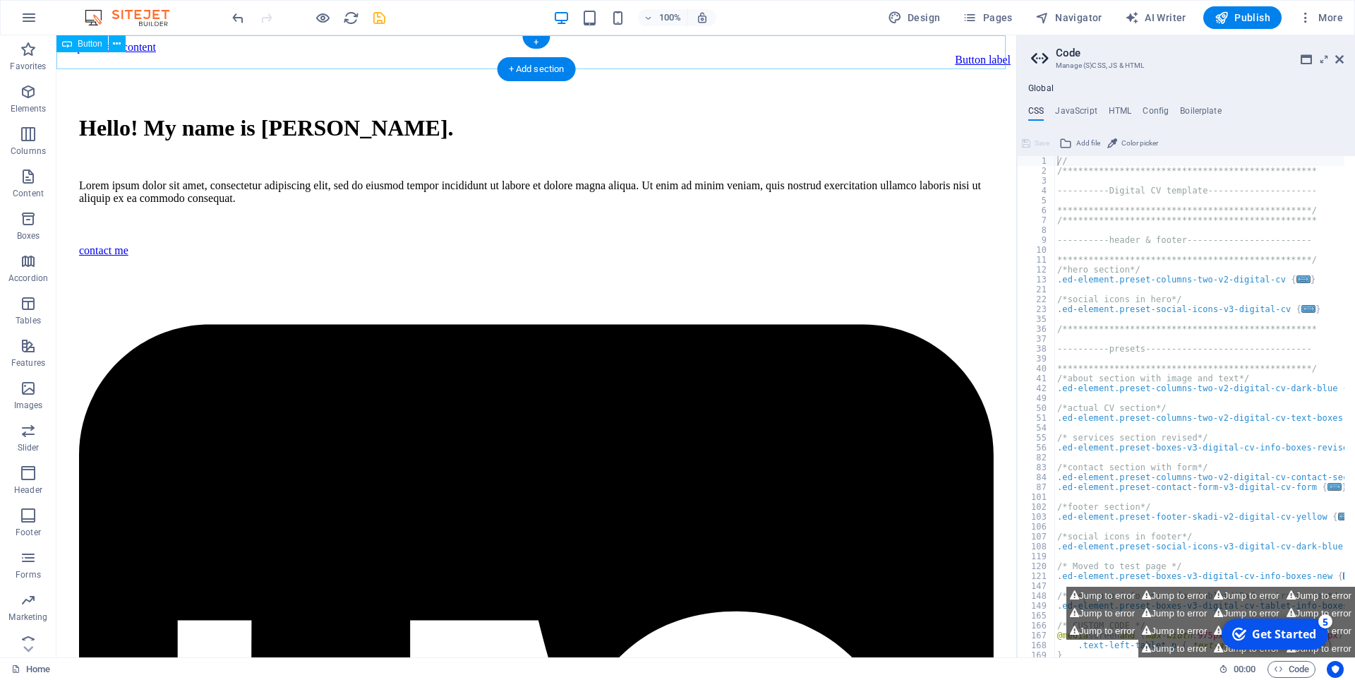
click at [310, 54] on div "Button label" at bounding box center [536, 60] width 948 height 13
click at [119, 47] on icon at bounding box center [117, 44] width 8 height 15
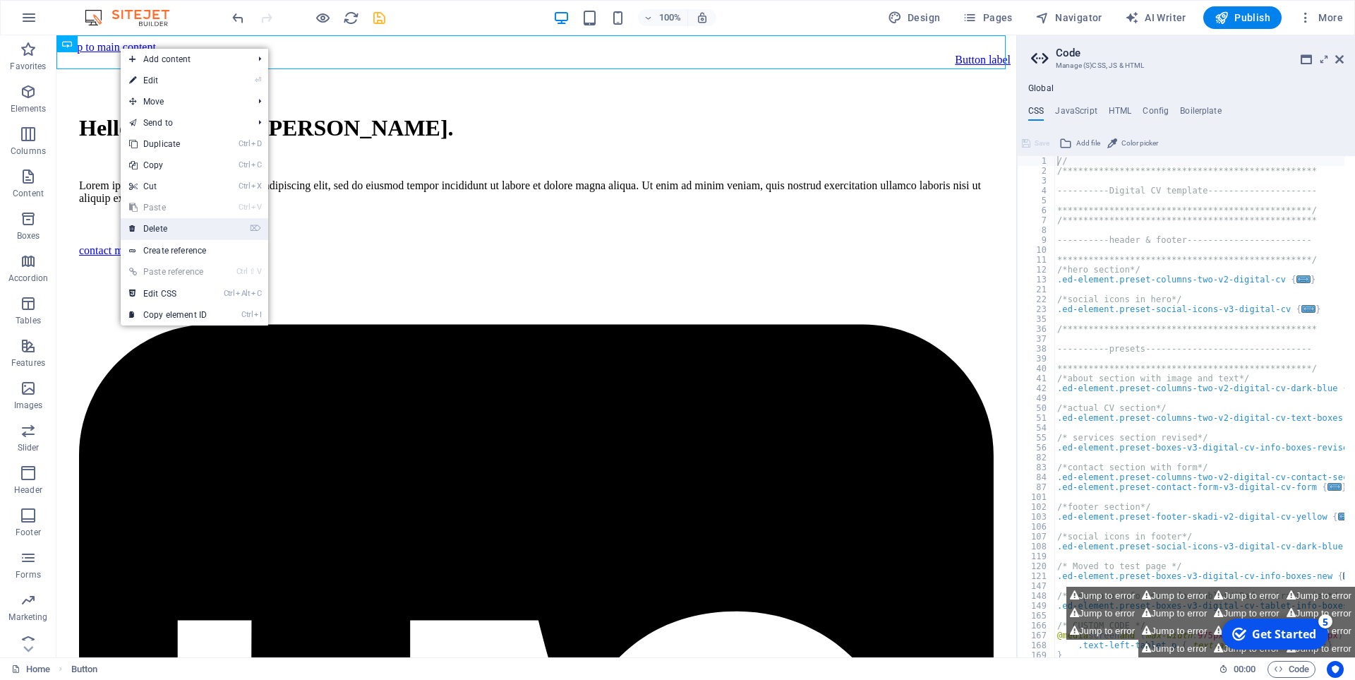
click at [224, 232] on li "⌦ Delete" at bounding box center [194, 229] width 147 height 22
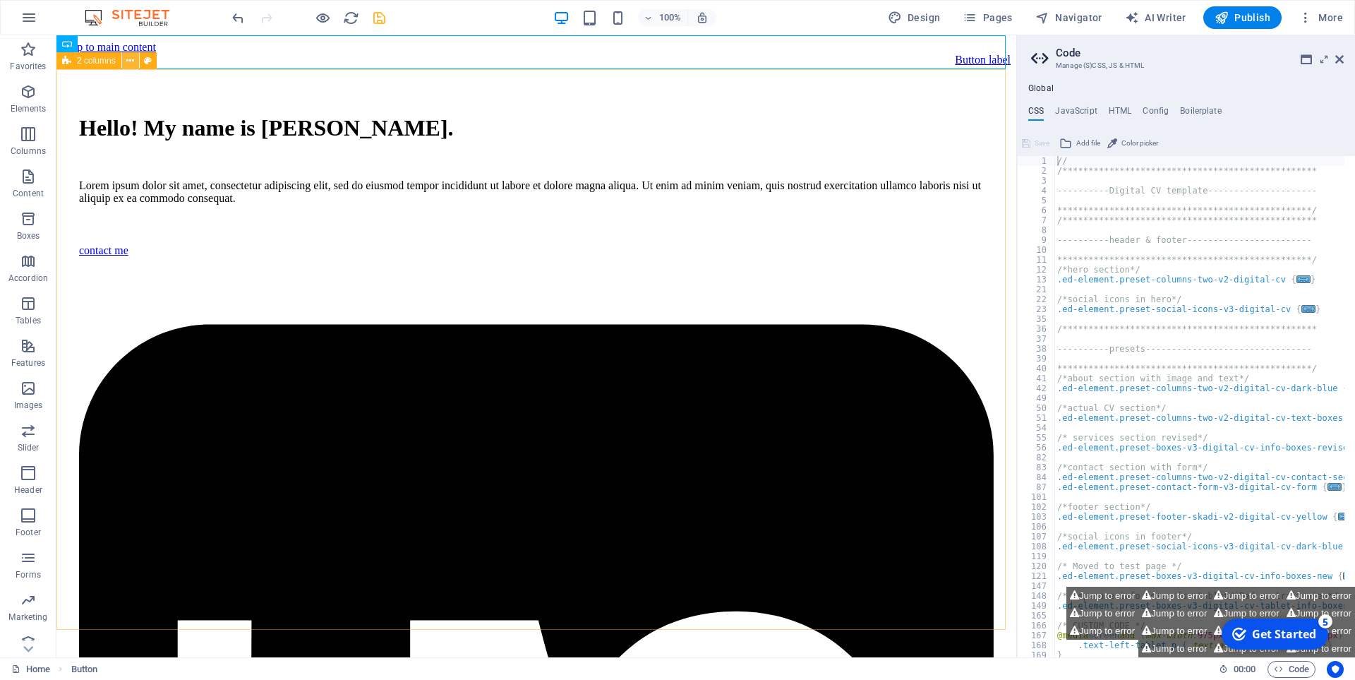
click at [126, 57] on button at bounding box center [130, 60] width 17 height 17
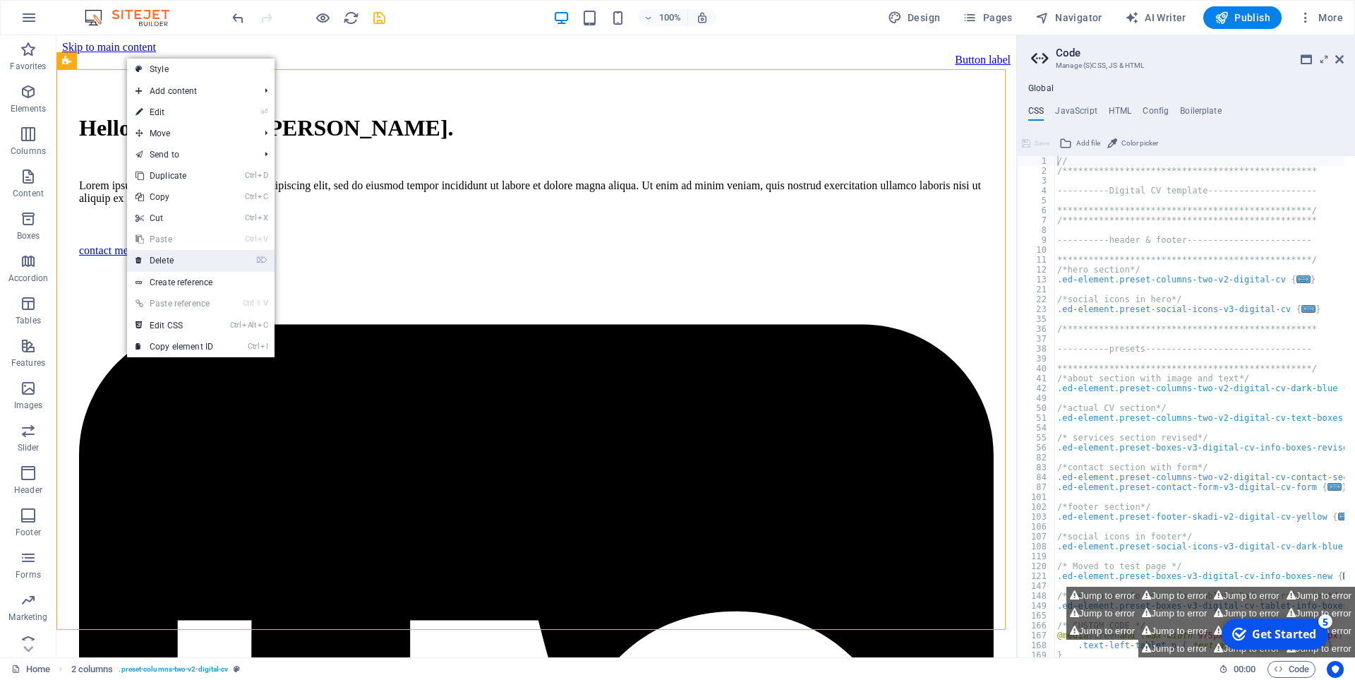
click at [195, 261] on link "⌦ Delete" at bounding box center [174, 260] width 95 height 21
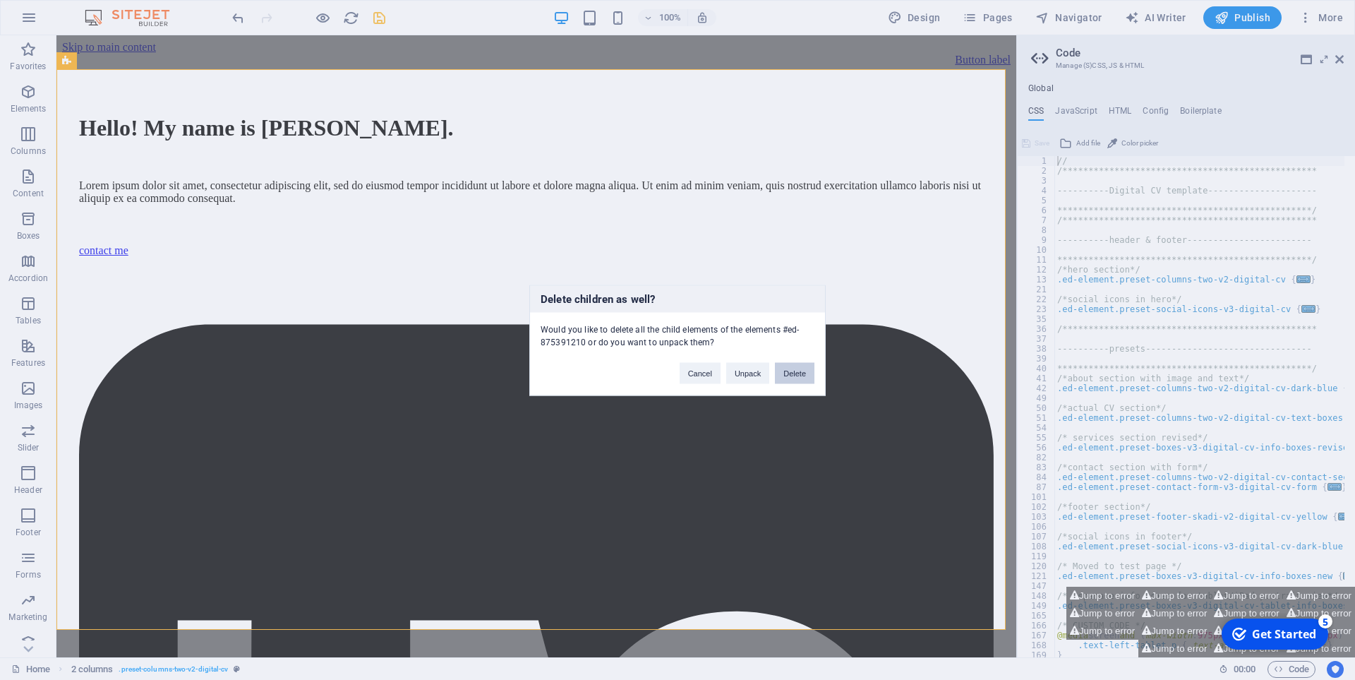
click at [797, 377] on button "Delete" at bounding box center [795, 372] width 40 height 21
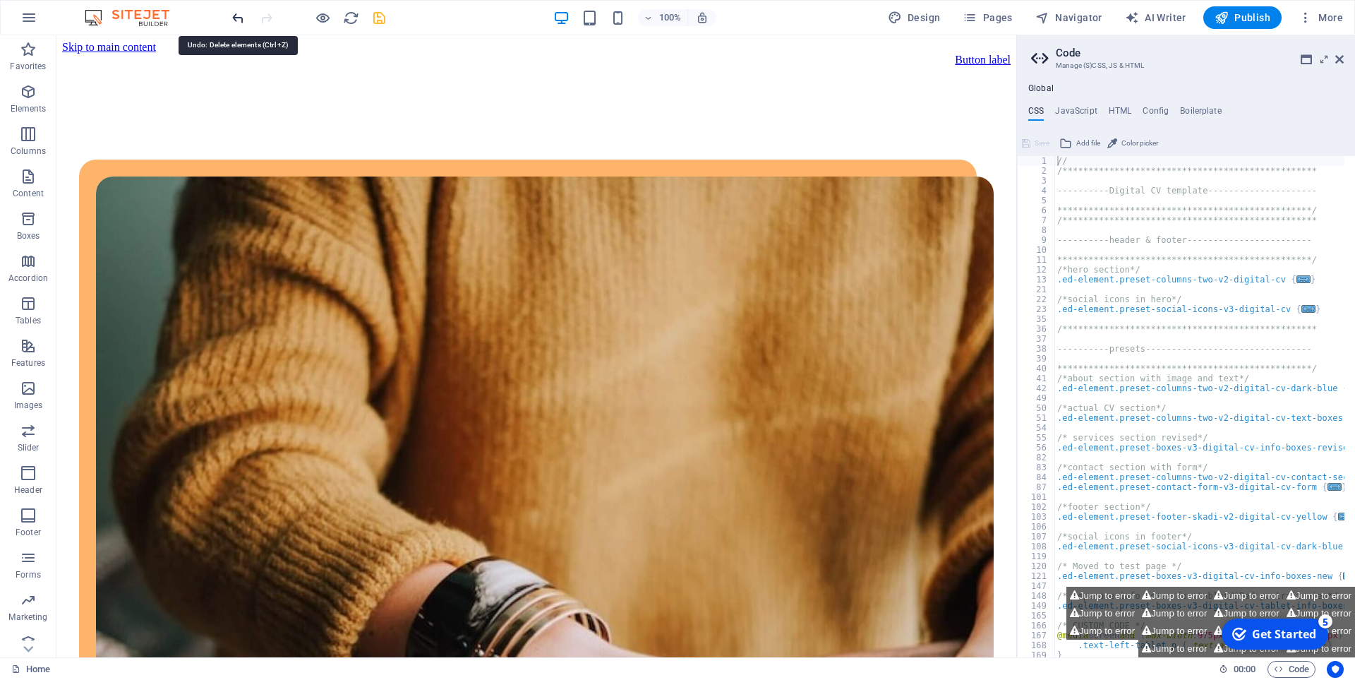
click at [240, 18] on icon "undo" at bounding box center [238, 18] width 16 height 16
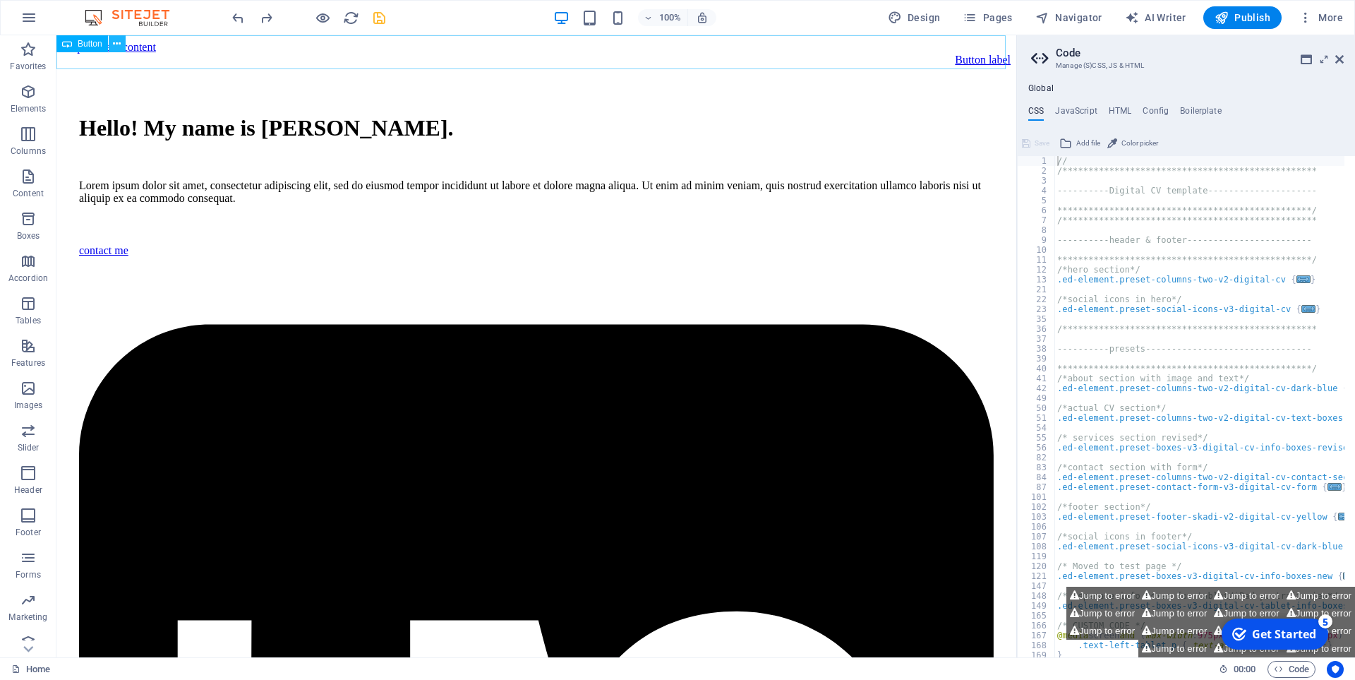
click at [121, 42] on icon at bounding box center [117, 44] width 8 height 15
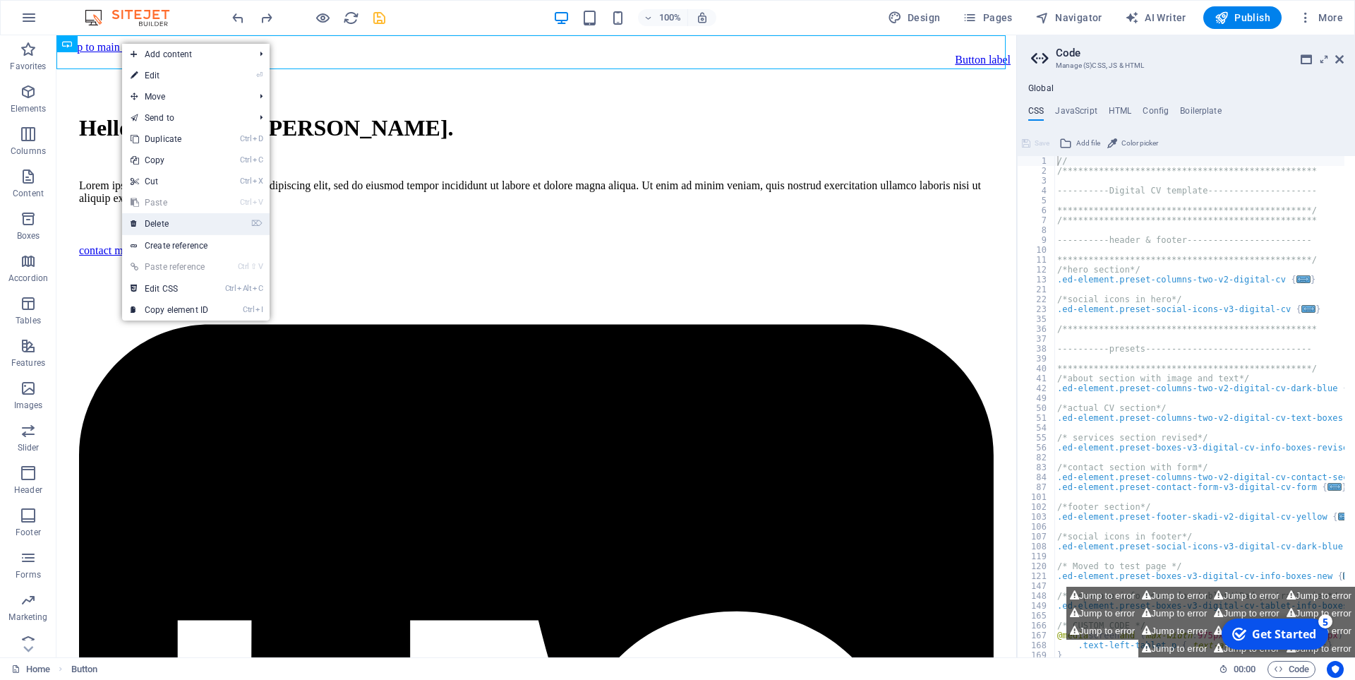
click at [204, 228] on link "⌦ Delete" at bounding box center [169, 223] width 95 height 21
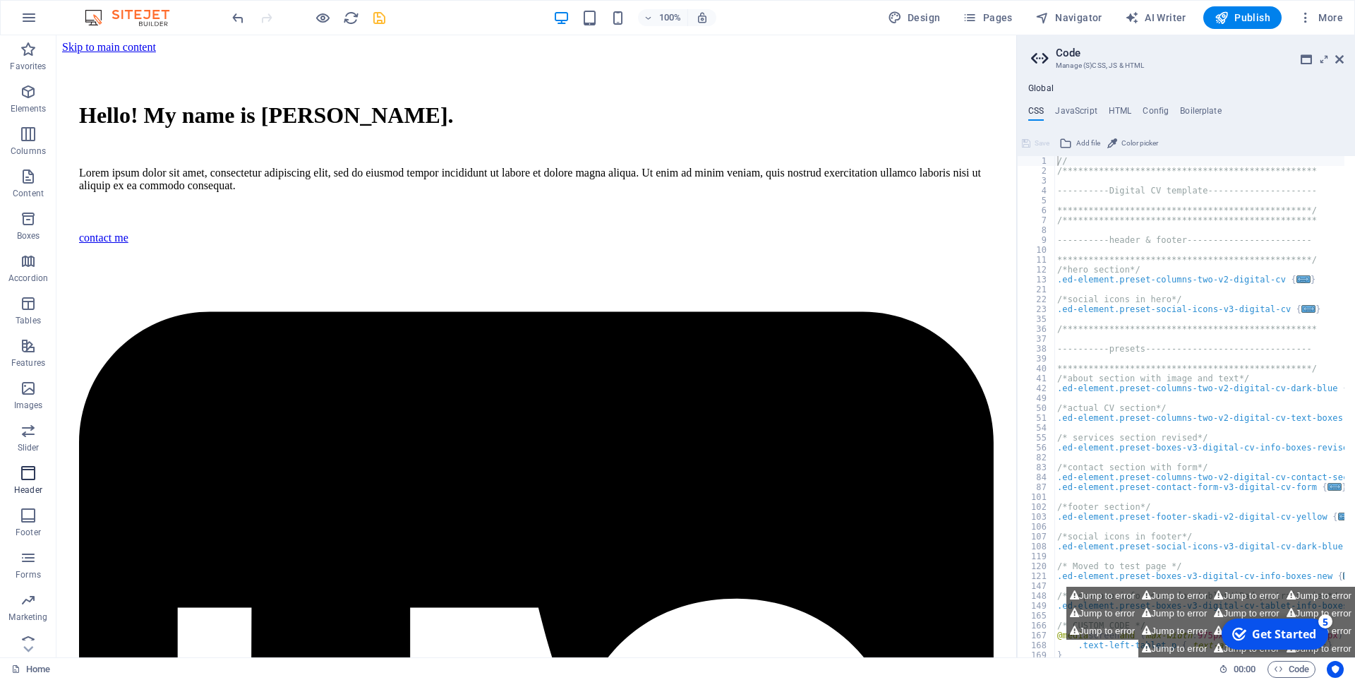
click at [33, 478] on icon "button" at bounding box center [28, 472] width 17 height 17
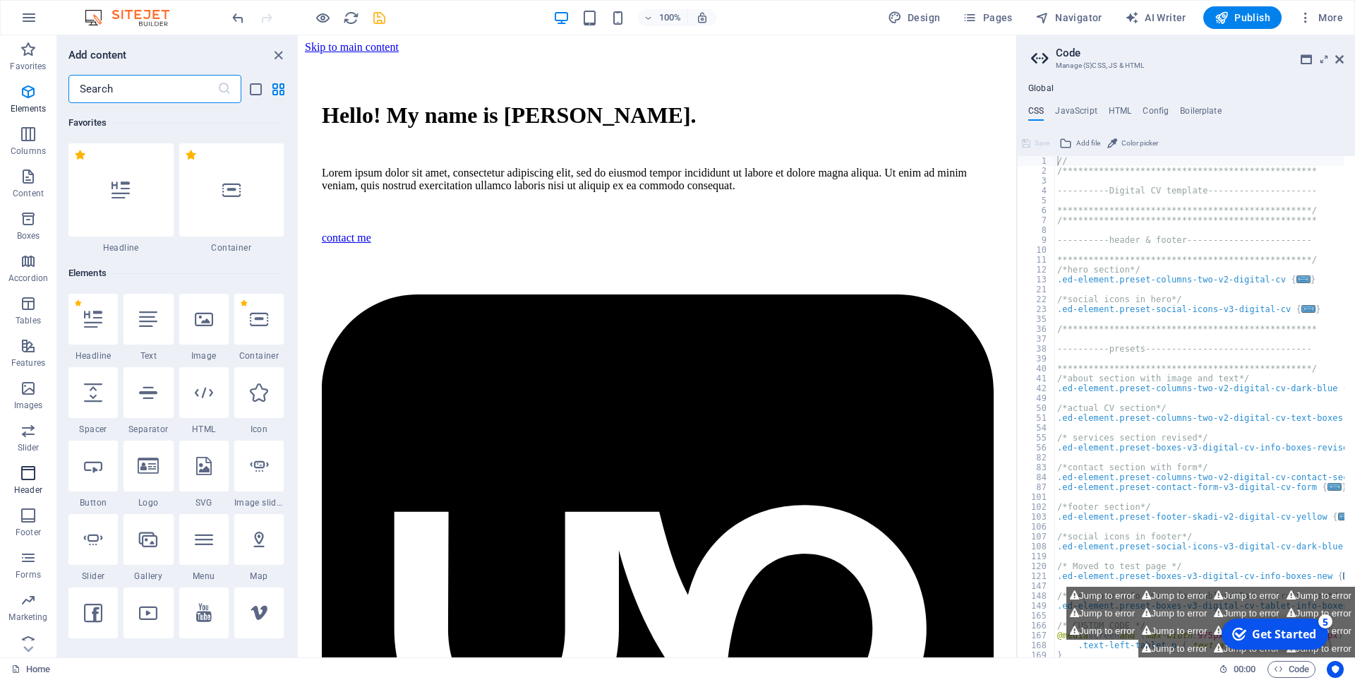
scroll to position [8498, 0]
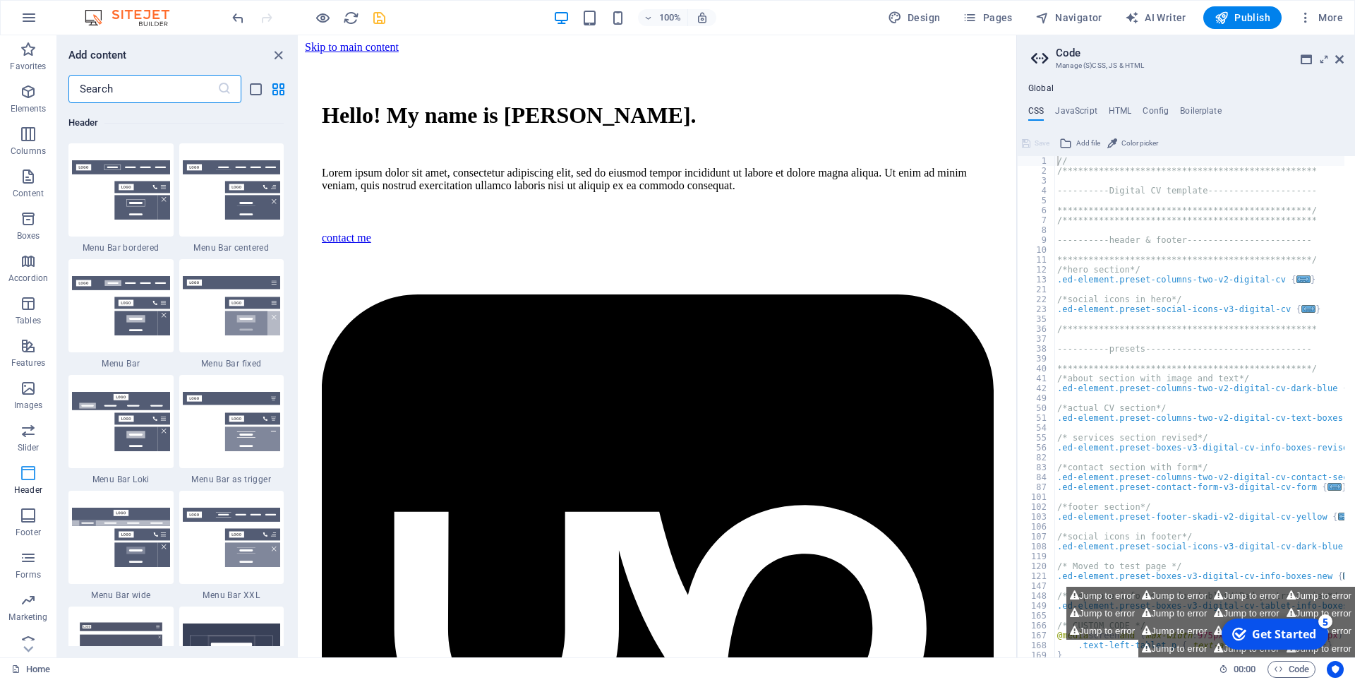
click at [31, 478] on icon "button" at bounding box center [28, 472] width 17 height 17
click at [278, 56] on icon "close panel" at bounding box center [278, 55] width 16 height 16
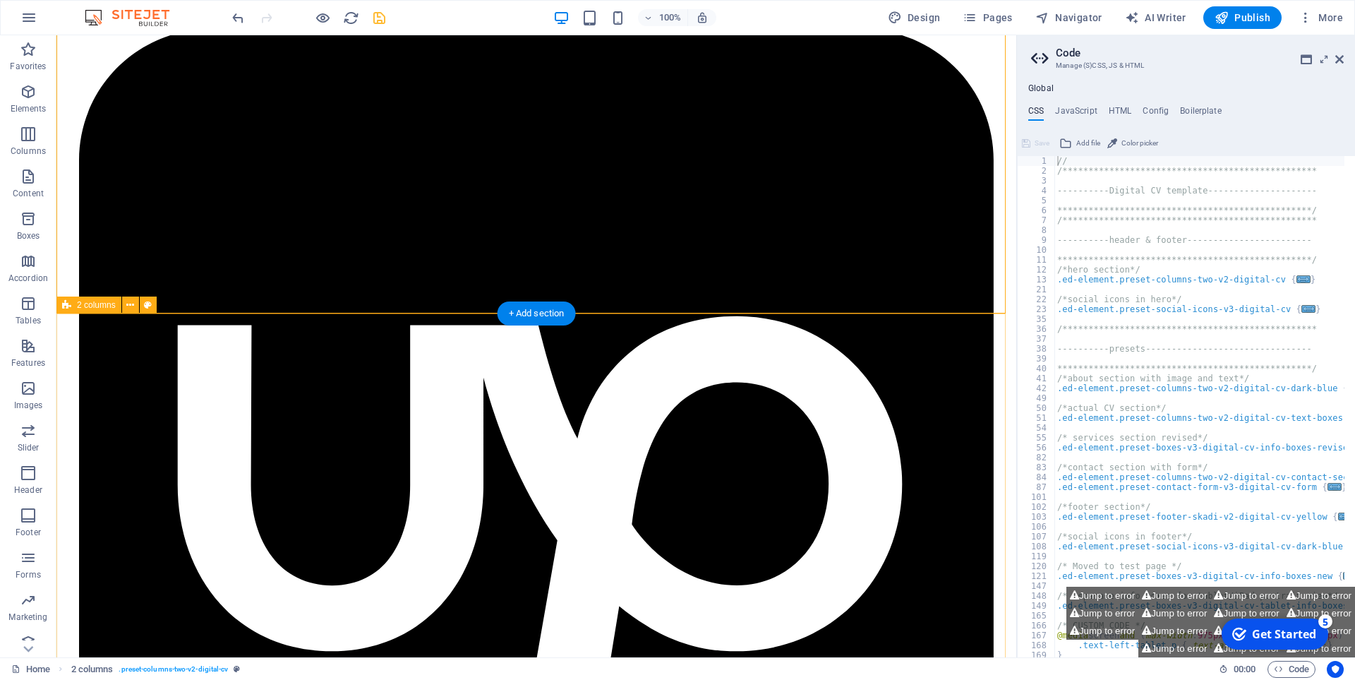
scroll to position [0, 0]
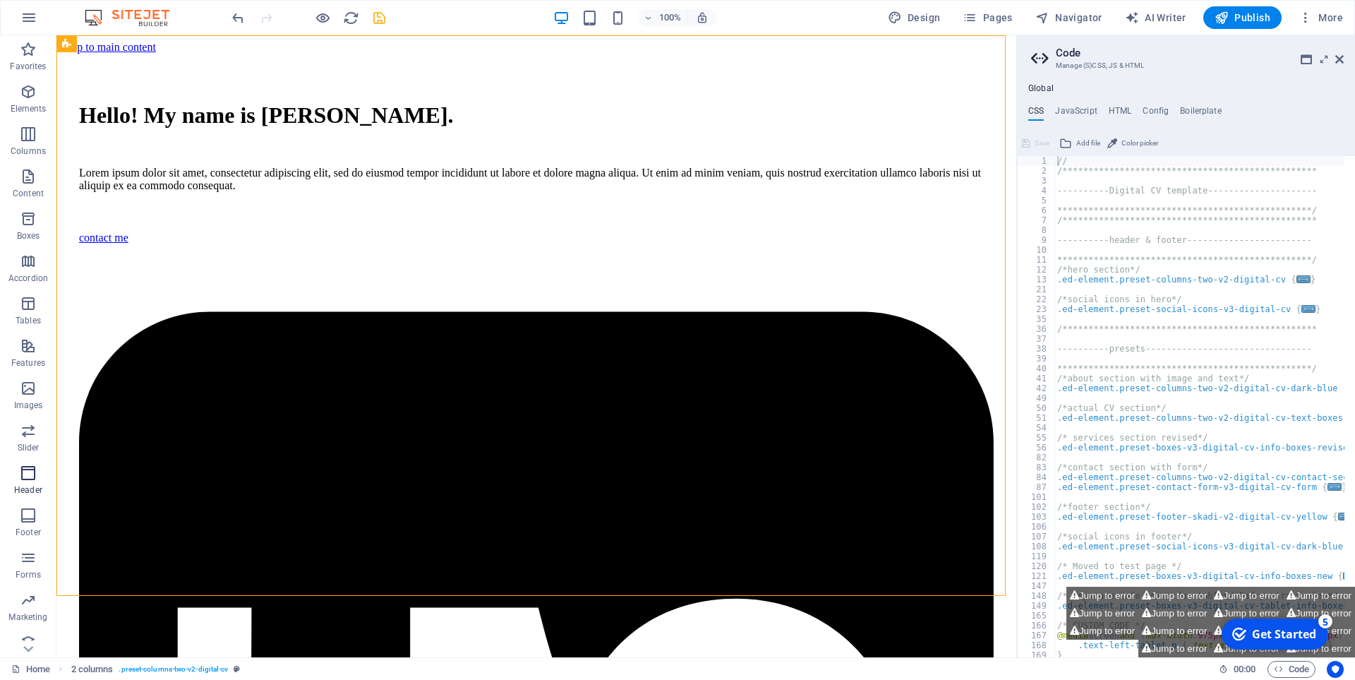
click at [28, 479] on icon "button" at bounding box center [28, 472] width 17 height 17
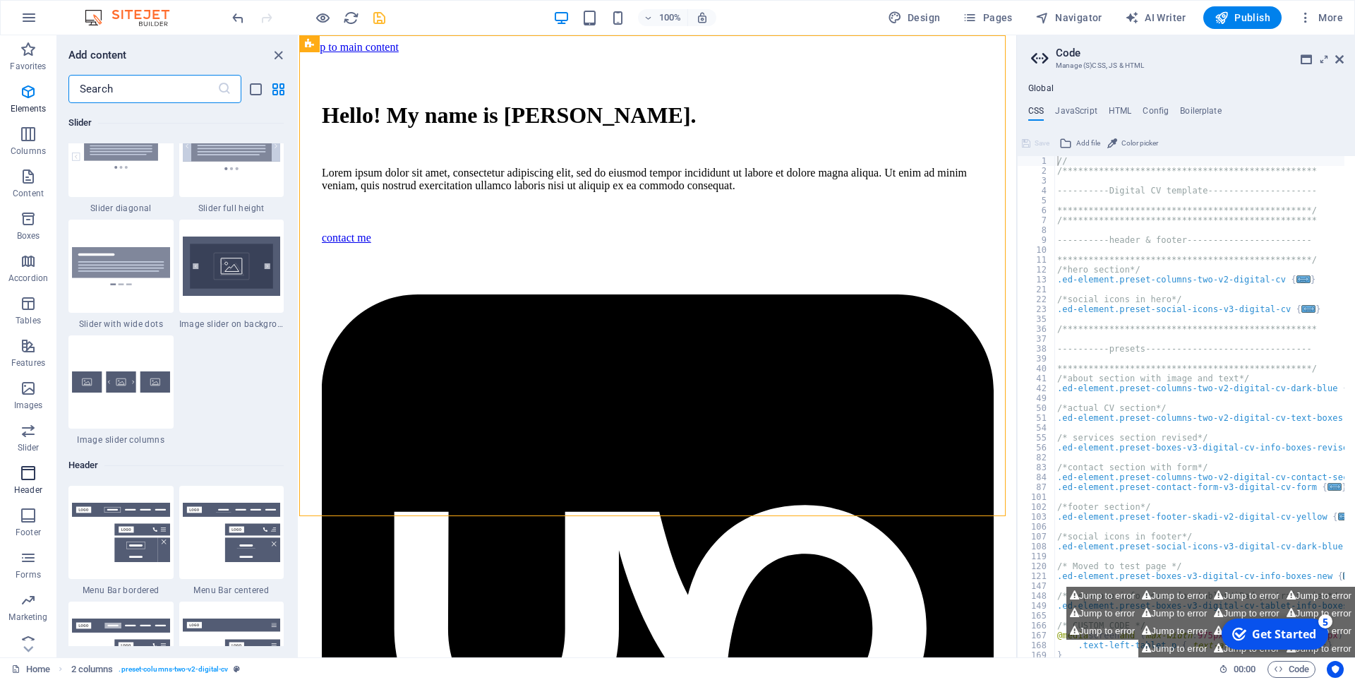
scroll to position [8498, 0]
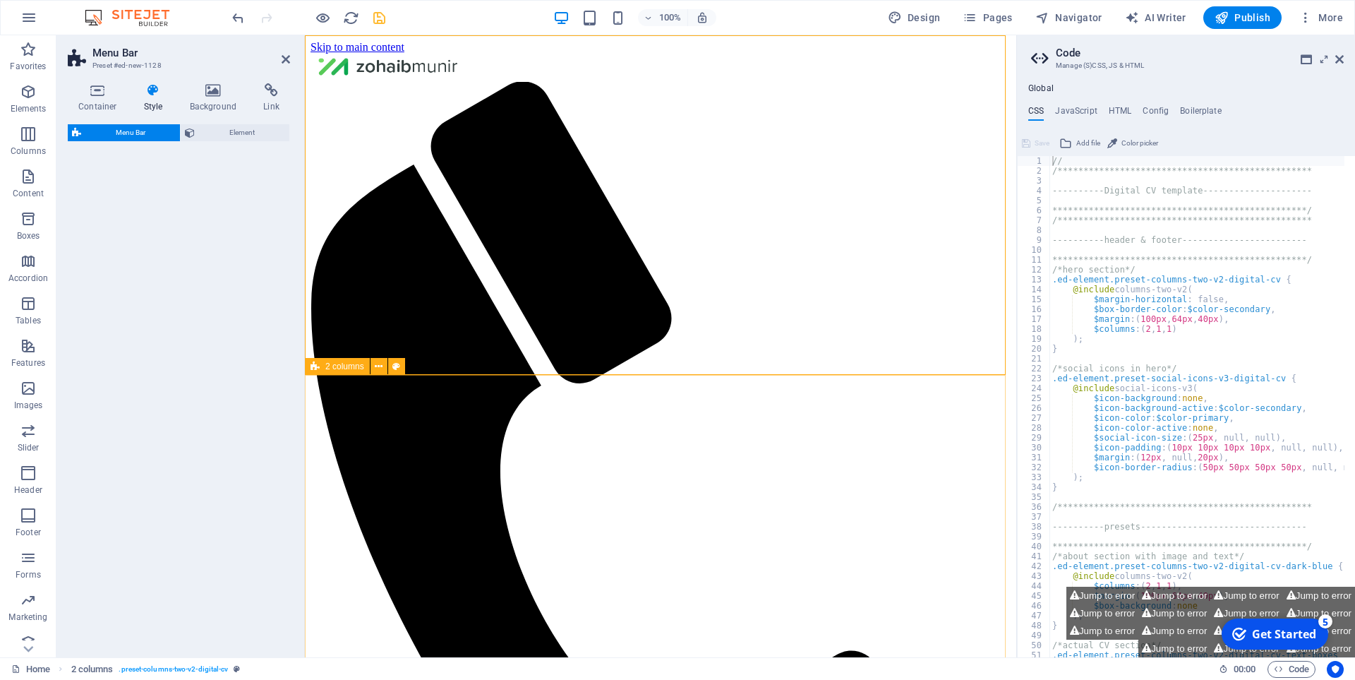
select select "rem"
select select "preset-menu-v2-fixed"
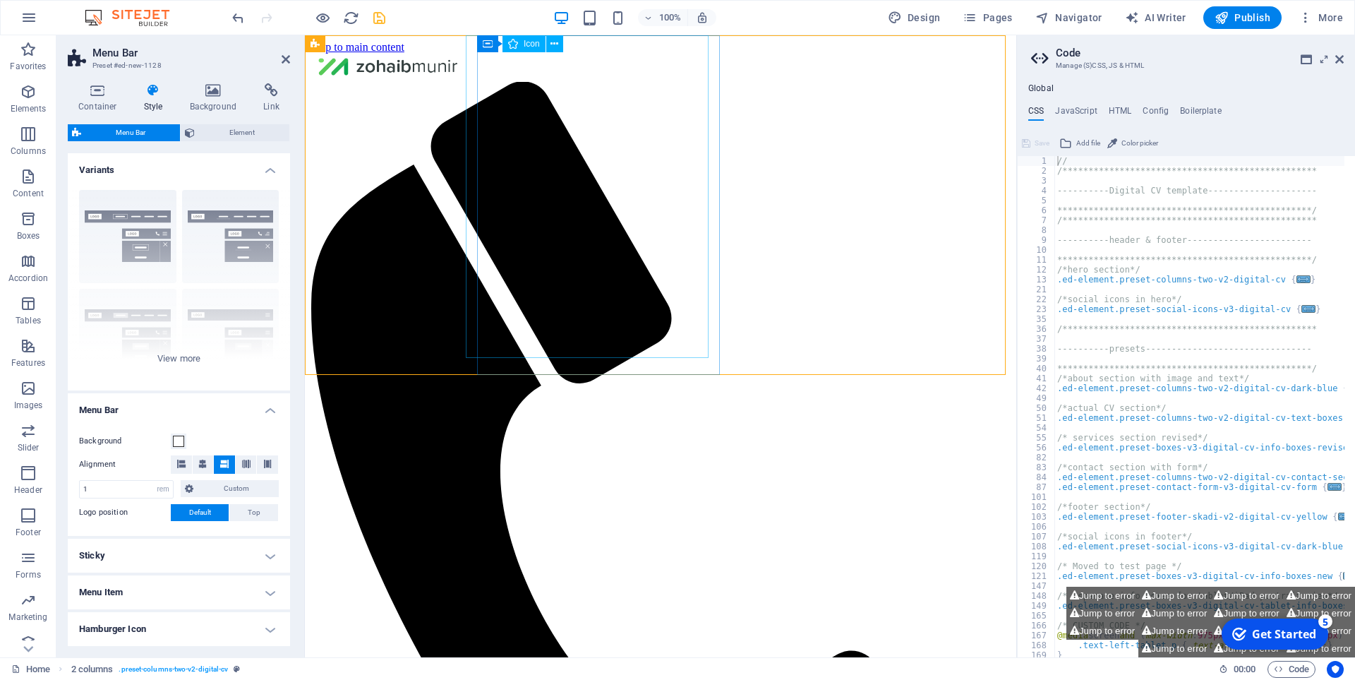
click at [553, 294] on figure at bounding box center [655, 540] width 689 height 917
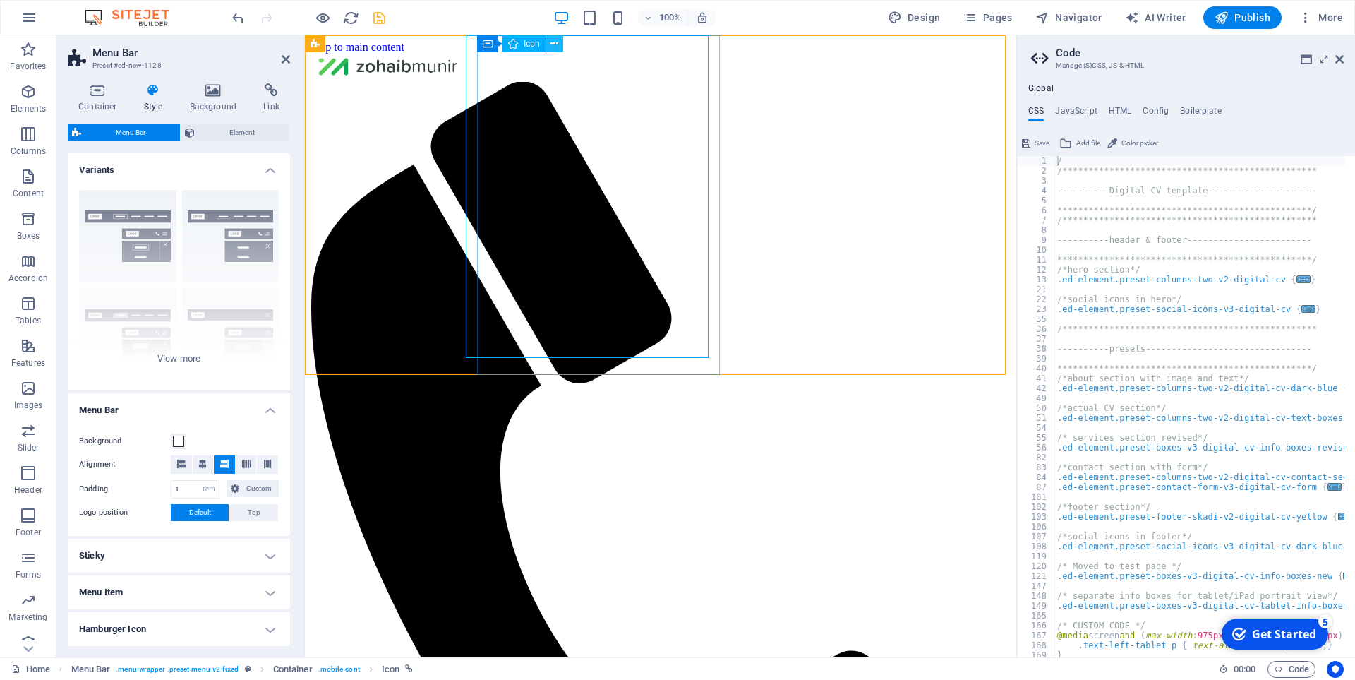
click at [555, 46] on icon at bounding box center [554, 44] width 8 height 15
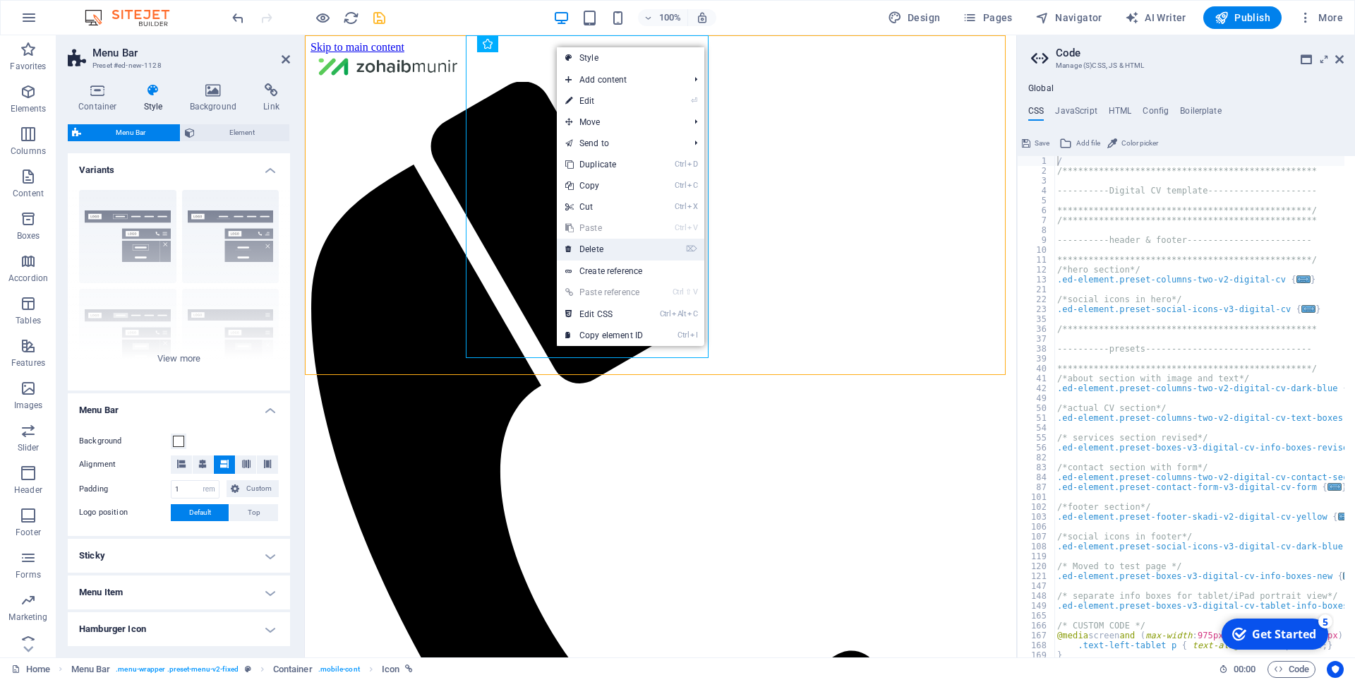
click at [639, 246] on link "⌦ Delete" at bounding box center [604, 249] width 95 height 21
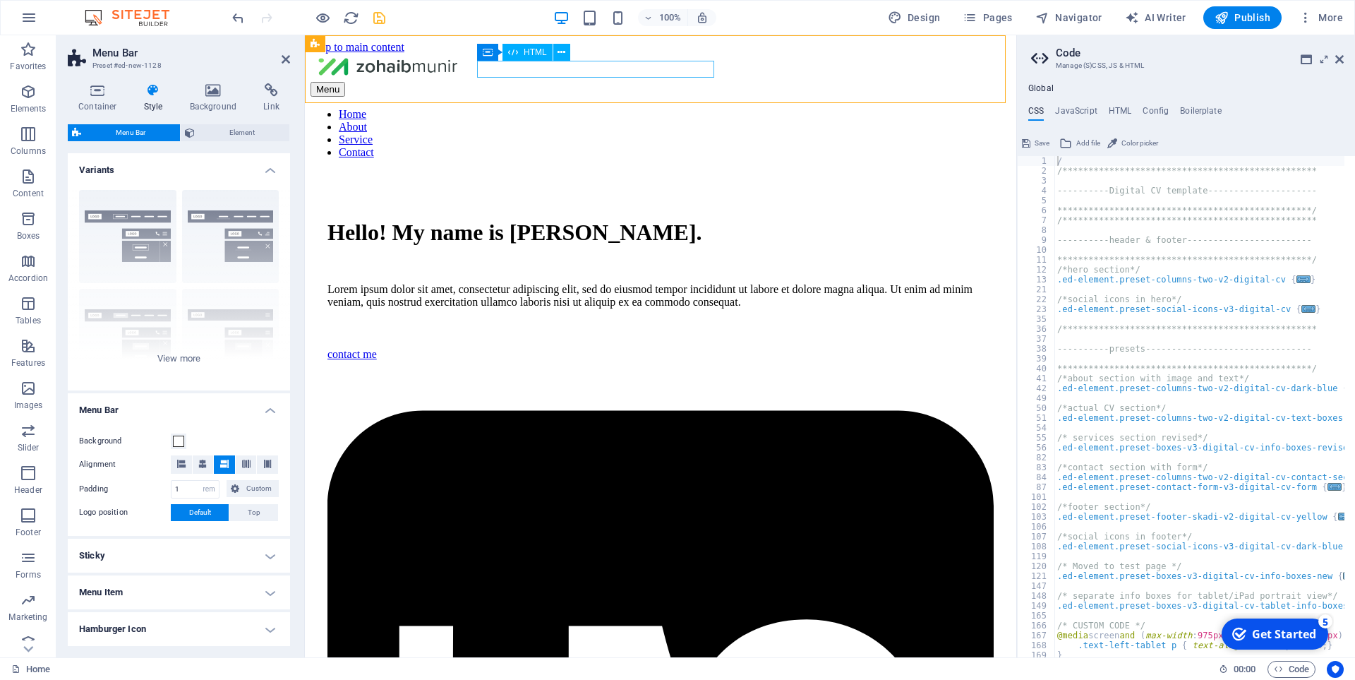
click at [492, 82] on div "Menu" at bounding box center [661, 89] width 700 height 15
click at [164, 106] on h4 "Style" at bounding box center [156, 98] width 46 height 30
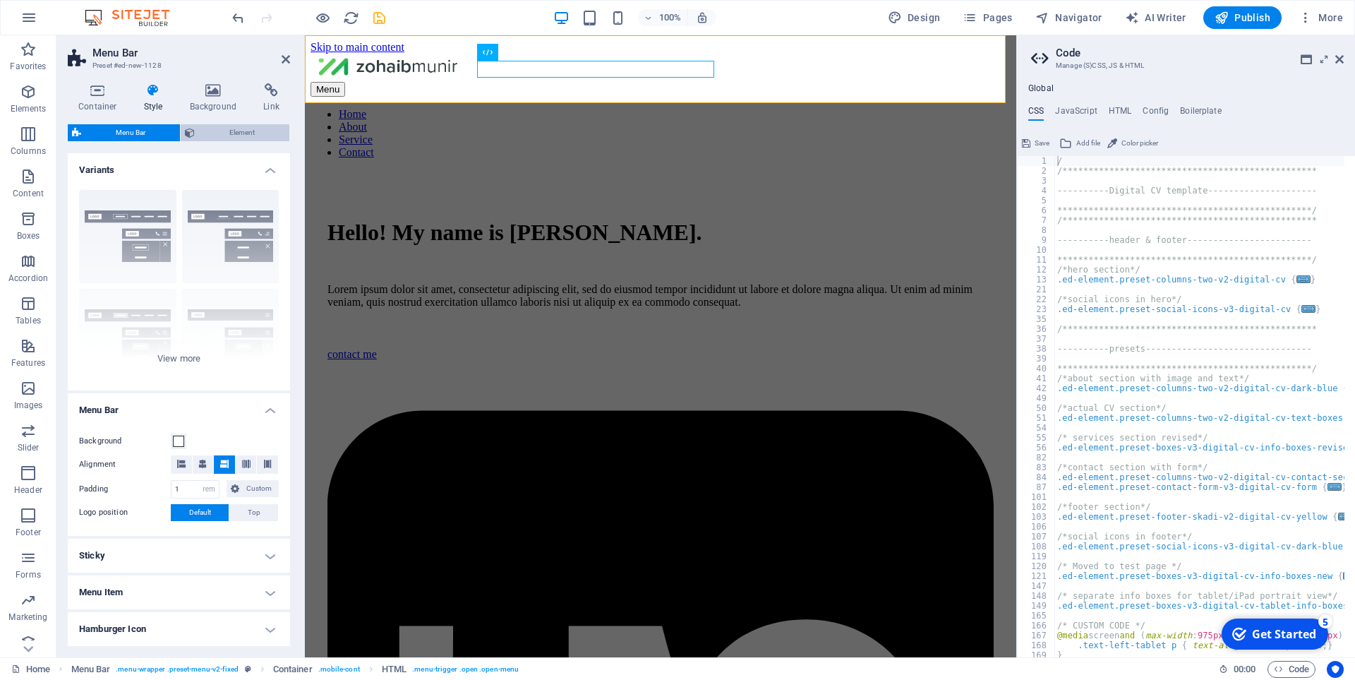
click at [209, 130] on span "Element" at bounding box center [242, 132] width 86 height 17
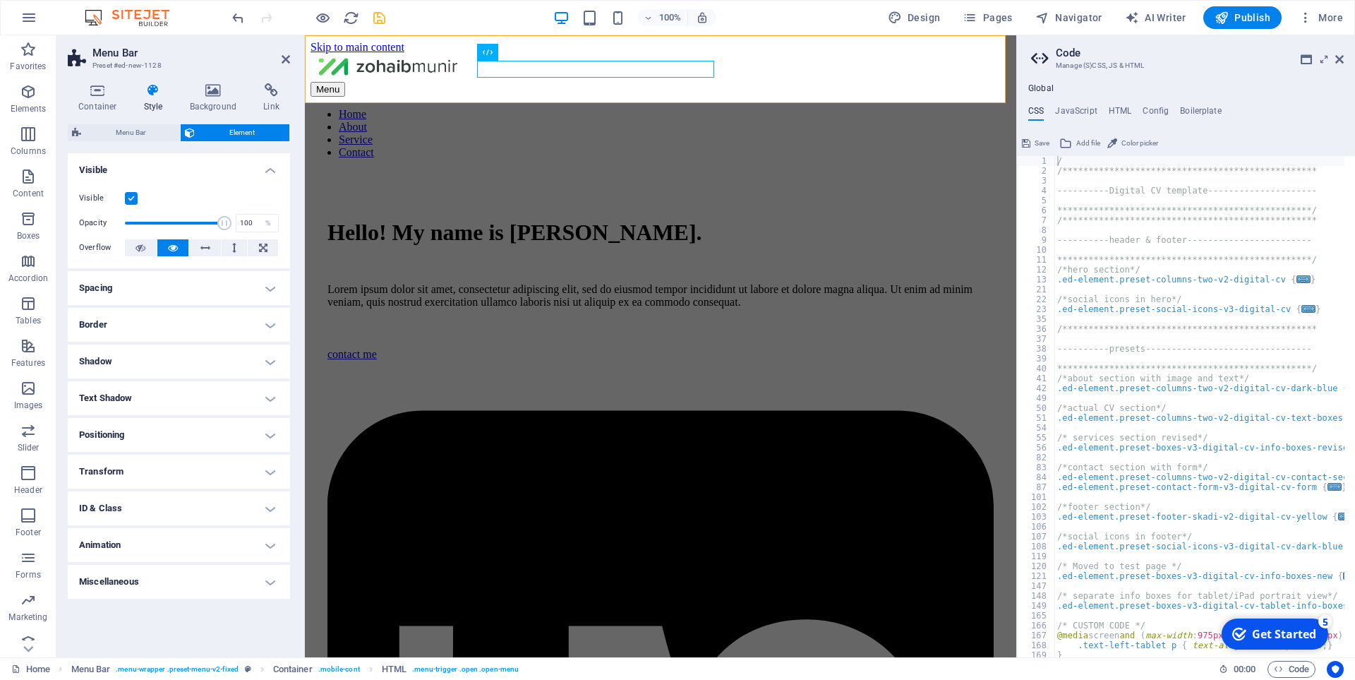
click at [179, 283] on h4 "Spacing" at bounding box center [179, 288] width 222 height 34
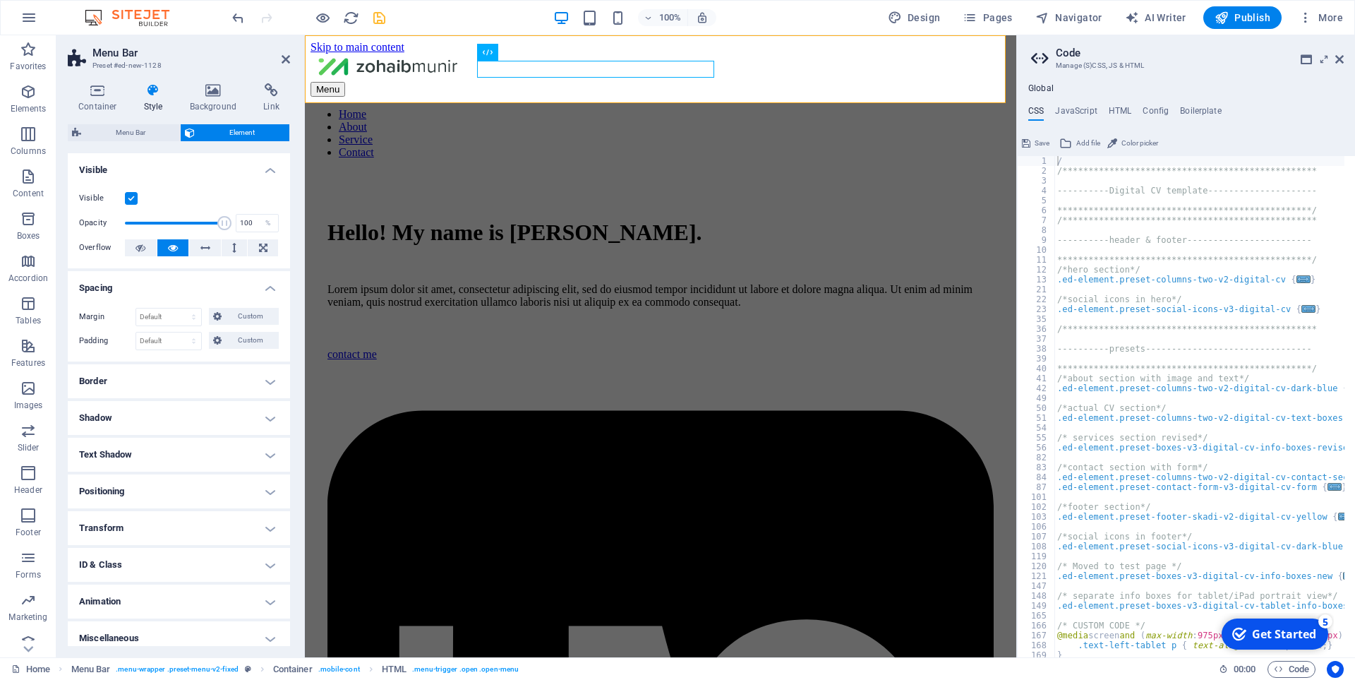
click at [204, 498] on h4 "Positioning" at bounding box center [179, 491] width 222 height 34
click at [124, 131] on span "Menu Bar" at bounding box center [130, 132] width 90 height 17
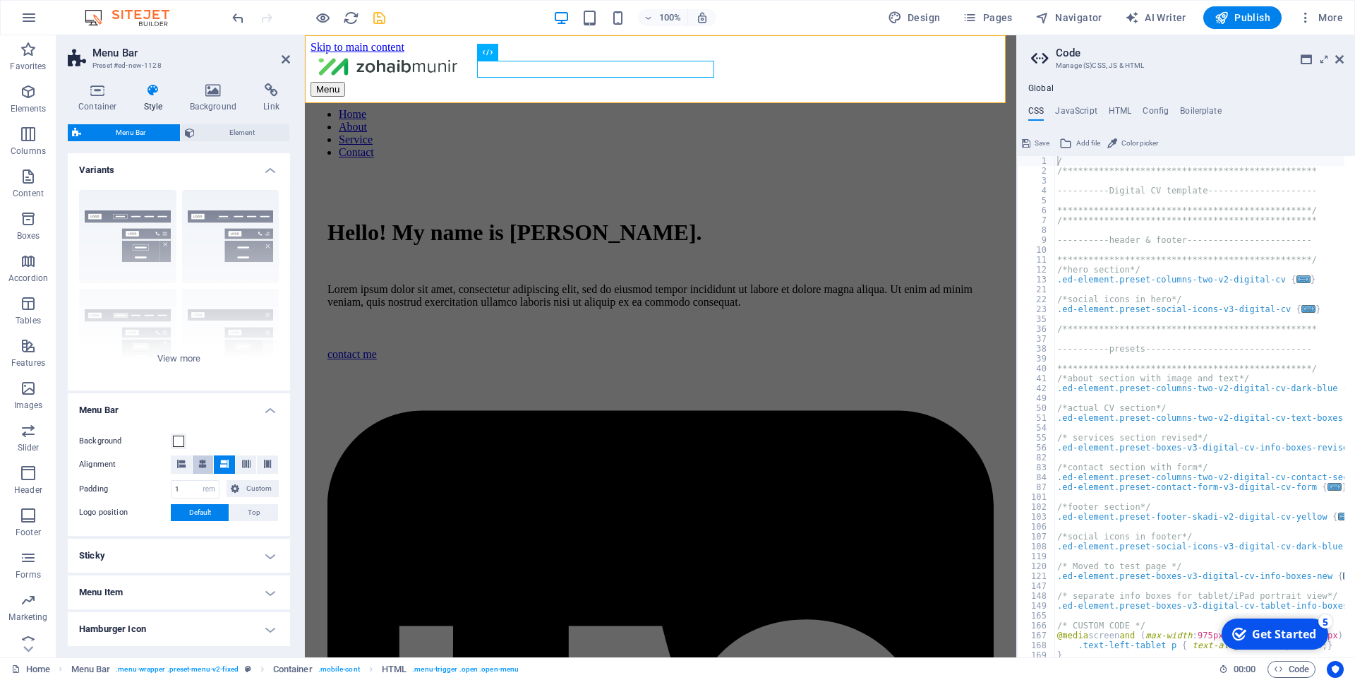
click at [203, 471] on span at bounding box center [202, 464] width 8 height 18
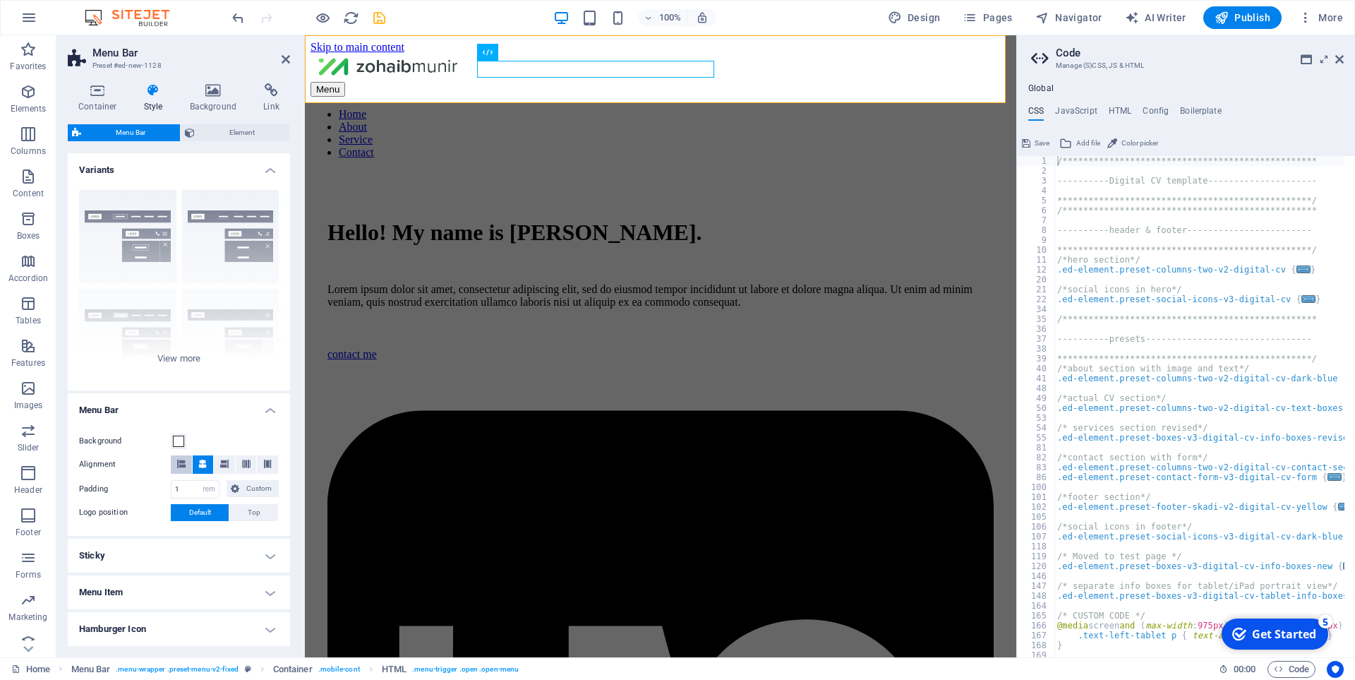
click at [174, 466] on button at bounding box center [181, 464] width 21 height 18
click at [266, 468] on span at bounding box center [267, 464] width 8 height 18
click at [219, 464] on button at bounding box center [224, 464] width 21 height 18
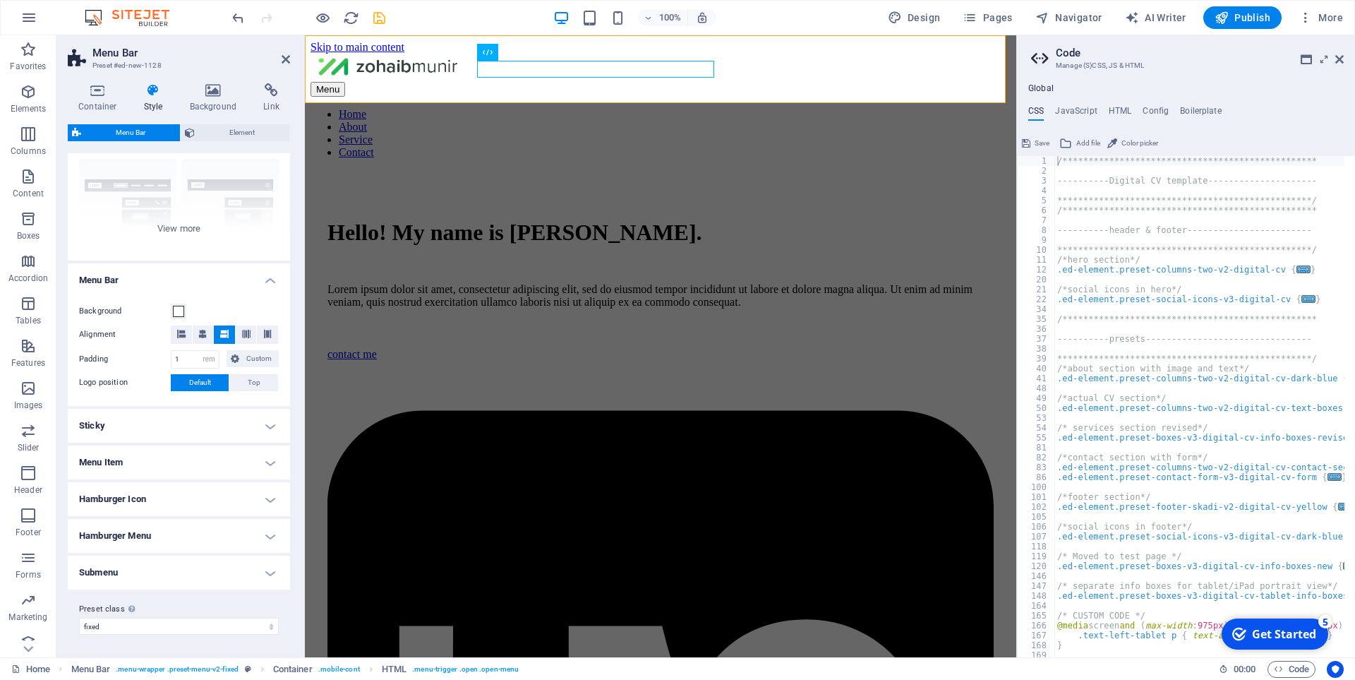
type textarea "**********"
click at [565, 52] on icon at bounding box center [562, 52] width 8 height 15
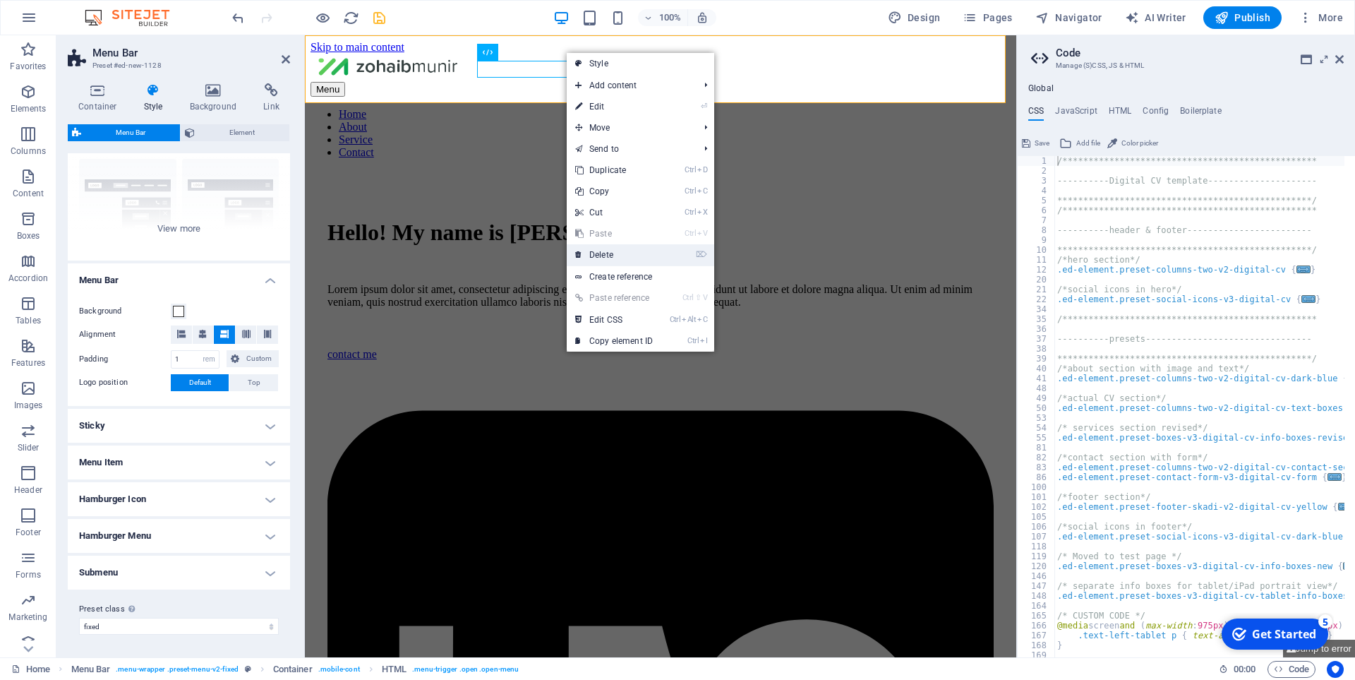
click at [649, 260] on link "⌦ Delete" at bounding box center [614, 254] width 95 height 21
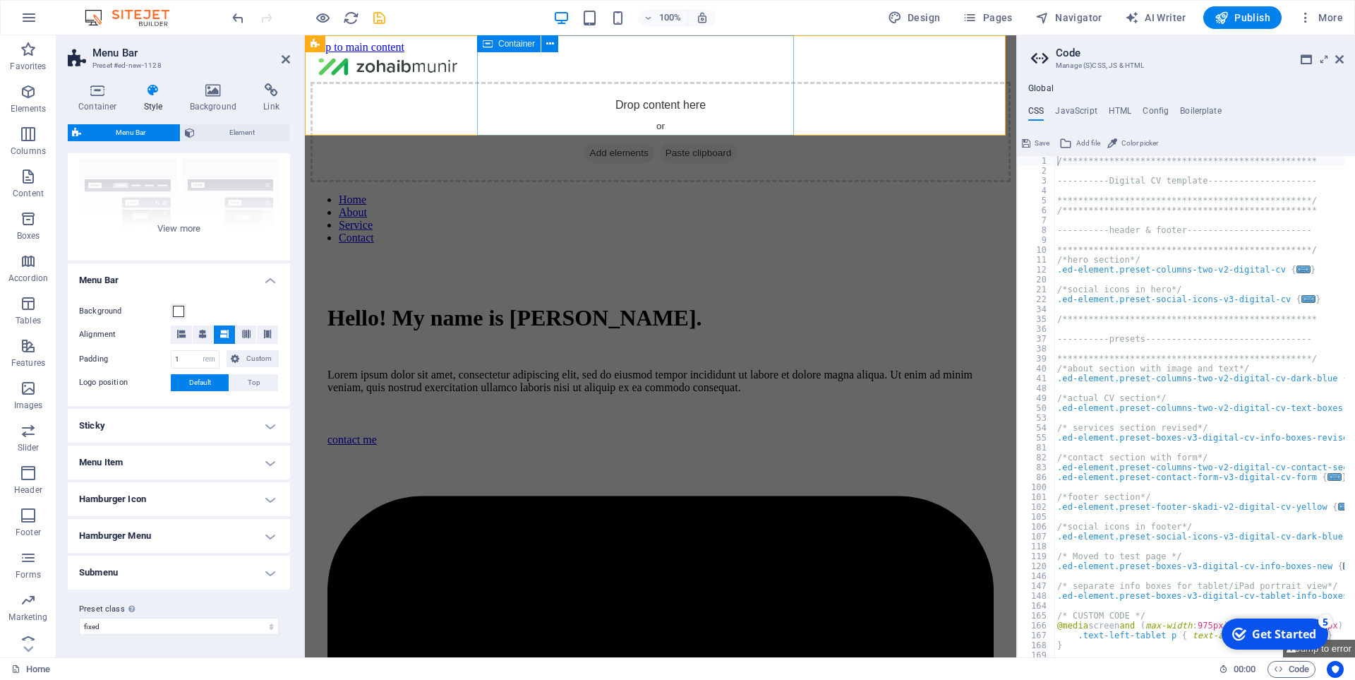
click at [589, 143] on span "Add elements" at bounding box center [619, 153] width 70 height 20
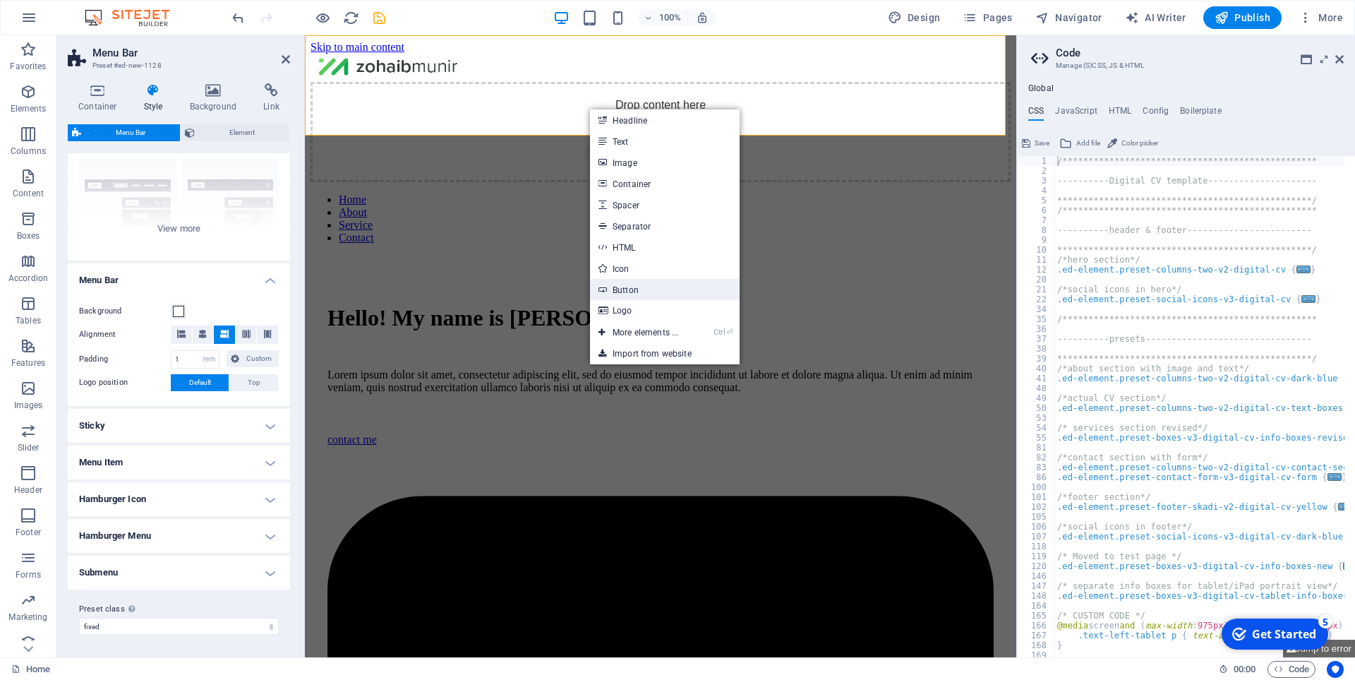
click at [680, 286] on link "Button" at bounding box center [665, 289] width 150 height 21
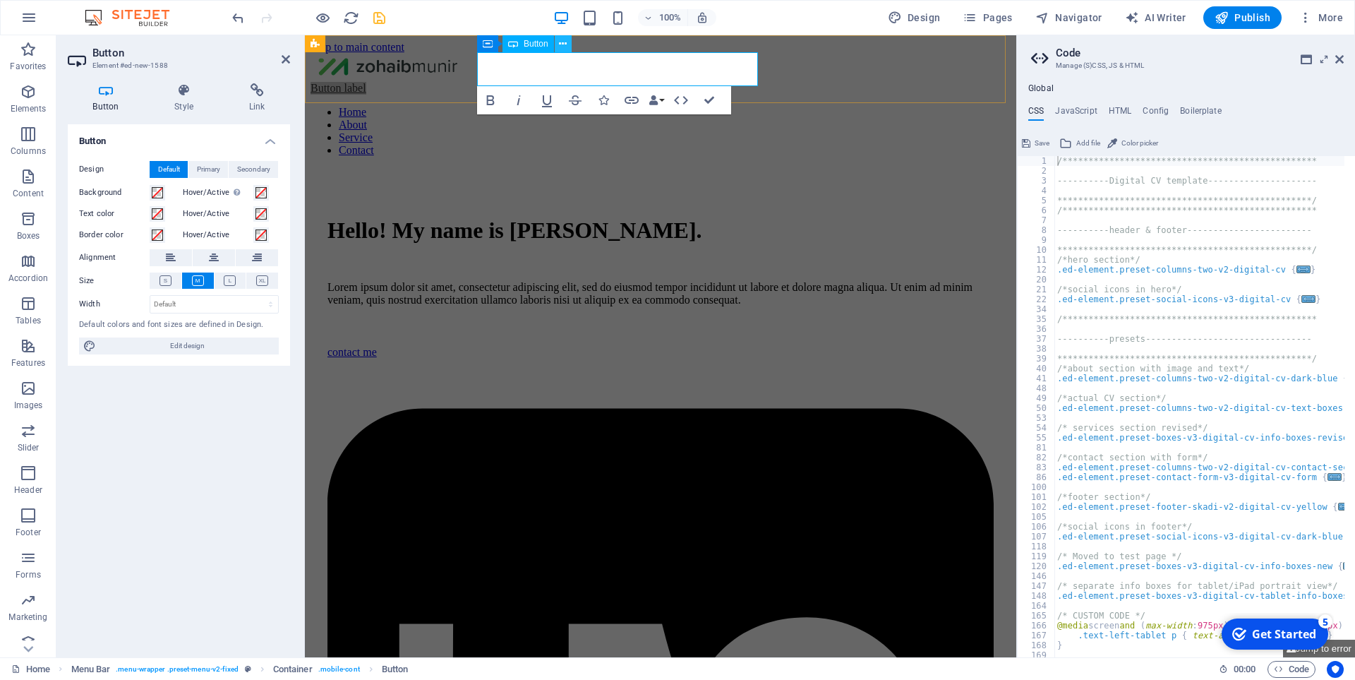
click at [566, 45] on icon at bounding box center [563, 44] width 8 height 15
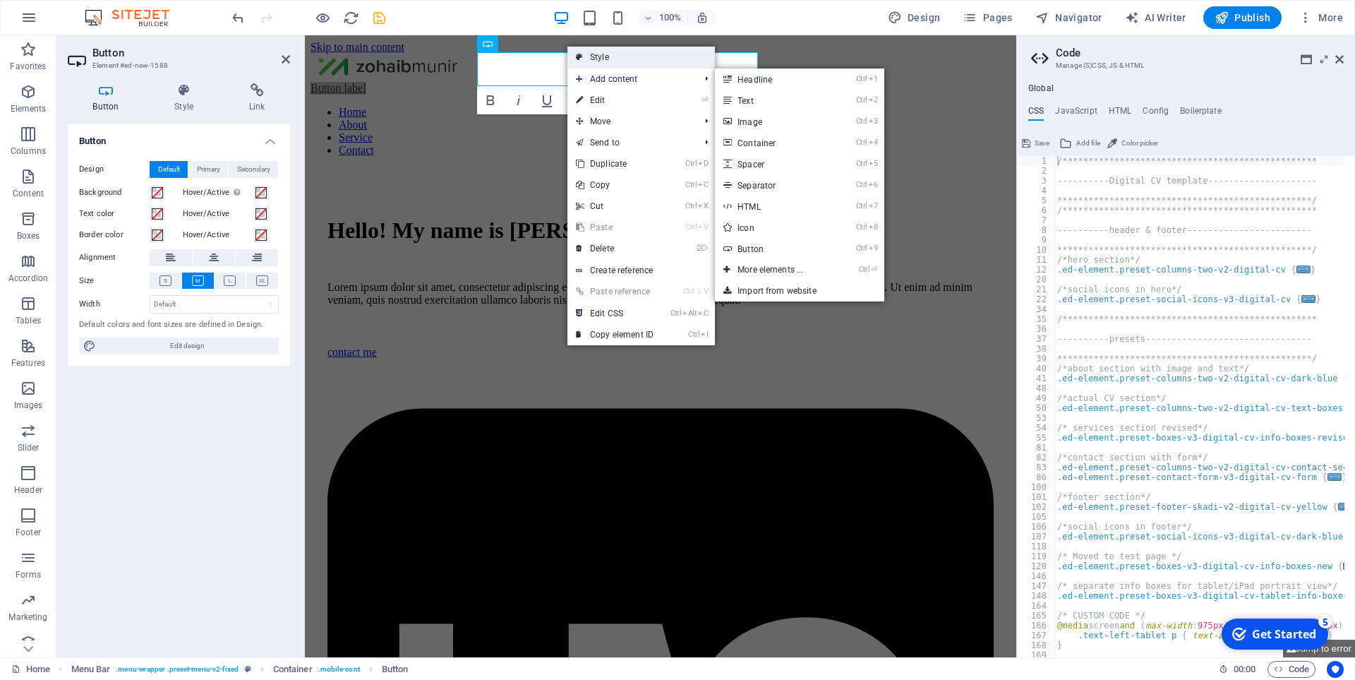
click at [625, 62] on link "Style" at bounding box center [640, 57] width 147 height 21
select select "rem"
select select "preset-menu-v2-fixed"
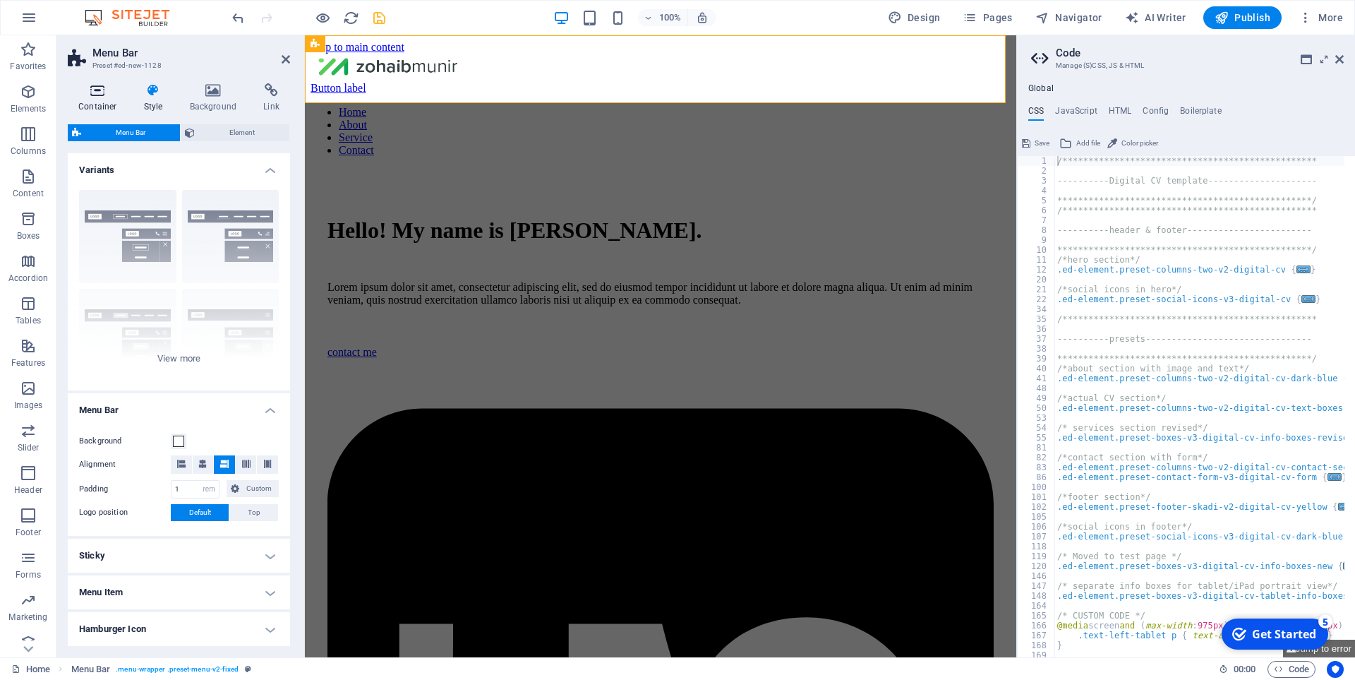
click at [92, 96] on icon at bounding box center [98, 90] width 60 height 14
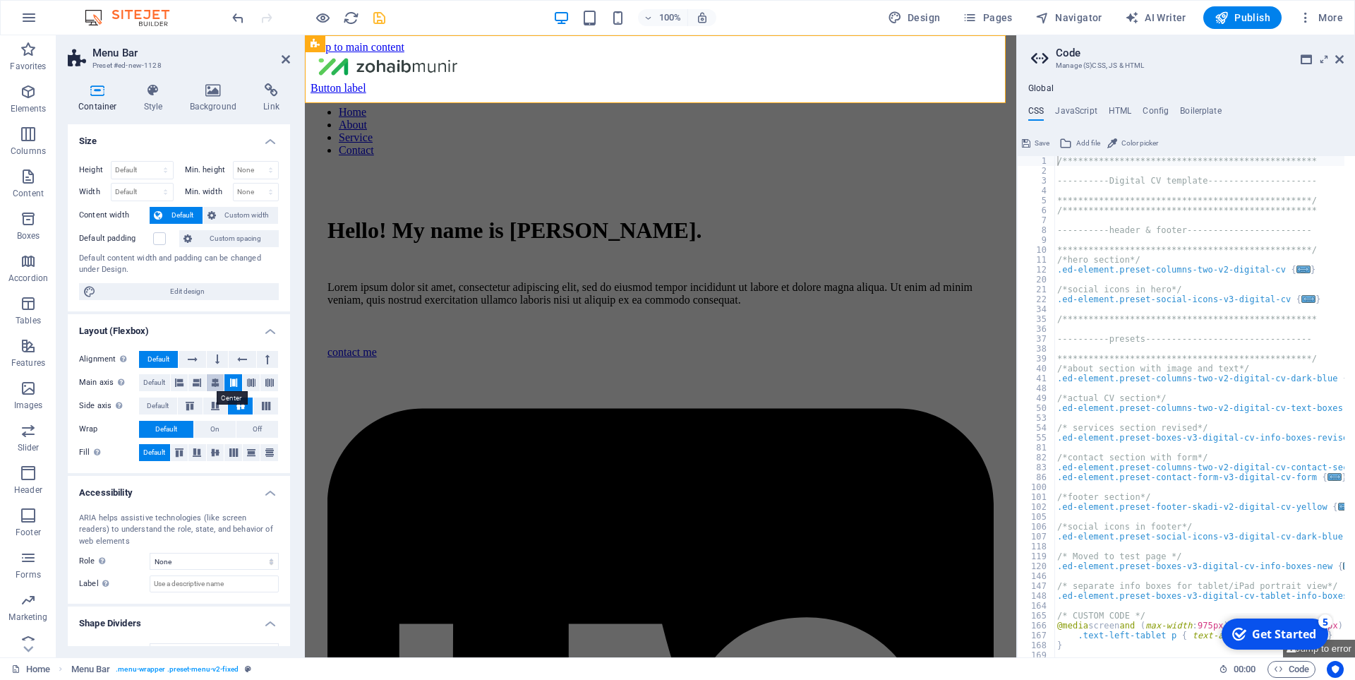
click at [219, 386] on button at bounding box center [216, 382] width 18 height 17
click at [160, 380] on span "Default" at bounding box center [154, 382] width 22 height 17
click at [222, 382] on button at bounding box center [216, 382] width 18 height 17
click at [189, 348] on div "Alignment Determines the flex direction. Default Main axis Determine how elemen…" at bounding box center [179, 405] width 222 height 133
click at [189, 356] on icon at bounding box center [193, 359] width 10 height 17
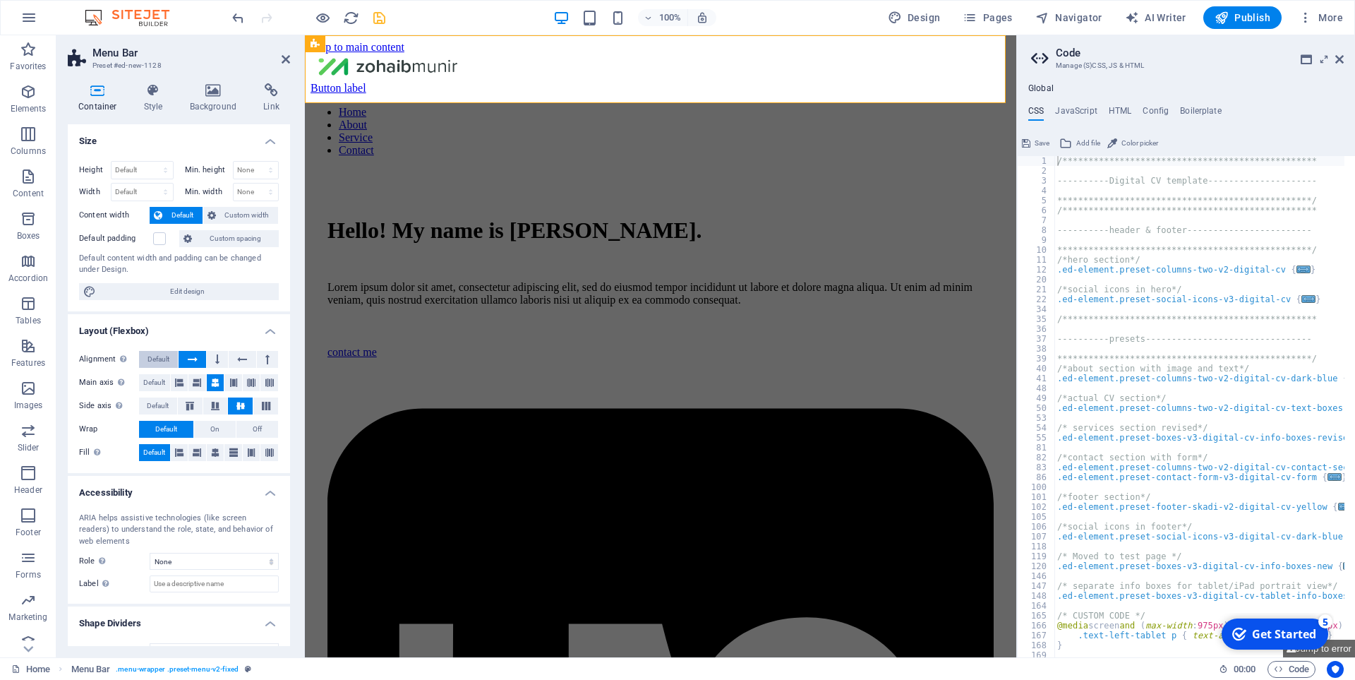
click at [171, 356] on button "Default" at bounding box center [158, 359] width 39 height 17
click at [531, 82] on div "Button label" at bounding box center [661, 88] width 700 height 13
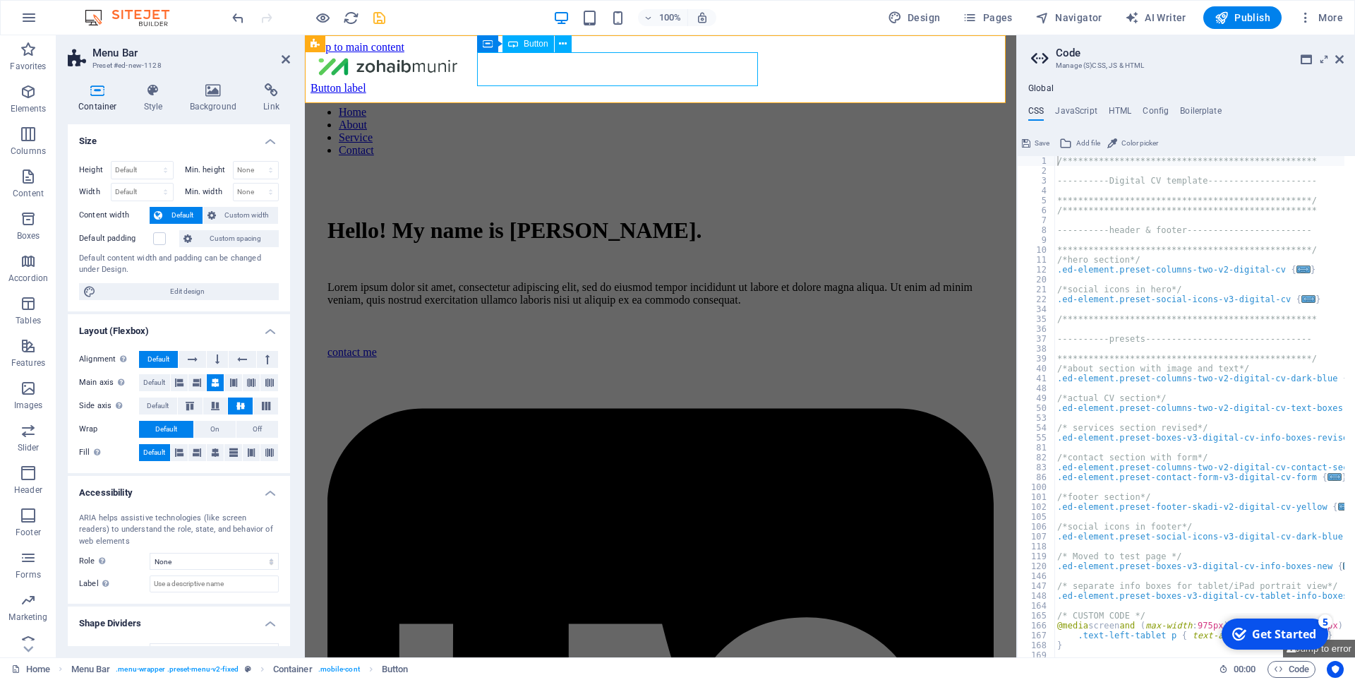
click at [553, 82] on div "Button label" at bounding box center [661, 88] width 700 height 13
click at [366, 82] on link "Button label" at bounding box center [339, 88] width 56 height 12
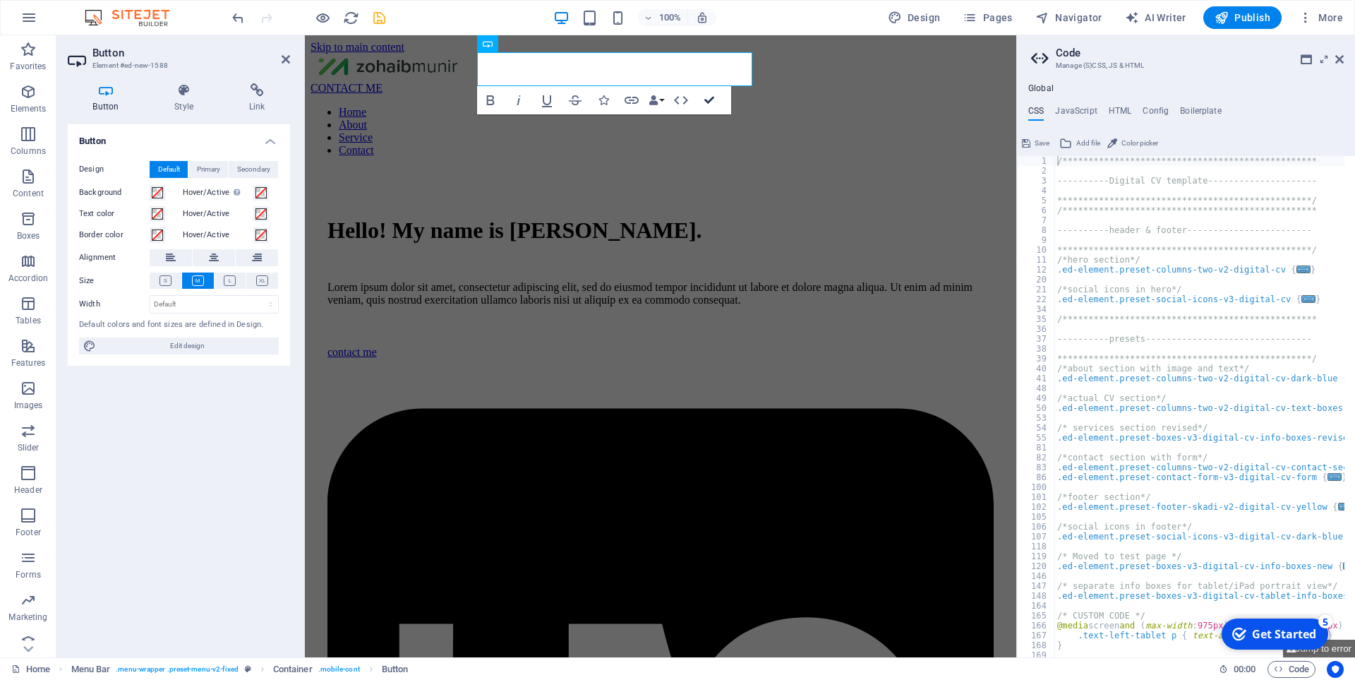
drag, startPoint x: 706, startPoint y: 97, endPoint x: 604, endPoint y: 95, distance: 102.4
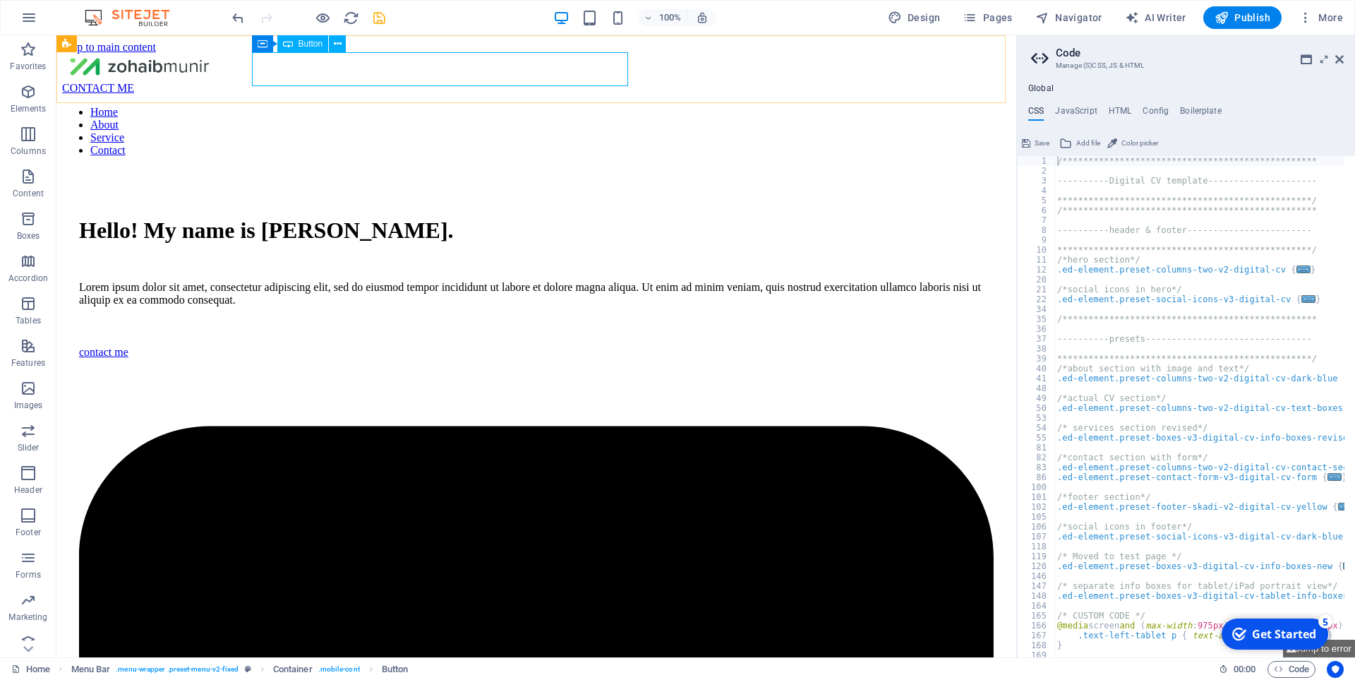
click at [311, 46] on span "Button" at bounding box center [311, 44] width 25 height 8
click at [310, 82] on div "CONTACT ME" at bounding box center [536, 88] width 948 height 13
click at [330, 46] on button at bounding box center [324, 43] width 17 height 17
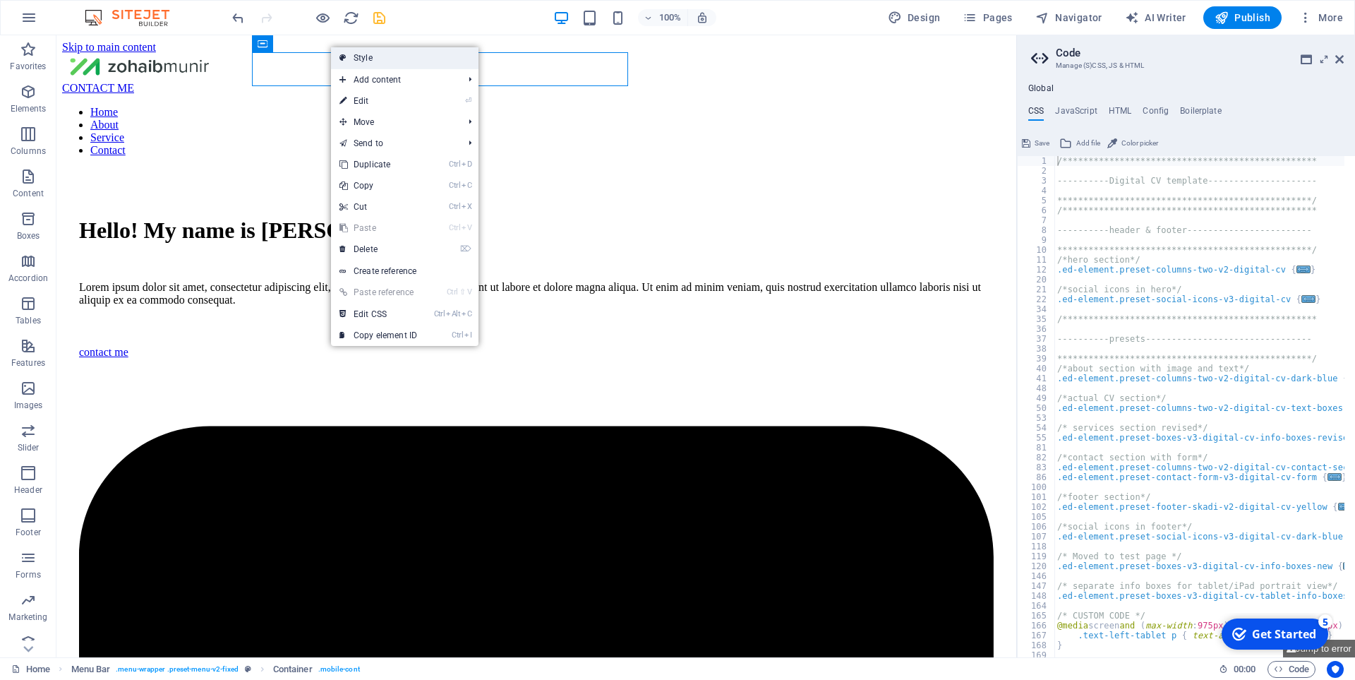
click at [388, 66] on link "Style" at bounding box center [404, 57] width 147 height 21
select select "rem"
select select "preset-menu-v2-fixed"
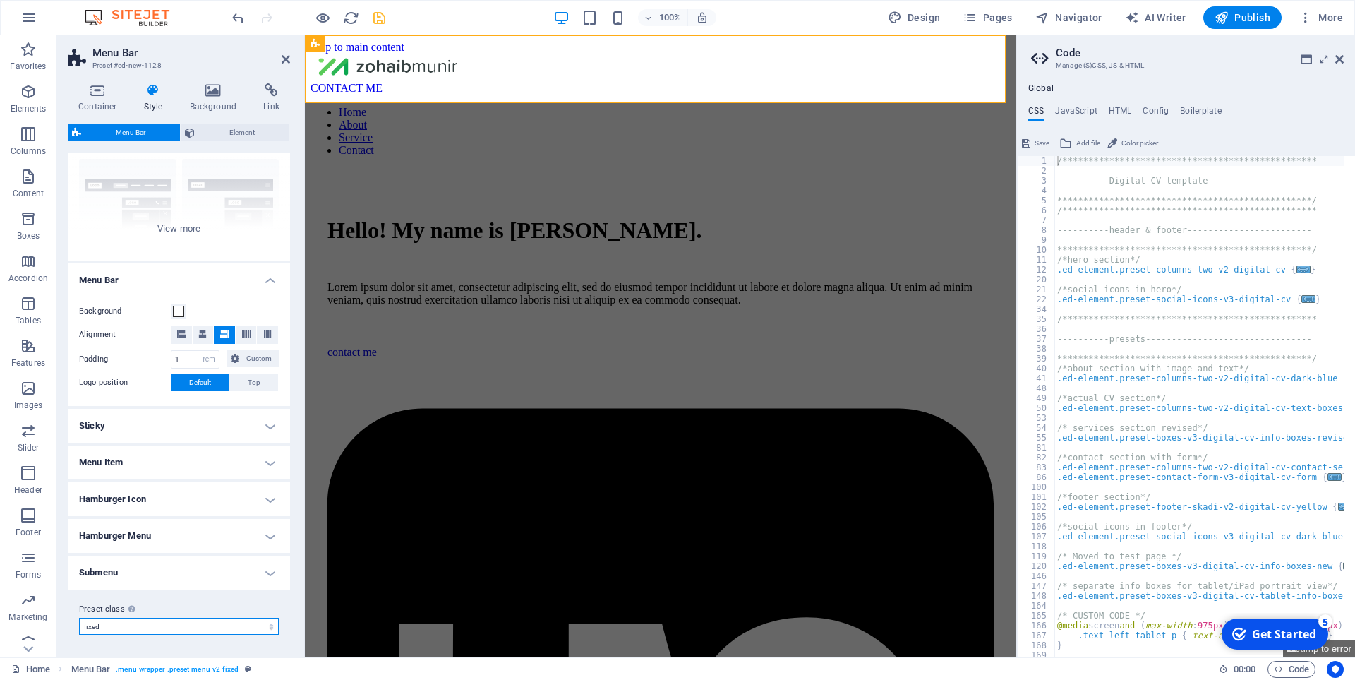
click at [171, 622] on select "border loki trigger fixed Add preset class" at bounding box center [179, 626] width 200 height 17
click at [156, 640] on div "Preset class Above chosen variant and settings affect all elements which carry …" at bounding box center [179, 617] width 222 height 56
click at [156, 536] on h4 "Hamburger Menu" at bounding box center [179, 536] width 222 height 34
click at [156, 536] on h4 "Hamburger Menu" at bounding box center [179, 531] width 222 height 25
click at [271, 330] on button at bounding box center [267, 334] width 21 height 18
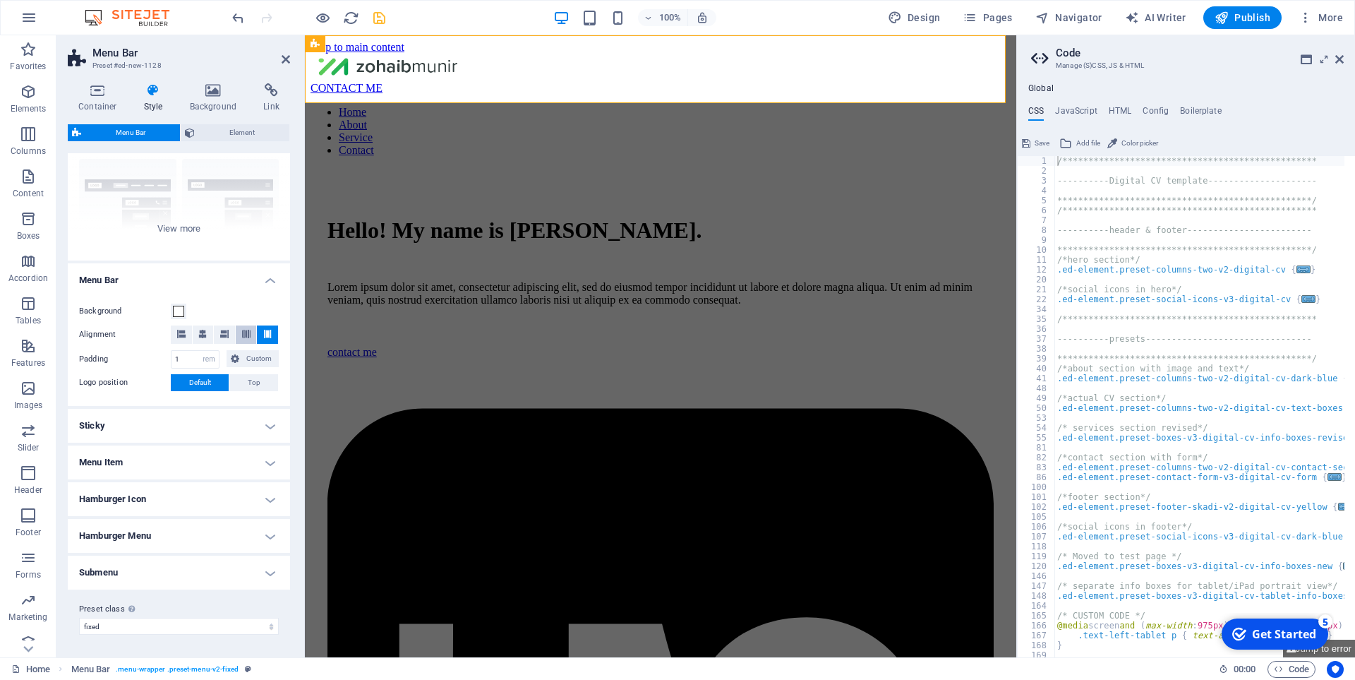
click at [249, 334] on button at bounding box center [246, 334] width 21 height 18
click at [215, 336] on button at bounding box center [224, 334] width 21 height 18
click at [186, 219] on div "Border Centered Default Fixed Loki Trigger Wide XXL" at bounding box center [179, 155] width 222 height 212
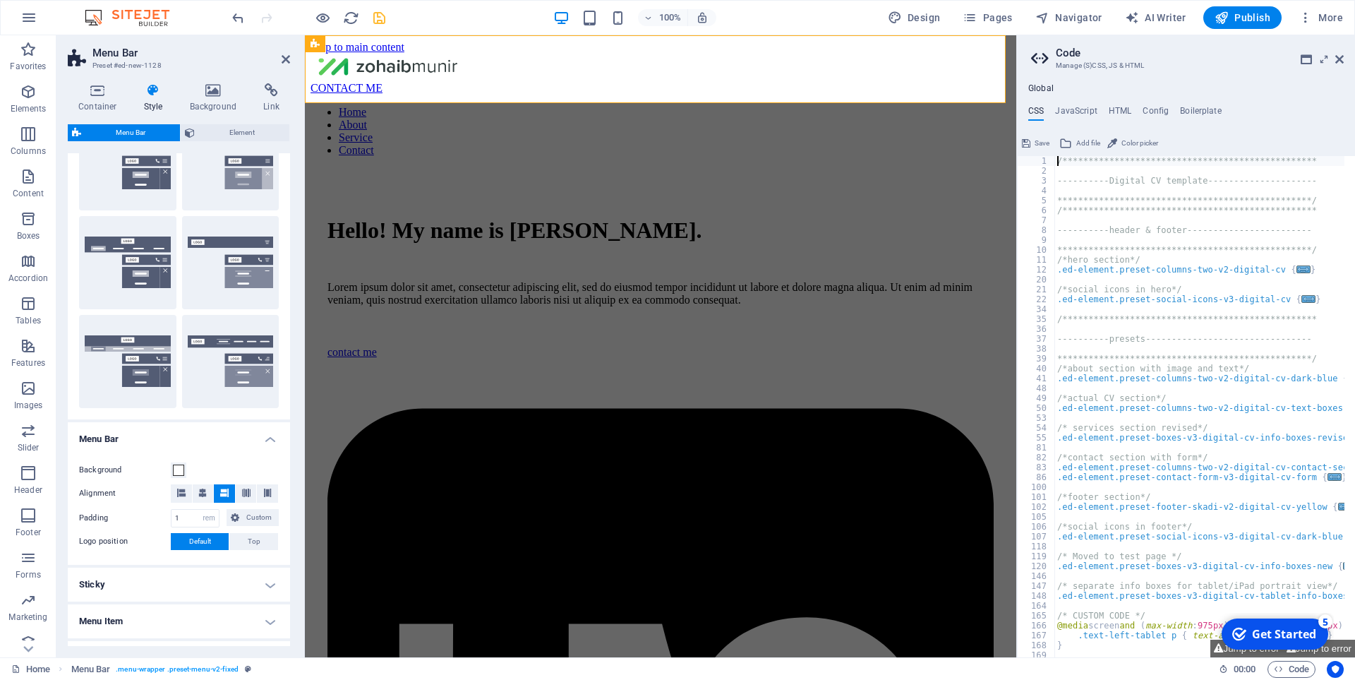
scroll to position [0, 0]
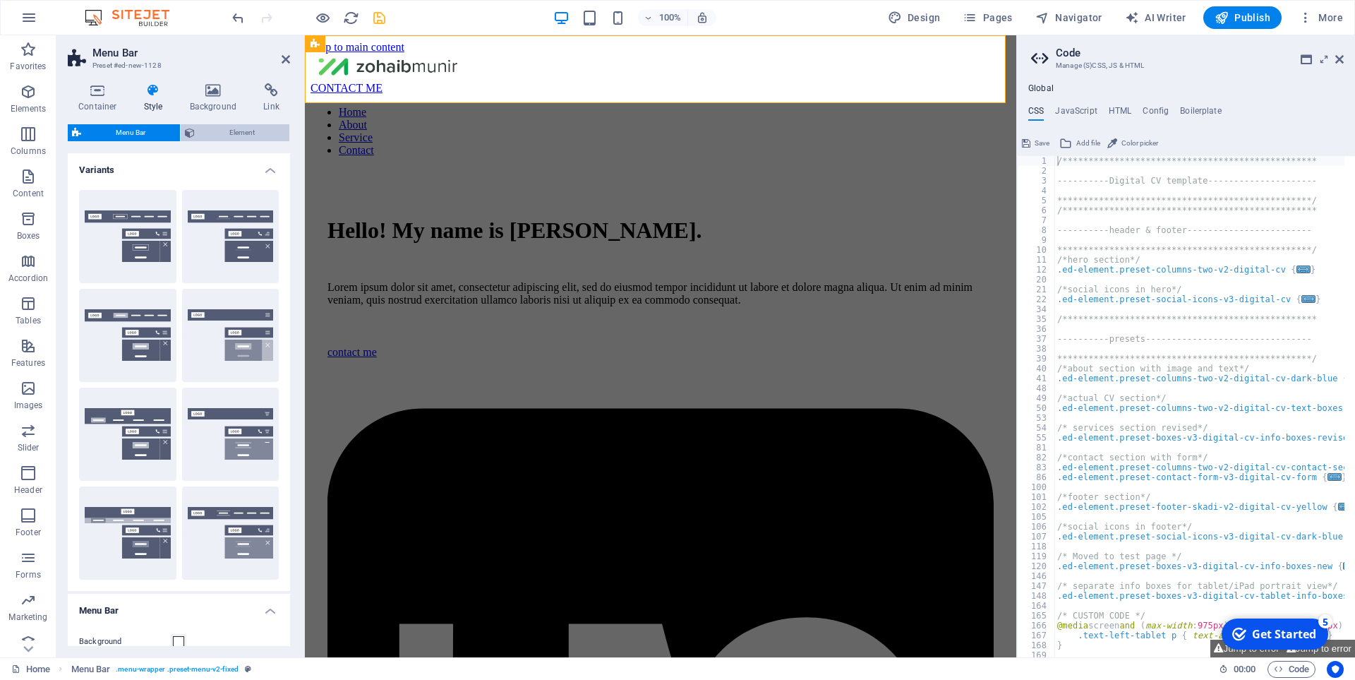
click at [221, 129] on span "Element" at bounding box center [242, 132] width 86 height 17
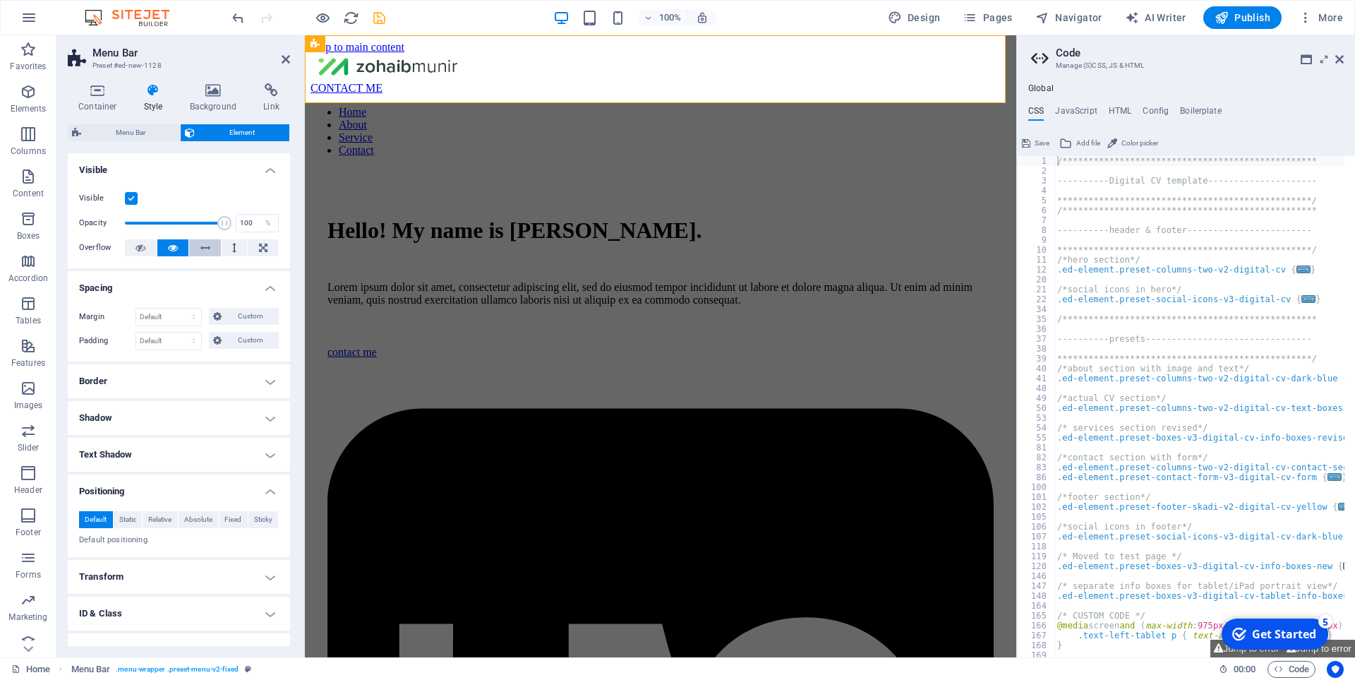
click at [200, 249] on icon at bounding box center [205, 247] width 10 height 17
click at [173, 253] on icon at bounding box center [173, 247] width 10 height 17
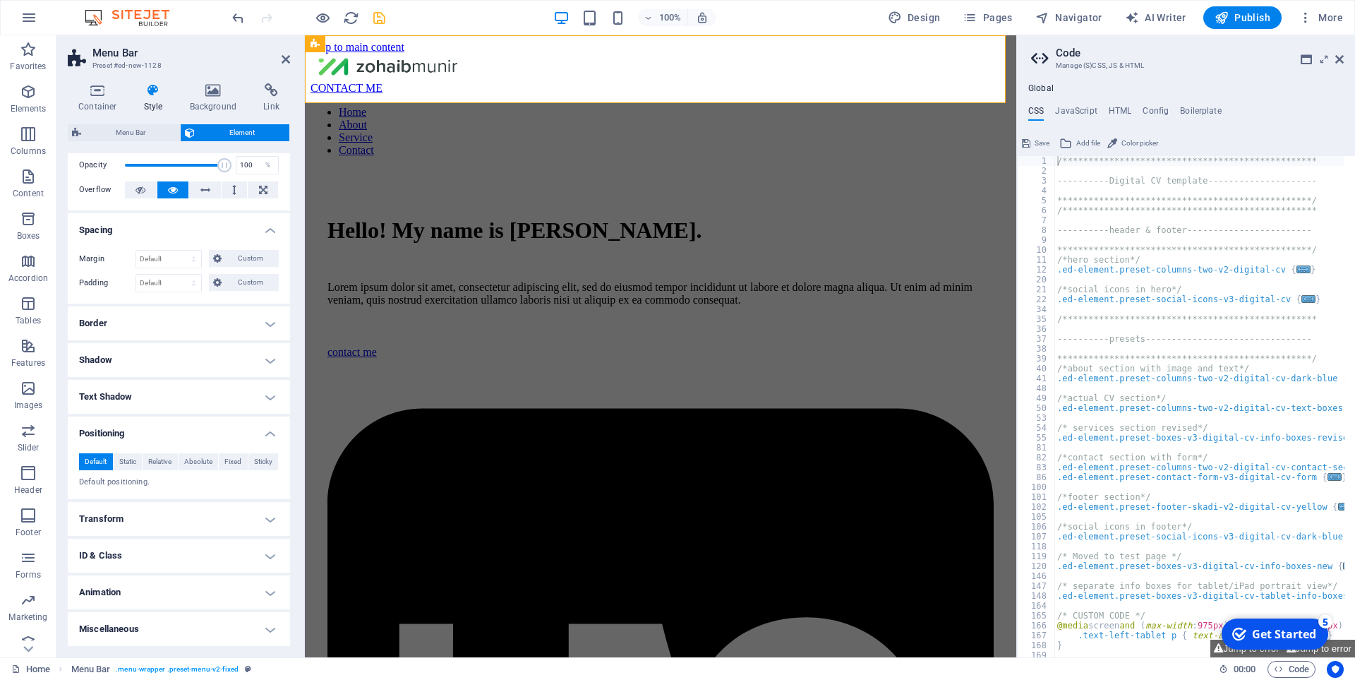
click at [189, 525] on h4 "Transform" at bounding box center [179, 519] width 222 height 34
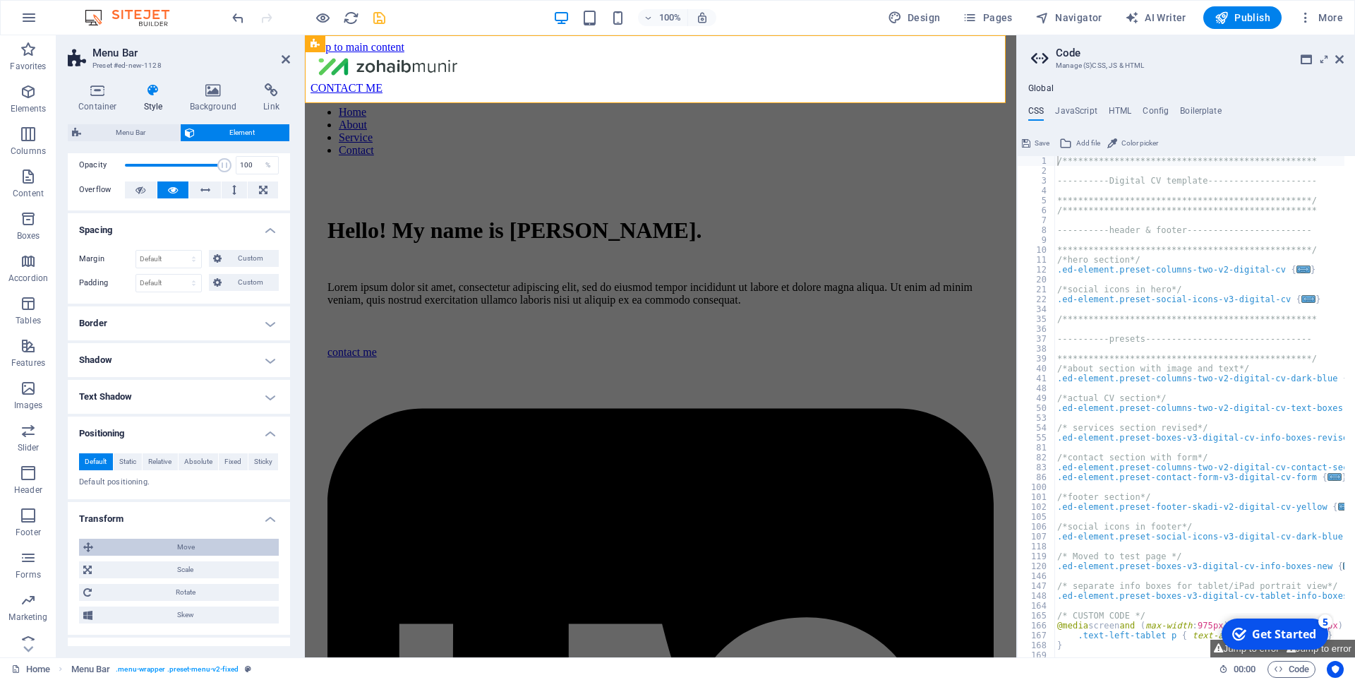
click at [215, 549] on span "Move" at bounding box center [185, 546] width 177 height 17
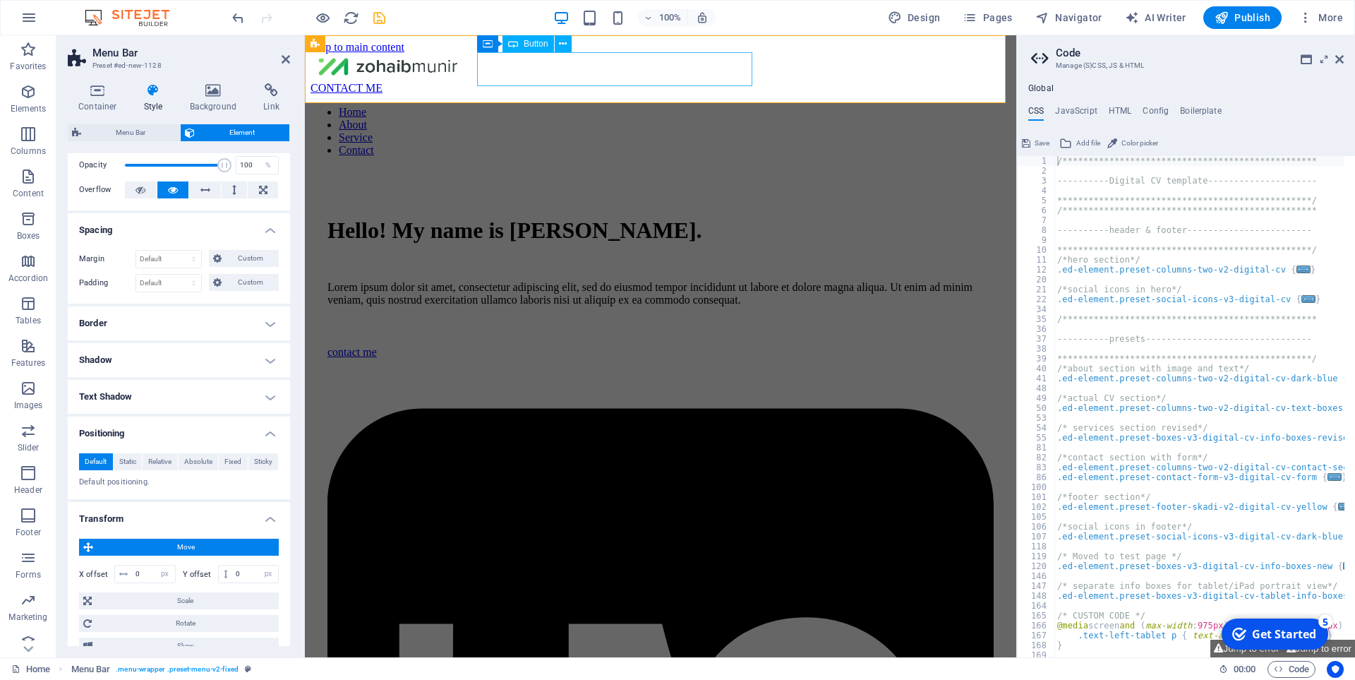
click at [518, 82] on div "CONTACT ME" at bounding box center [661, 88] width 700 height 13
click at [570, 44] on button at bounding box center [563, 43] width 17 height 17
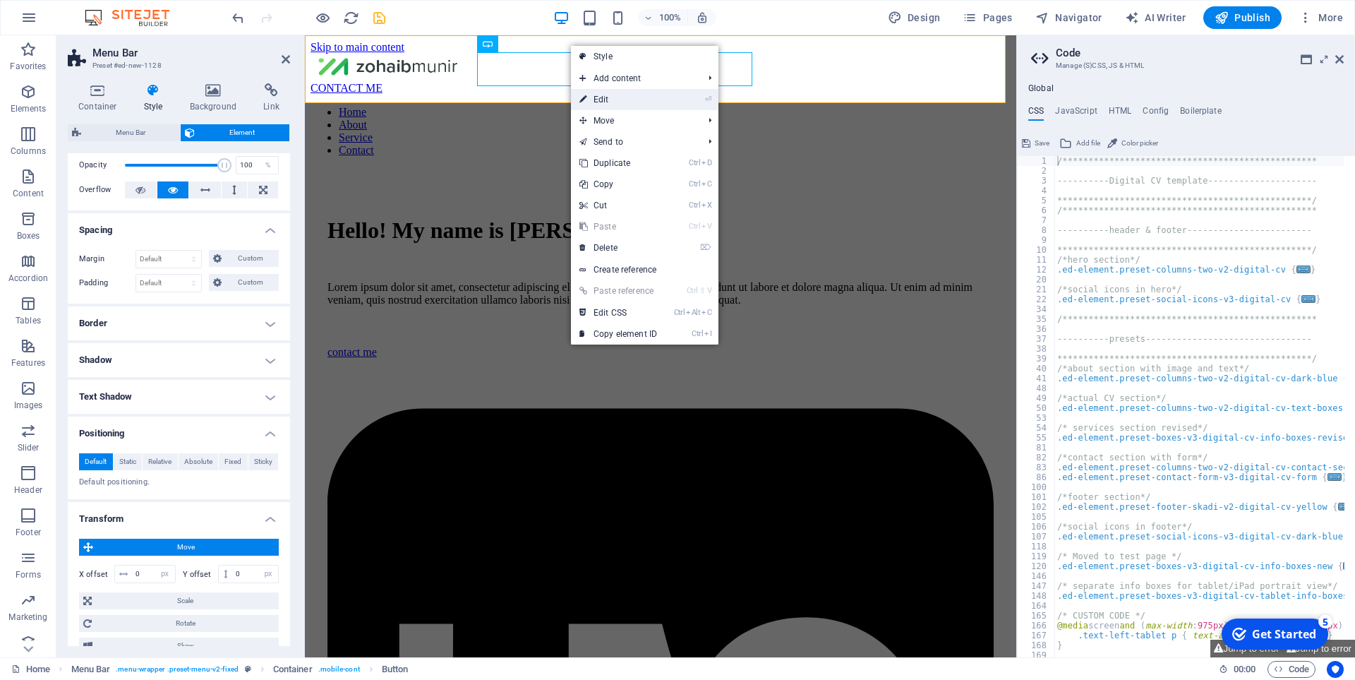
click at [603, 97] on link "⏎ Edit" at bounding box center [618, 99] width 95 height 21
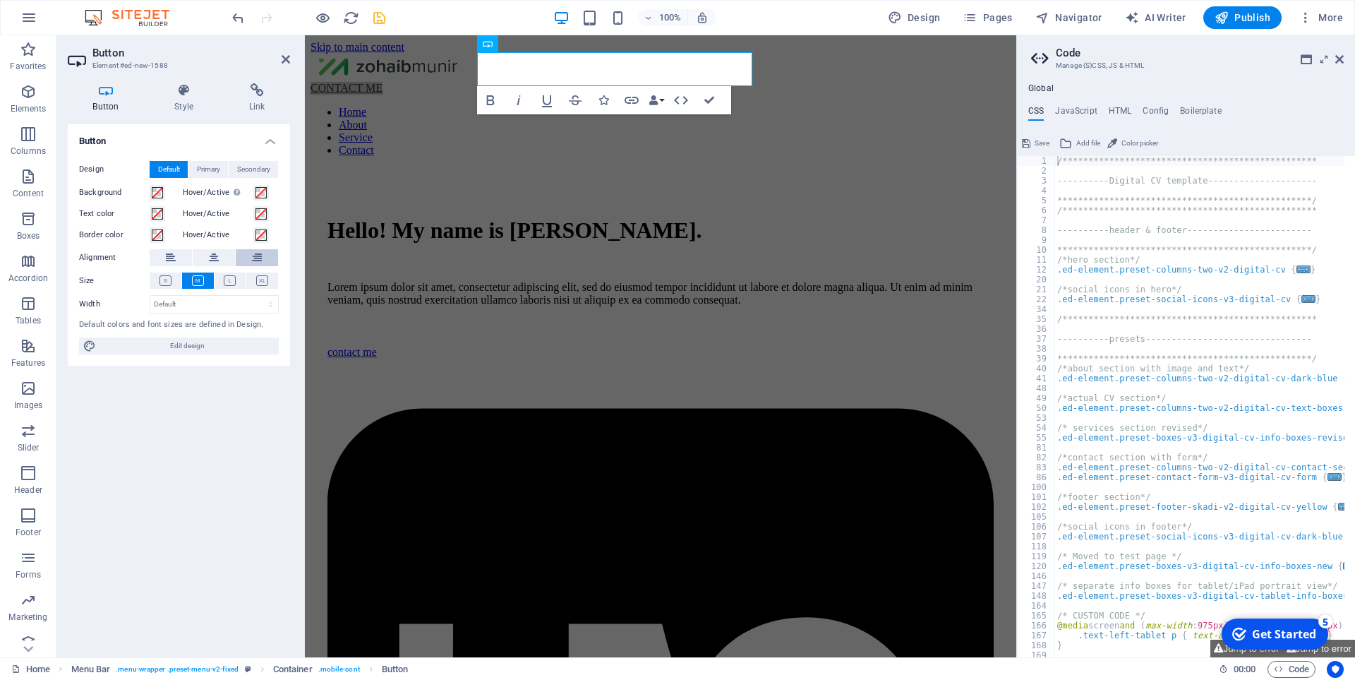
click at [265, 255] on button at bounding box center [257, 257] width 42 height 17
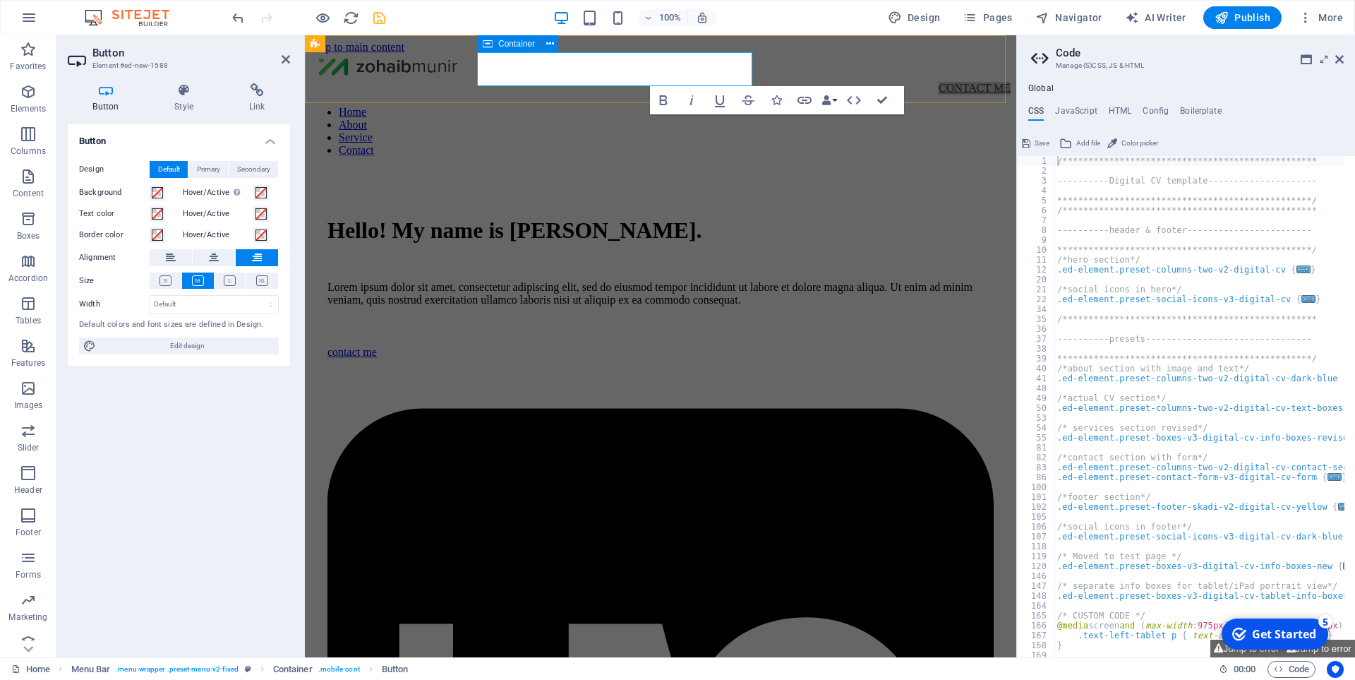
click at [490, 41] on icon at bounding box center [488, 43] width 10 height 17
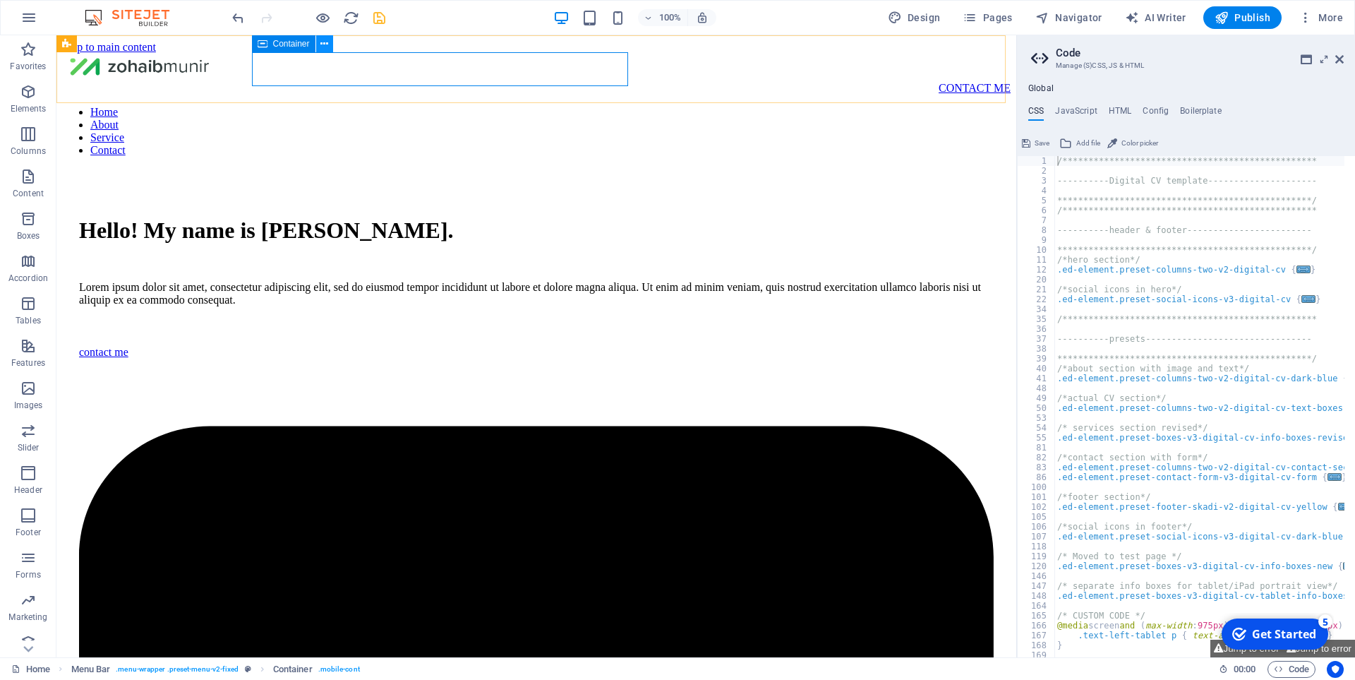
click at [320, 41] on icon at bounding box center [324, 44] width 8 height 15
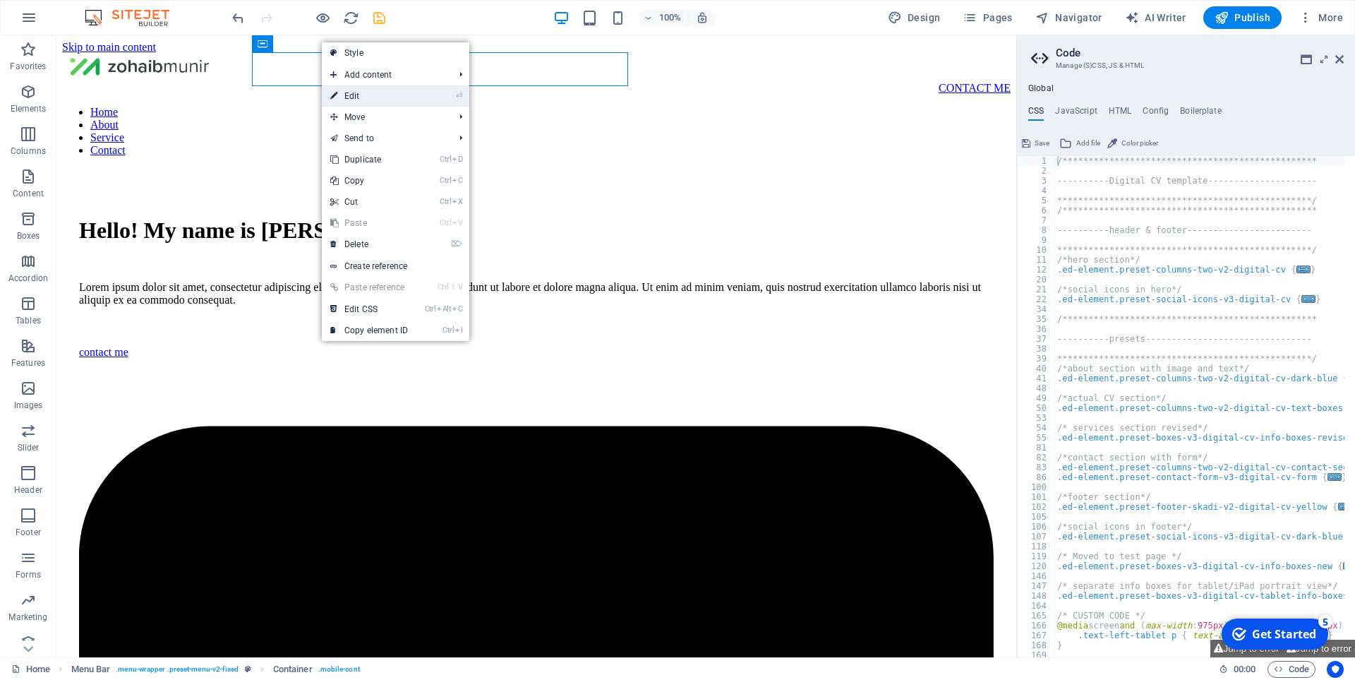
click at [380, 97] on link "⏎ Edit" at bounding box center [369, 95] width 95 height 21
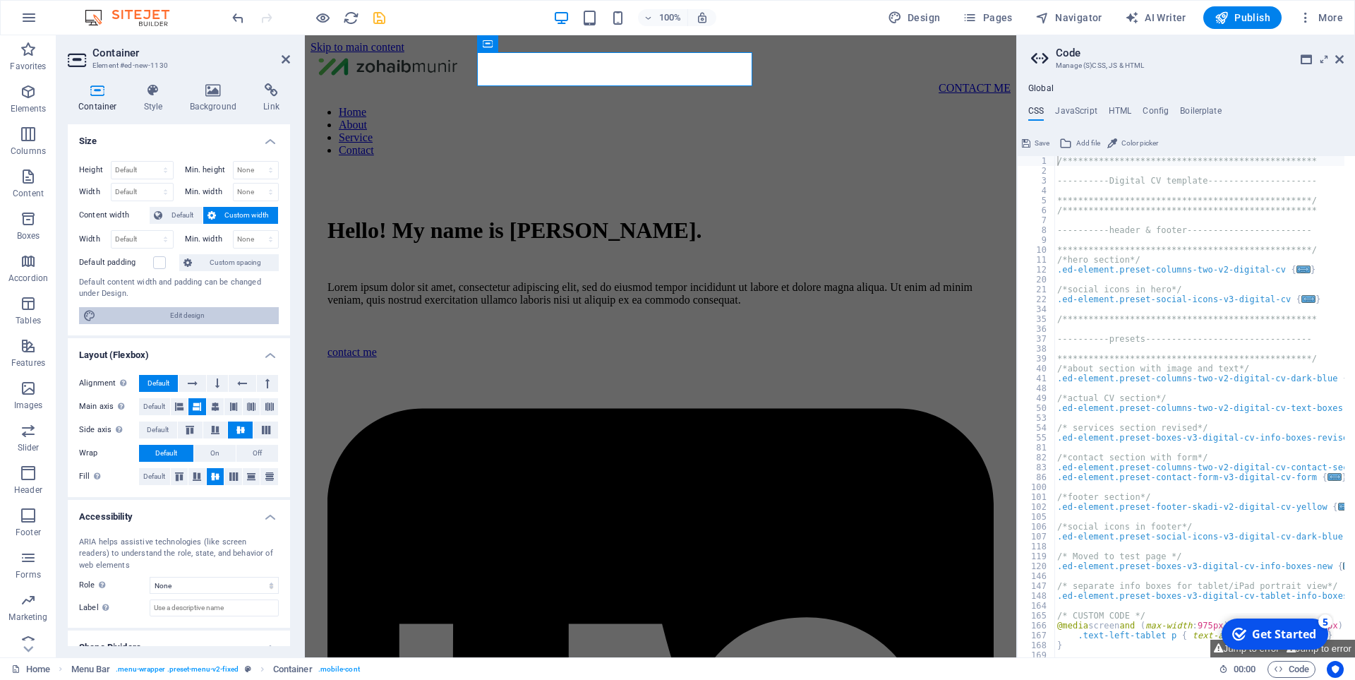
click at [185, 323] on span "Edit design" at bounding box center [187, 315] width 174 height 17
select select "rem"
select select "ease-in-out"
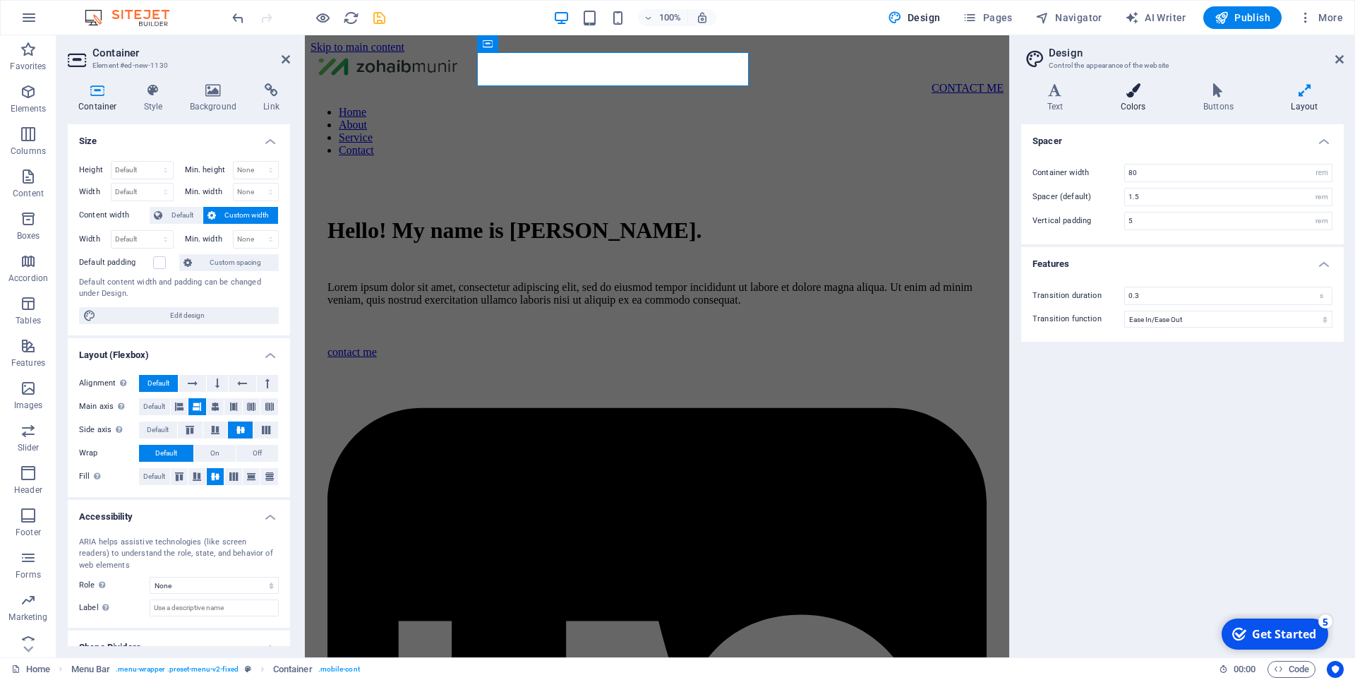
click at [1117, 90] on icon at bounding box center [1133, 90] width 77 height 14
click at [1054, 88] on icon at bounding box center [1055, 90] width 68 height 14
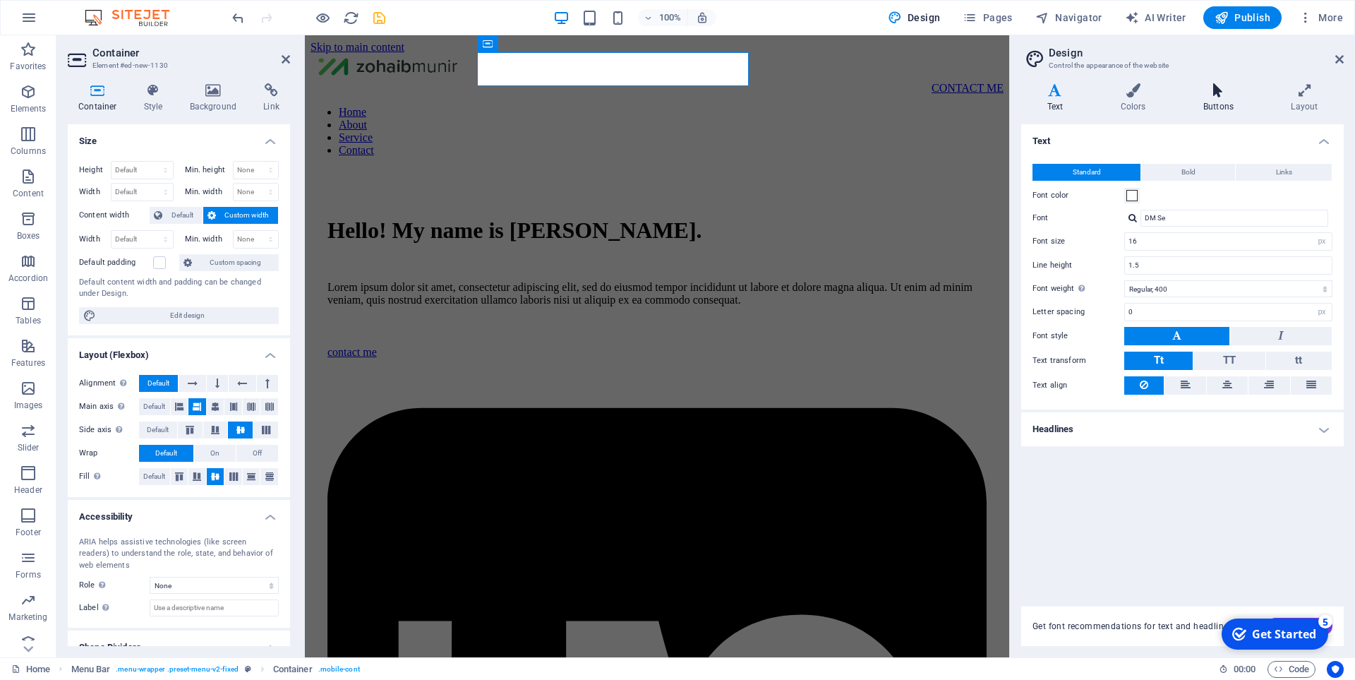
click at [1235, 92] on icon at bounding box center [1218, 90] width 82 height 14
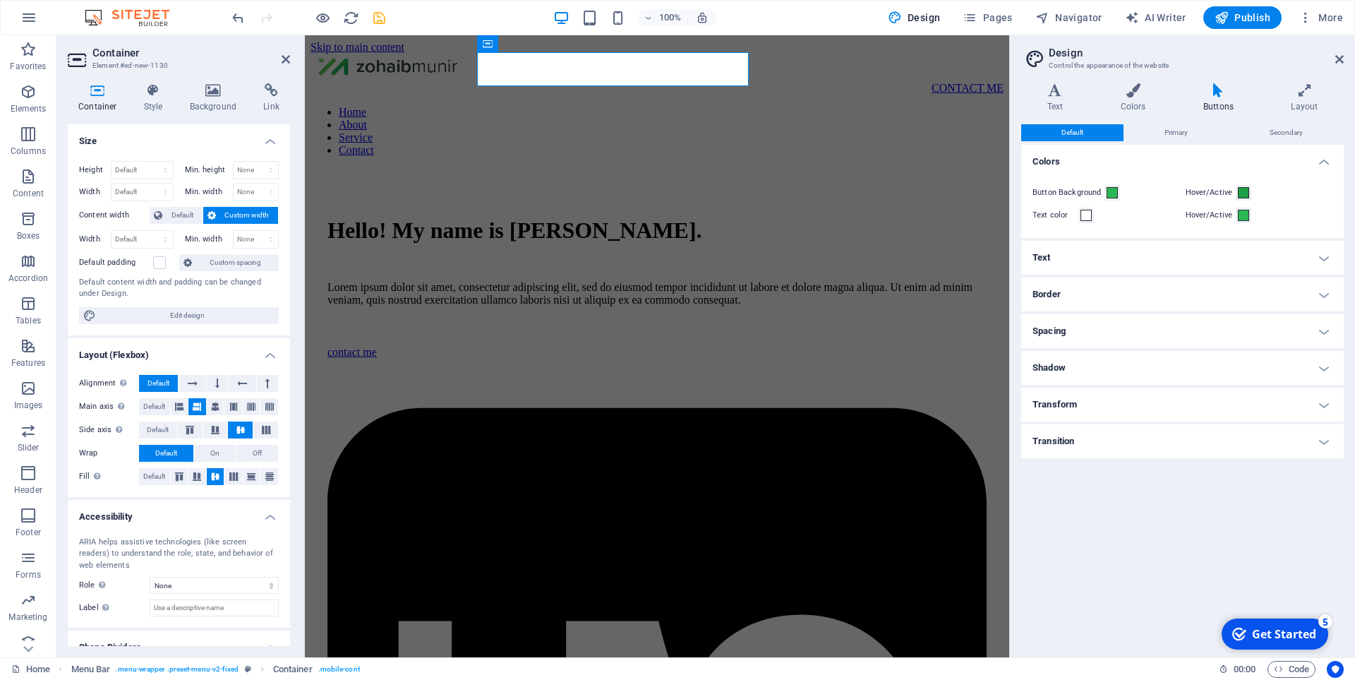
click at [1281, 438] on h4 "Transition" at bounding box center [1182, 441] width 323 height 34
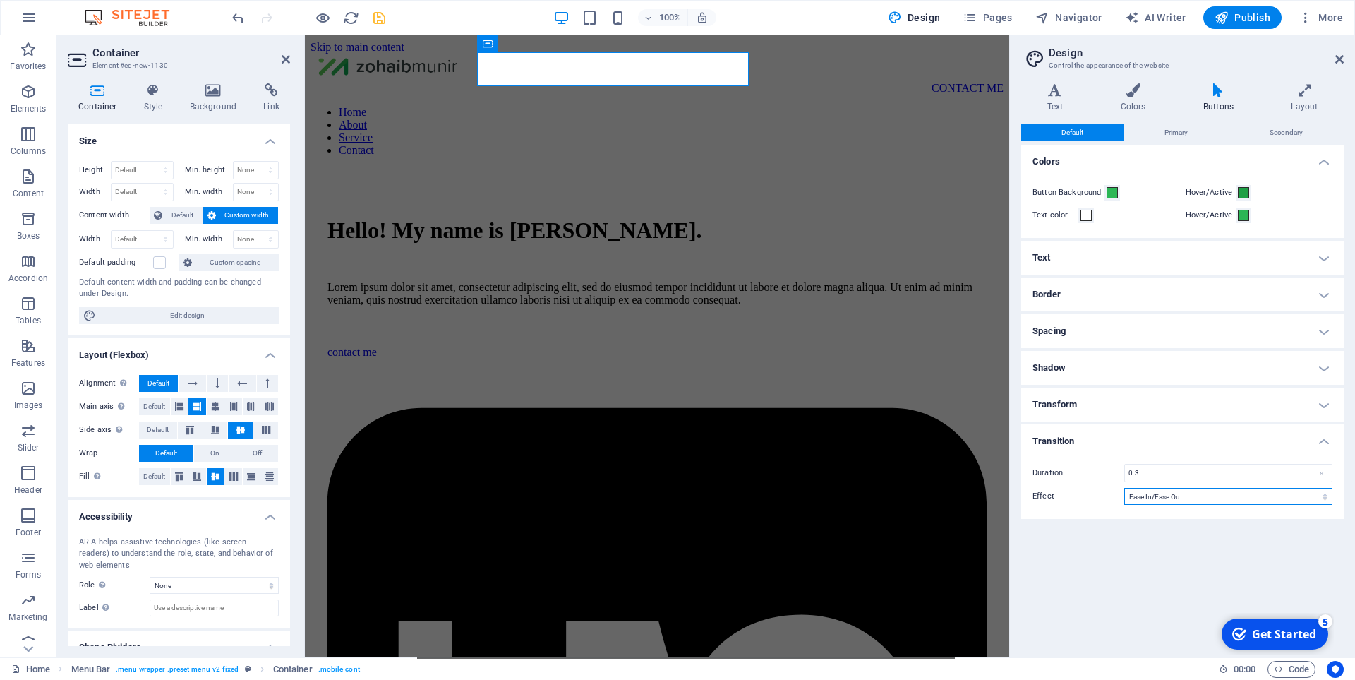
click at [1181, 501] on select "Ease Ease In Ease Out Ease In/Ease Out Linear" at bounding box center [1228, 496] width 208 height 17
click at [1138, 615] on div "Default Primary Secondary Colors Button Background Hover/Active Text color Hove…" at bounding box center [1182, 385] width 323 height 522
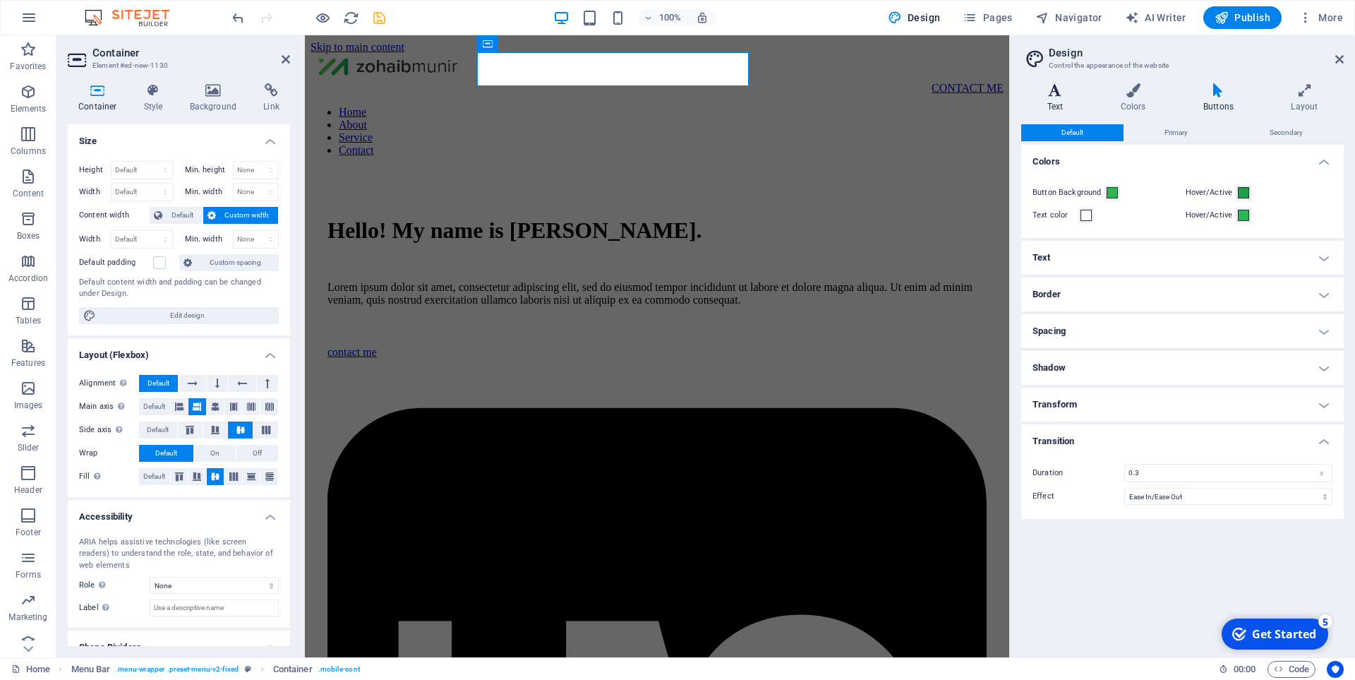
click at [1058, 95] on icon at bounding box center [1055, 90] width 68 height 14
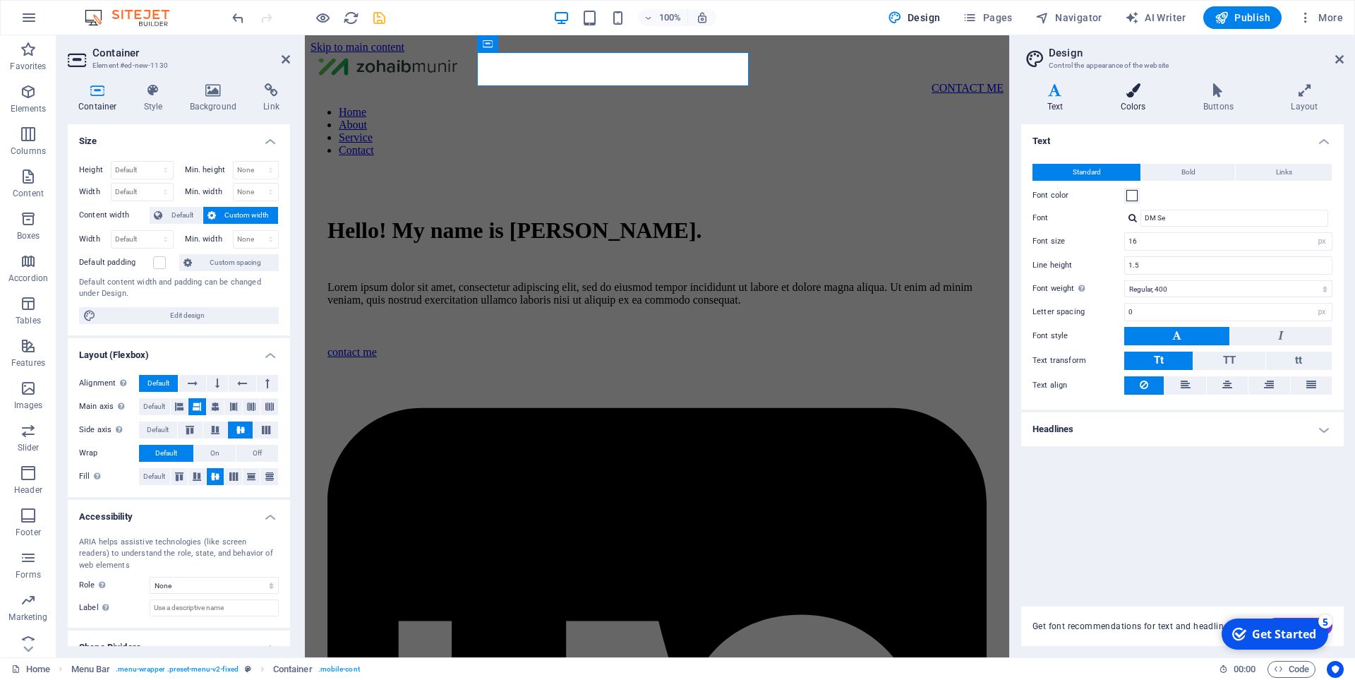
click at [1123, 98] on h4 "Colors" at bounding box center [1136, 98] width 83 height 30
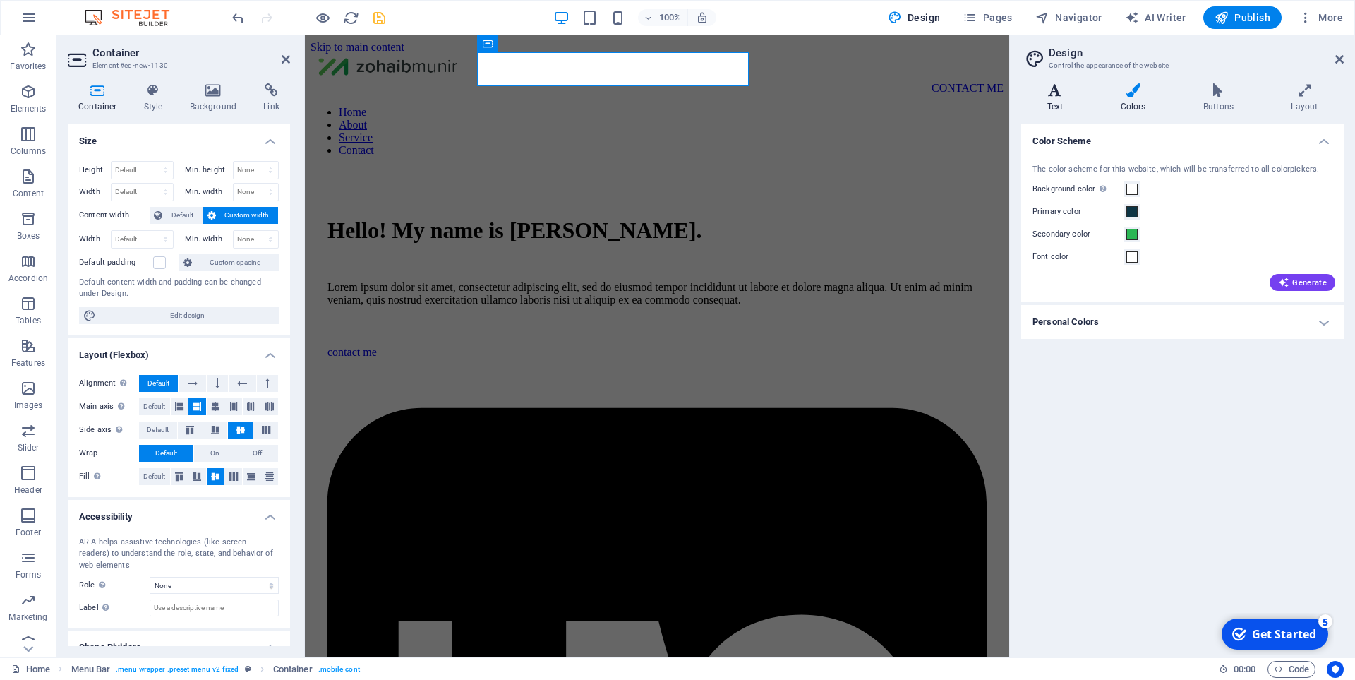
click at [1048, 100] on h4 "Text" at bounding box center [1057, 98] width 73 height 30
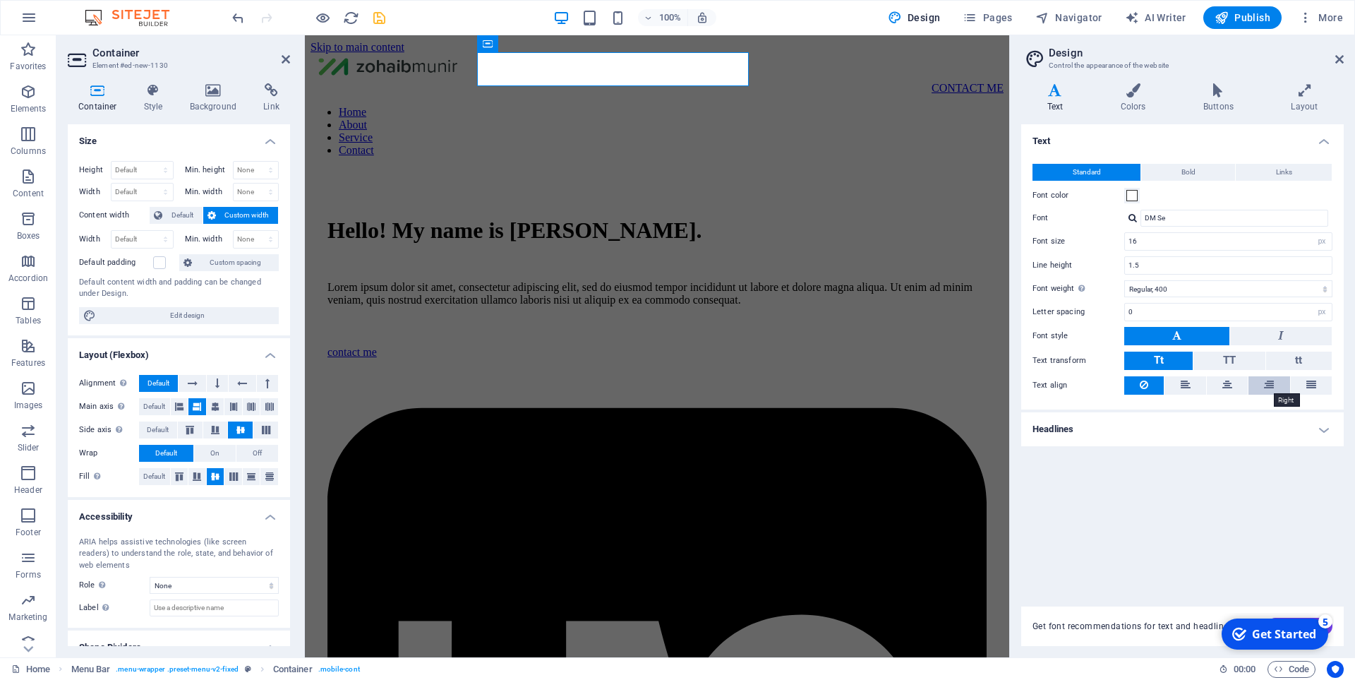
click at [1266, 382] on icon at bounding box center [1269, 384] width 10 height 17
click at [1220, 387] on button at bounding box center [1227, 385] width 41 height 18
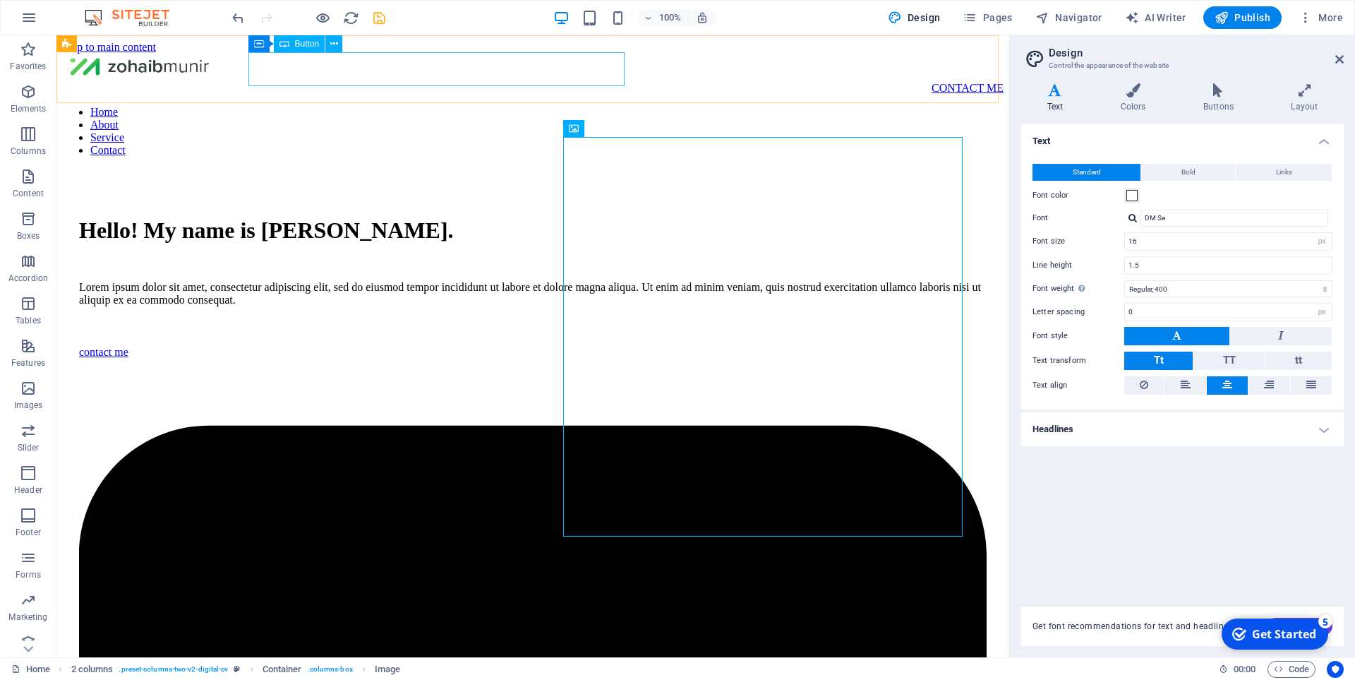
click at [507, 82] on div "CONTACT ME" at bounding box center [532, 88] width 941 height 13
